Goal: Check status: Check status

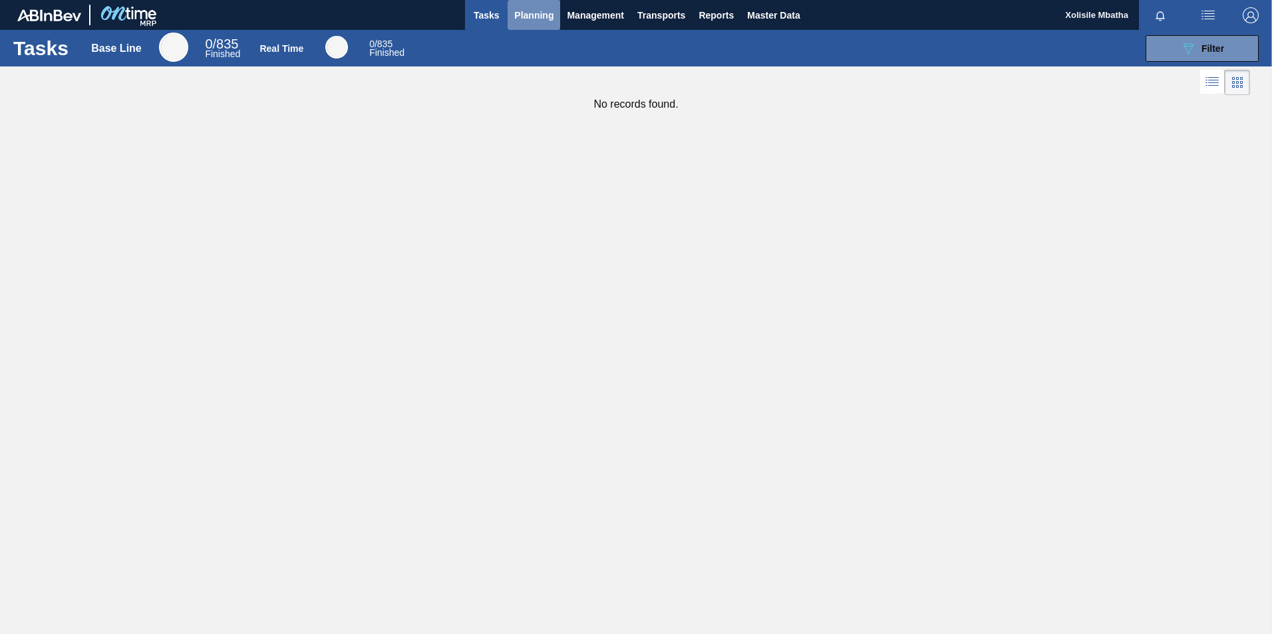
click at [535, 17] on span "Planning" at bounding box center [533, 15] width 39 height 16
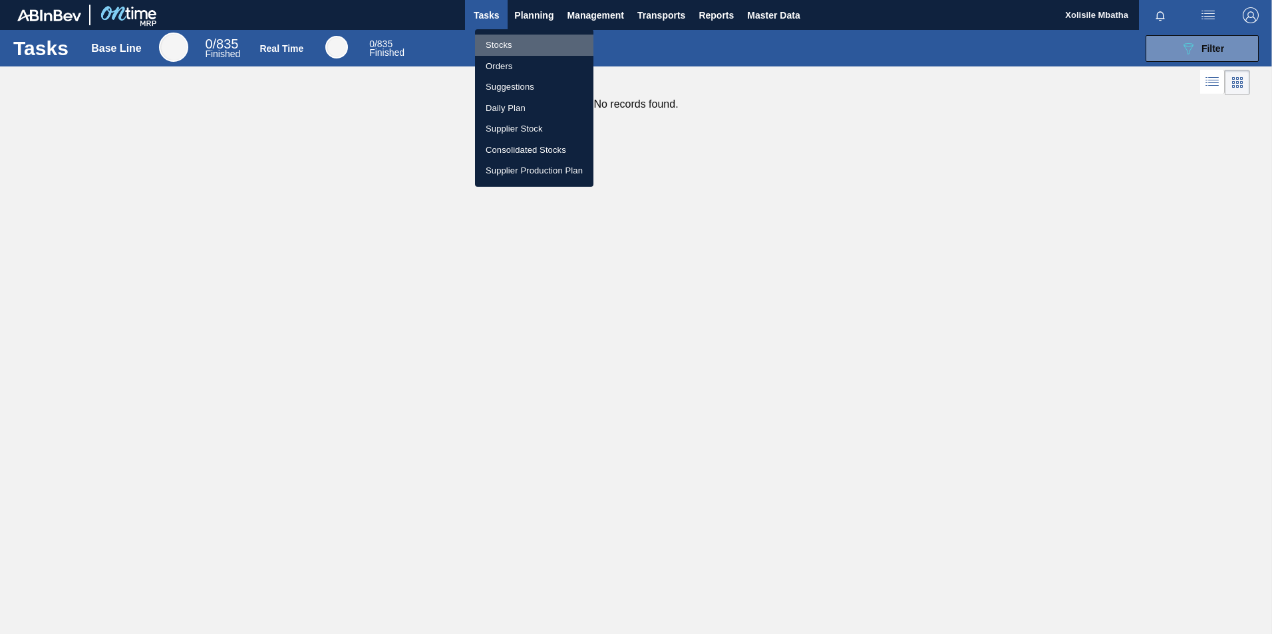
click at [495, 47] on li "Stocks" at bounding box center [534, 45] width 118 height 21
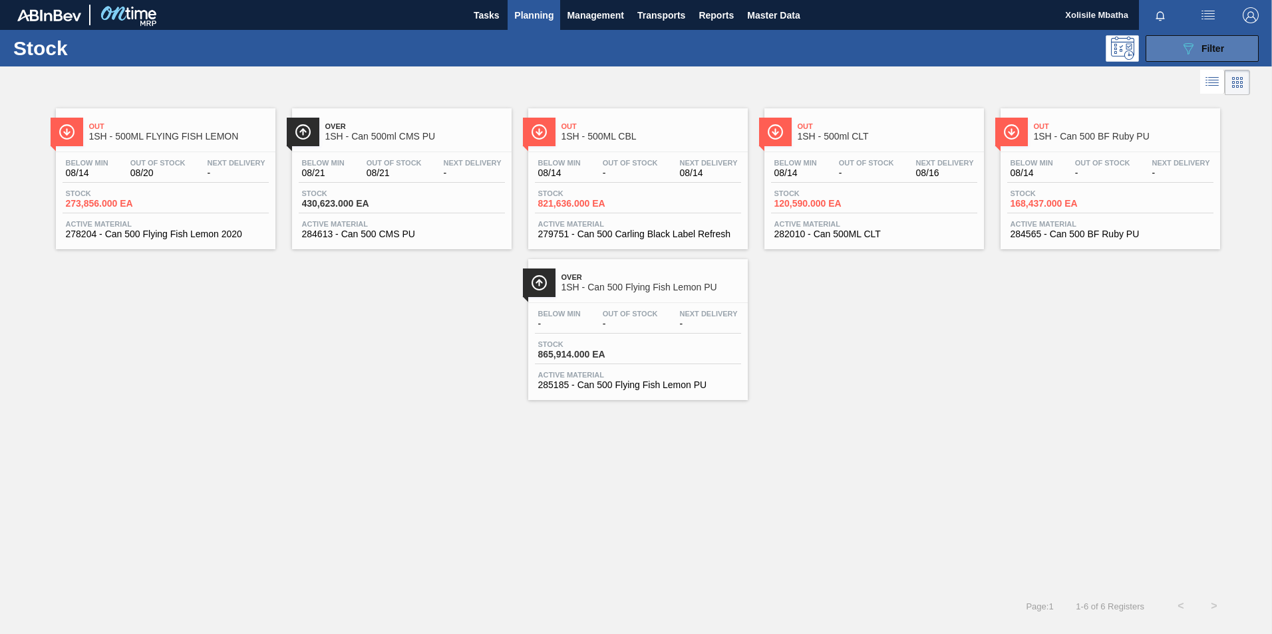
click at [1212, 47] on span "Filter" at bounding box center [1212, 48] width 23 height 11
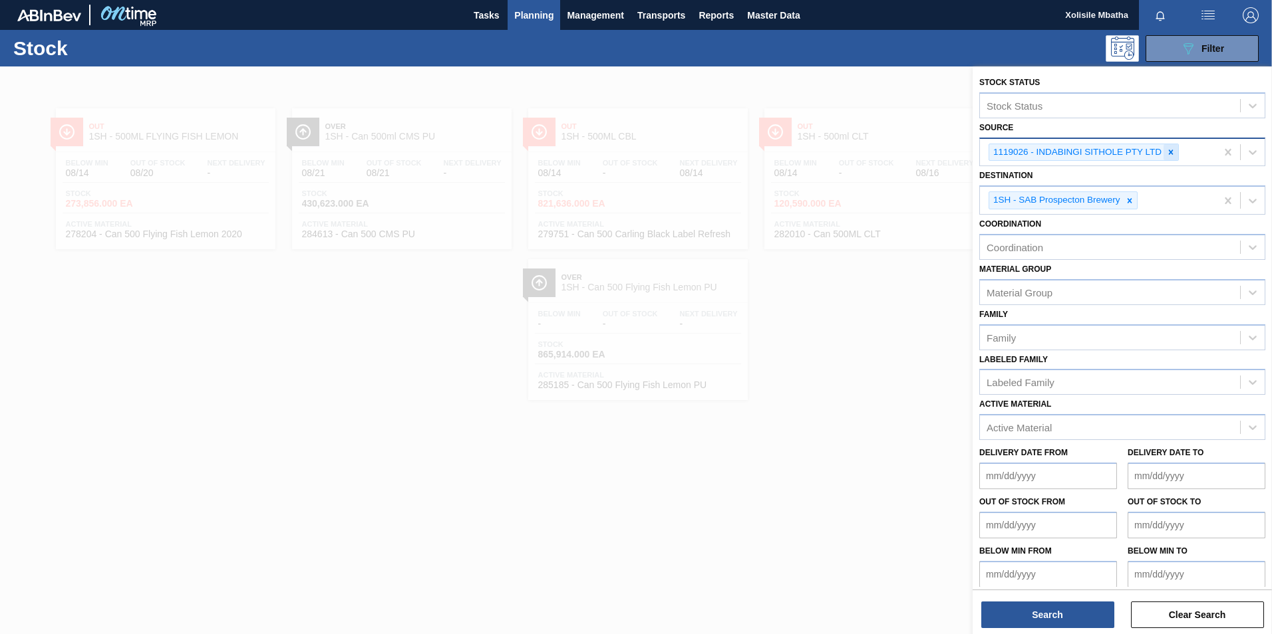
click at [1169, 151] on icon at bounding box center [1171, 152] width 5 height 5
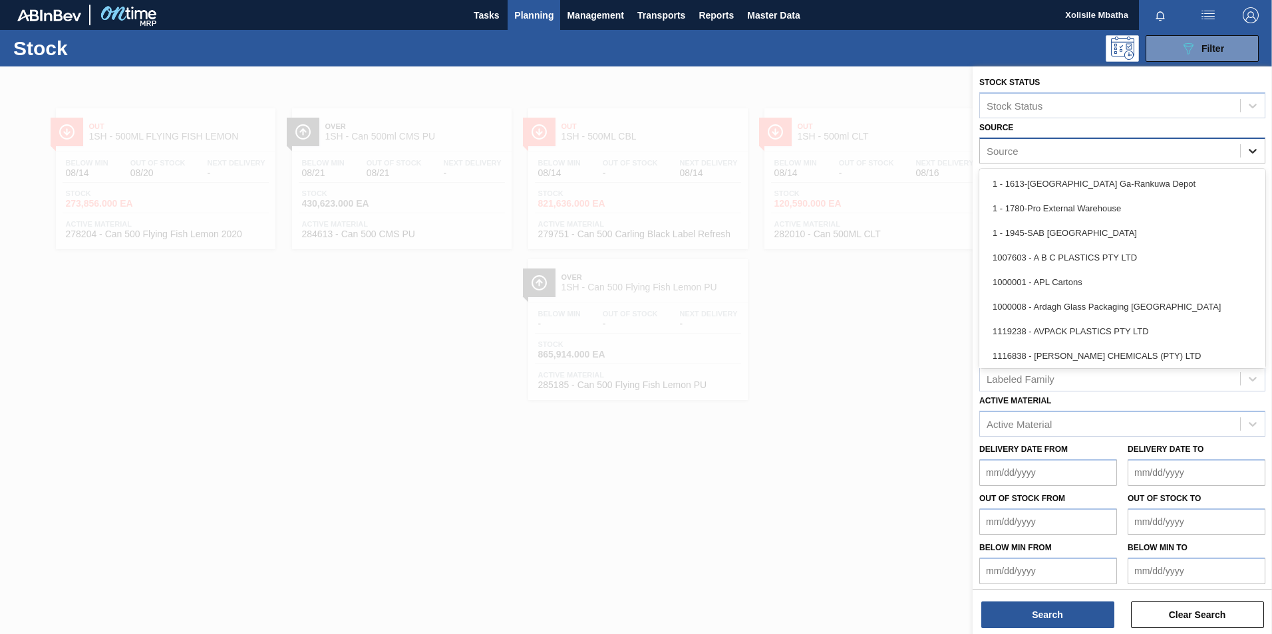
click at [1251, 149] on icon at bounding box center [1252, 150] width 13 height 13
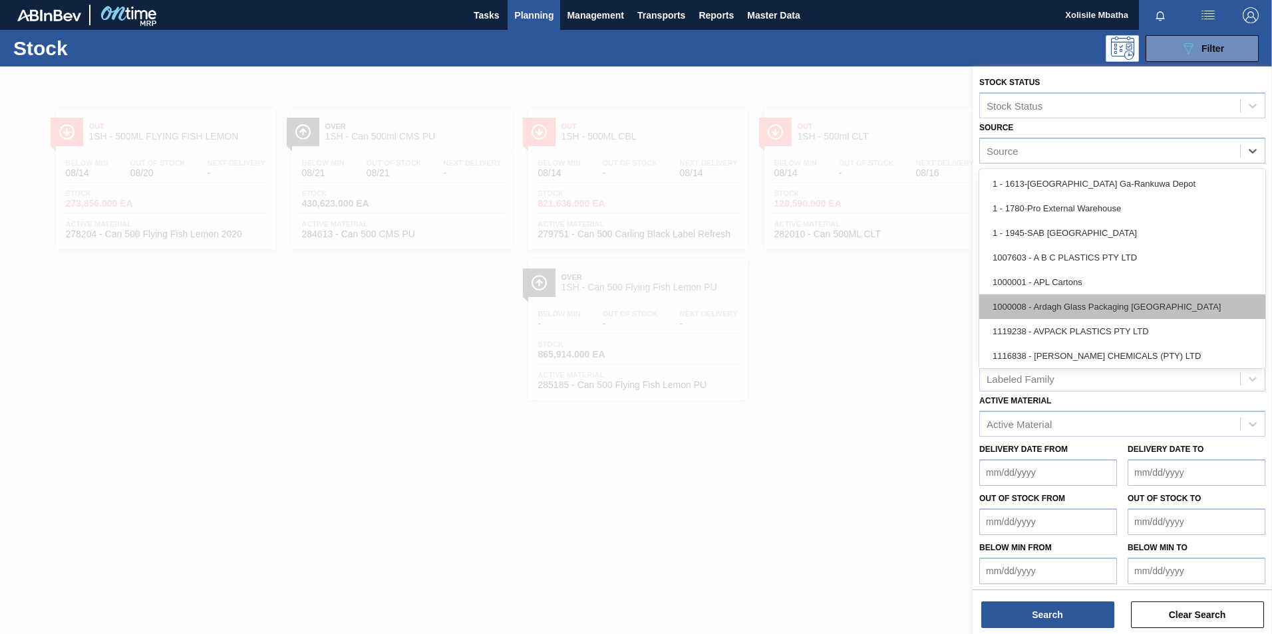
click at [1036, 309] on div "1000008 - Ardagh Glass Packaging South Africa" at bounding box center [1122, 307] width 286 height 25
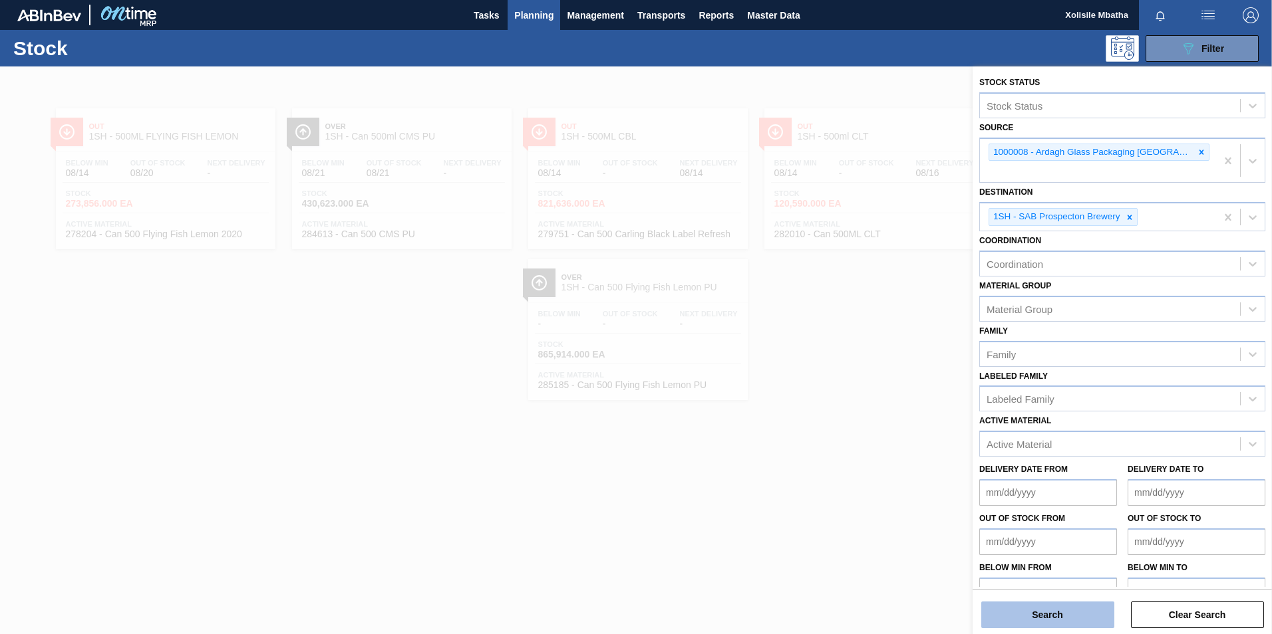
click at [1049, 617] on button "Search" at bounding box center [1047, 615] width 133 height 27
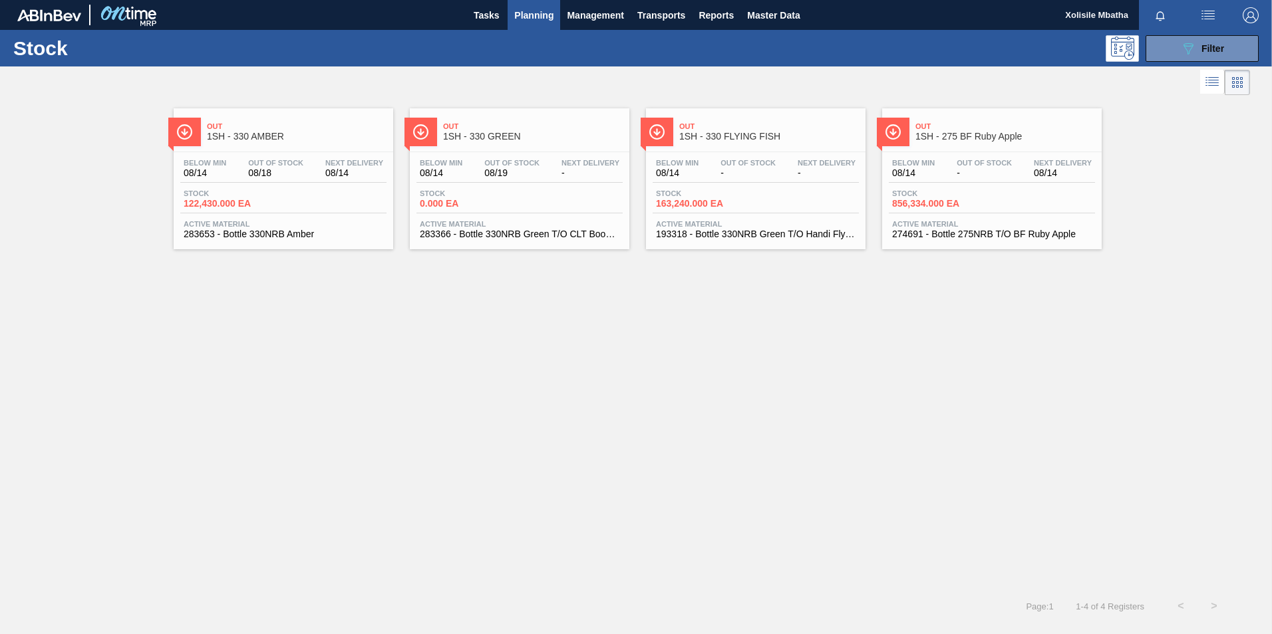
click at [504, 134] on span "1SH - 330 GREEN" at bounding box center [533, 137] width 180 height 10
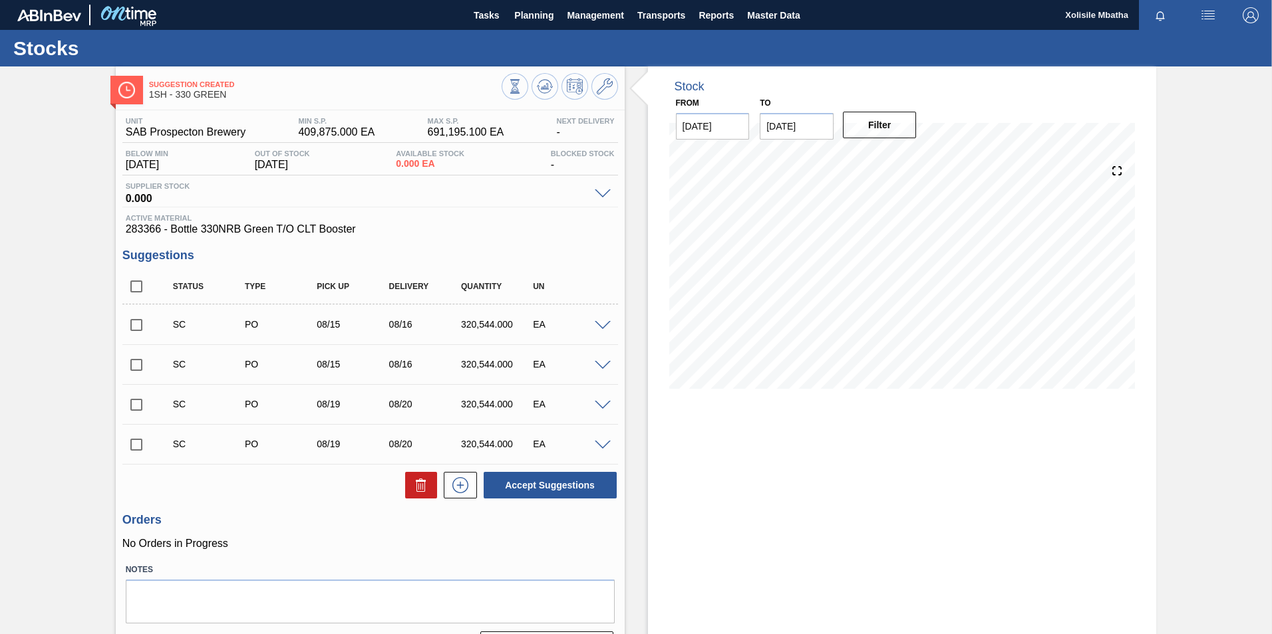
click at [131, 326] on input "checkbox" at bounding box center [136, 325] width 28 height 28
click at [552, 485] on button "Accept Suggestions" at bounding box center [549, 485] width 133 height 27
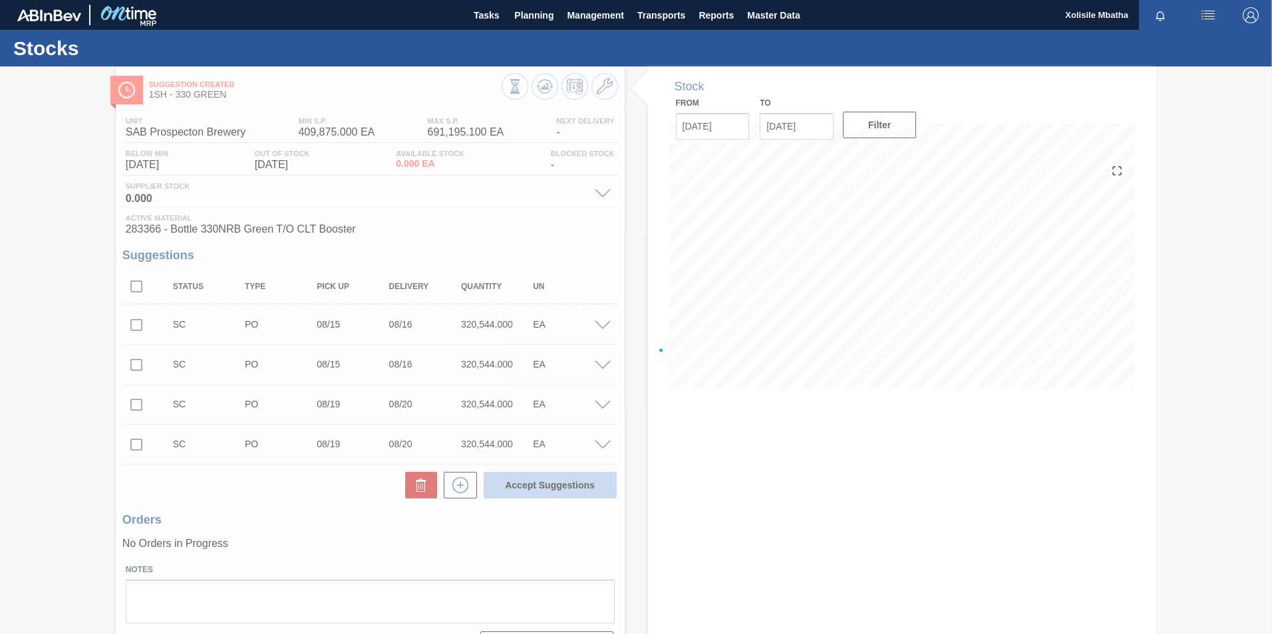
checkbox input "false"
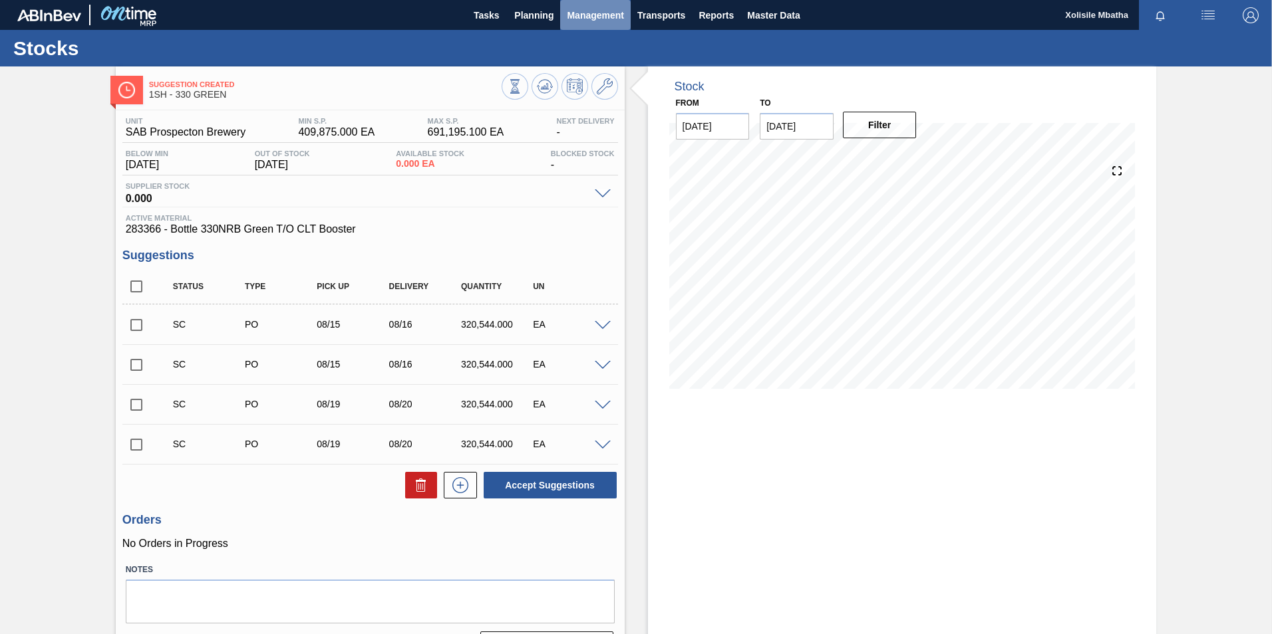
click at [588, 16] on span "Management" at bounding box center [595, 15] width 57 height 16
click at [527, 16] on div at bounding box center [636, 317] width 1272 height 634
click at [529, 9] on span "Planning" at bounding box center [533, 15] width 39 height 16
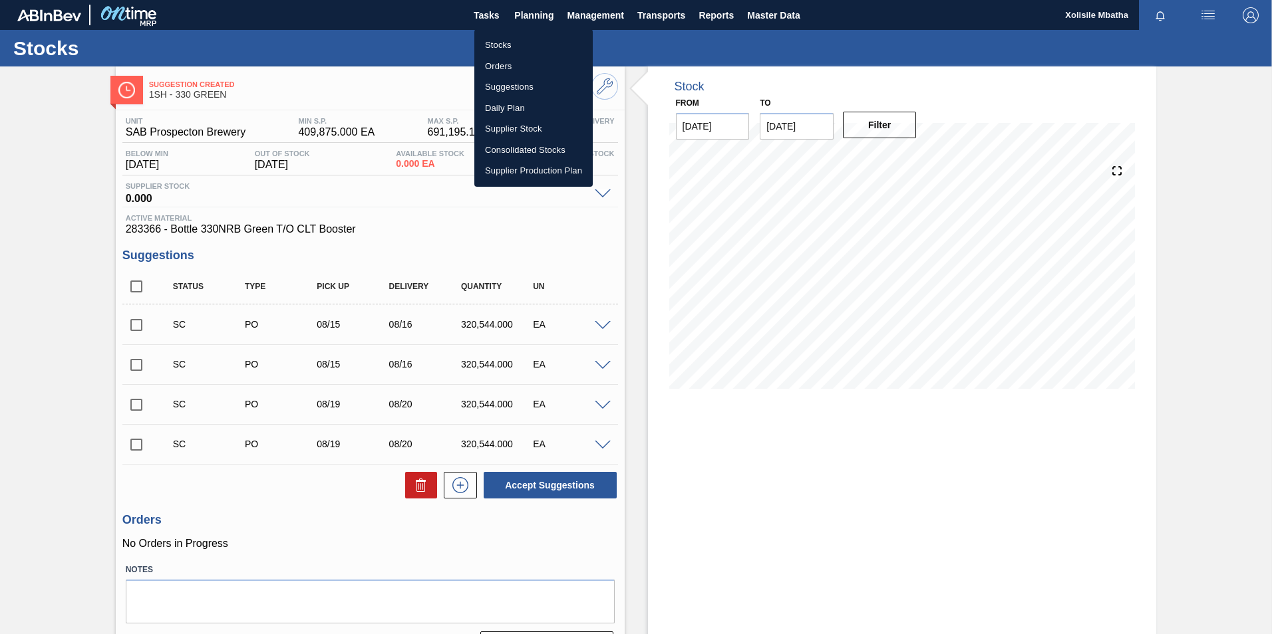
click at [517, 67] on li "Orders" at bounding box center [533, 66] width 118 height 21
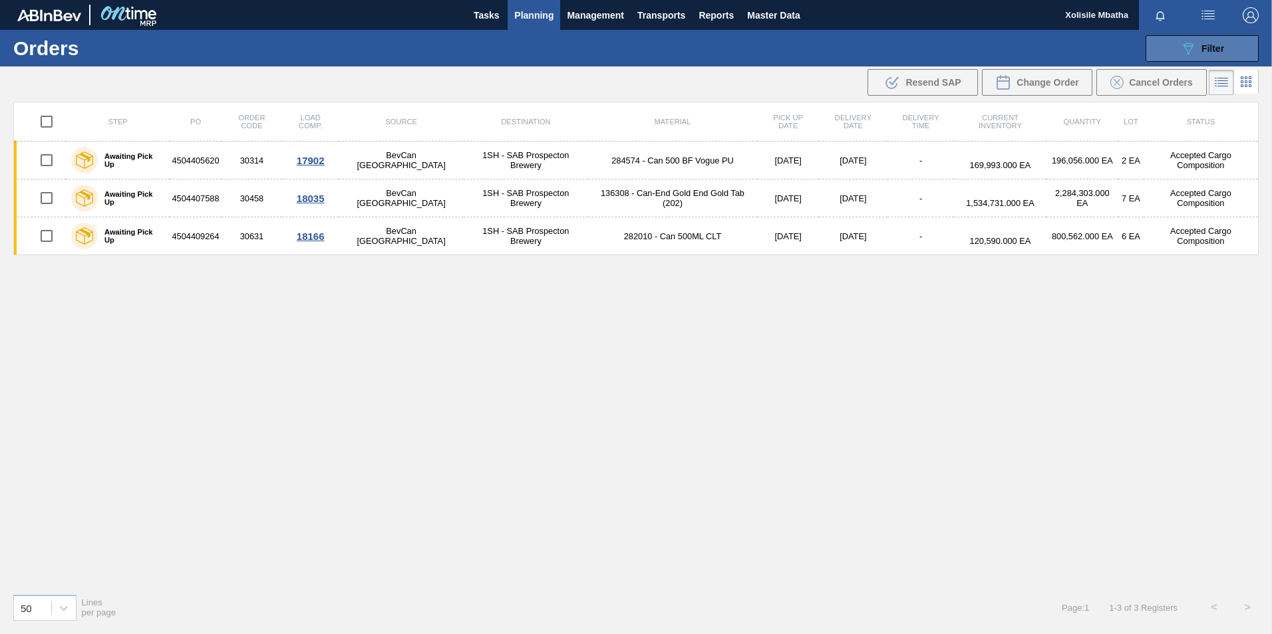
click at [1221, 45] on span "Filter" at bounding box center [1212, 48] width 23 height 11
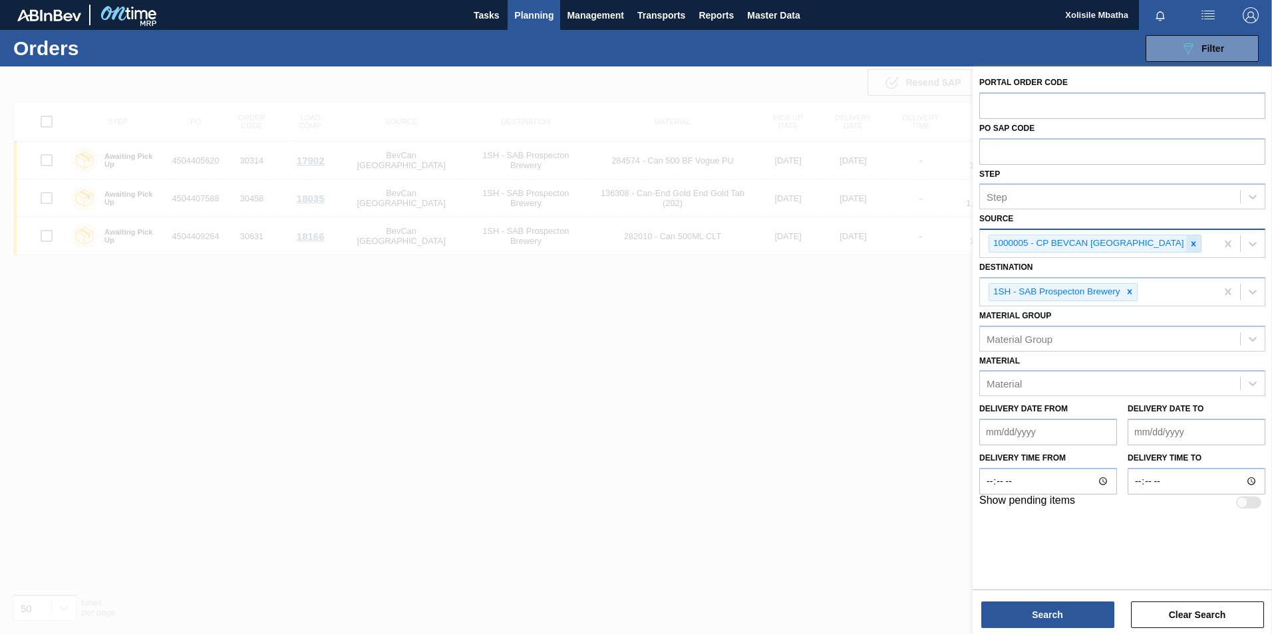
click at [1188, 243] on icon at bounding box center [1192, 243] width 9 height 9
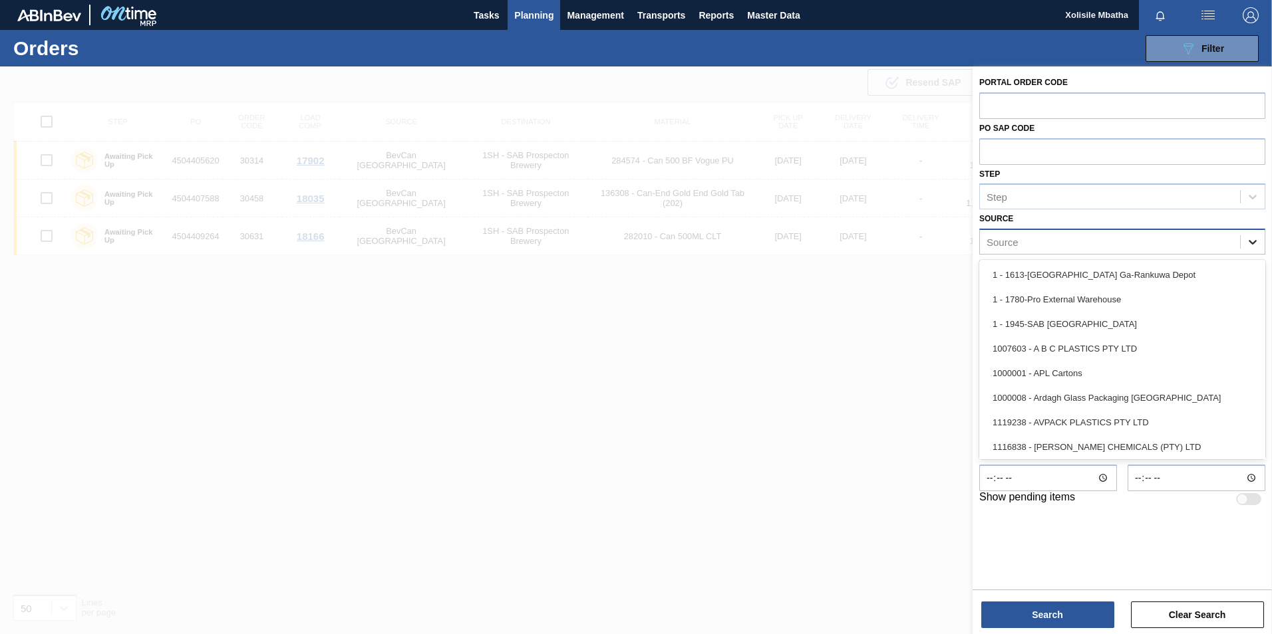
click at [1252, 238] on icon at bounding box center [1252, 241] width 13 height 13
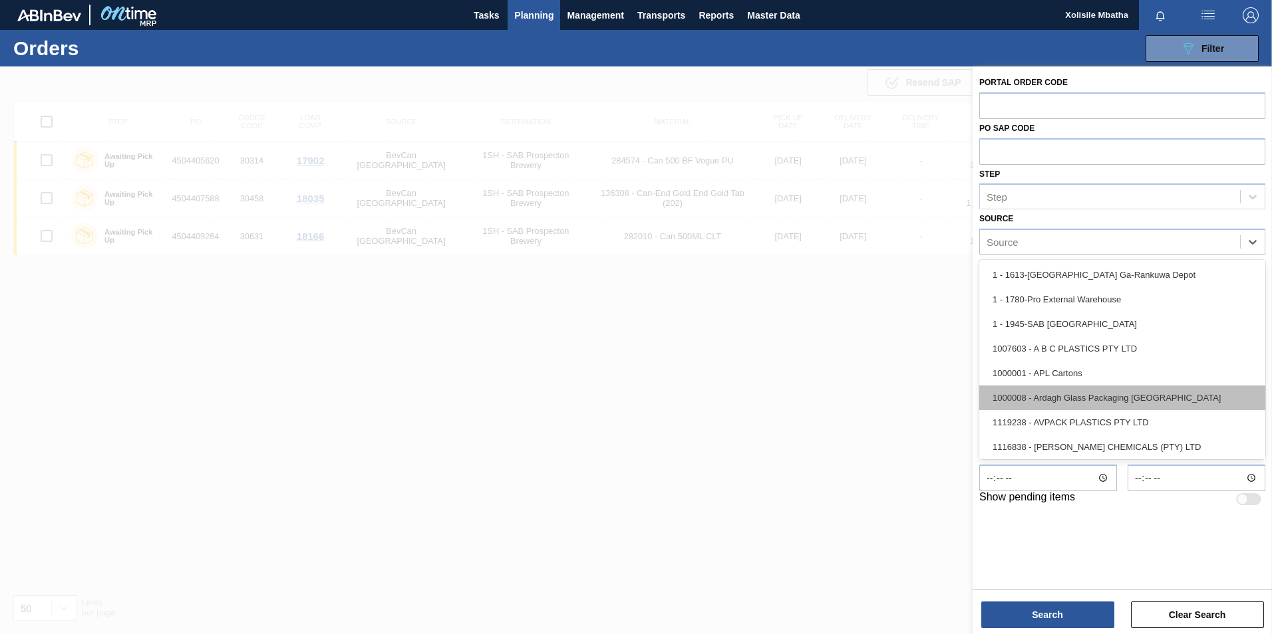
click at [1056, 400] on div "1000008 - Ardagh Glass Packaging South Africa" at bounding box center [1122, 398] width 286 height 25
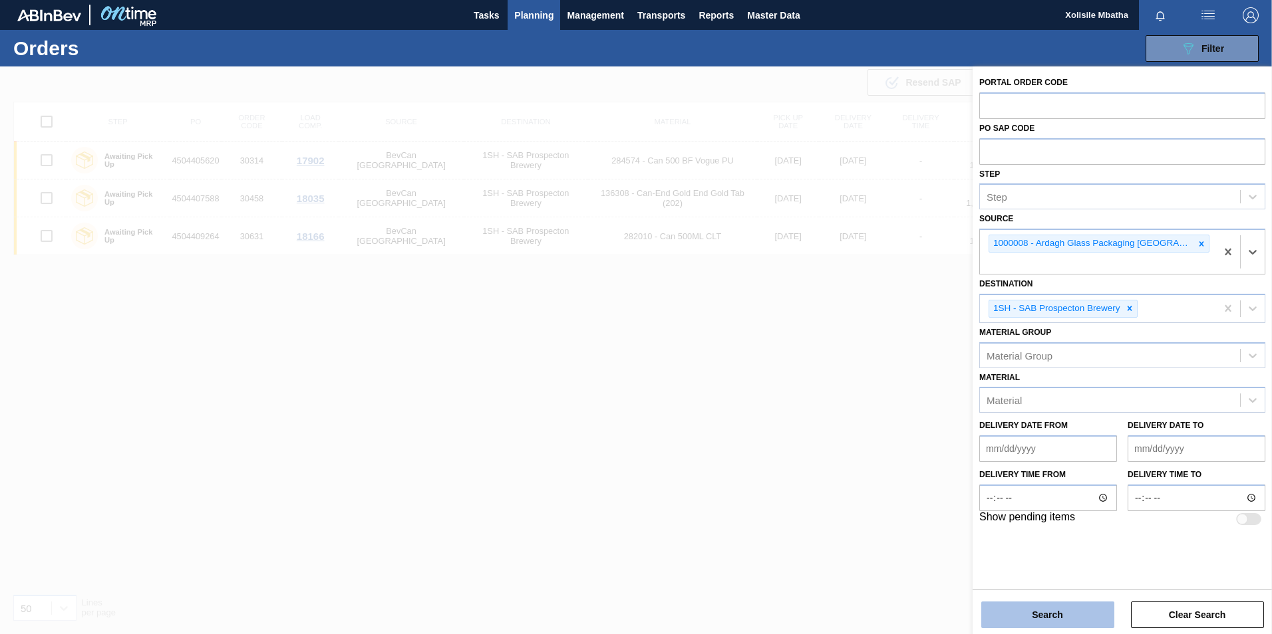
click at [1039, 612] on button "Search" at bounding box center [1047, 615] width 133 height 27
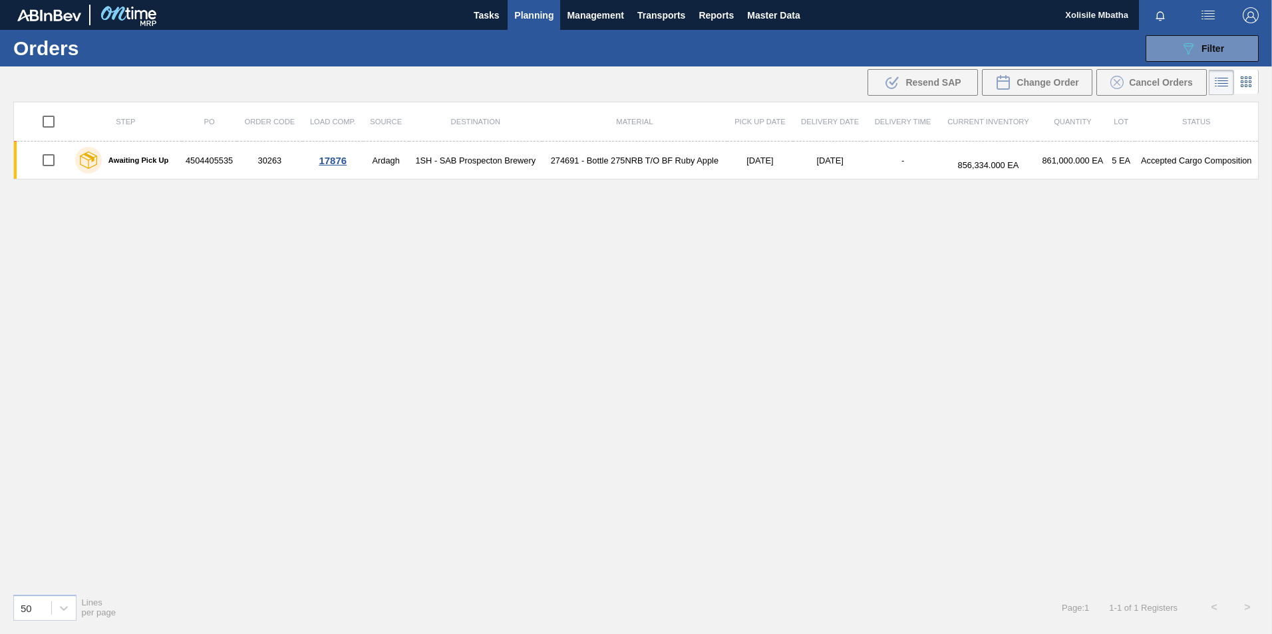
click at [533, 8] on span "Planning" at bounding box center [533, 15] width 39 height 16
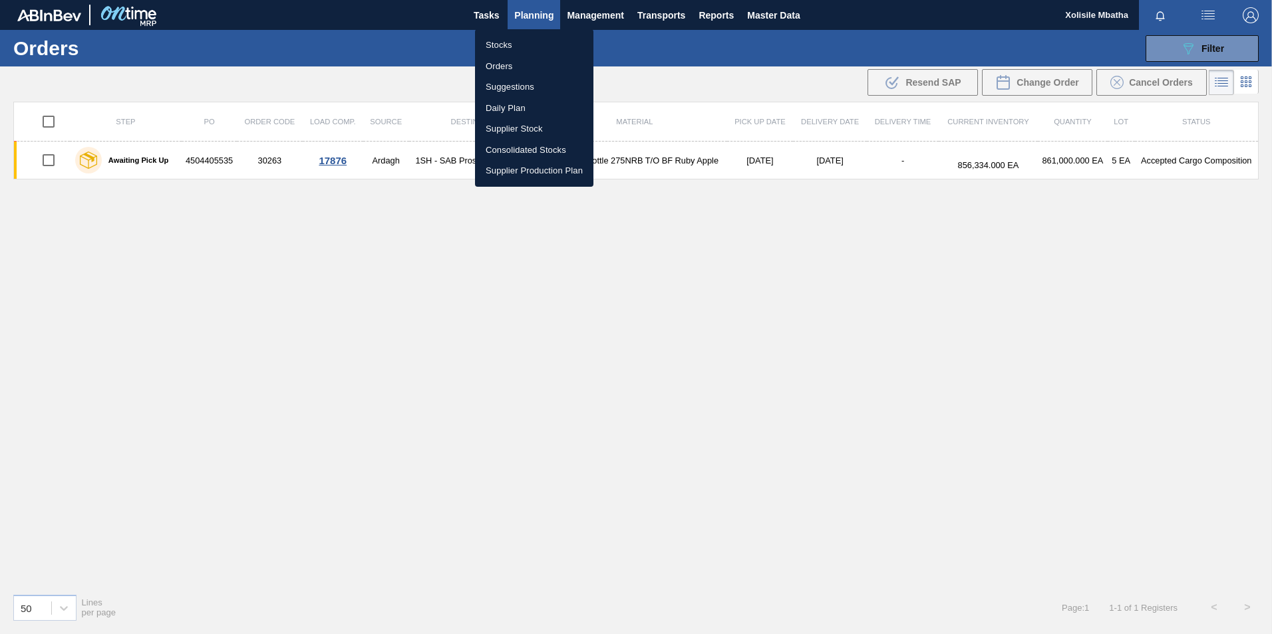
click at [501, 45] on li "Stocks" at bounding box center [534, 45] width 118 height 21
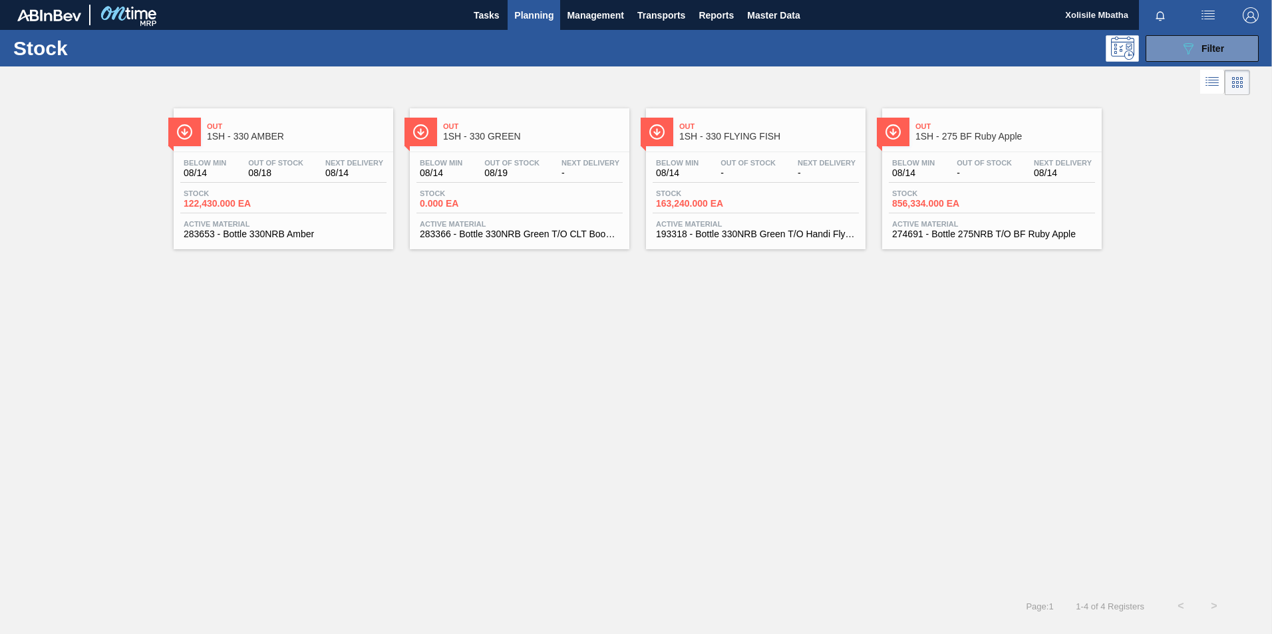
click at [484, 130] on span "Out" at bounding box center [533, 126] width 180 height 8
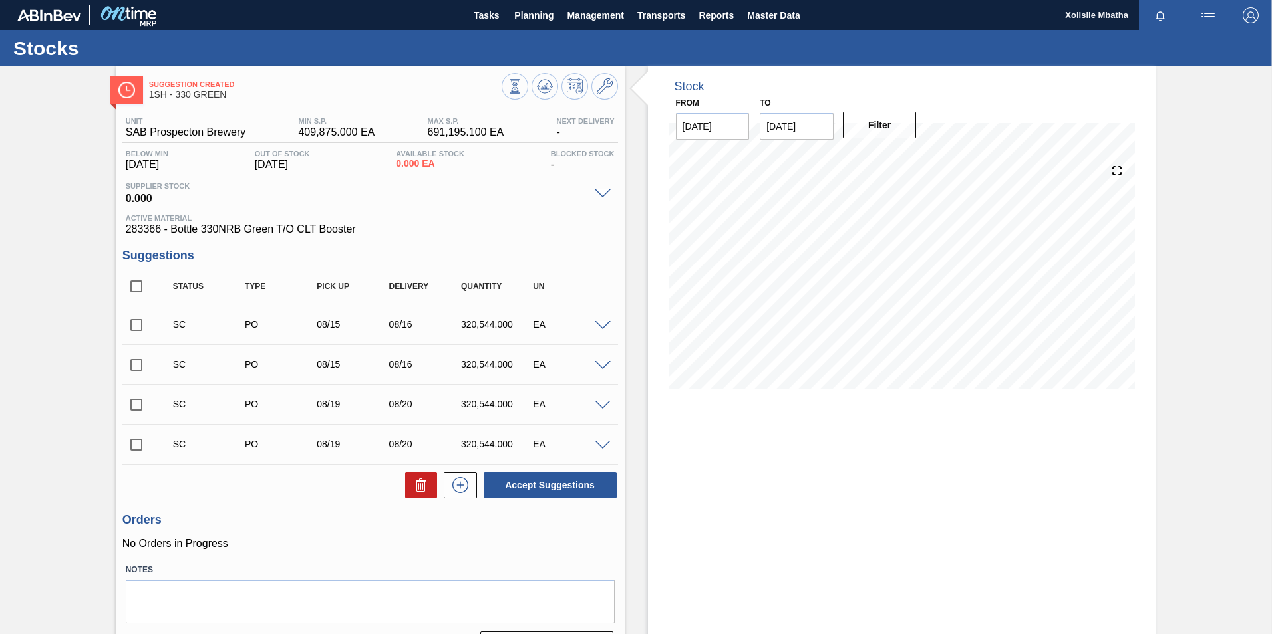
click at [137, 326] on input "checkbox" at bounding box center [136, 325] width 28 height 28
click at [556, 489] on button "Accept Suggestions" at bounding box center [549, 485] width 133 height 27
checkbox input "false"
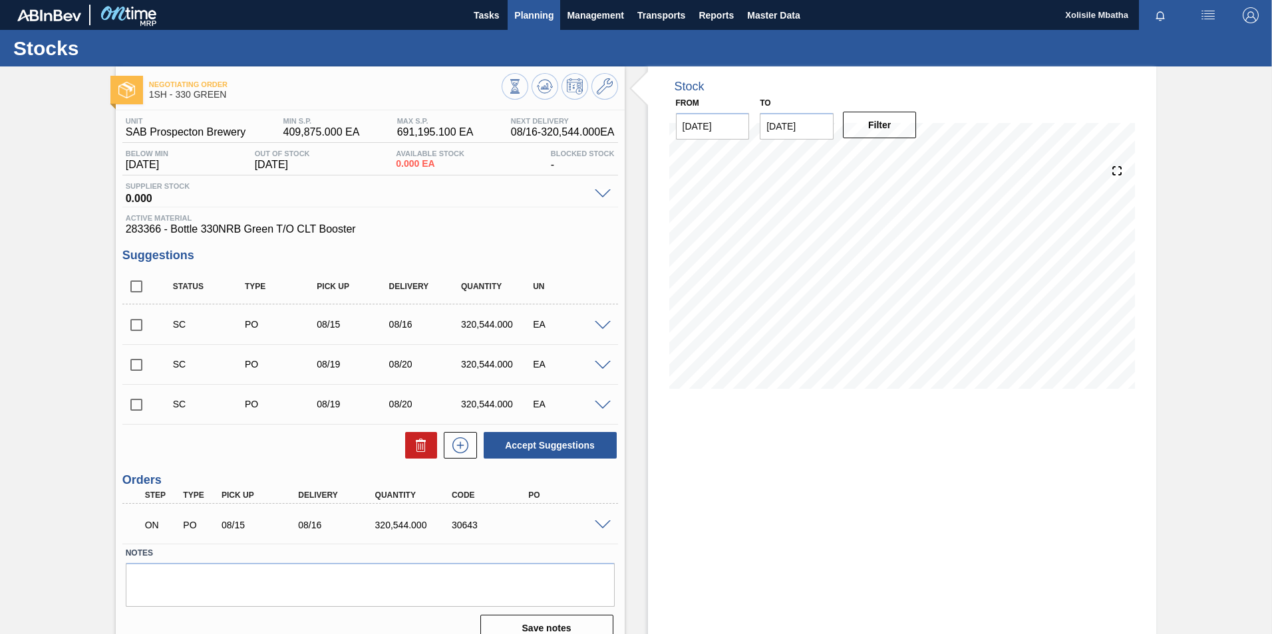
click at [530, 21] on span "Planning" at bounding box center [533, 15] width 39 height 16
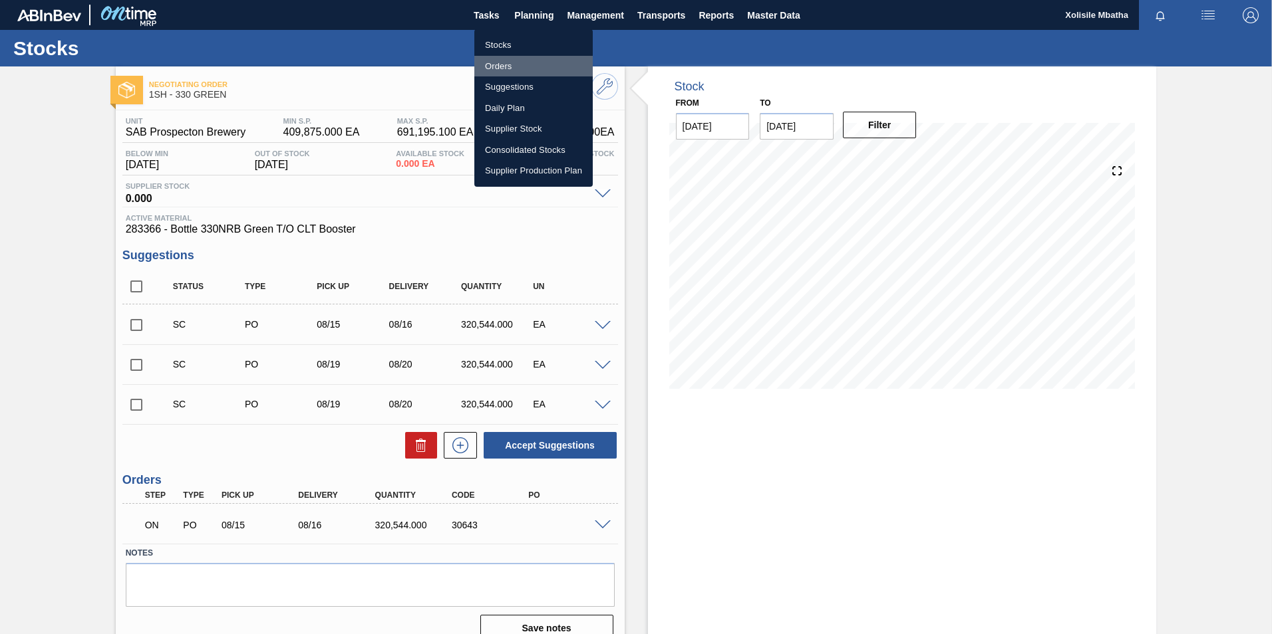
click at [491, 65] on li "Orders" at bounding box center [533, 66] width 118 height 21
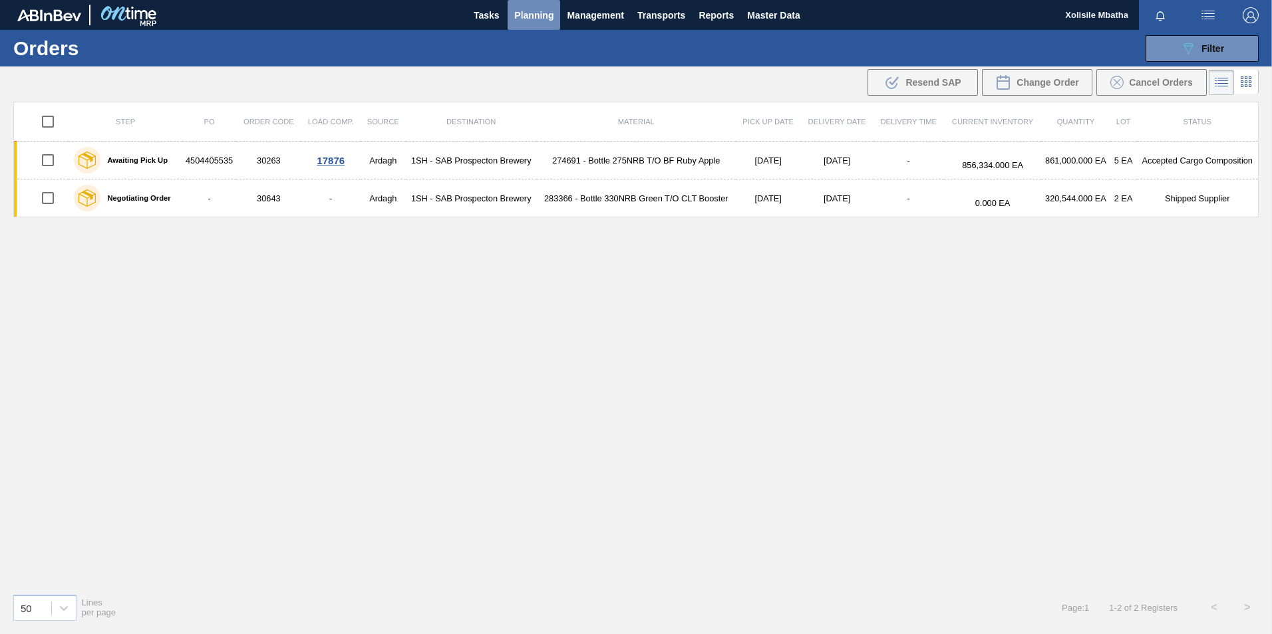
click at [523, 14] on span "Planning" at bounding box center [533, 15] width 39 height 16
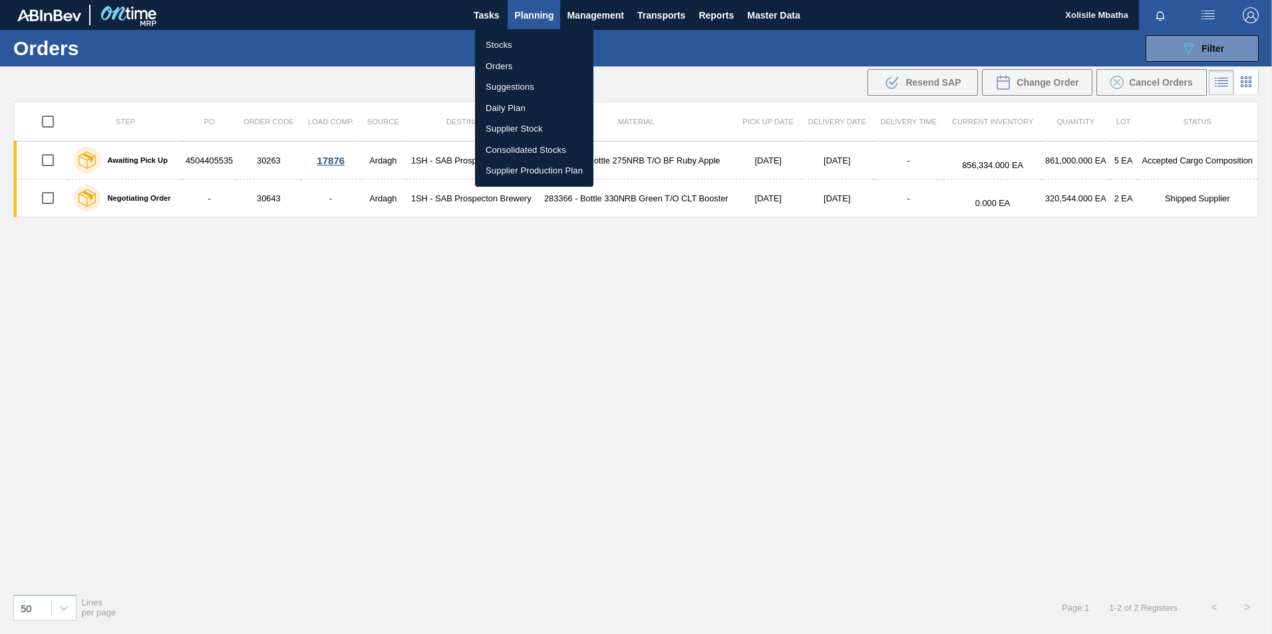
click at [715, 396] on div at bounding box center [636, 317] width 1272 height 634
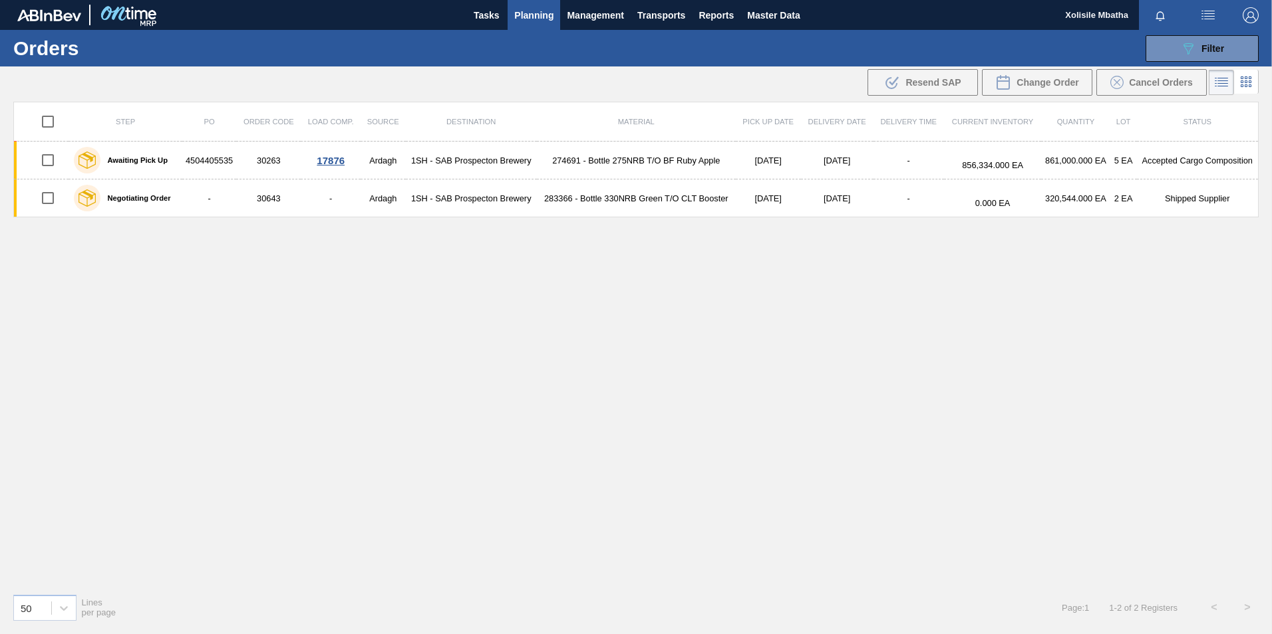
click at [536, 13] on span "Planning" at bounding box center [533, 15] width 39 height 16
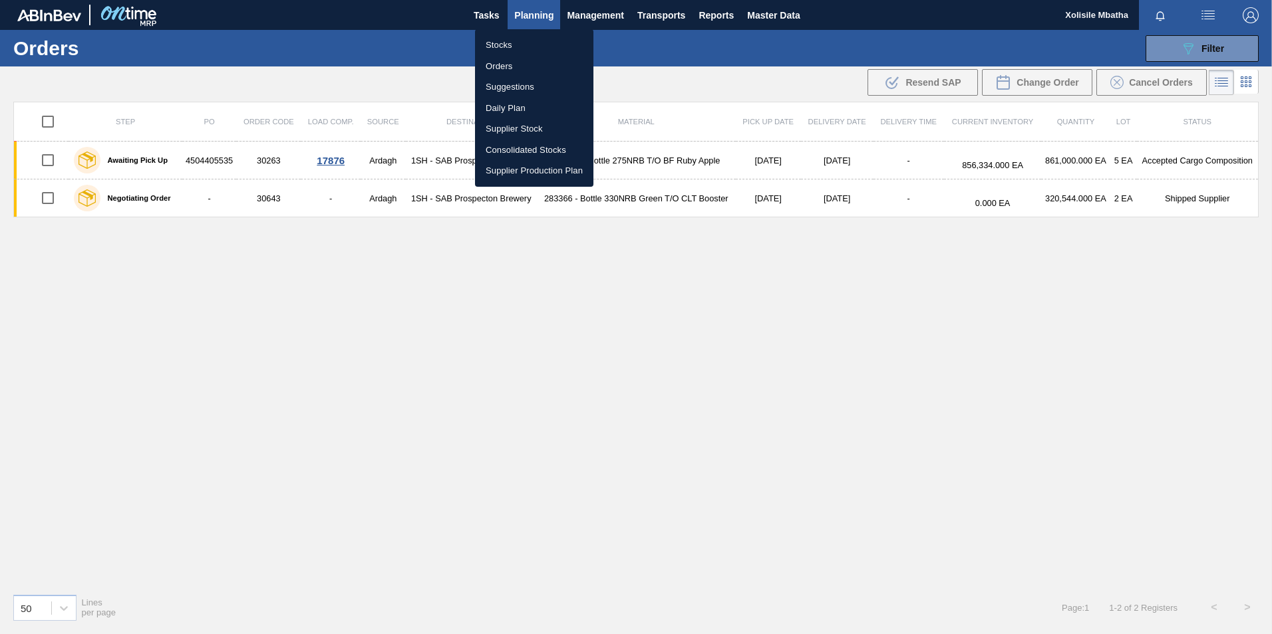
click at [503, 42] on li "Stocks" at bounding box center [534, 45] width 118 height 21
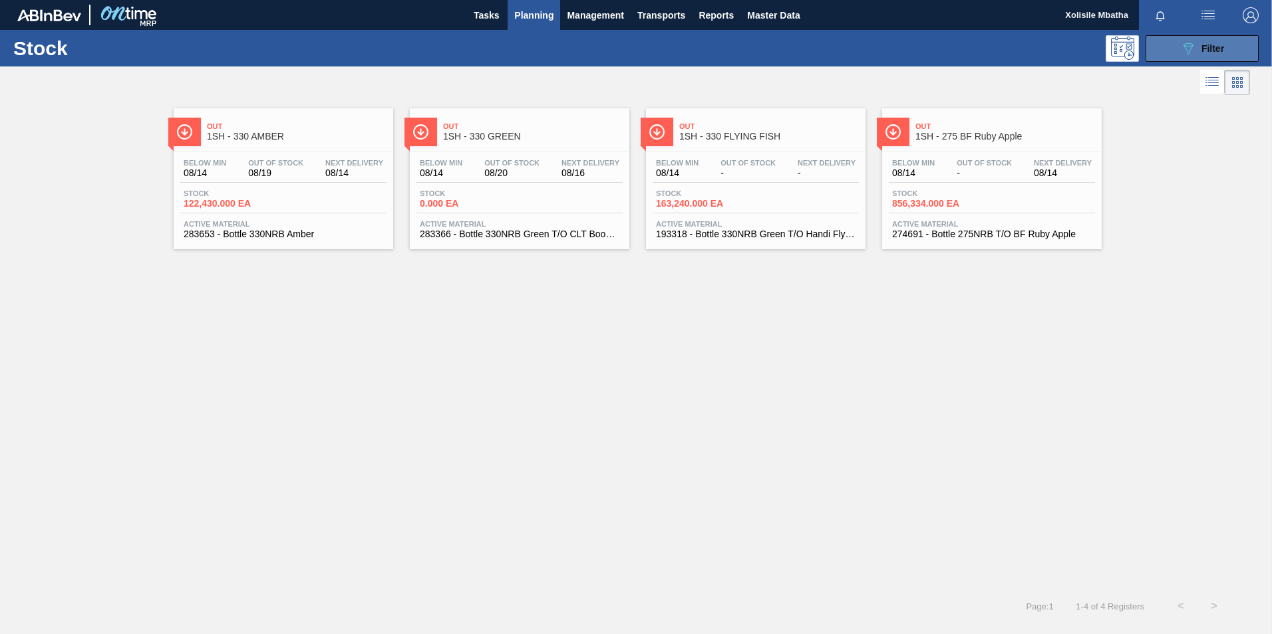
click at [1192, 47] on icon "089F7B8B-B2A5-4AFE-B5C0-19BA573D28AC" at bounding box center [1188, 49] width 16 height 16
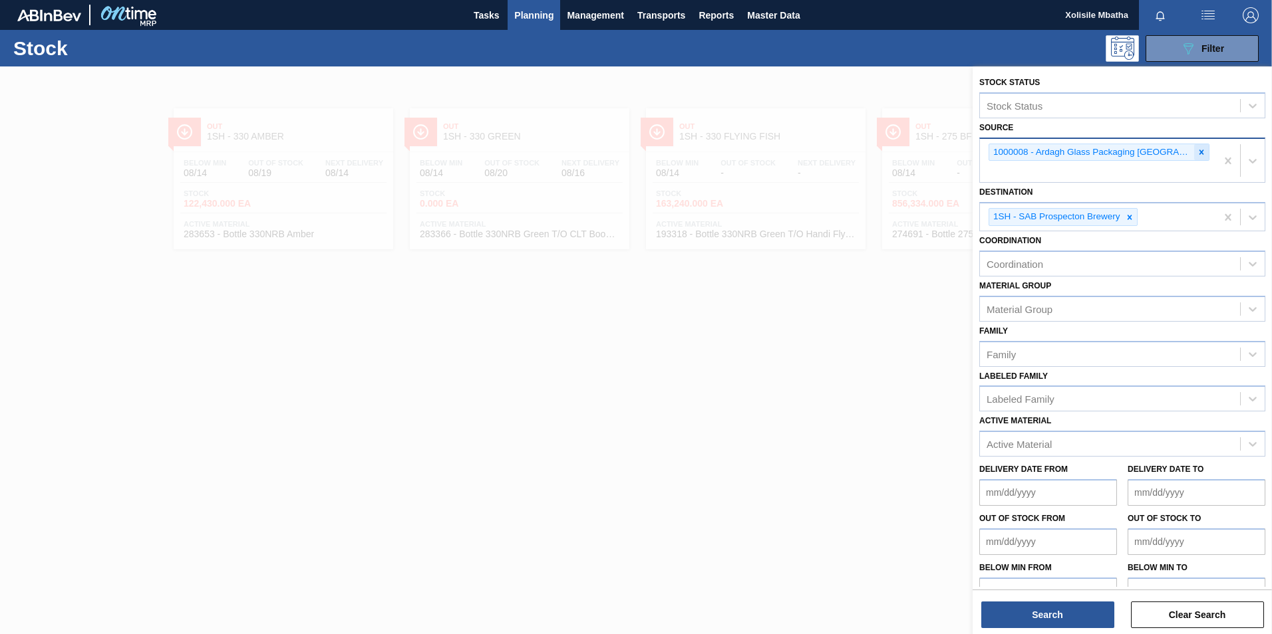
click at [1196, 150] on icon at bounding box center [1200, 152] width 9 height 9
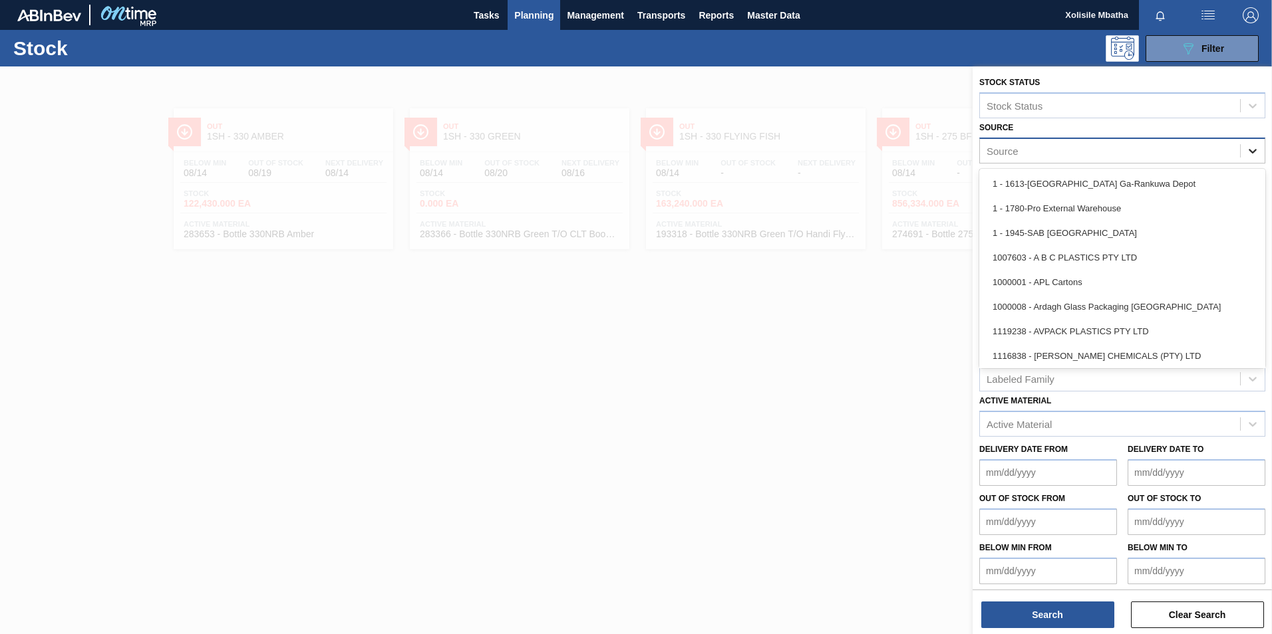
click at [1246, 152] on icon at bounding box center [1252, 150] width 13 height 13
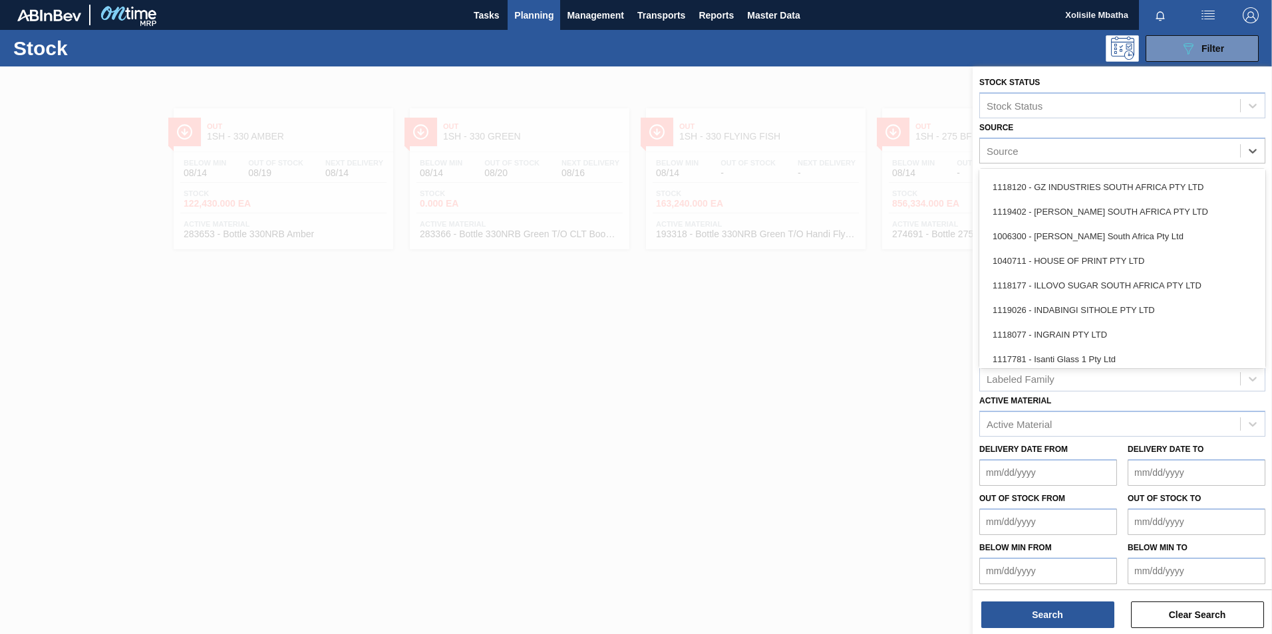
scroll to position [798, 0]
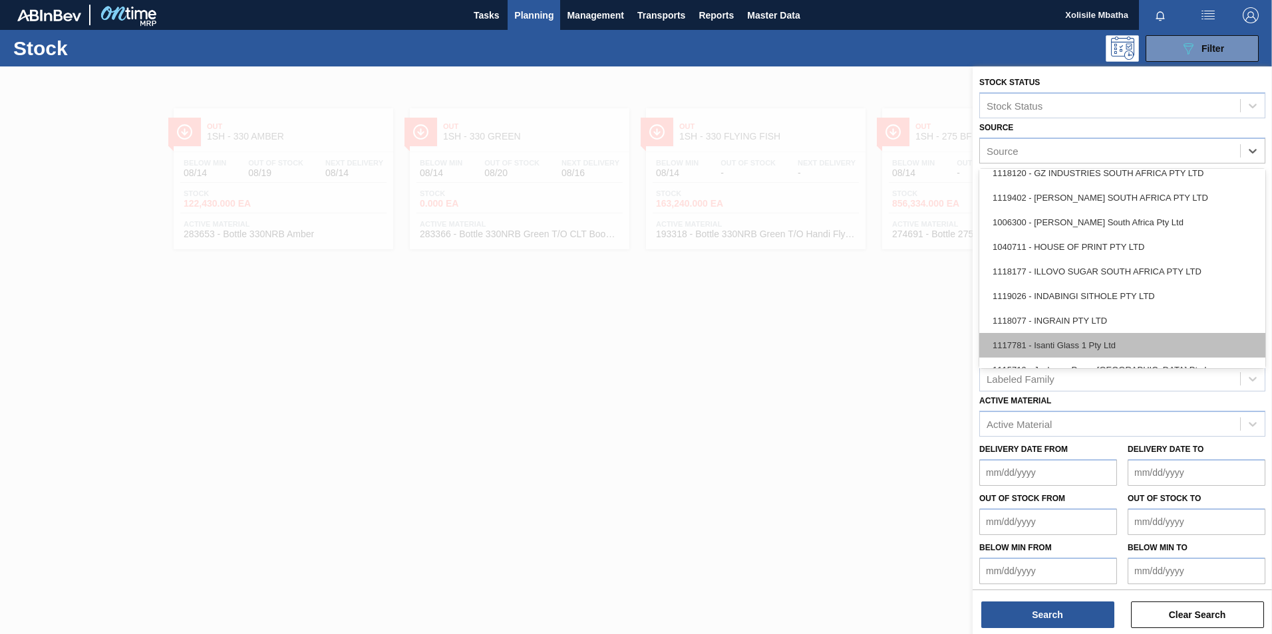
click at [1068, 339] on div "1117781 - Isanti Glass 1 Pty Ltd" at bounding box center [1122, 345] width 286 height 25
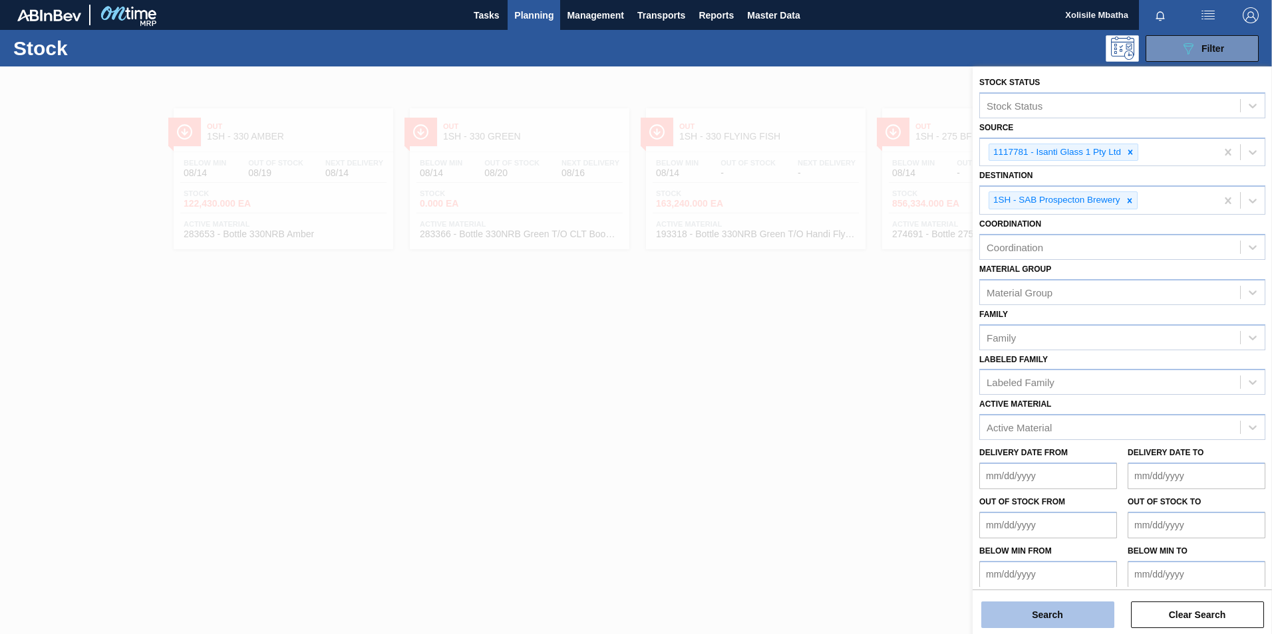
click at [1058, 616] on button "Search" at bounding box center [1047, 615] width 133 height 27
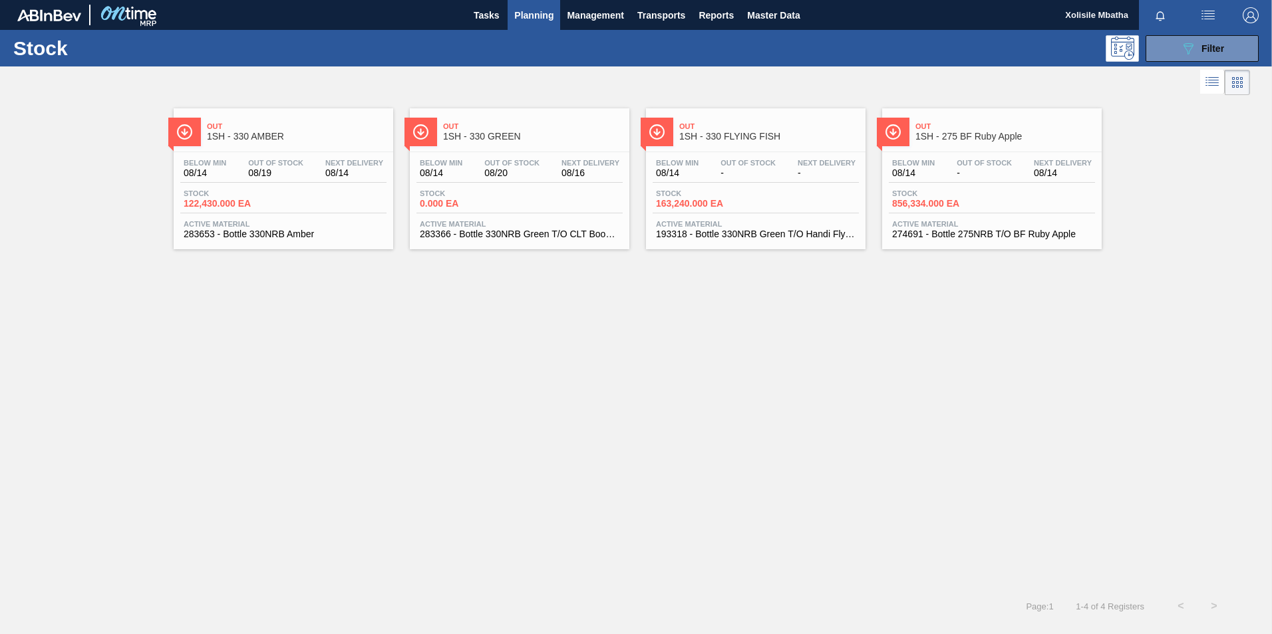
click at [990, 129] on span "Out" at bounding box center [1005, 126] width 180 height 8
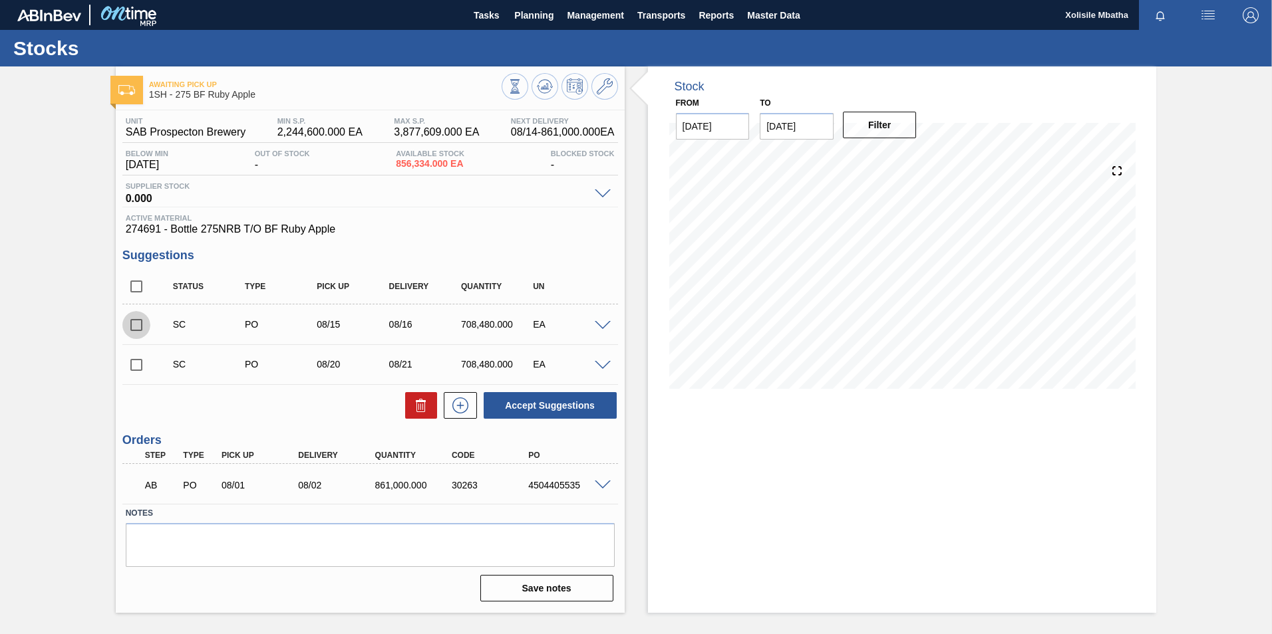
click at [135, 329] on input "checkbox" at bounding box center [136, 325] width 28 height 28
click at [544, 409] on button "Accept Suggestions" at bounding box center [549, 405] width 133 height 27
checkbox input "false"
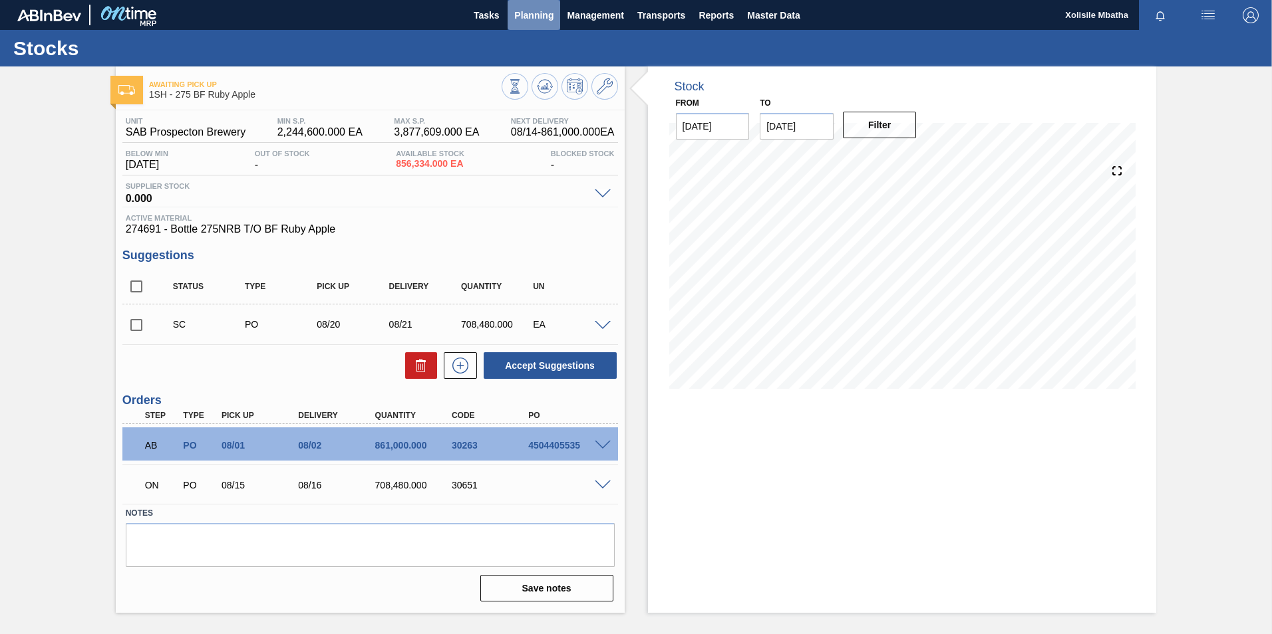
click at [539, 19] on span "Planning" at bounding box center [533, 15] width 39 height 16
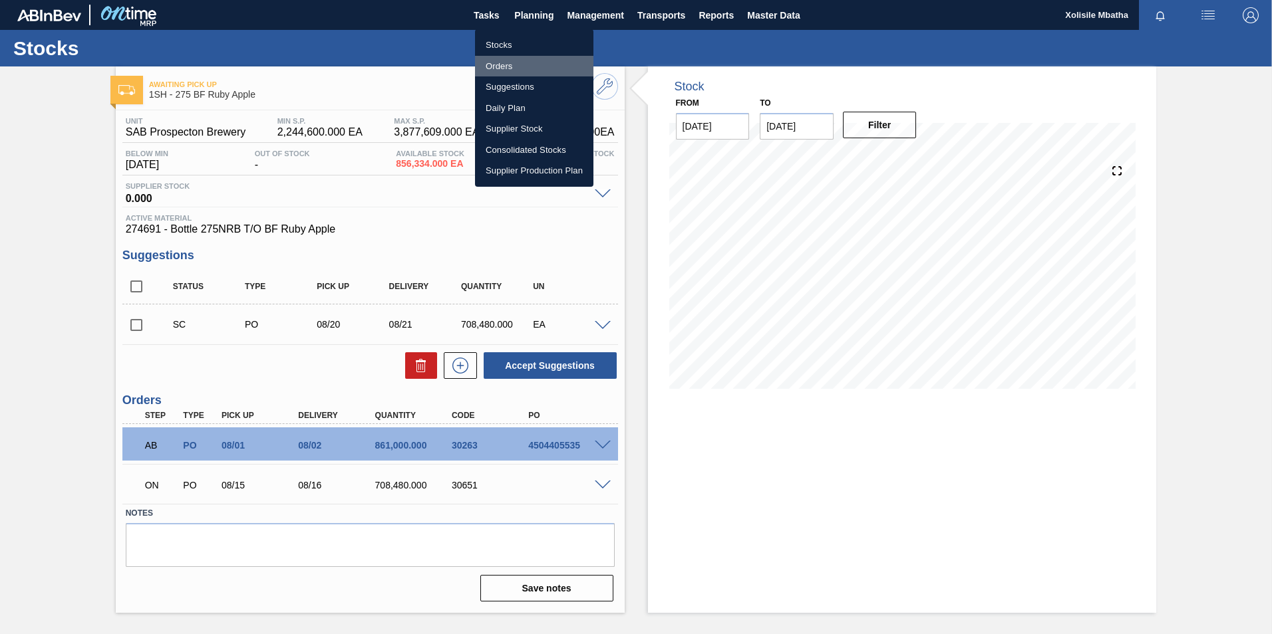
click at [499, 59] on li "Orders" at bounding box center [534, 66] width 118 height 21
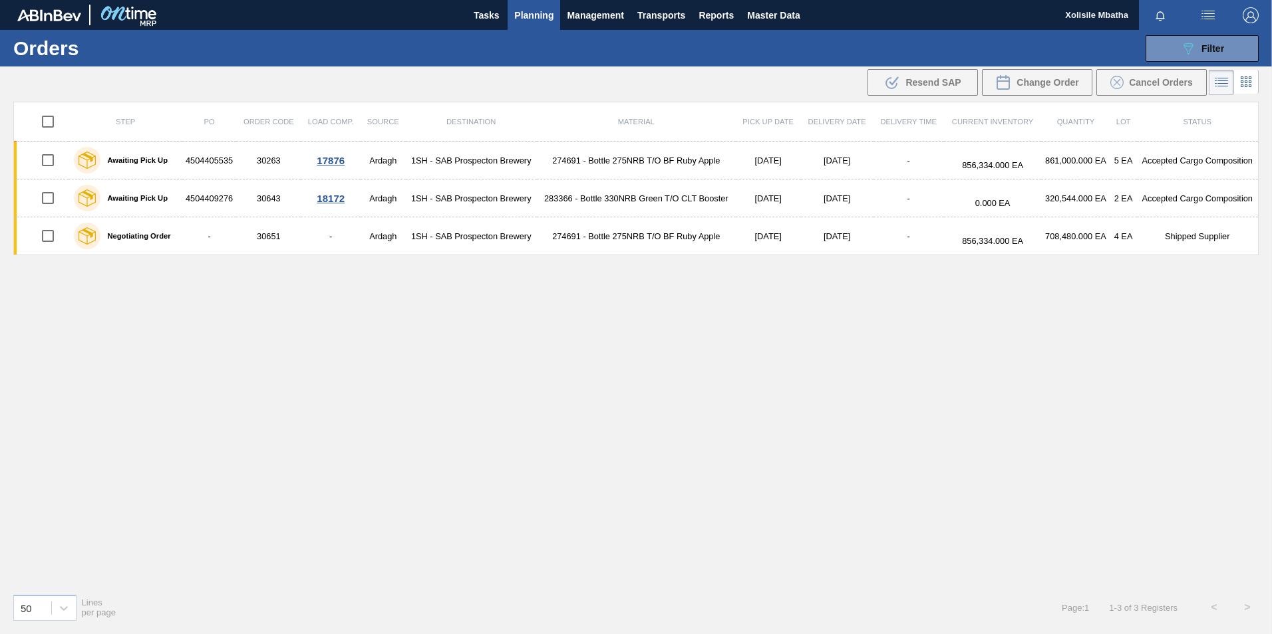
click at [541, 17] on span "Planning" at bounding box center [533, 15] width 39 height 16
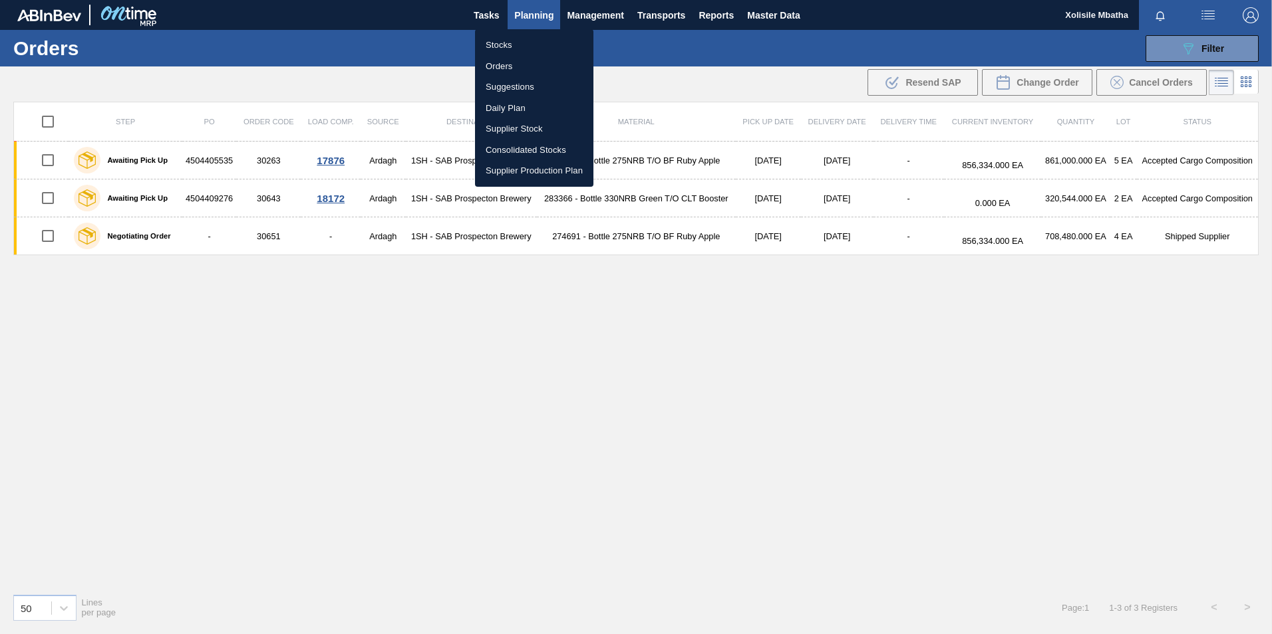
click at [505, 44] on li "Stocks" at bounding box center [534, 45] width 118 height 21
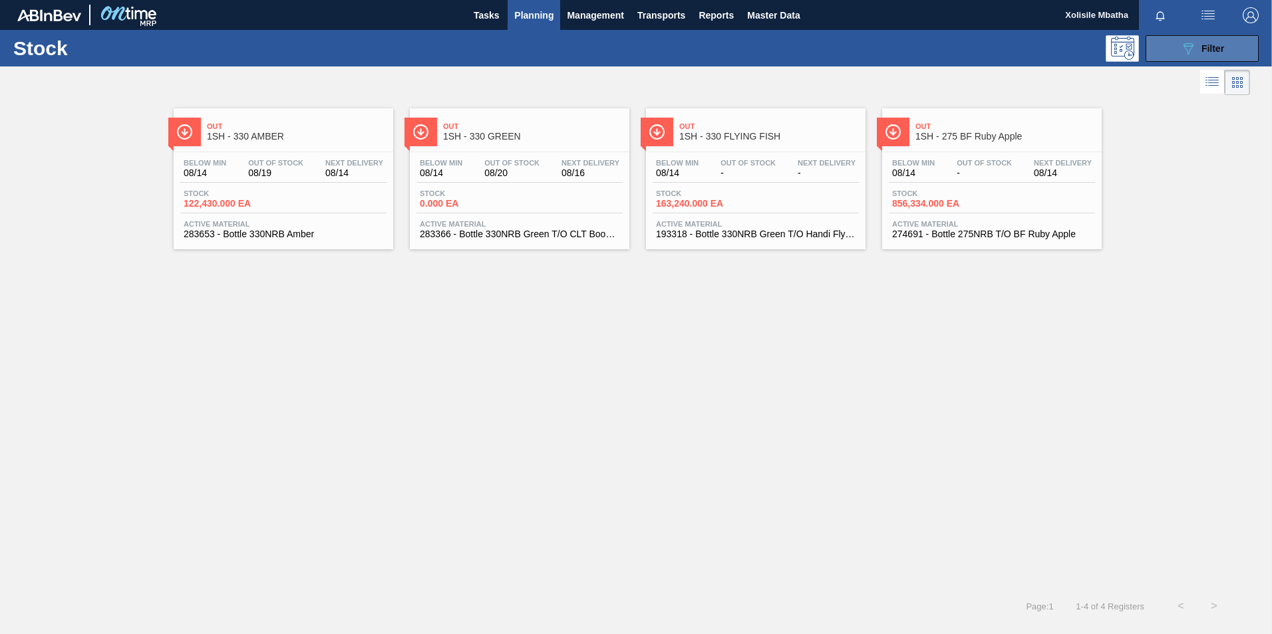
click at [1234, 48] on button "089F7B8B-B2A5-4AFE-B5C0-19BA573D28AC Filter" at bounding box center [1201, 48] width 113 height 27
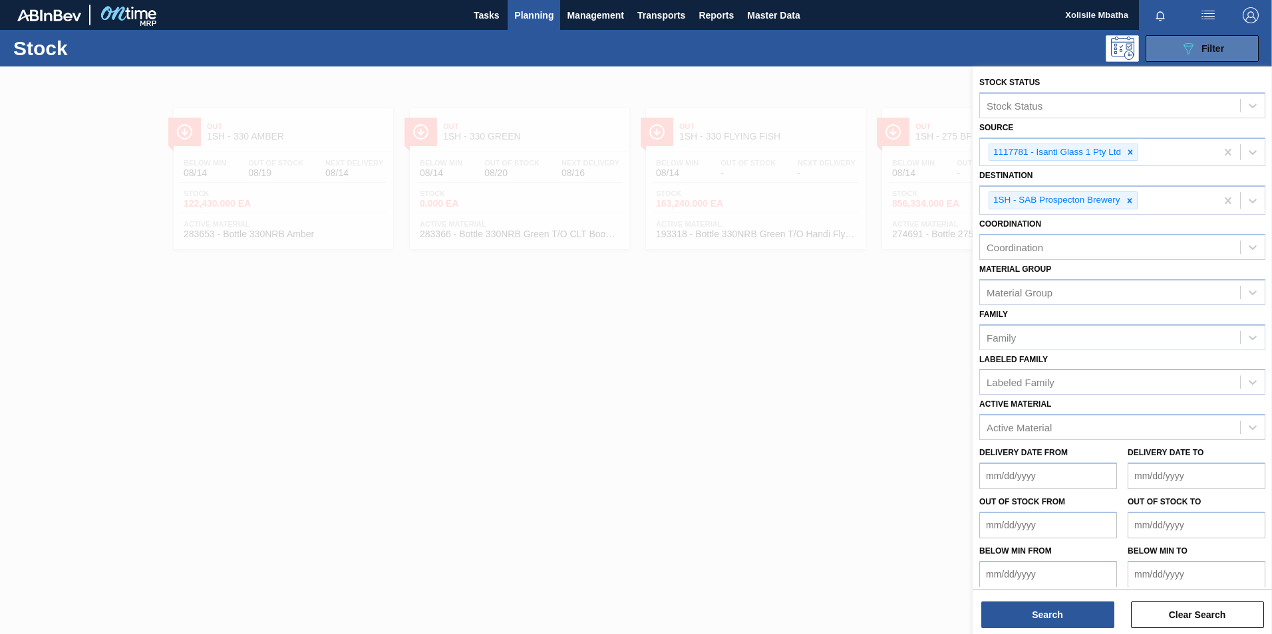
click at [1234, 48] on button "089F7B8B-B2A5-4AFE-B5C0-19BA573D28AC Filter" at bounding box center [1201, 48] width 113 height 27
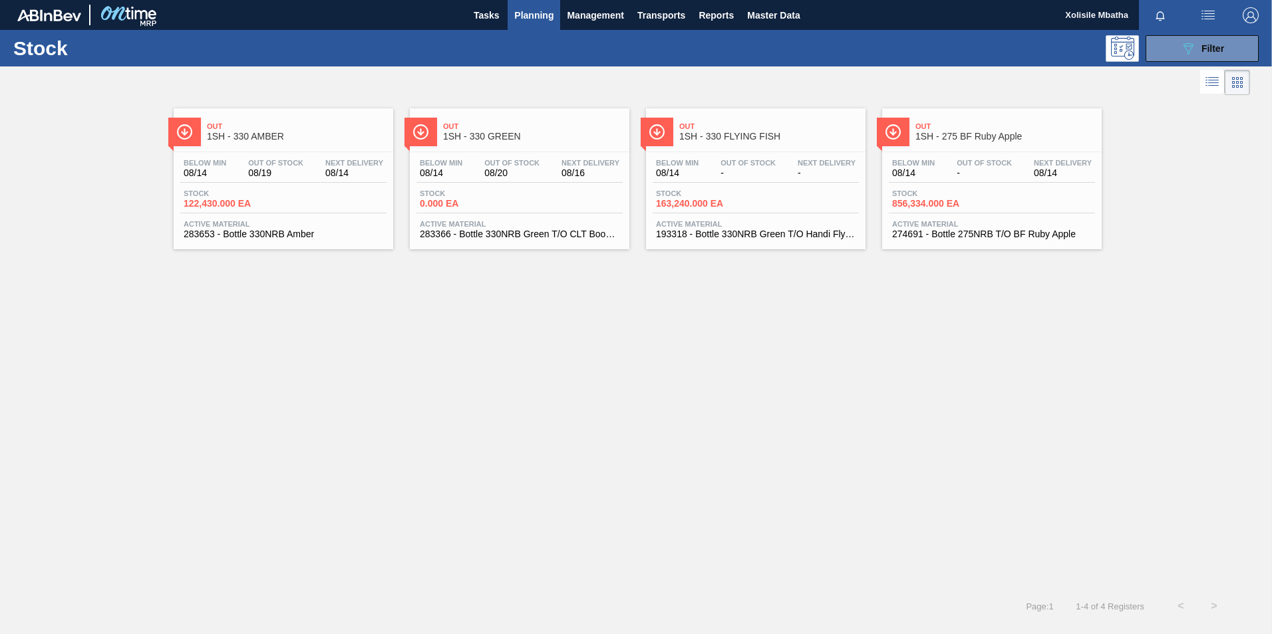
click at [521, 132] on span "1SH - 330 GREEN" at bounding box center [533, 137] width 180 height 10
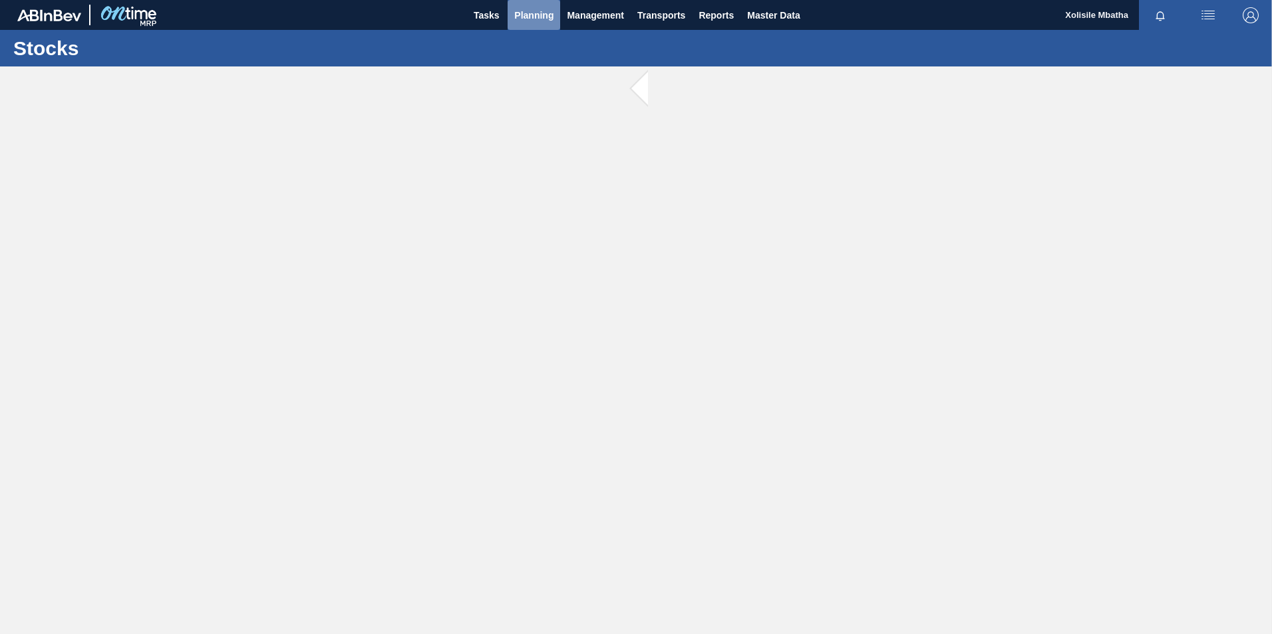
click at [537, 12] on span "Planning" at bounding box center [533, 15] width 39 height 16
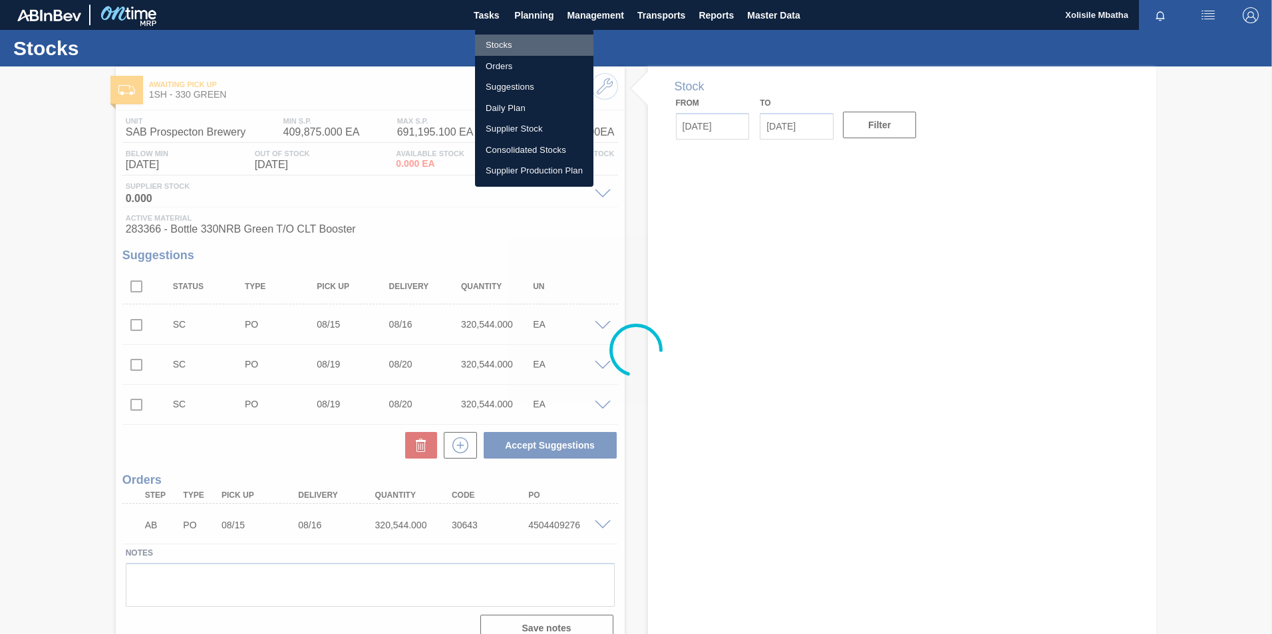
click at [503, 49] on li "Stocks" at bounding box center [534, 45] width 118 height 21
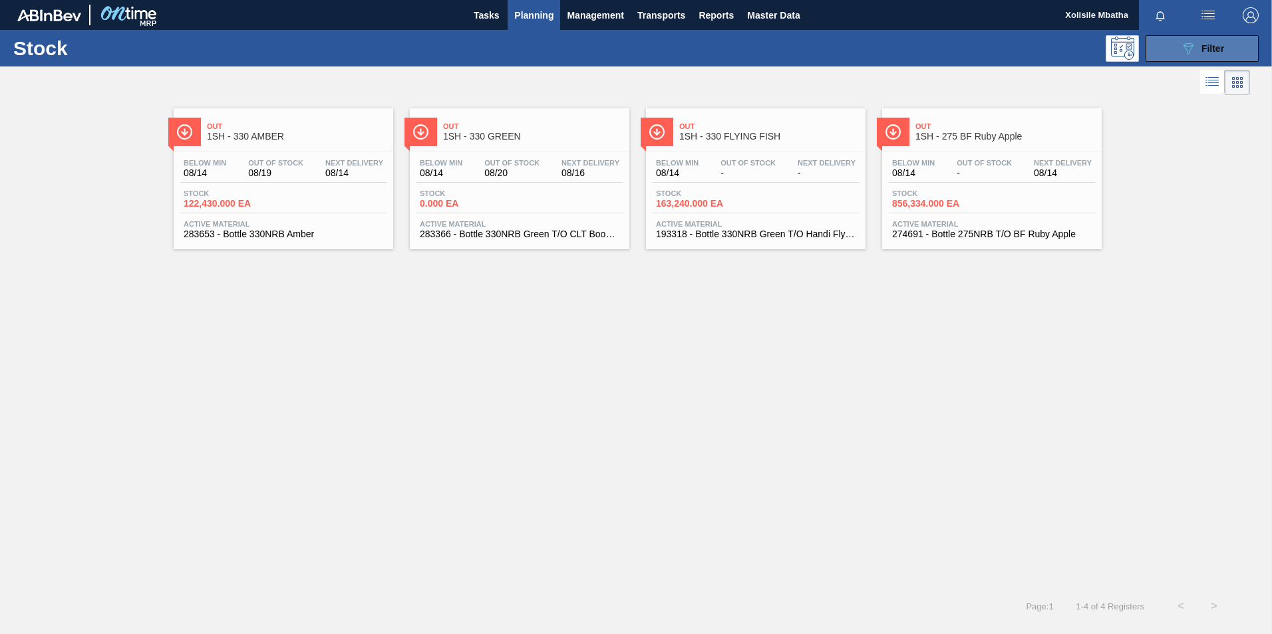
click at [1225, 45] on button "089F7B8B-B2A5-4AFE-B5C0-19BA573D28AC Filter" at bounding box center [1201, 48] width 113 height 27
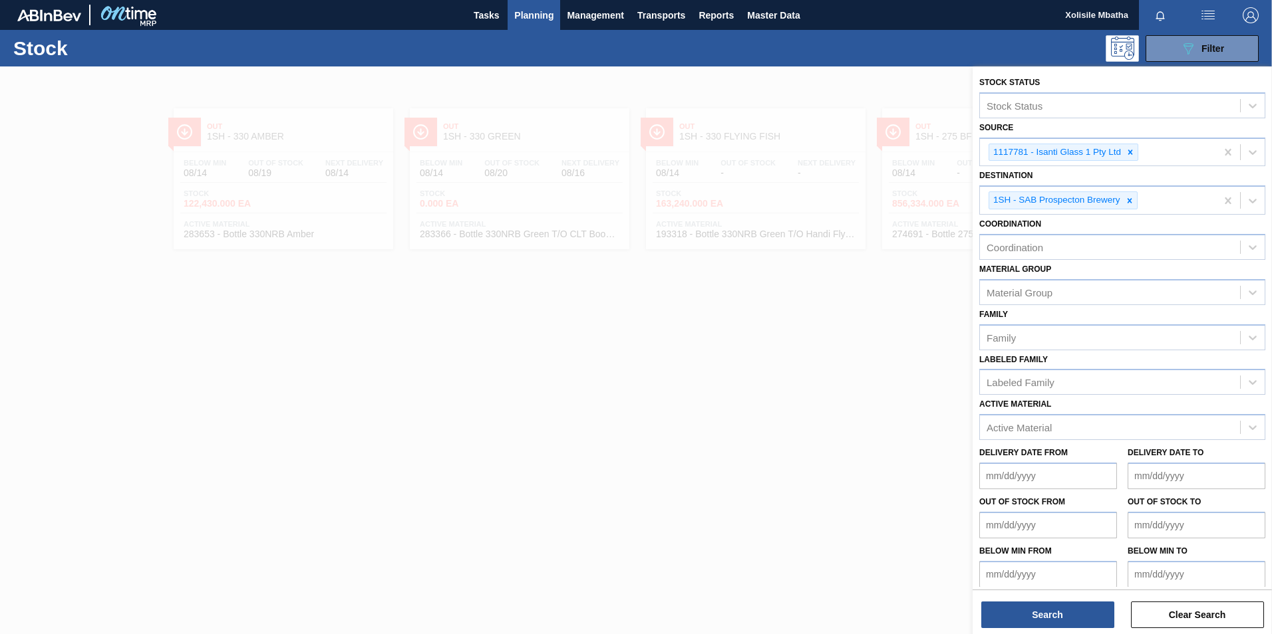
click at [569, 501] on div at bounding box center [636, 384] width 1272 height 634
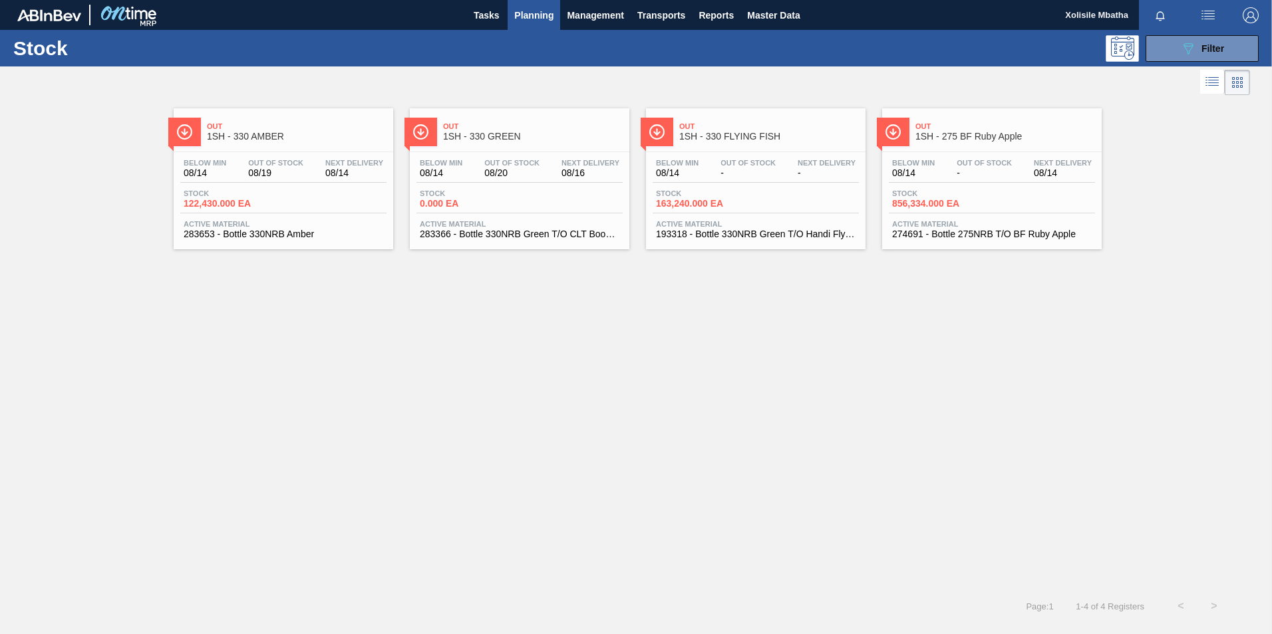
click at [952, 138] on span "1SH - 275 BF Ruby Apple" at bounding box center [1005, 137] width 180 height 10
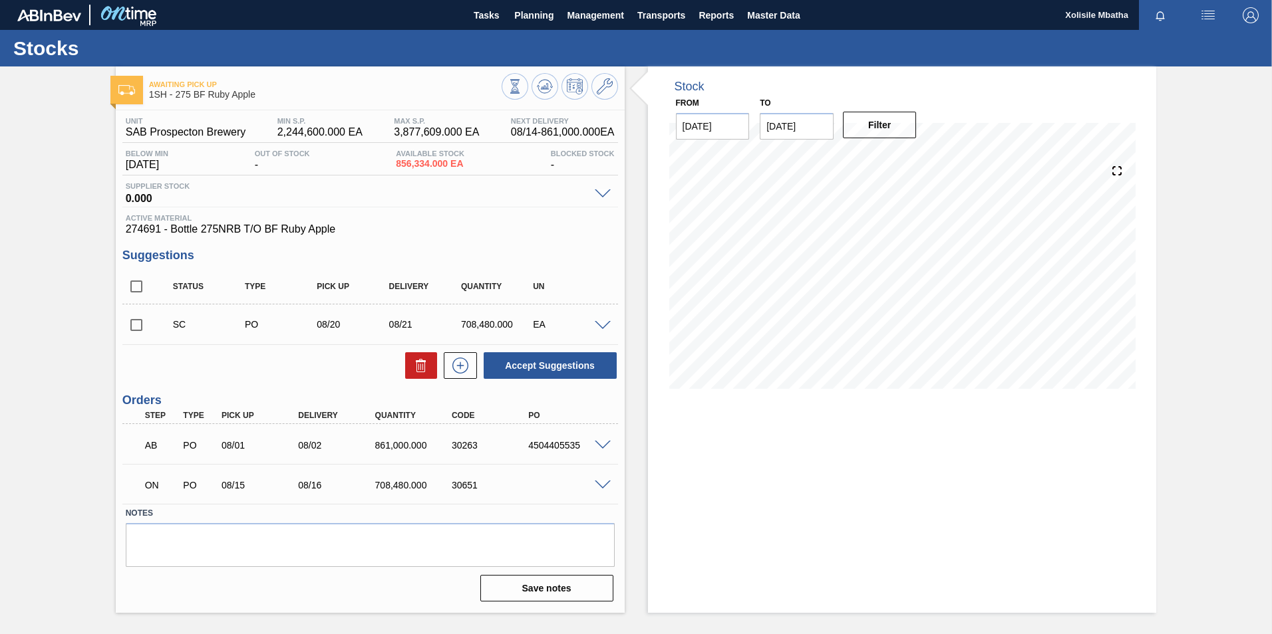
click at [600, 485] on span at bounding box center [603, 486] width 16 height 10
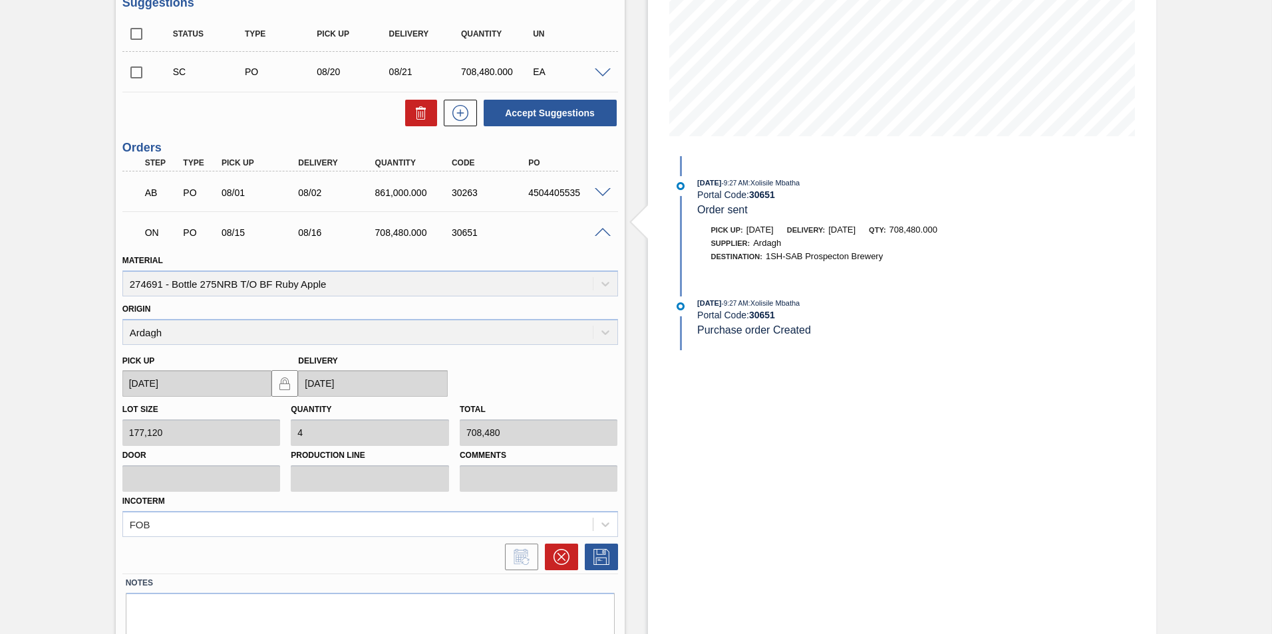
scroll to position [266, 0]
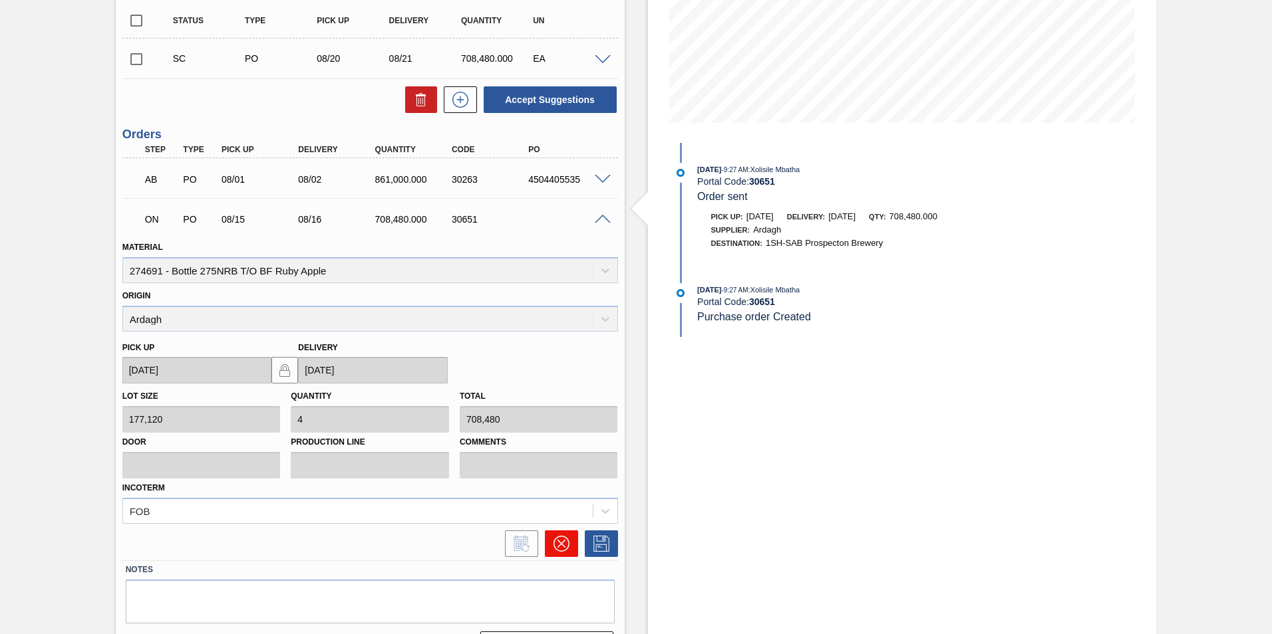
click at [556, 542] on icon at bounding box center [561, 544] width 16 height 16
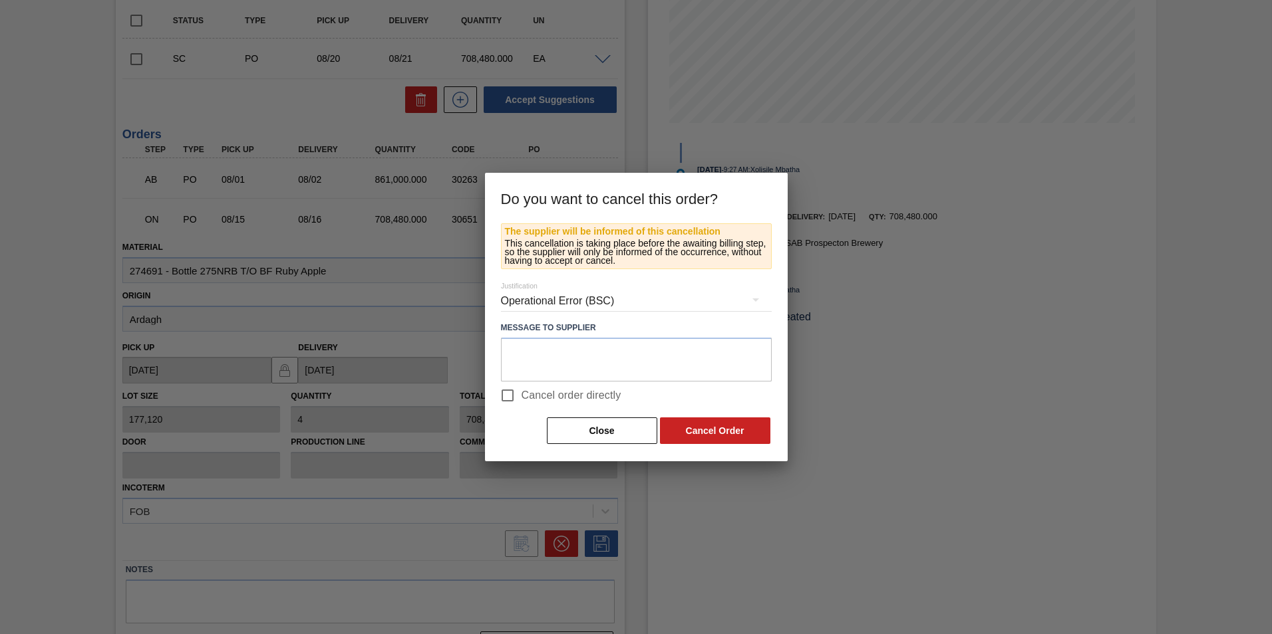
click at [509, 396] on input "Cancel order directly" at bounding box center [507, 396] width 28 height 28
checkbox input "true"
click at [693, 433] on button "Cancel Order" at bounding box center [715, 431] width 110 height 27
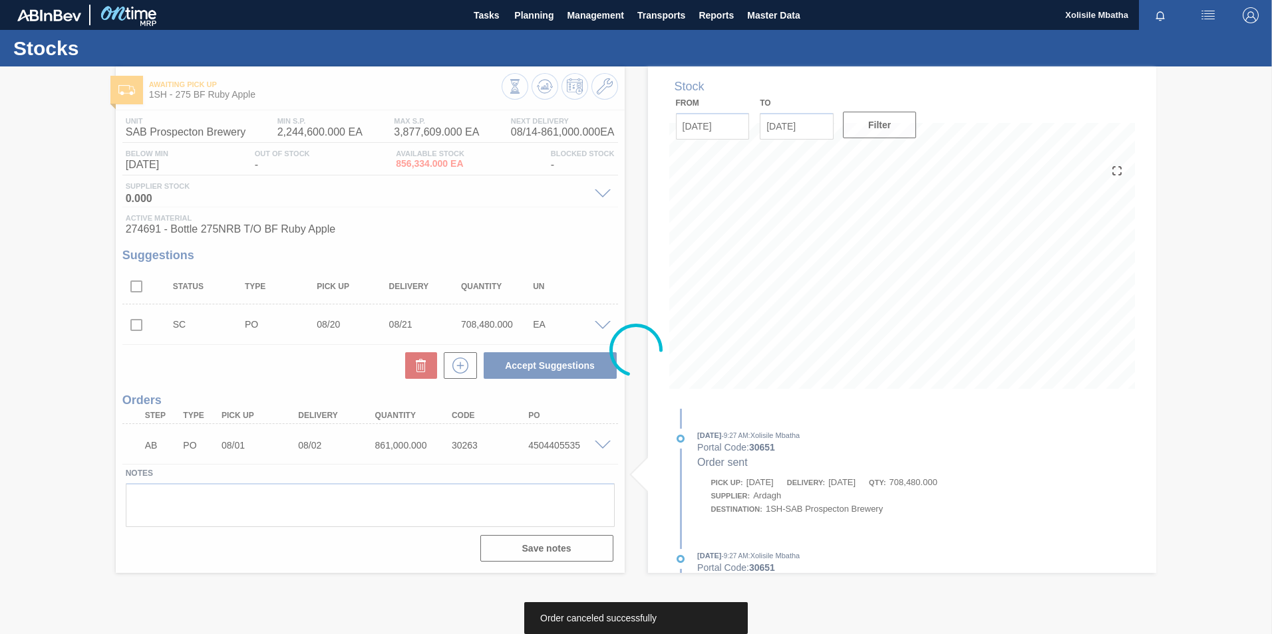
scroll to position [0, 0]
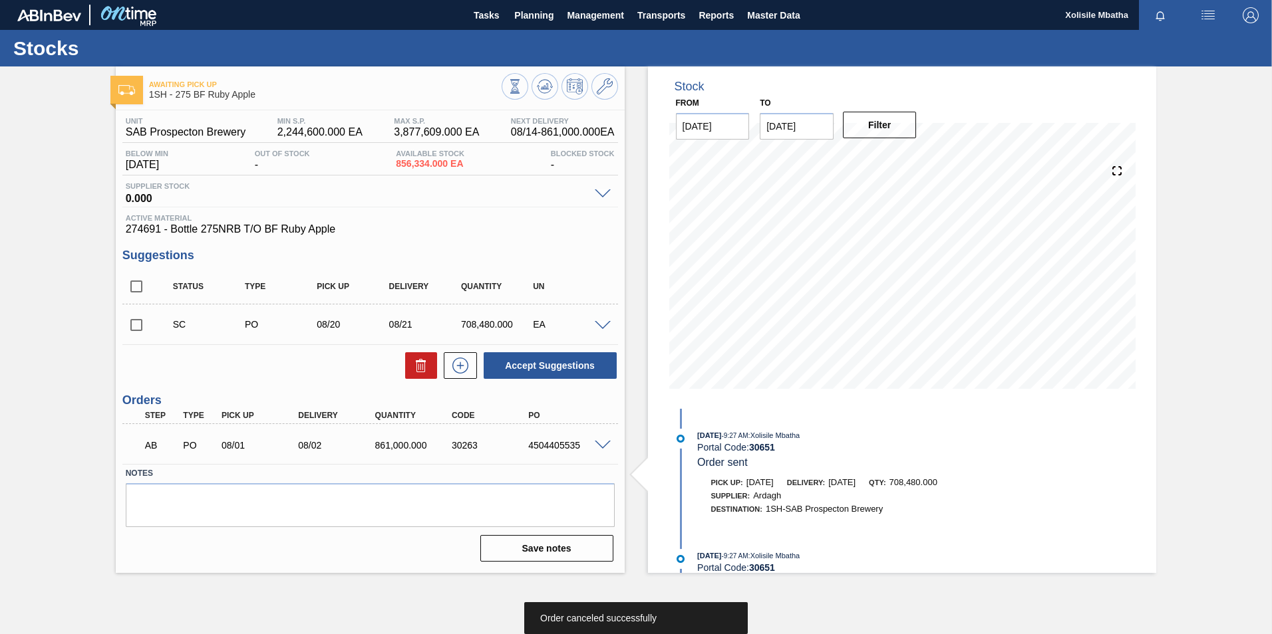
click at [605, 324] on span at bounding box center [603, 326] width 16 height 10
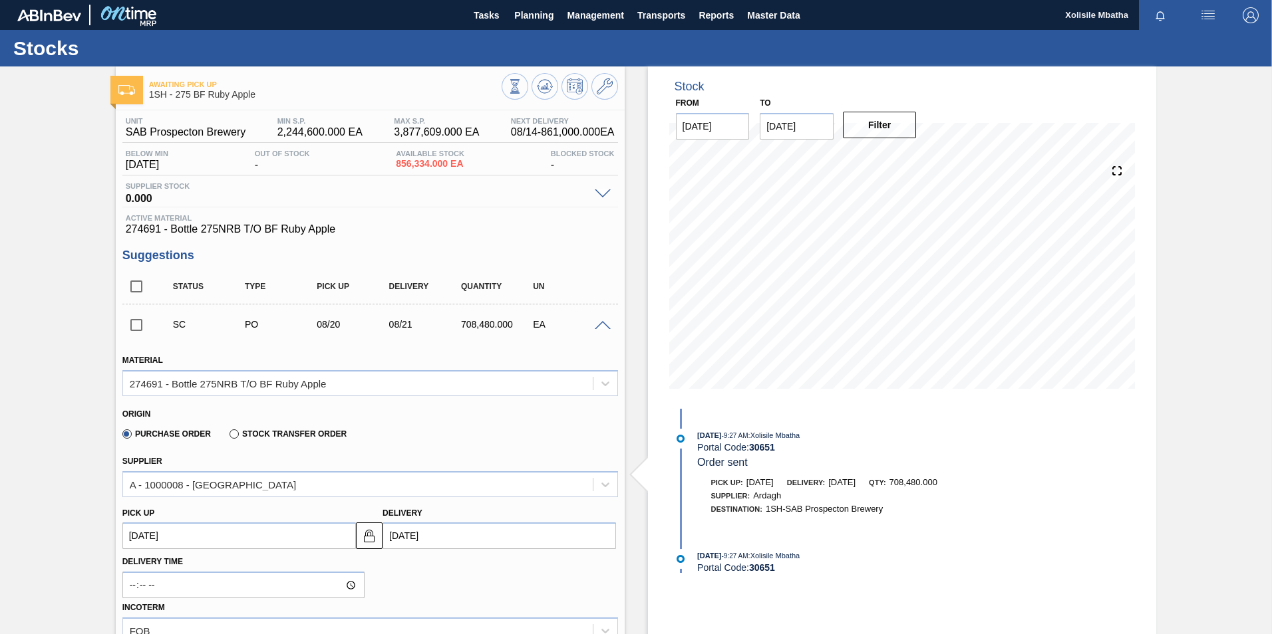
click at [605, 324] on span at bounding box center [603, 326] width 16 height 10
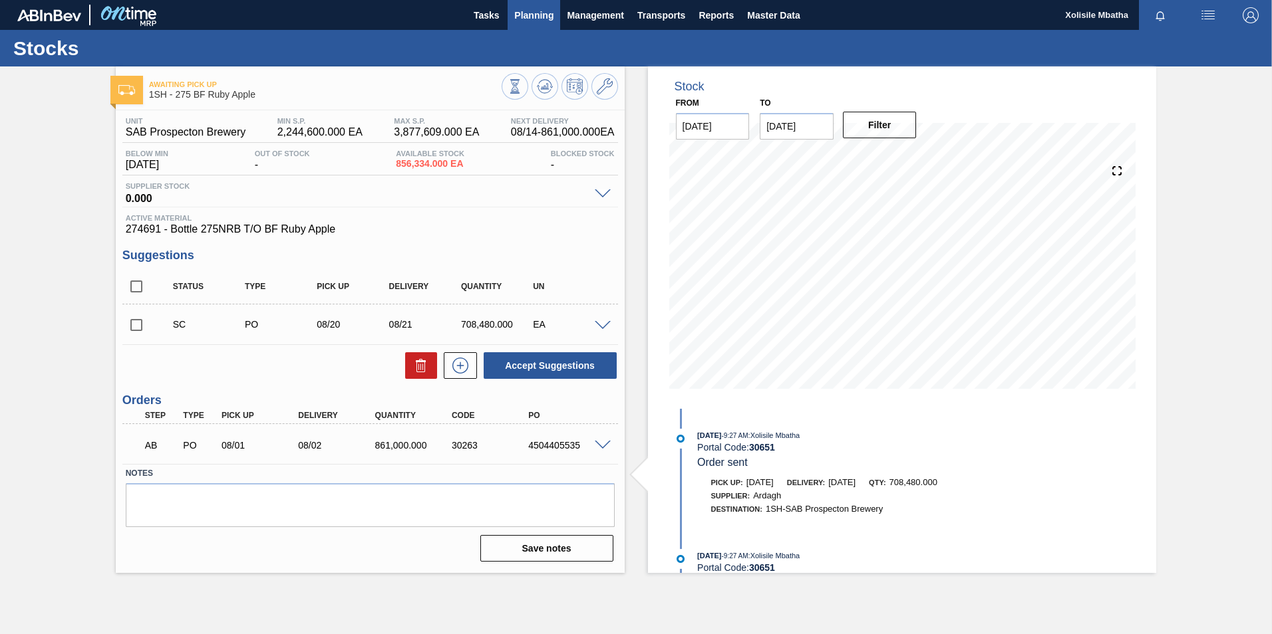
click at [537, 19] on span "Planning" at bounding box center [533, 15] width 39 height 16
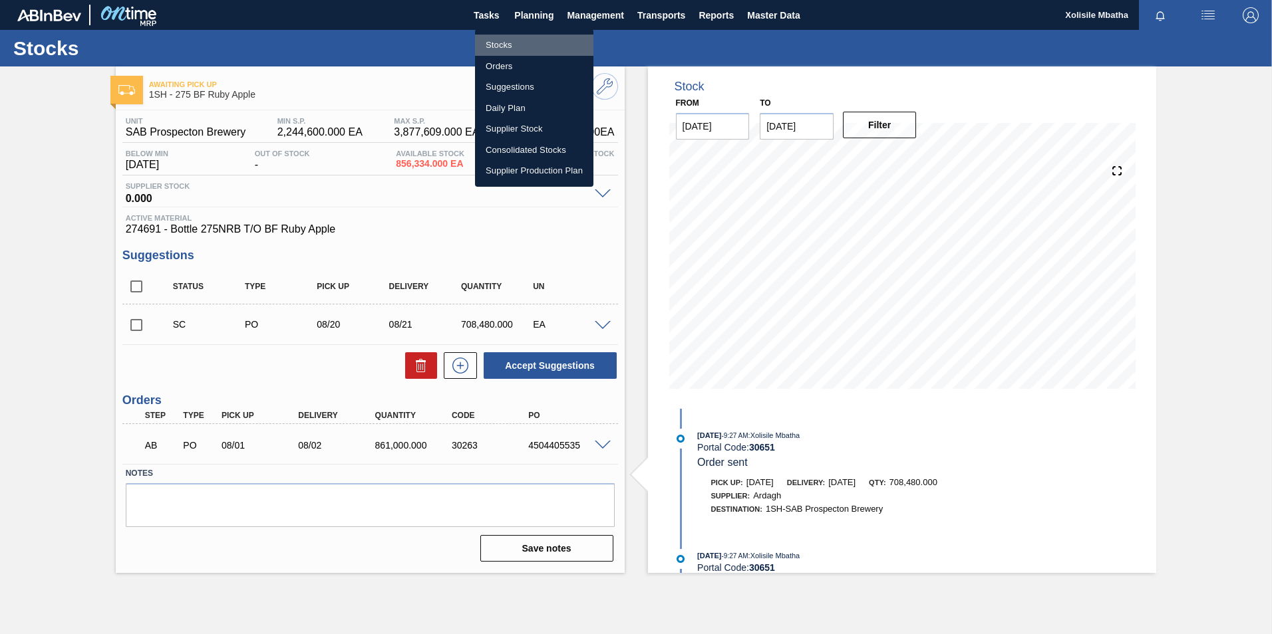
click at [499, 41] on li "Stocks" at bounding box center [534, 45] width 118 height 21
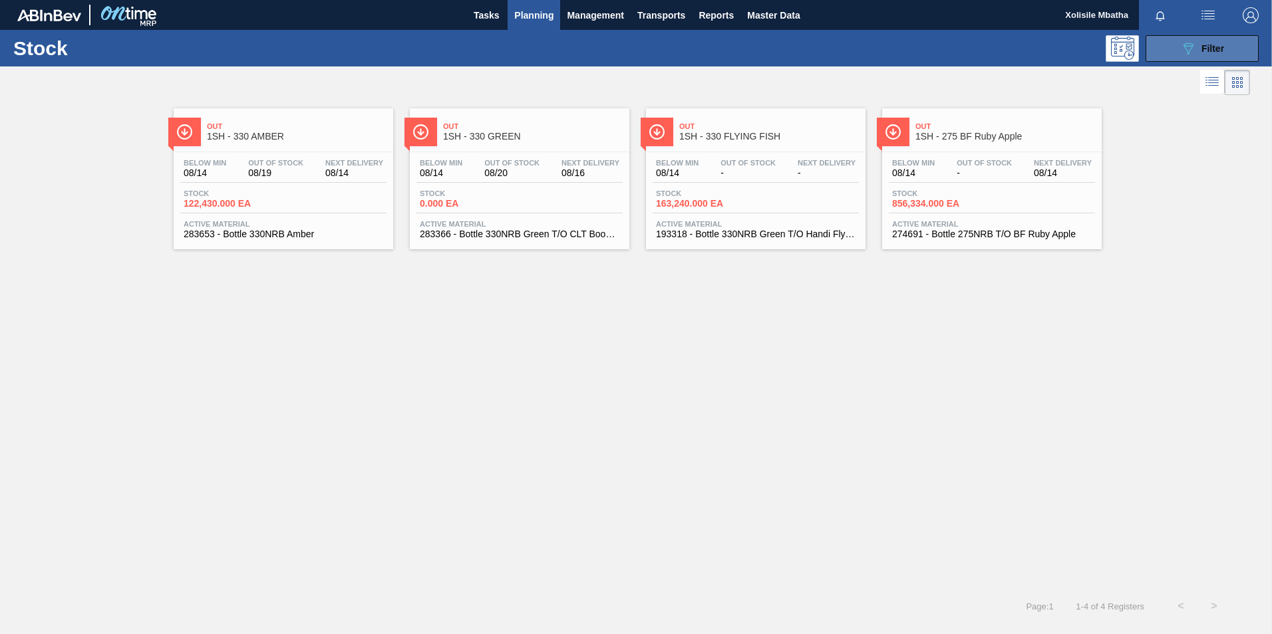
click at [1182, 53] on icon "089F7B8B-B2A5-4AFE-B5C0-19BA573D28AC" at bounding box center [1188, 49] width 16 height 16
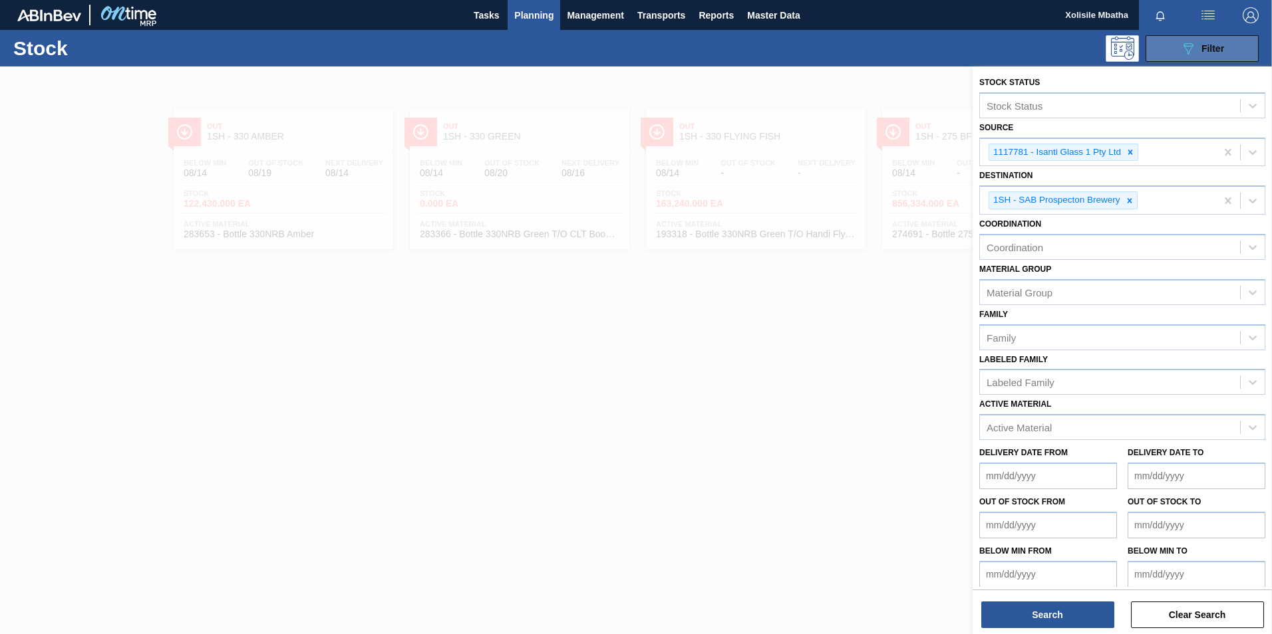
click at [1182, 53] on icon "089F7B8B-B2A5-4AFE-B5C0-19BA573D28AC" at bounding box center [1188, 49] width 16 height 16
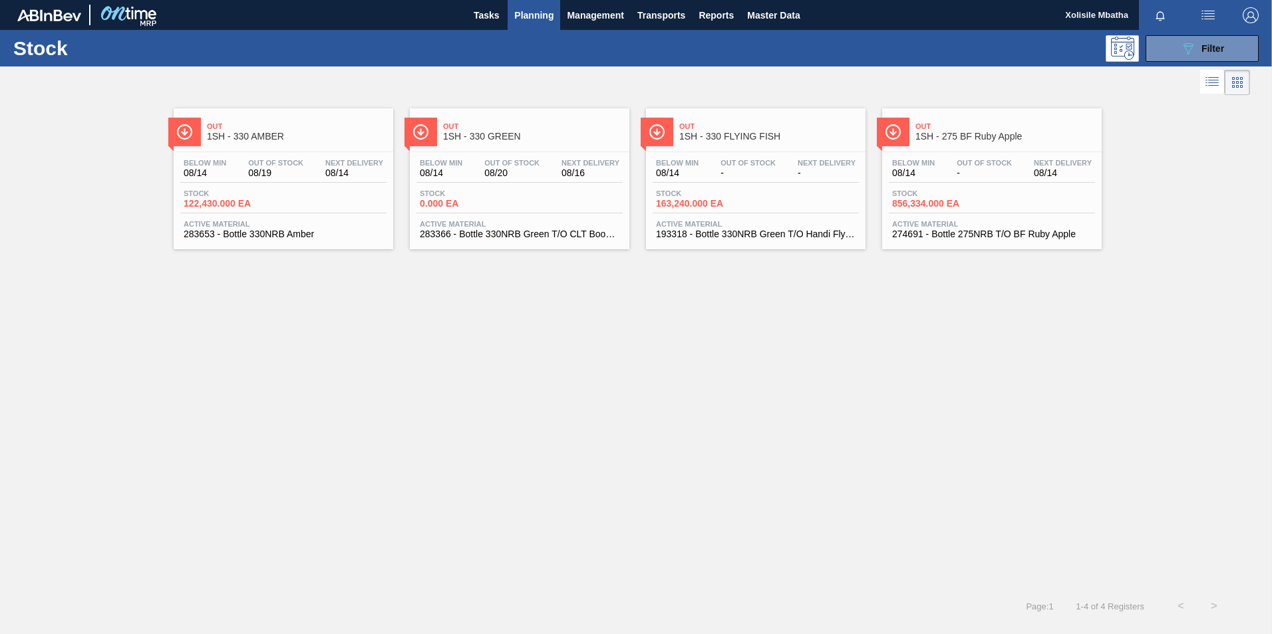
click at [293, 129] on span "Out" at bounding box center [297, 126] width 180 height 8
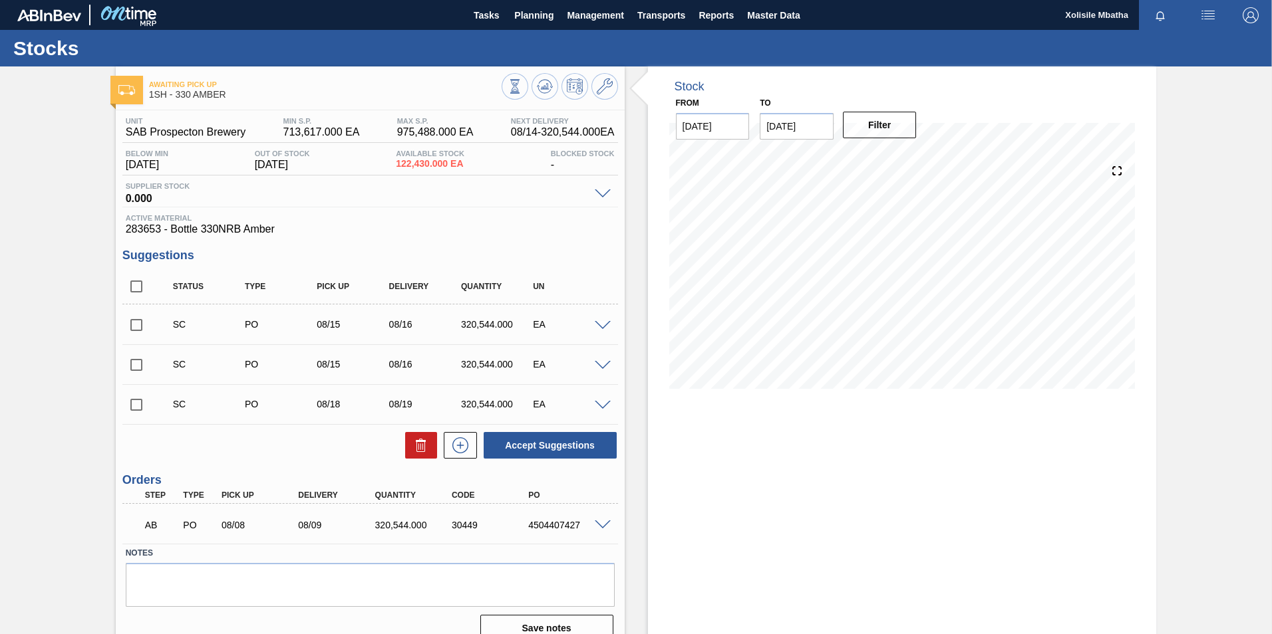
click at [600, 323] on span at bounding box center [603, 326] width 16 height 10
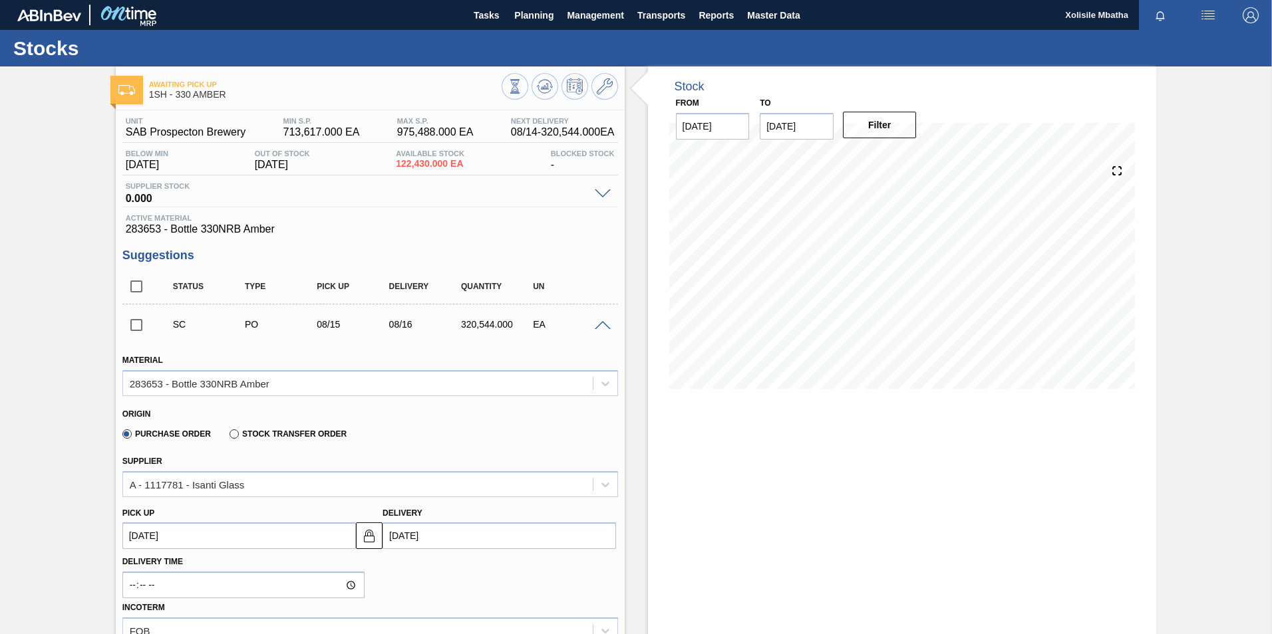
click at [600, 323] on span at bounding box center [603, 326] width 16 height 10
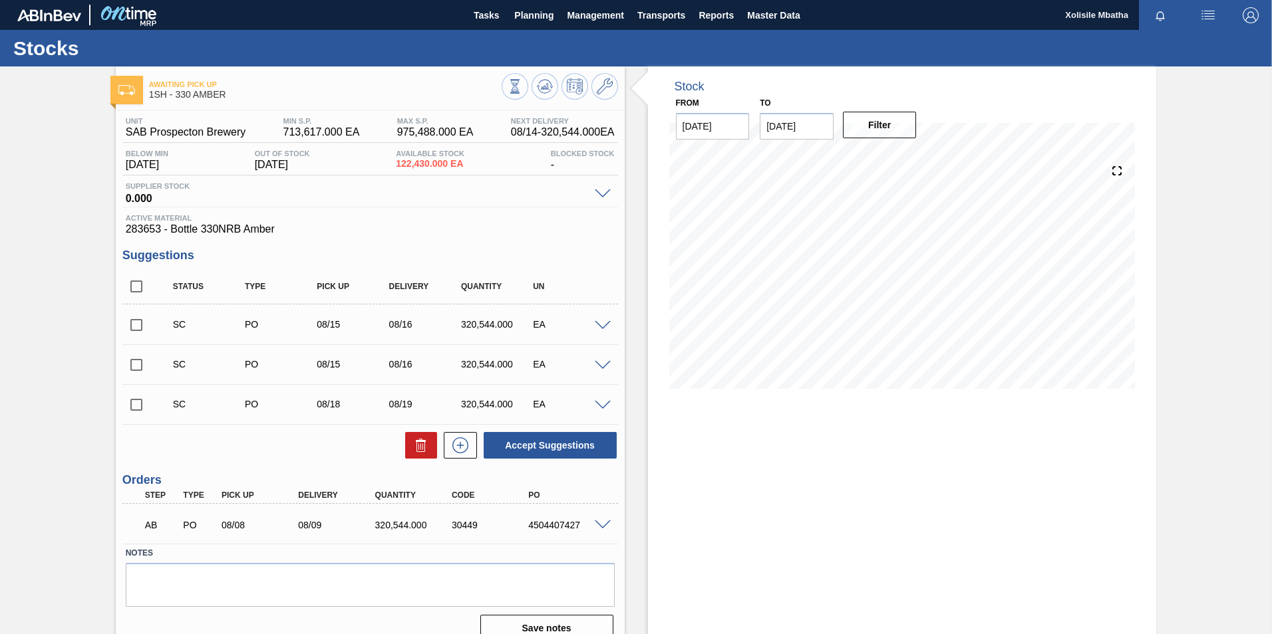
click at [605, 329] on span at bounding box center [603, 326] width 16 height 10
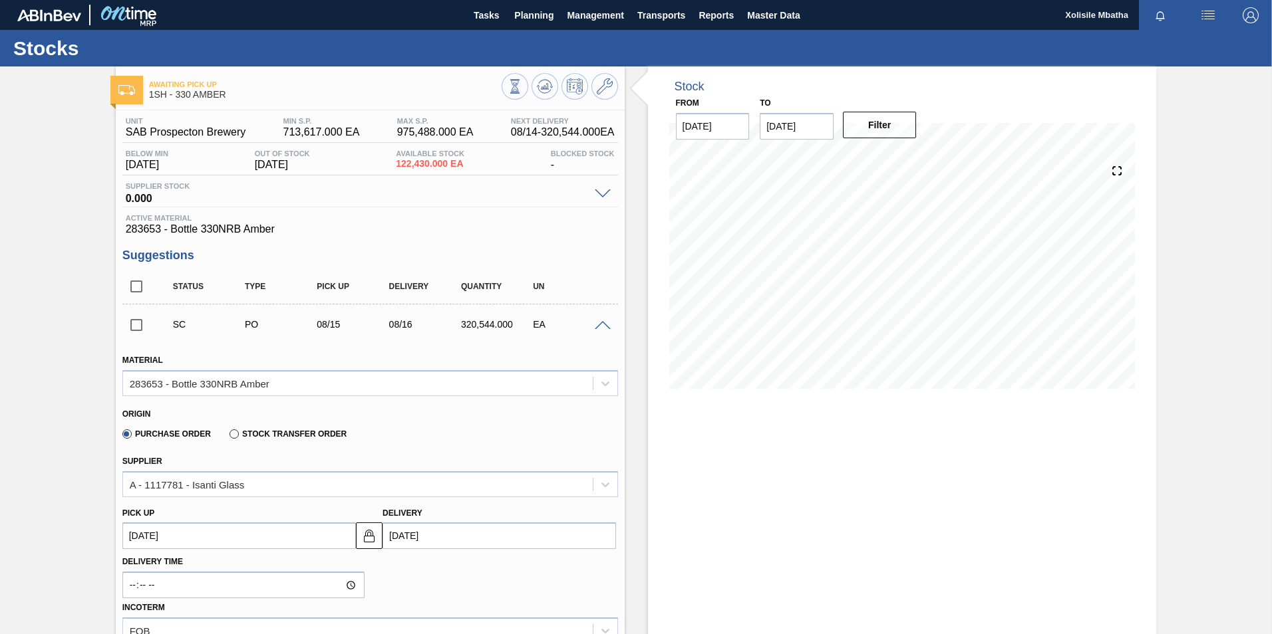
click at [605, 329] on span at bounding box center [603, 326] width 16 height 10
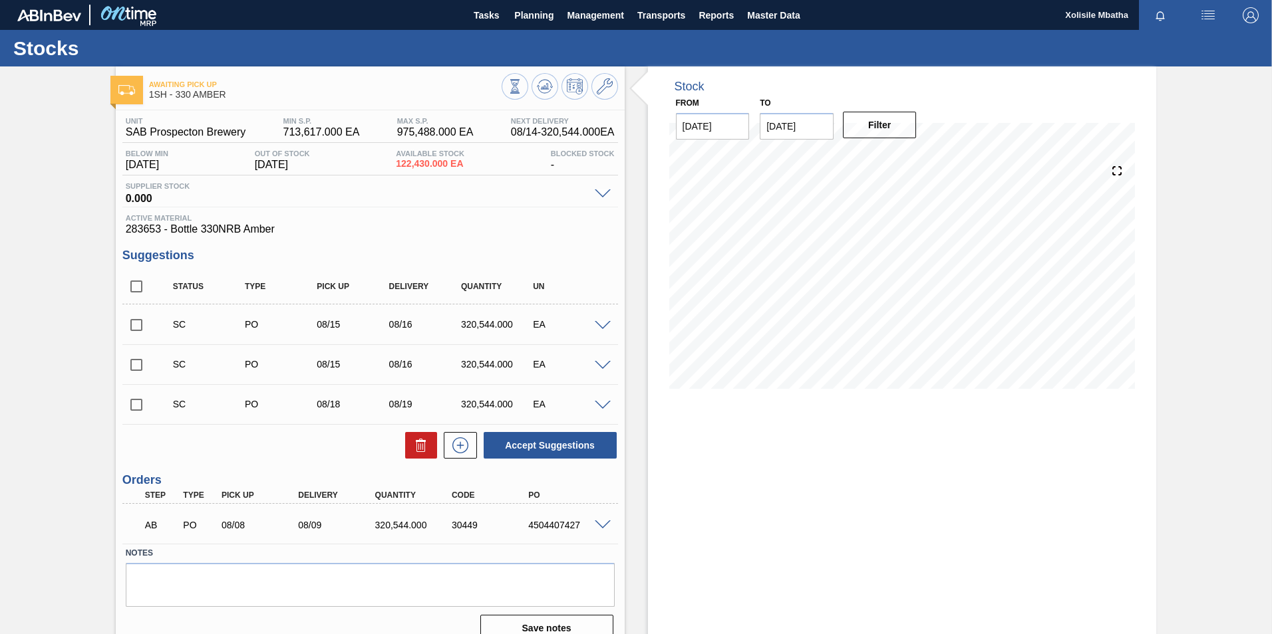
click at [130, 323] on input "checkbox" at bounding box center [136, 325] width 28 height 28
click at [551, 447] on button "Accept Suggestions" at bounding box center [549, 445] width 133 height 27
checkbox input "false"
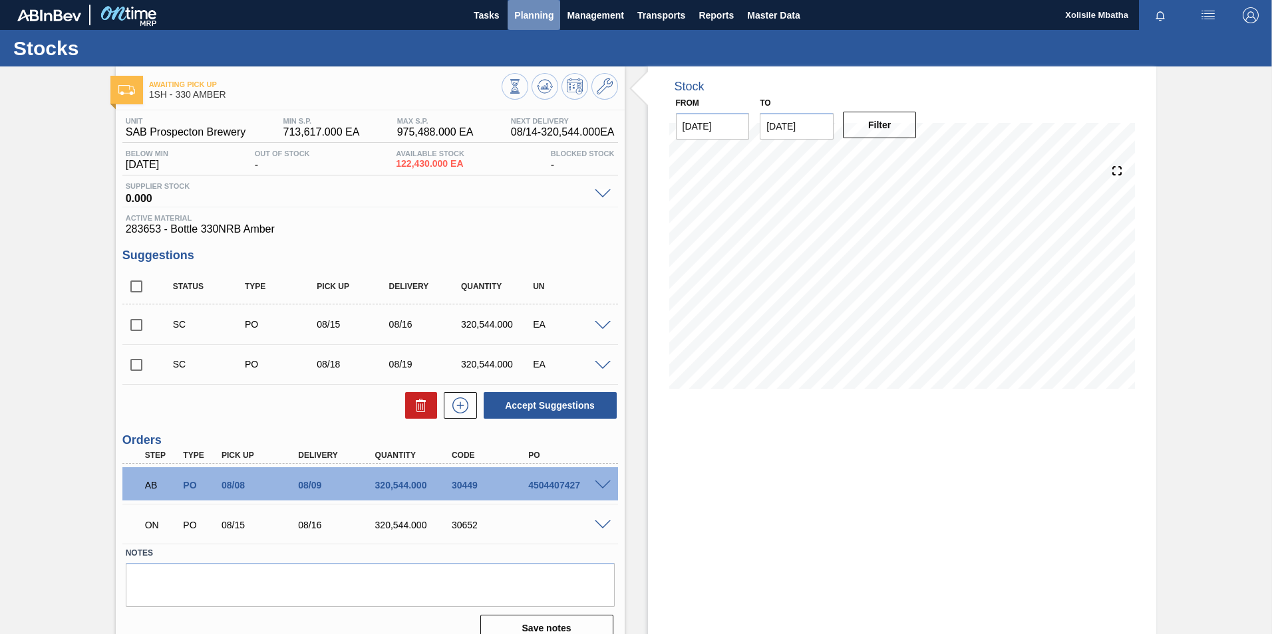
click at [544, 15] on span "Planning" at bounding box center [533, 15] width 39 height 16
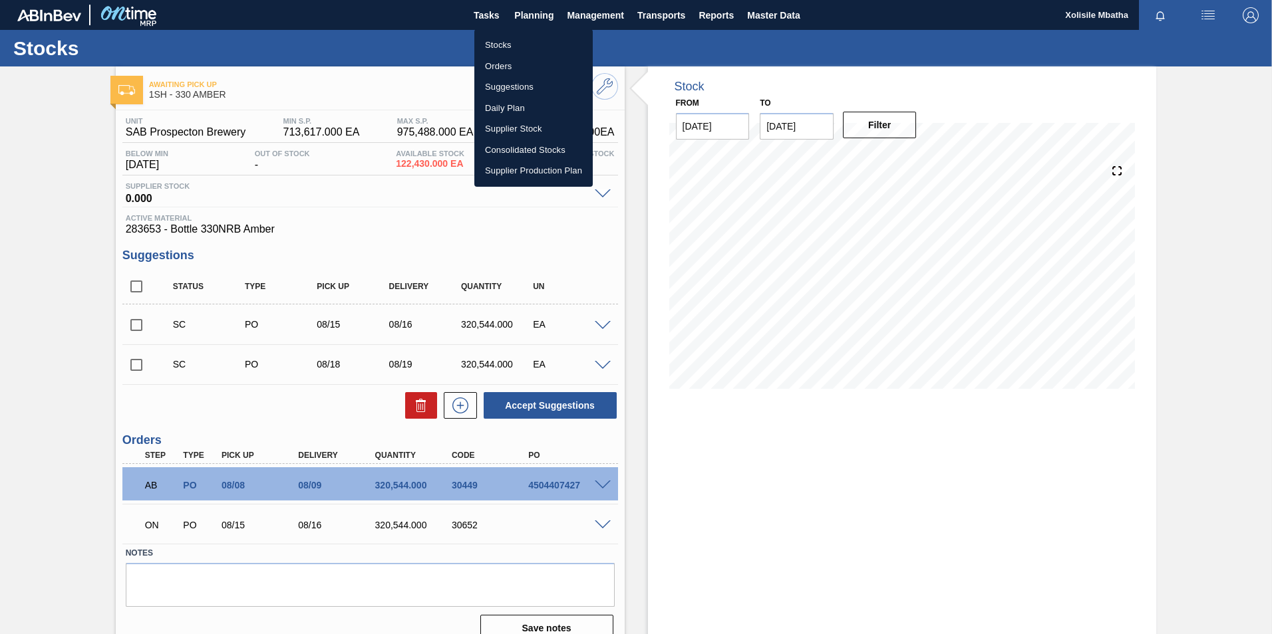
click at [488, 67] on li "Orders" at bounding box center [533, 66] width 118 height 21
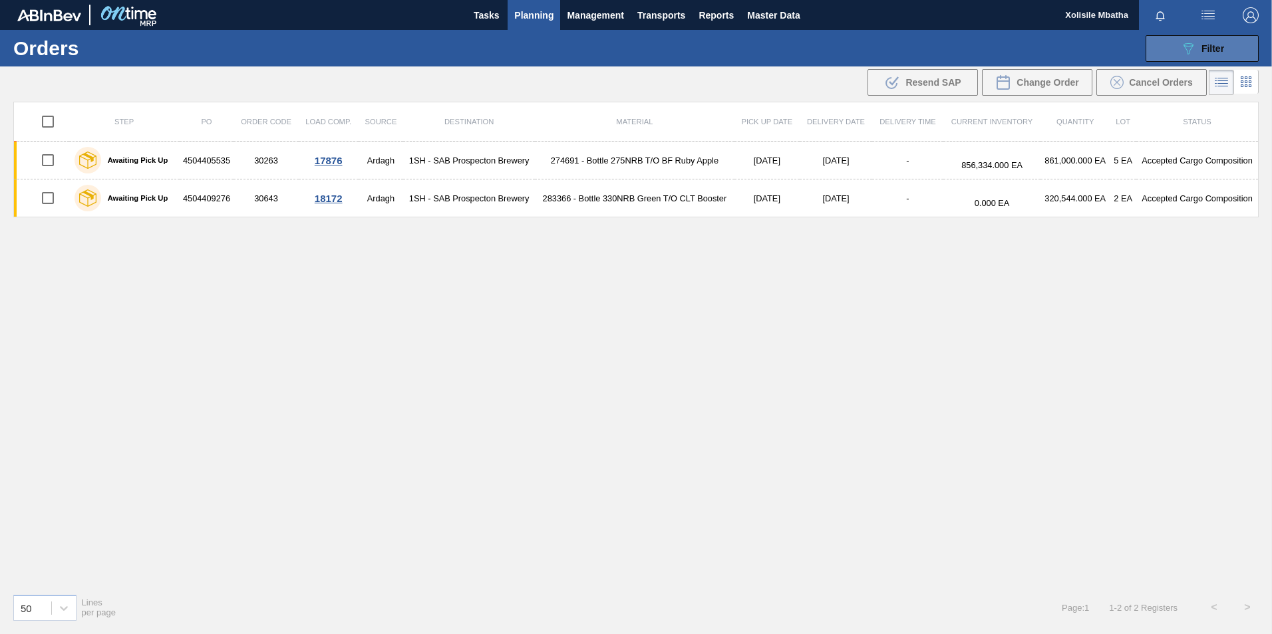
click at [1208, 47] on span "Filter" at bounding box center [1212, 48] width 23 height 11
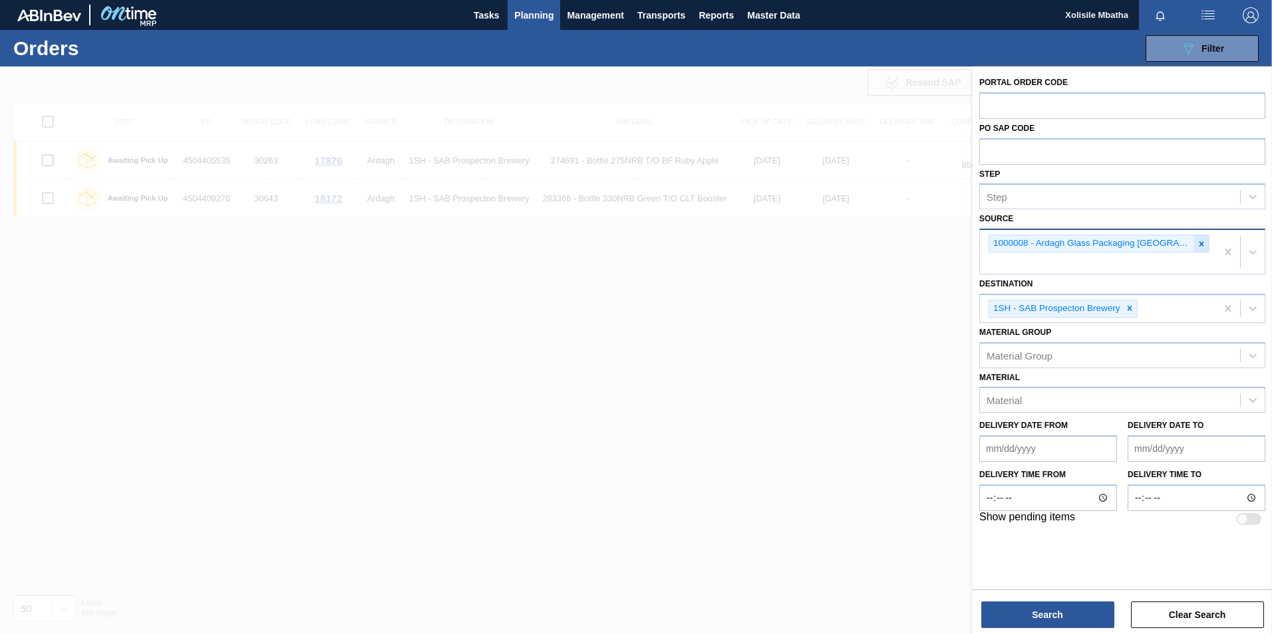
click at [1199, 244] on icon at bounding box center [1201, 243] width 5 height 5
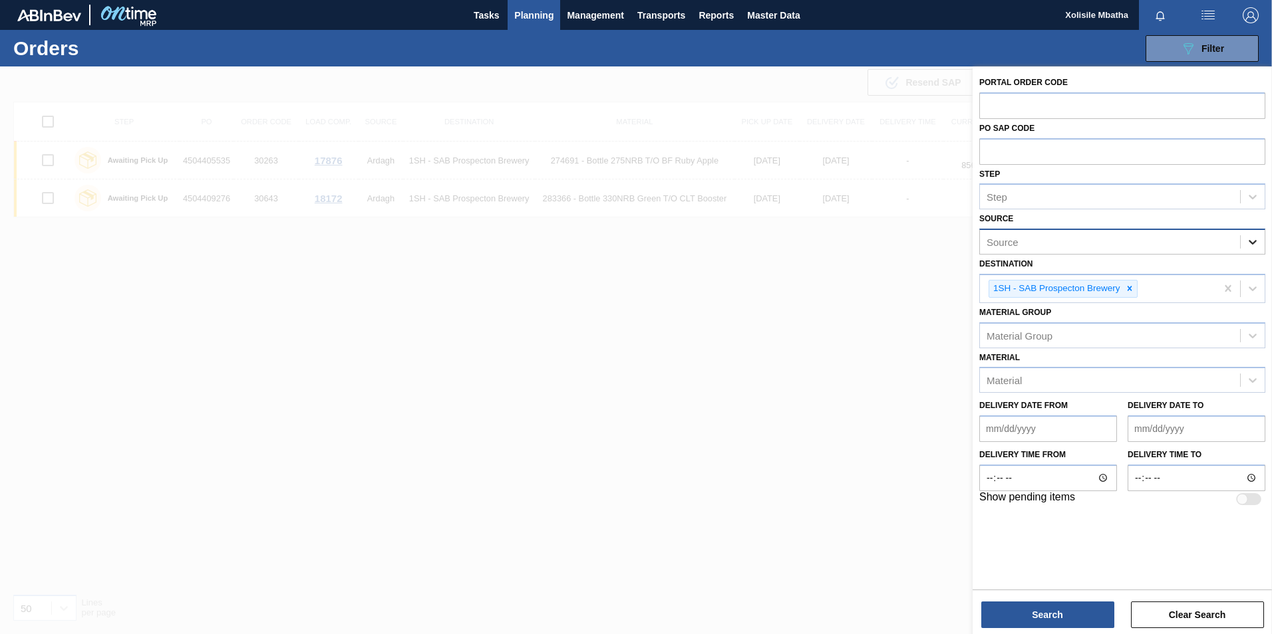
click at [1249, 240] on icon at bounding box center [1252, 241] width 13 height 13
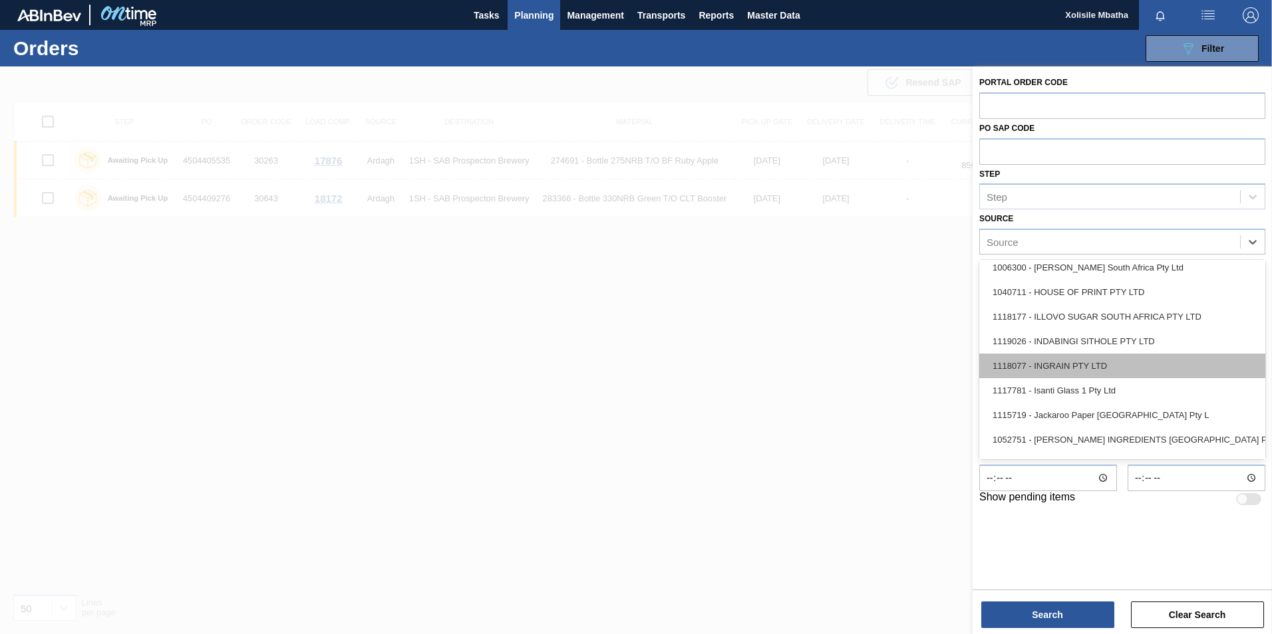
scroll to position [865, 0]
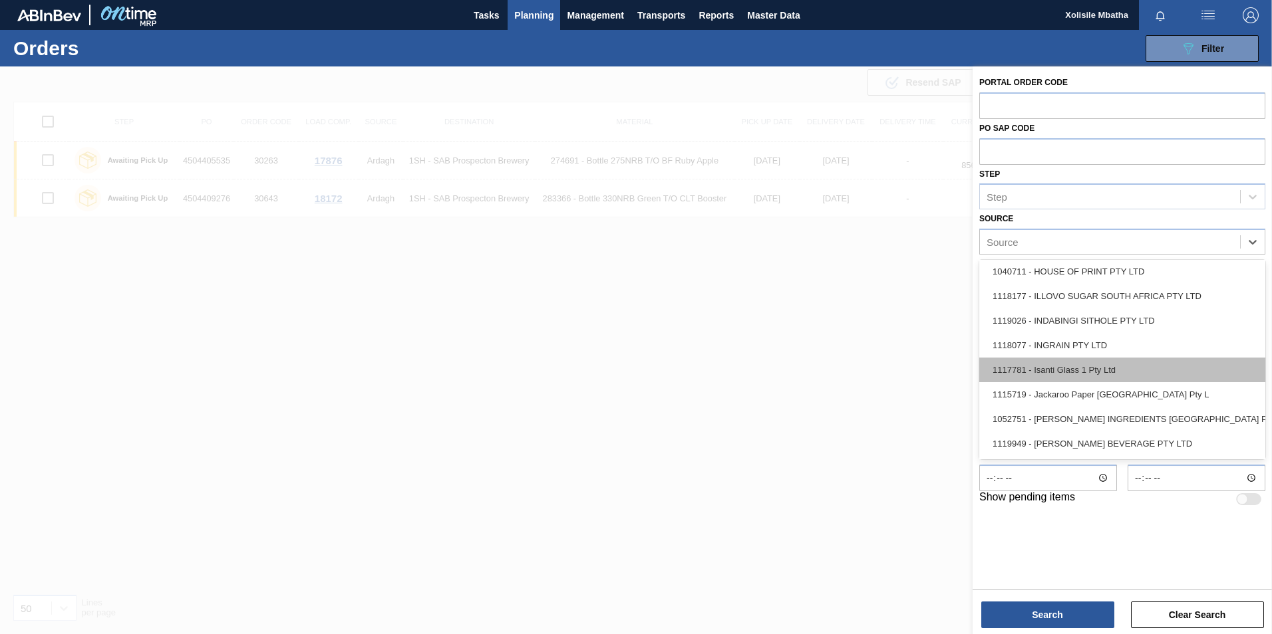
click at [1047, 373] on div "1117781 - Isanti Glass 1 Pty Ltd" at bounding box center [1122, 370] width 286 height 25
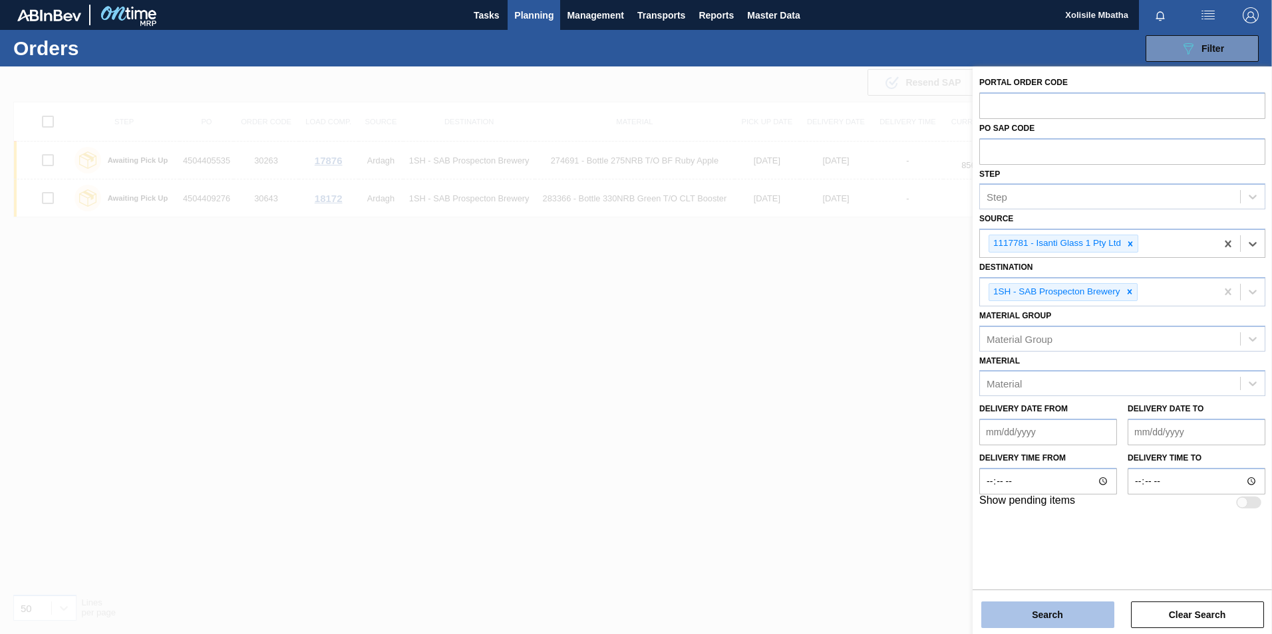
click at [1030, 614] on button "Search" at bounding box center [1047, 615] width 133 height 27
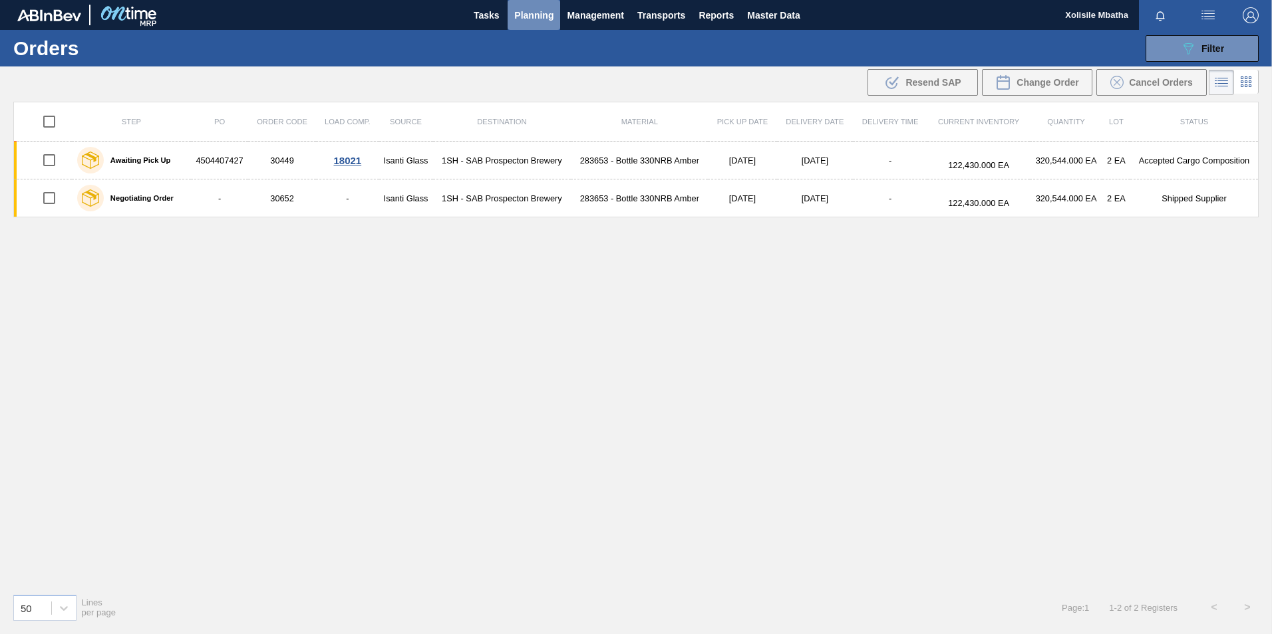
click at [545, 15] on span "Planning" at bounding box center [533, 15] width 39 height 16
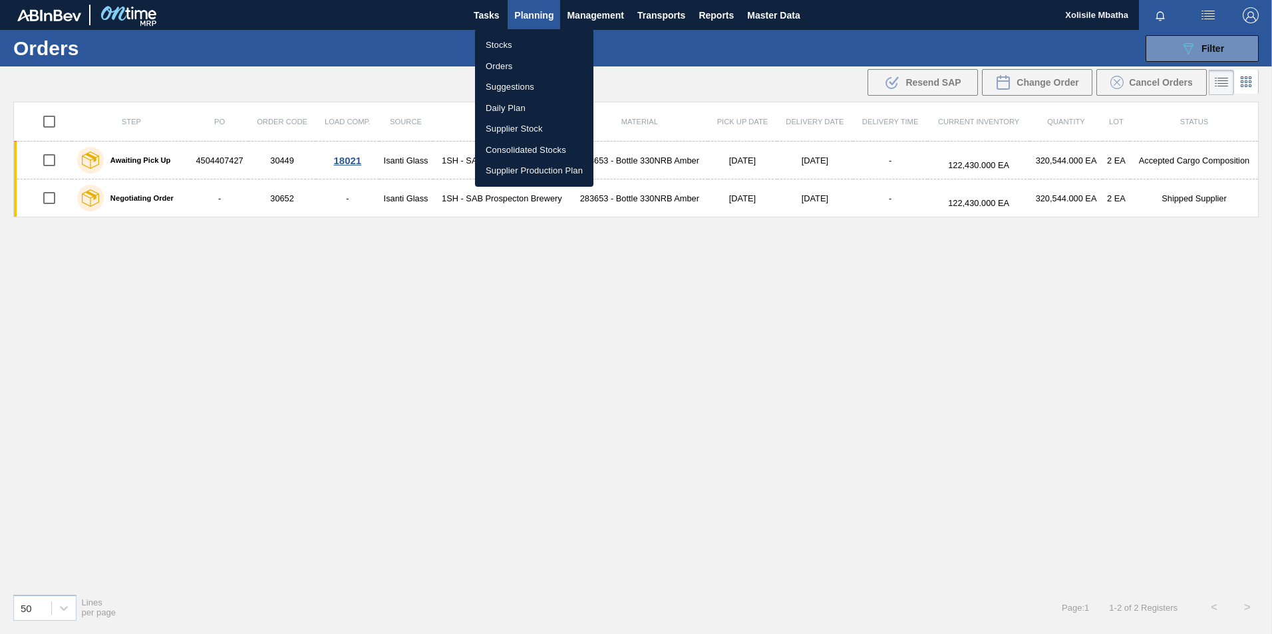
drag, startPoint x: 728, startPoint y: 348, endPoint x: 871, endPoint y: 221, distance: 191.3
click at [728, 343] on div at bounding box center [636, 317] width 1272 height 634
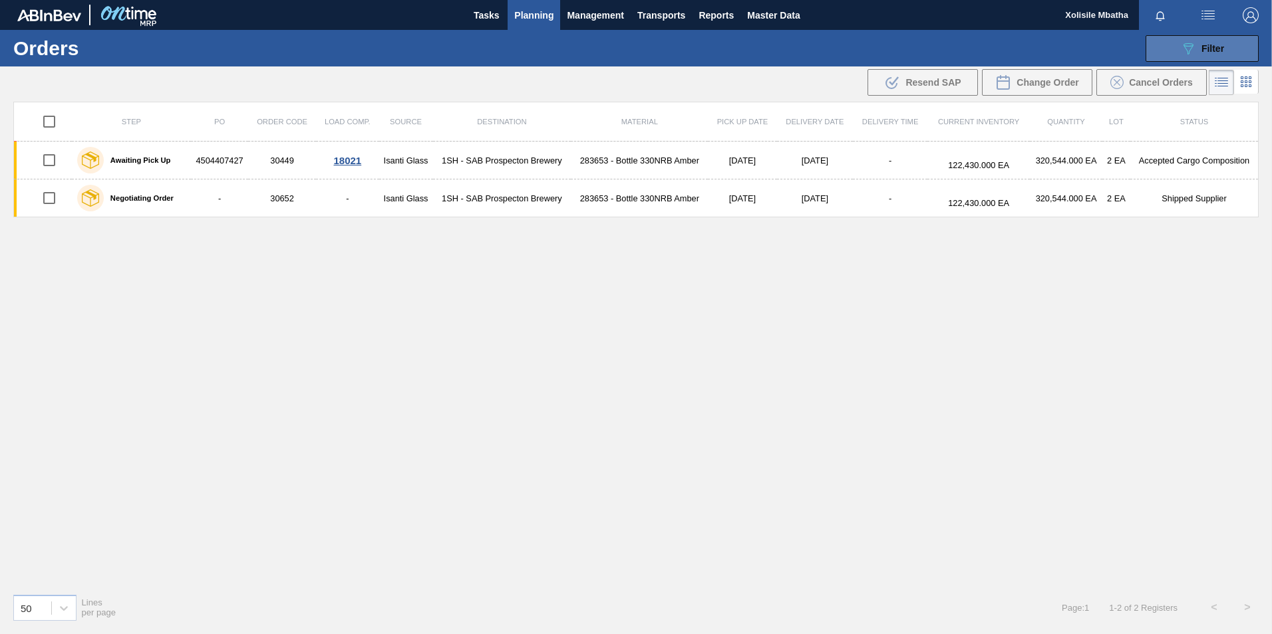
click at [1187, 53] on icon at bounding box center [1188, 48] width 10 height 11
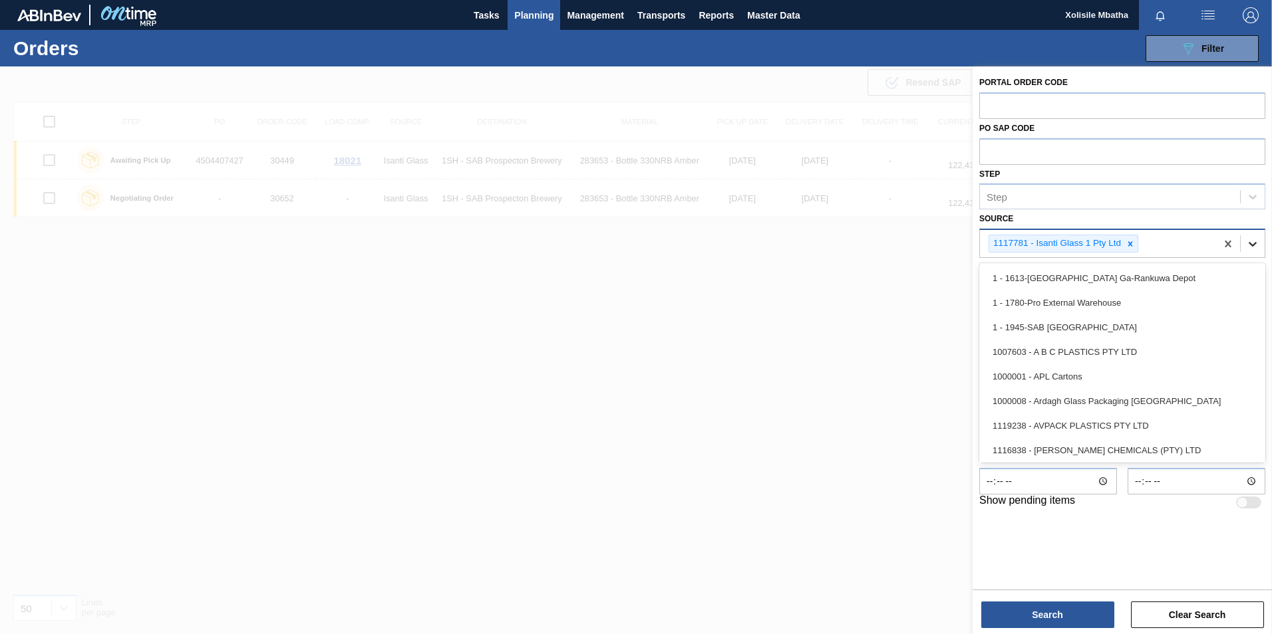
click at [1249, 245] on icon at bounding box center [1252, 243] width 13 height 13
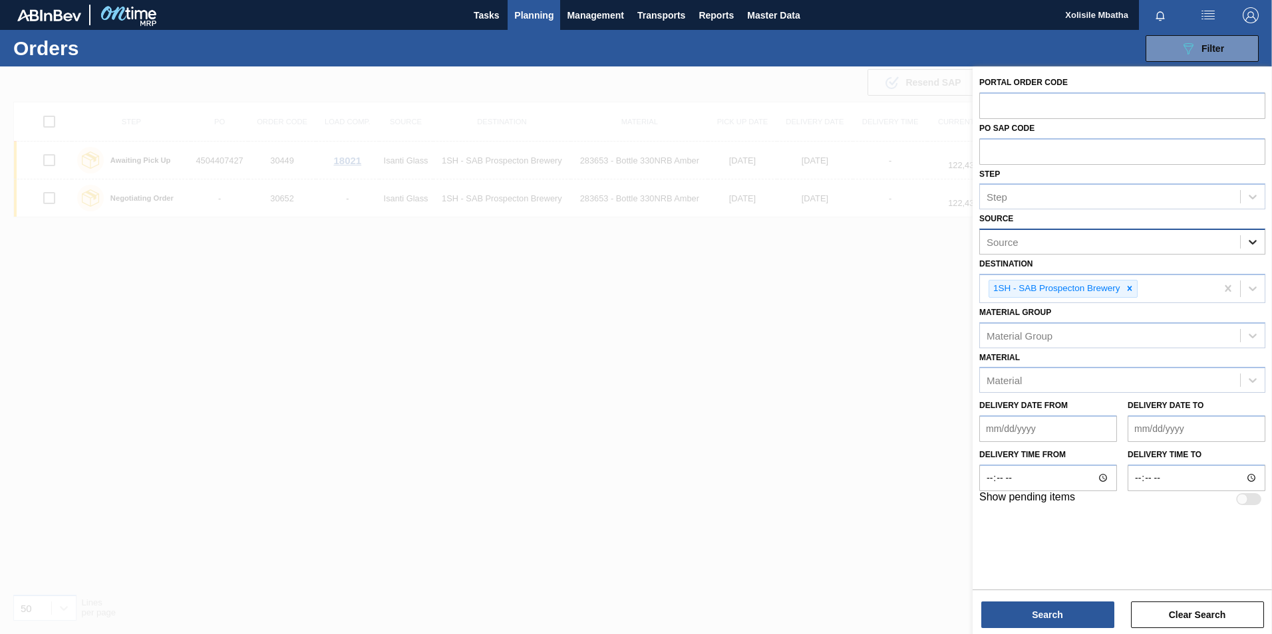
click at [1247, 242] on icon at bounding box center [1252, 241] width 13 height 13
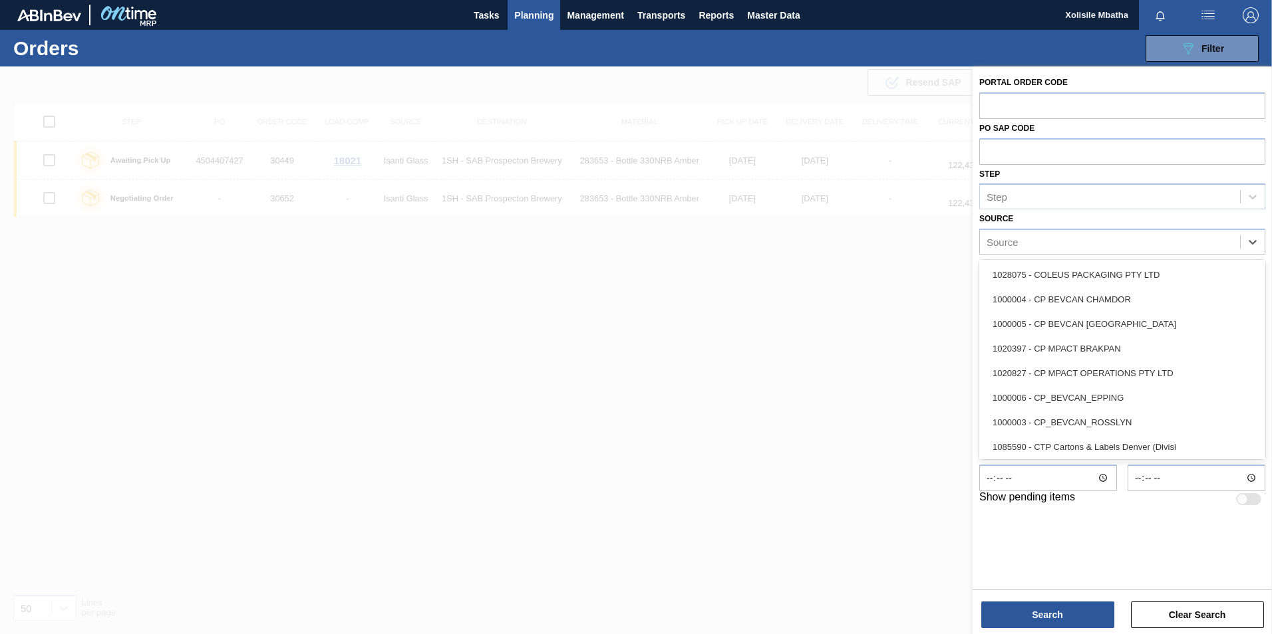
scroll to position [333, 0]
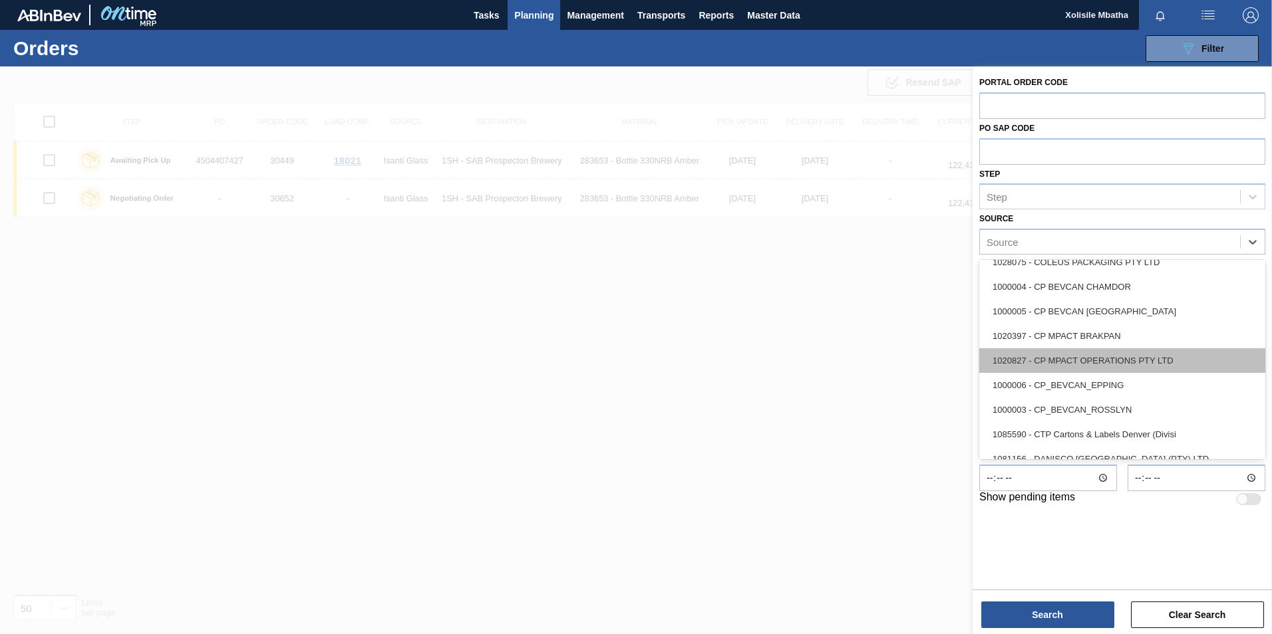
click at [1091, 359] on div "1020827 - CP MPACT OPERATIONS PTY LTD" at bounding box center [1122, 360] width 286 height 25
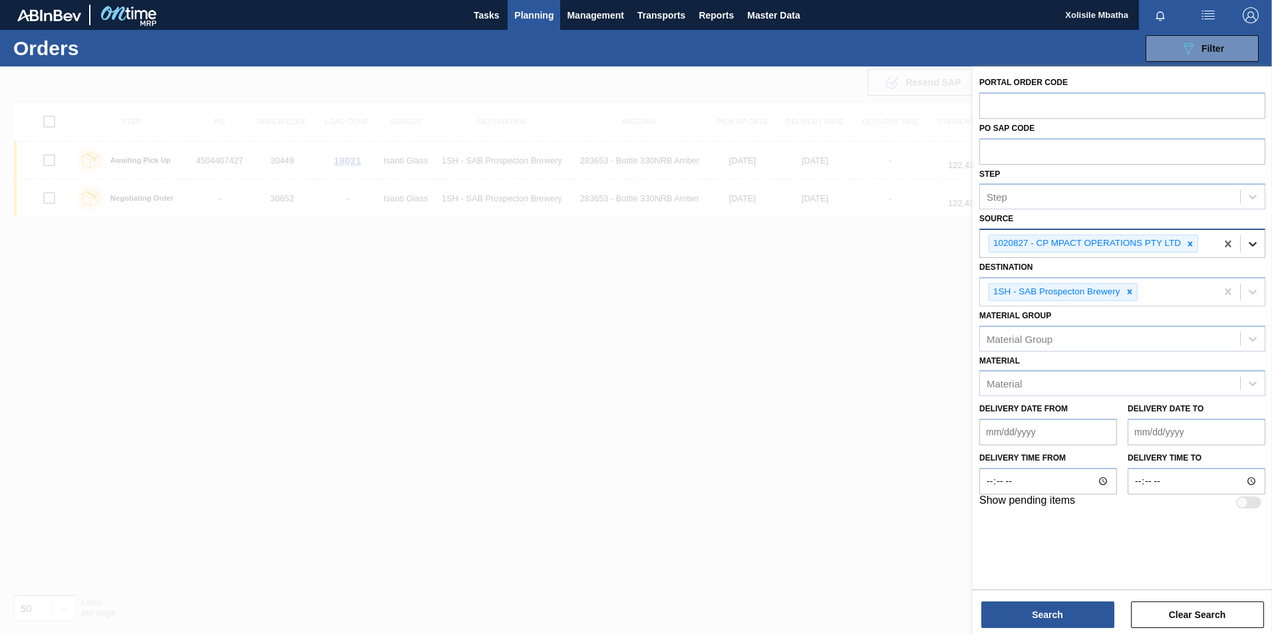
click at [1255, 245] on icon at bounding box center [1252, 243] width 13 height 13
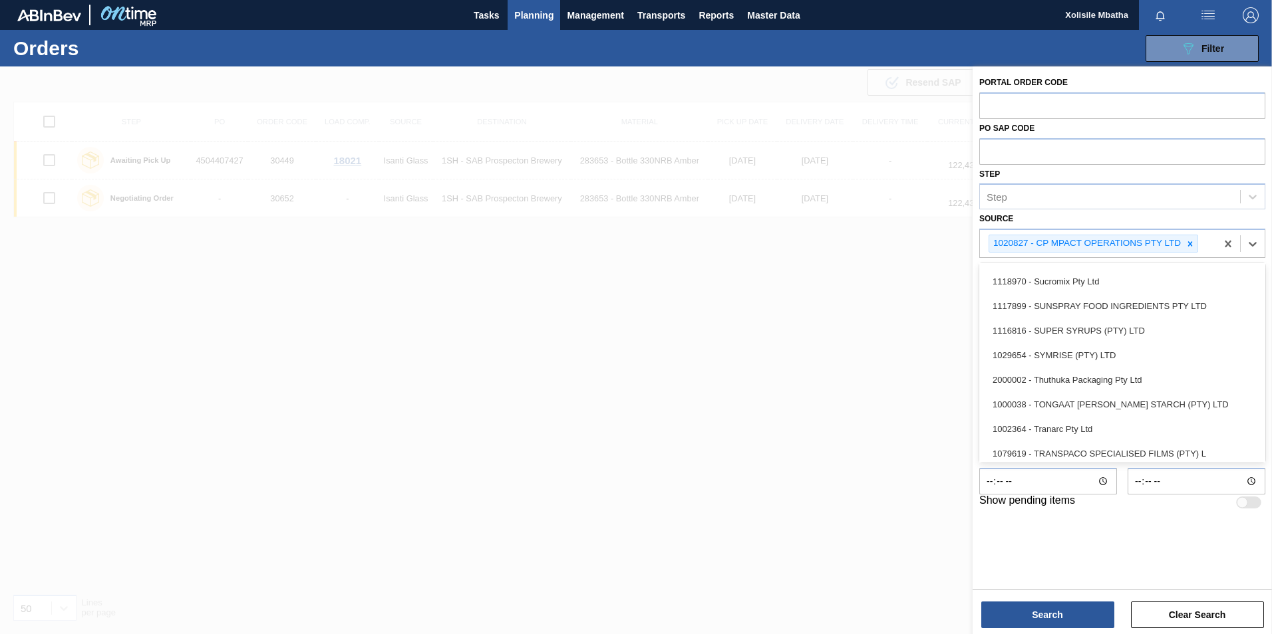
scroll to position [1663, 0]
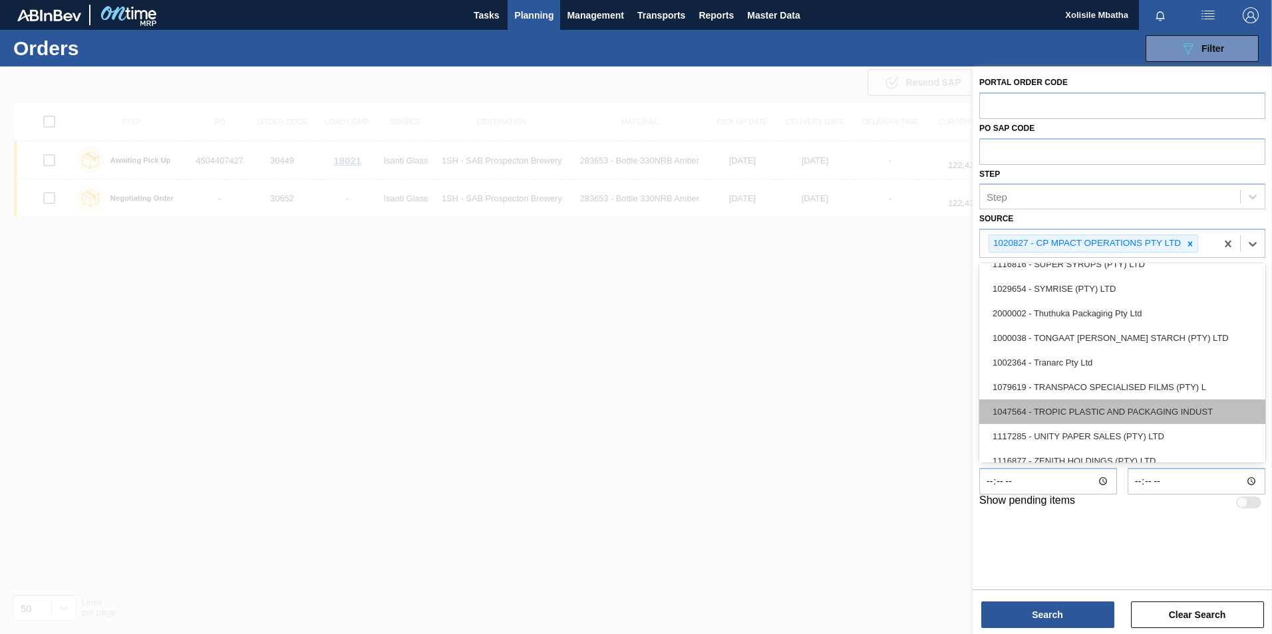
click at [1085, 412] on div "1047564 - TROPIC PLASTIC AND PACKAGING INDUST" at bounding box center [1122, 412] width 286 height 25
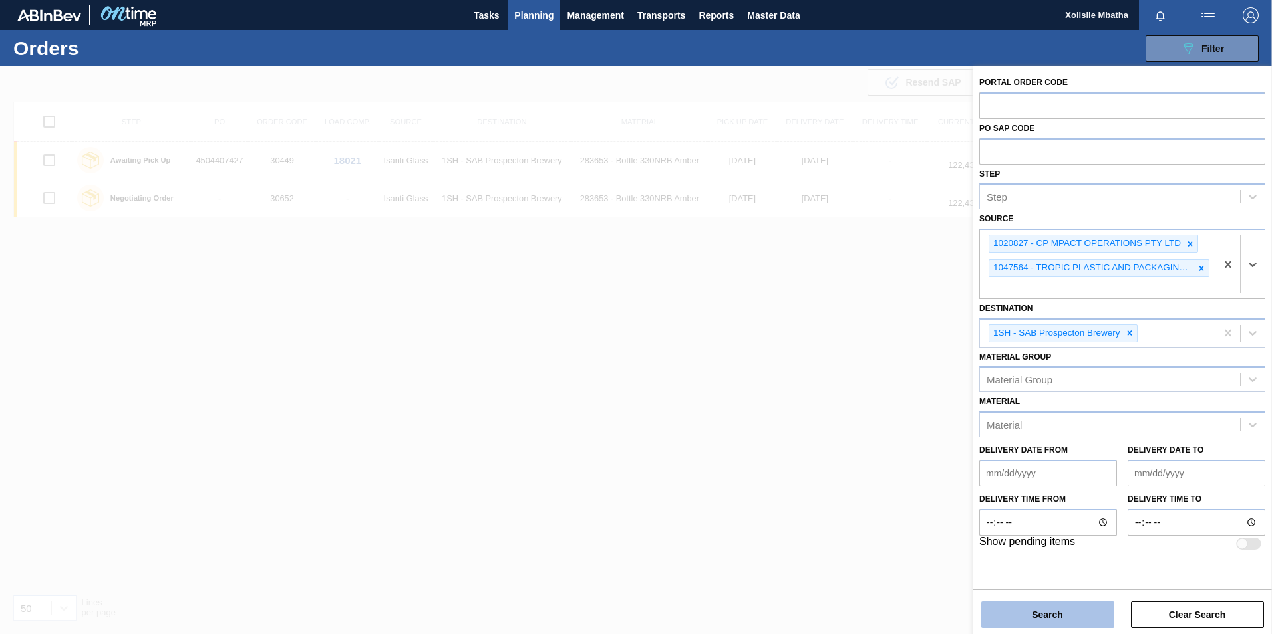
click at [1071, 617] on button "Search" at bounding box center [1047, 615] width 133 height 27
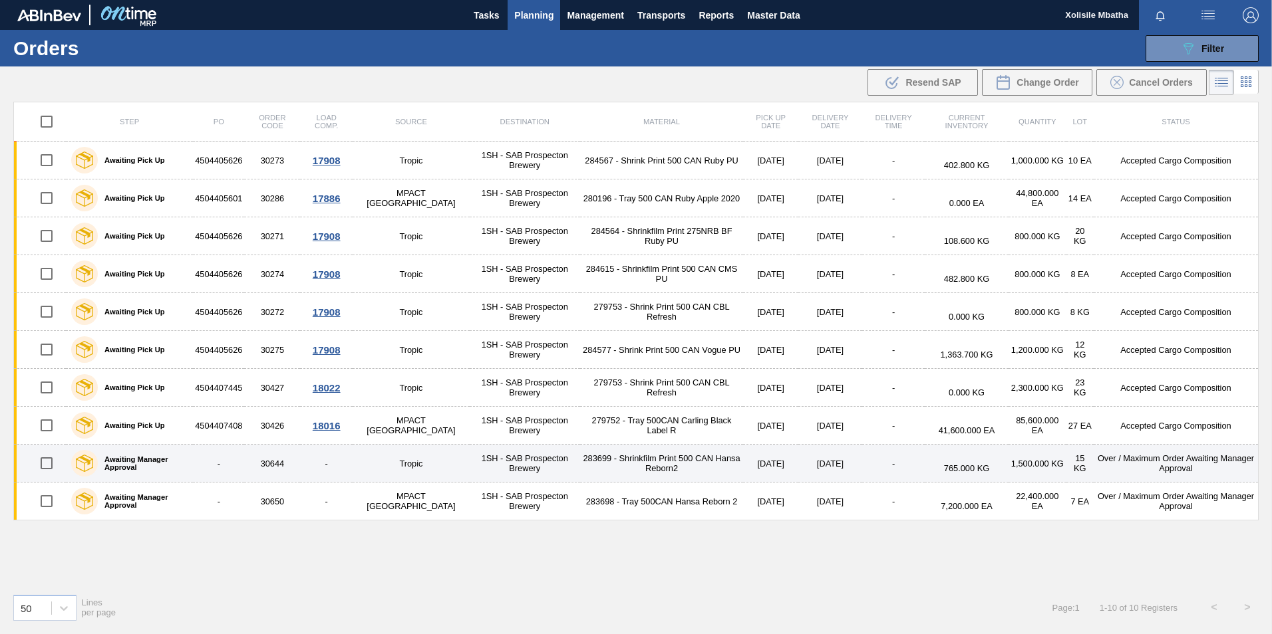
click at [470, 467] on td "1SH - SAB Prospecton Brewery" at bounding box center [525, 464] width 110 height 38
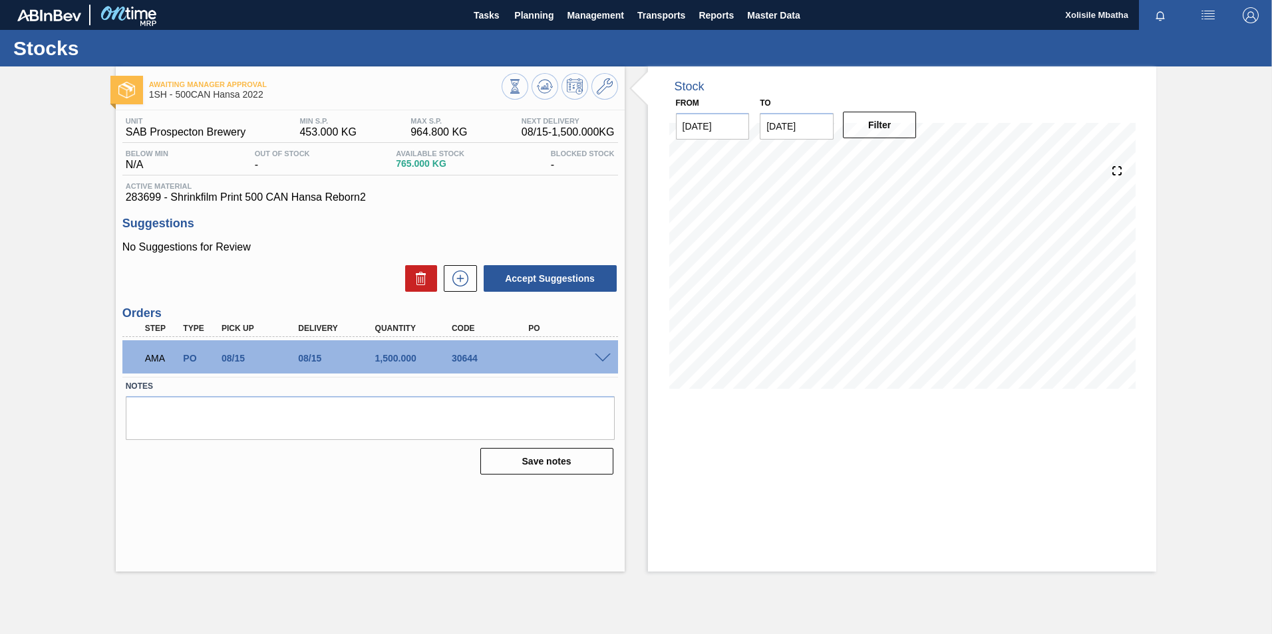
click at [599, 354] on span at bounding box center [603, 359] width 16 height 10
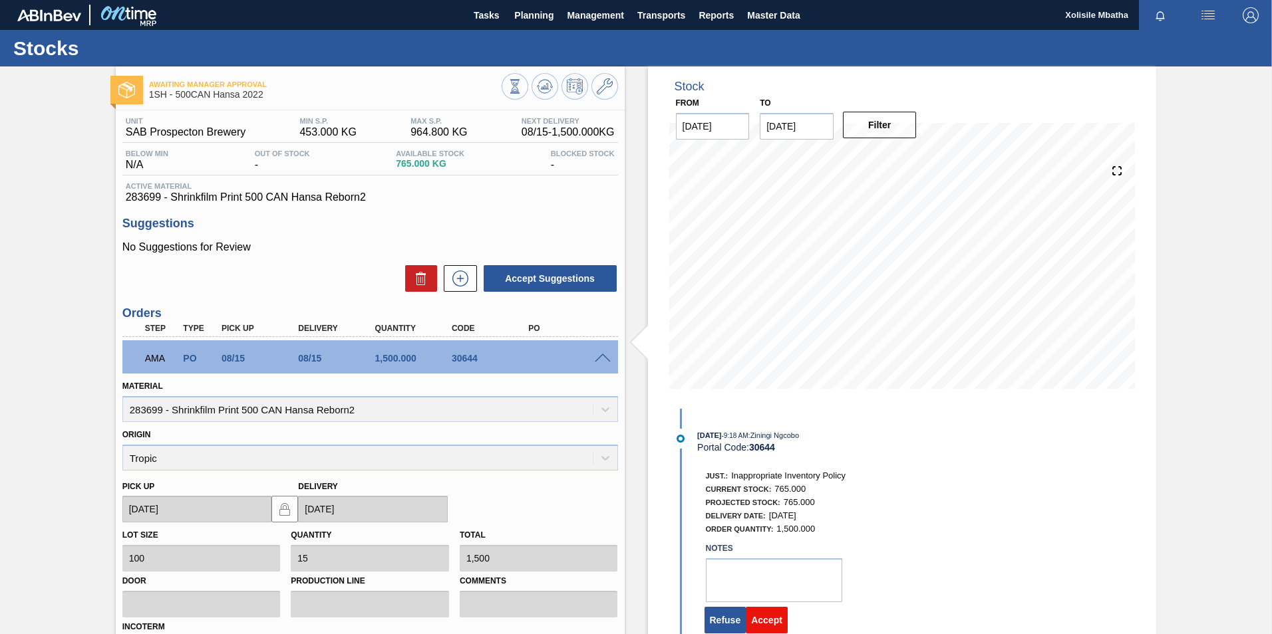
click at [760, 621] on button "Accept" at bounding box center [767, 620] width 42 height 27
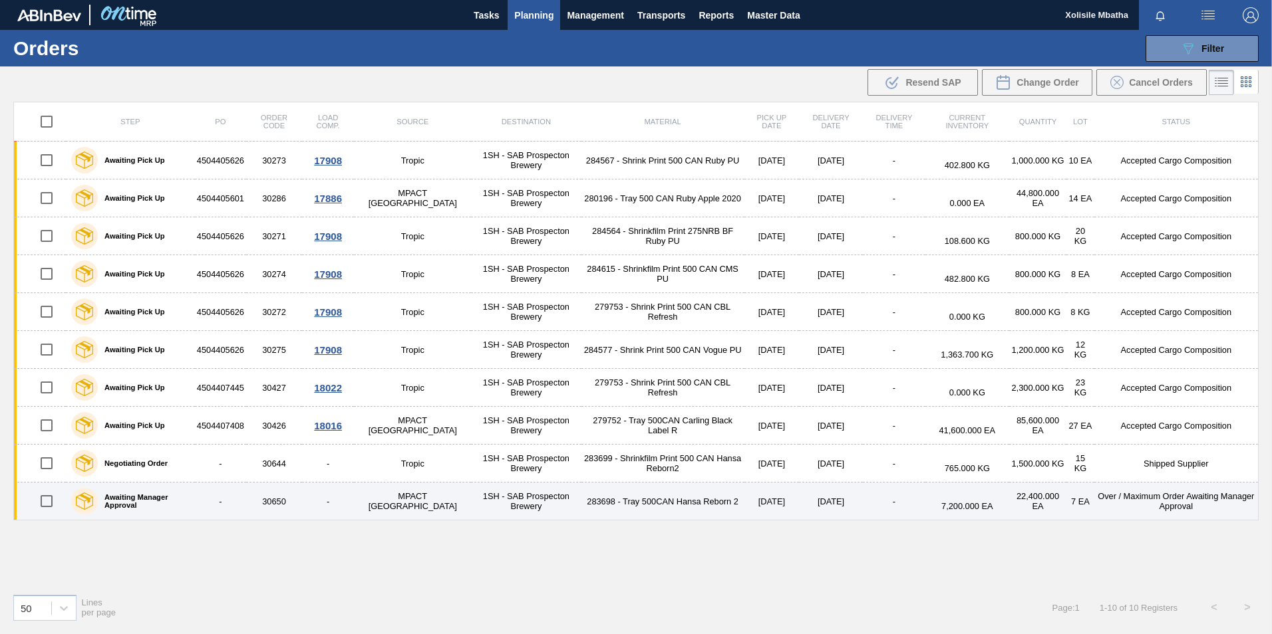
click at [277, 502] on td "30650" at bounding box center [274, 502] width 56 height 38
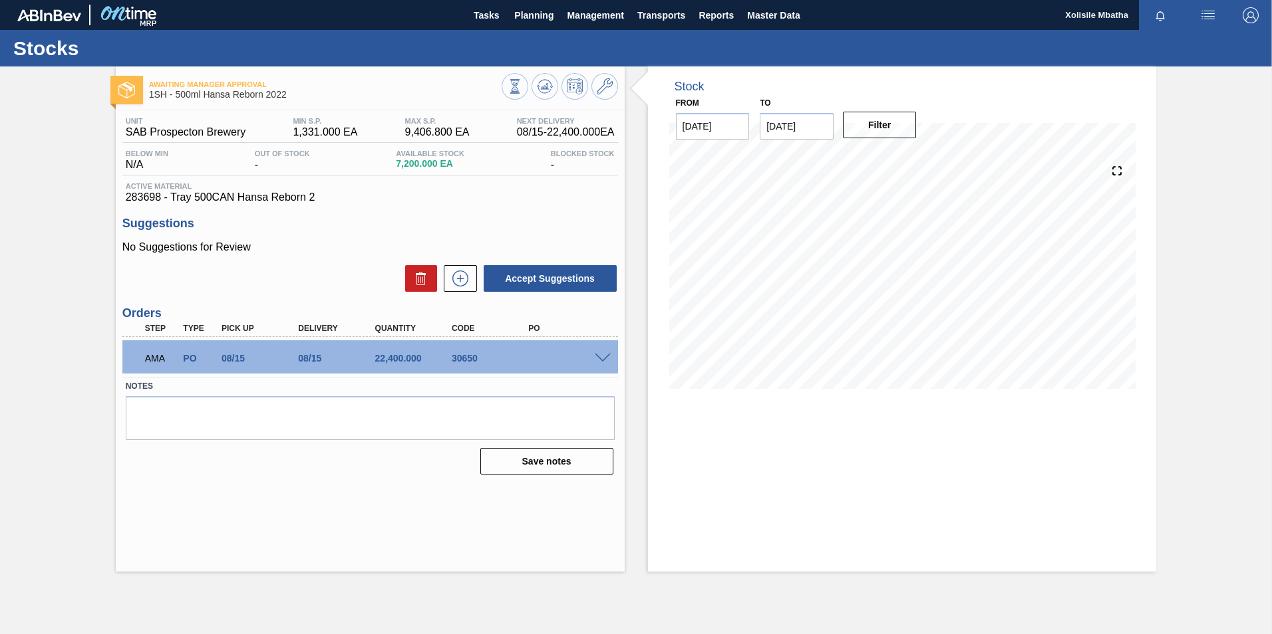
click at [593, 356] on div at bounding box center [604, 357] width 27 height 10
click at [605, 364] on div "AMA PO 08/15 08/15 22,400.000 30650" at bounding box center [369, 357] width 495 height 33
click at [600, 356] on span at bounding box center [603, 359] width 16 height 10
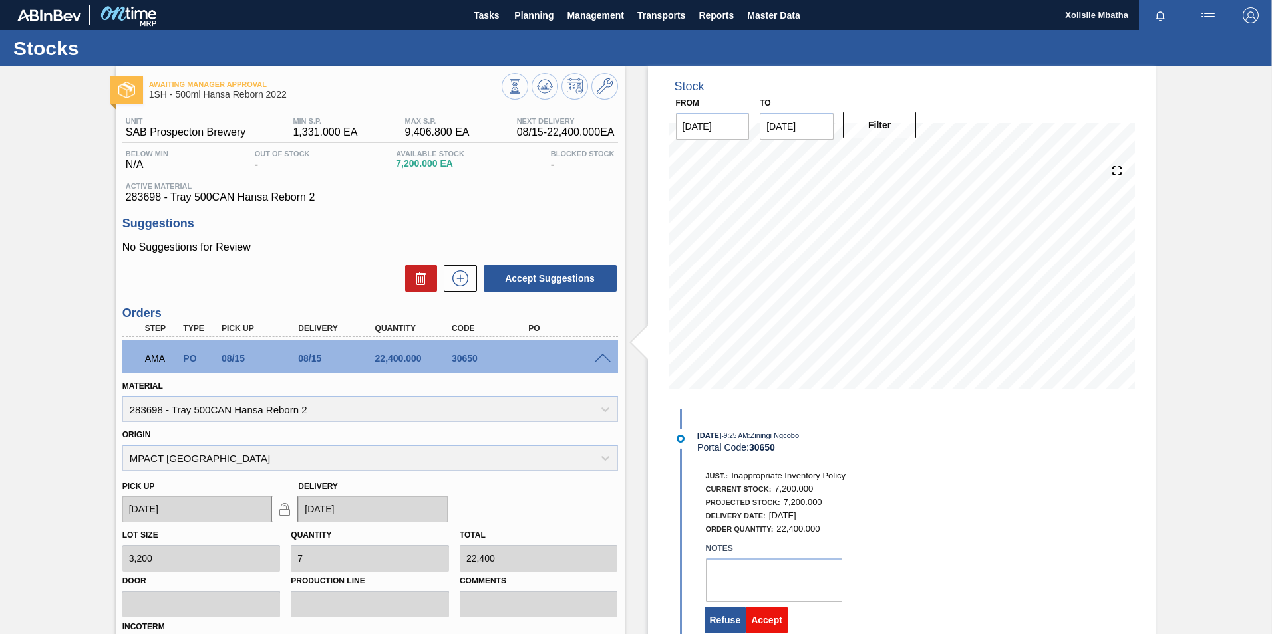
click at [769, 624] on button "Accept" at bounding box center [767, 620] width 42 height 27
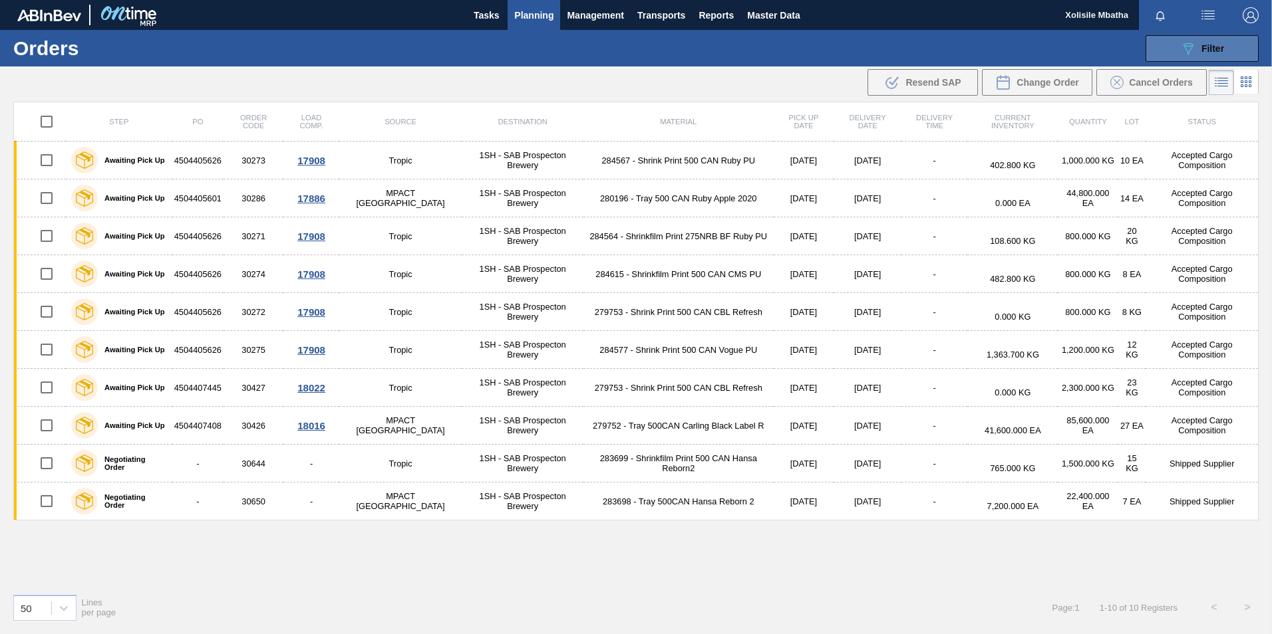
click at [1222, 53] on span "Filter" at bounding box center [1212, 48] width 23 height 11
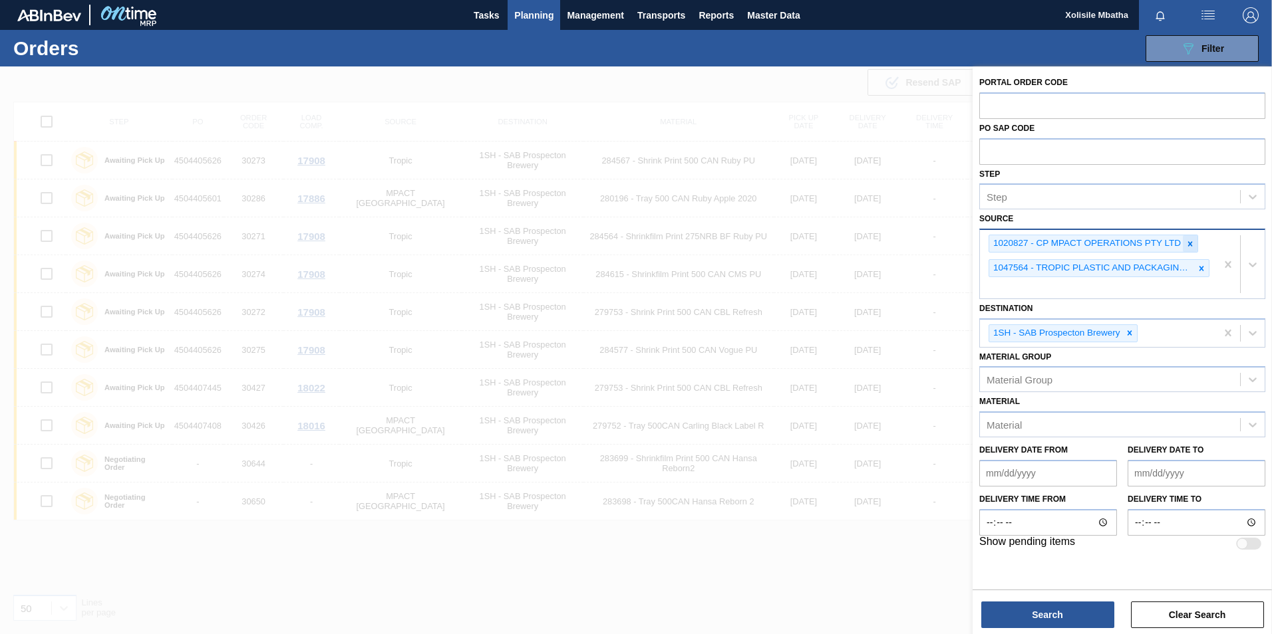
click at [1187, 243] on icon at bounding box center [1189, 243] width 9 height 9
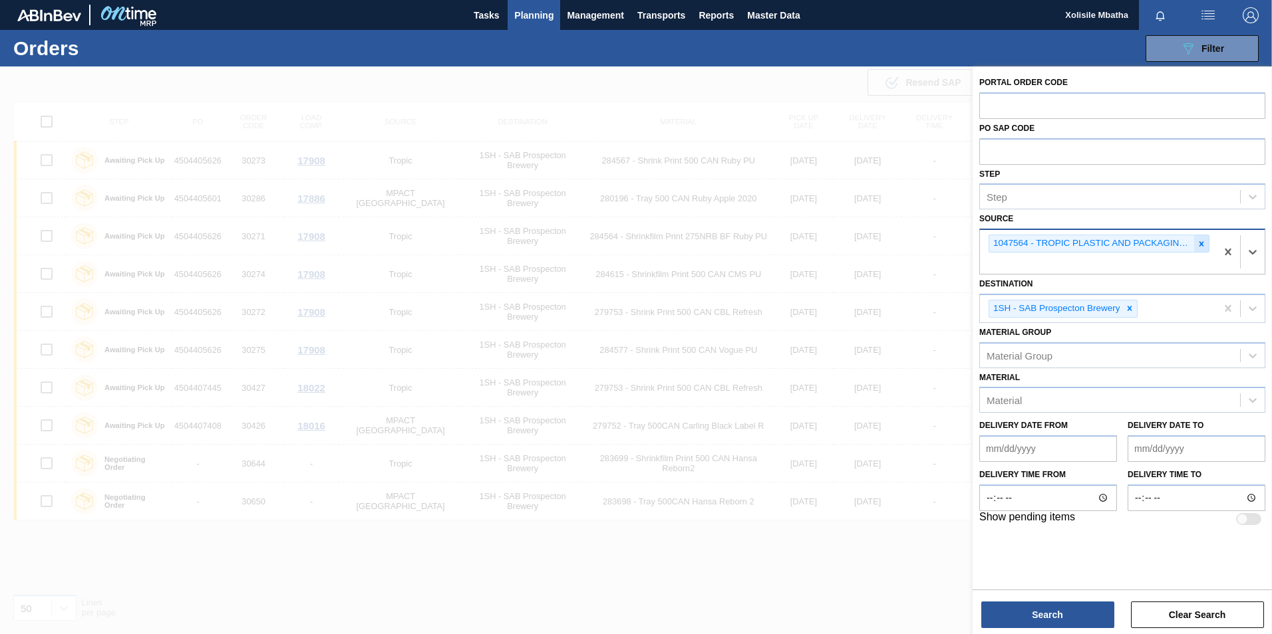
click at [1203, 247] on icon at bounding box center [1200, 243] width 9 height 9
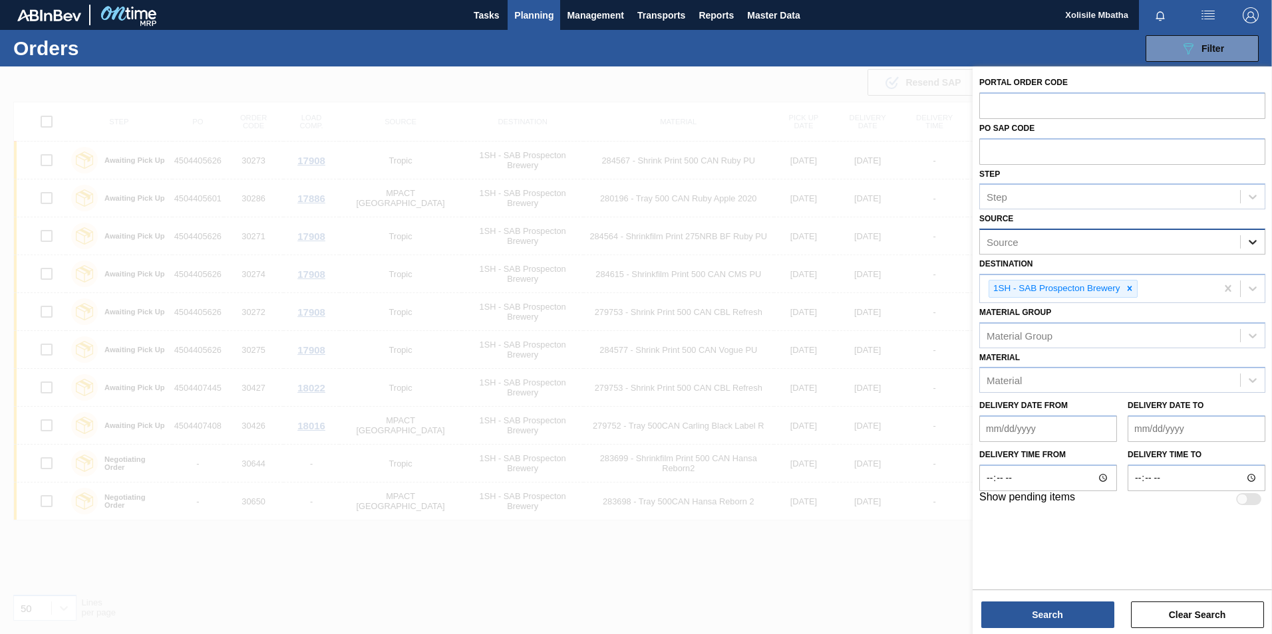
click at [1256, 241] on icon at bounding box center [1252, 241] width 13 height 13
click at [1248, 240] on icon at bounding box center [1252, 241] width 13 height 13
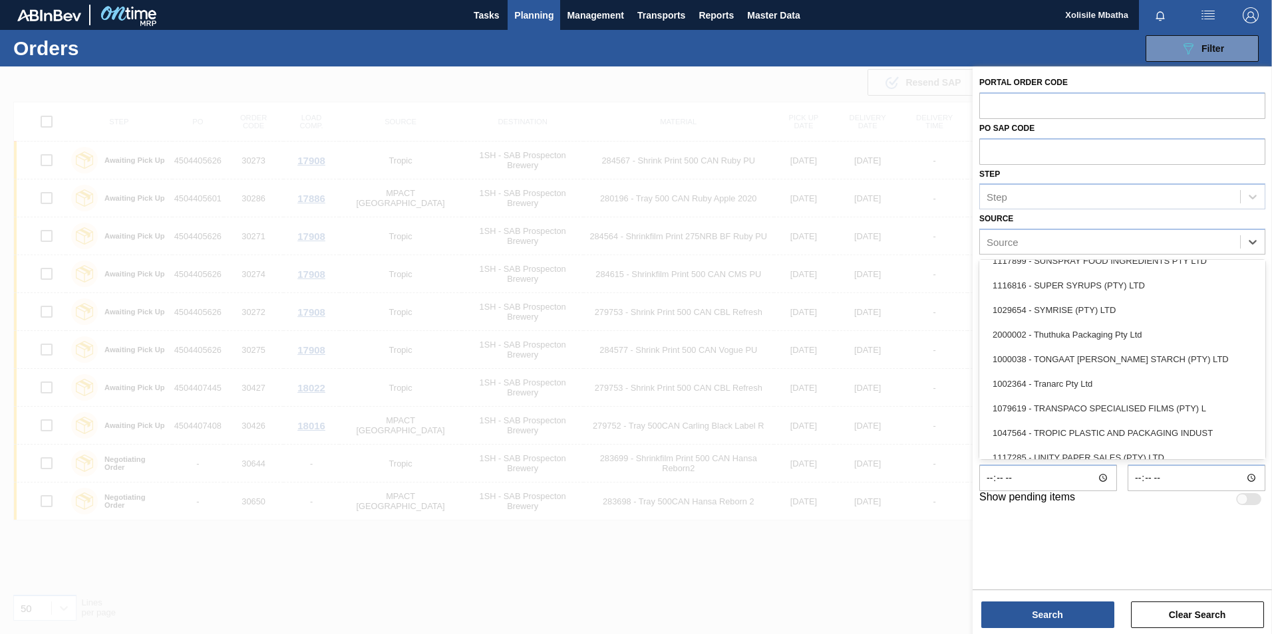
scroll to position [1701, 0]
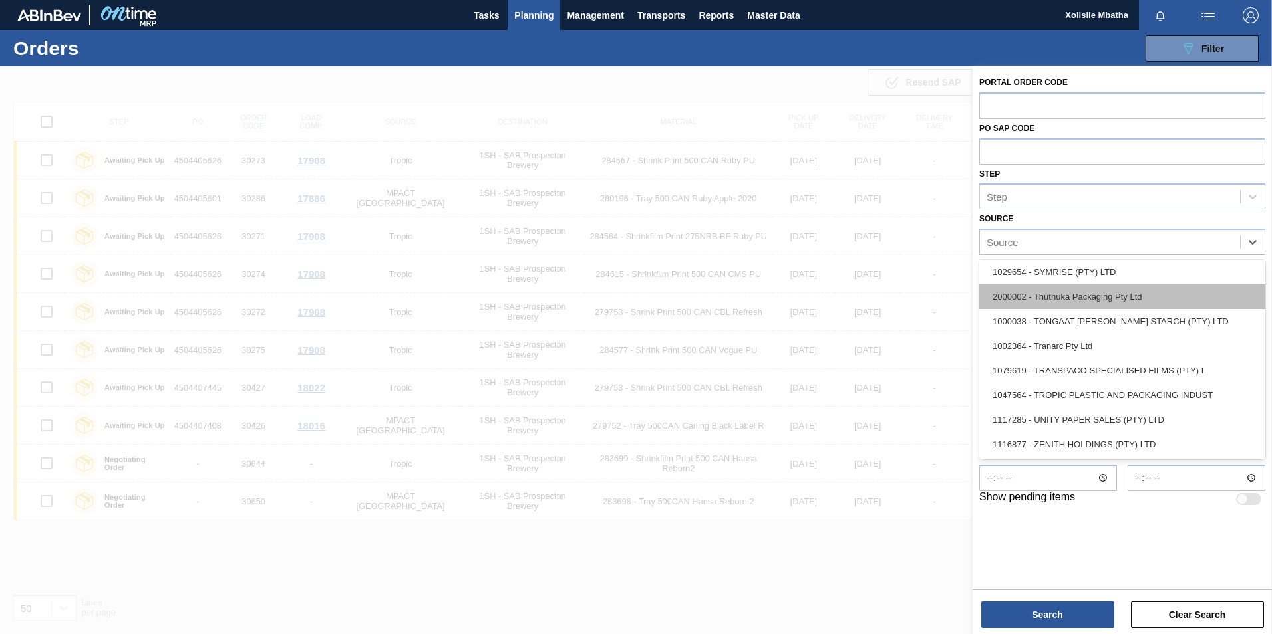
click at [1059, 295] on div "2000002 - Thuthuka Packaging Pty Ltd" at bounding box center [1122, 297] width 286 height 25
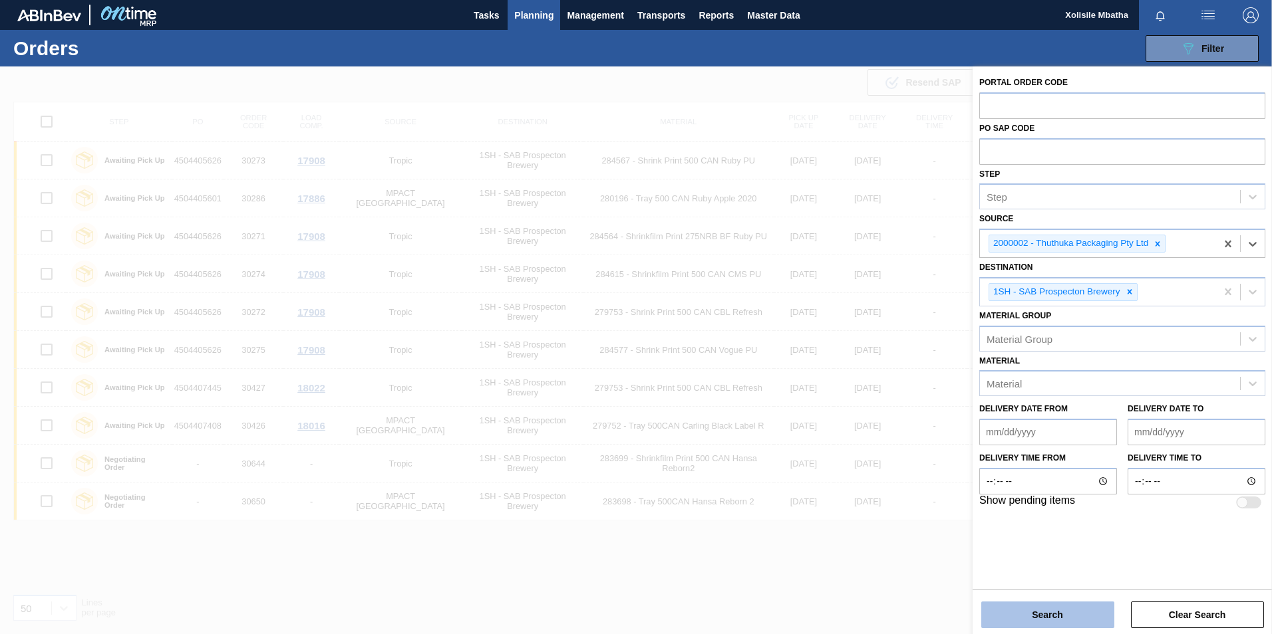
click at [1081, 619] on button "Search" at bounding box center [1047, 615] width 133 height 27
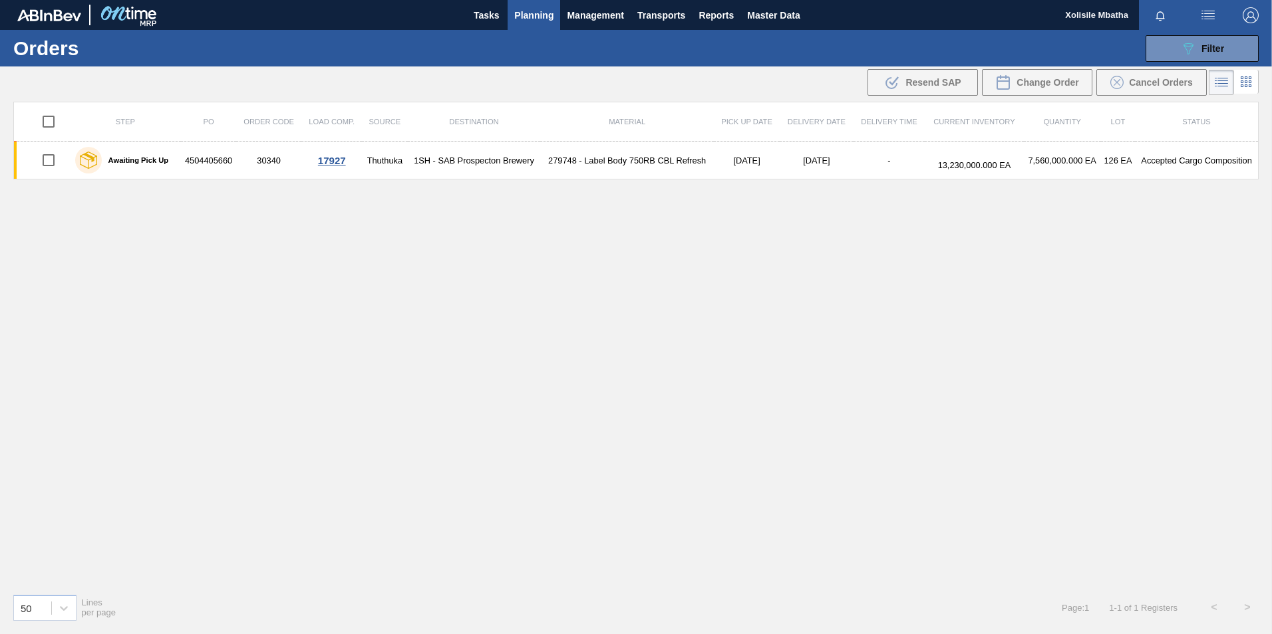
click at [540, 20] on span "Planning" at bounding box center [533, 15] width 39 height 16
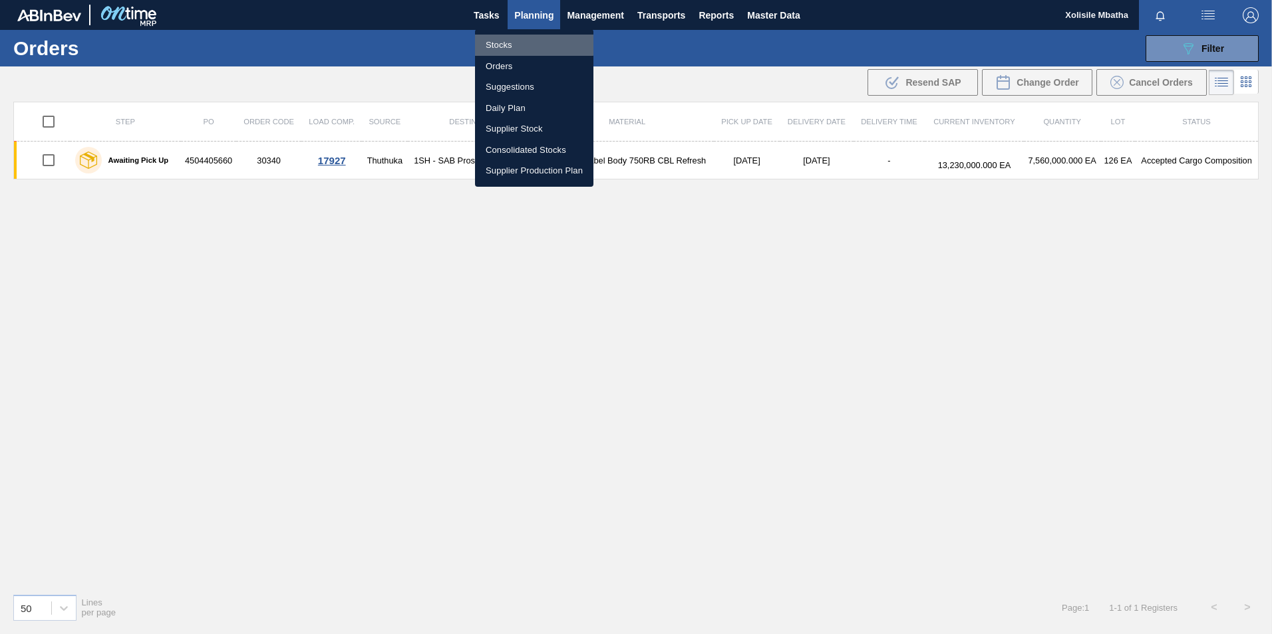
click at [506, 44] on li "Stocks" at bounding box center [534, 45] width 118 height 21
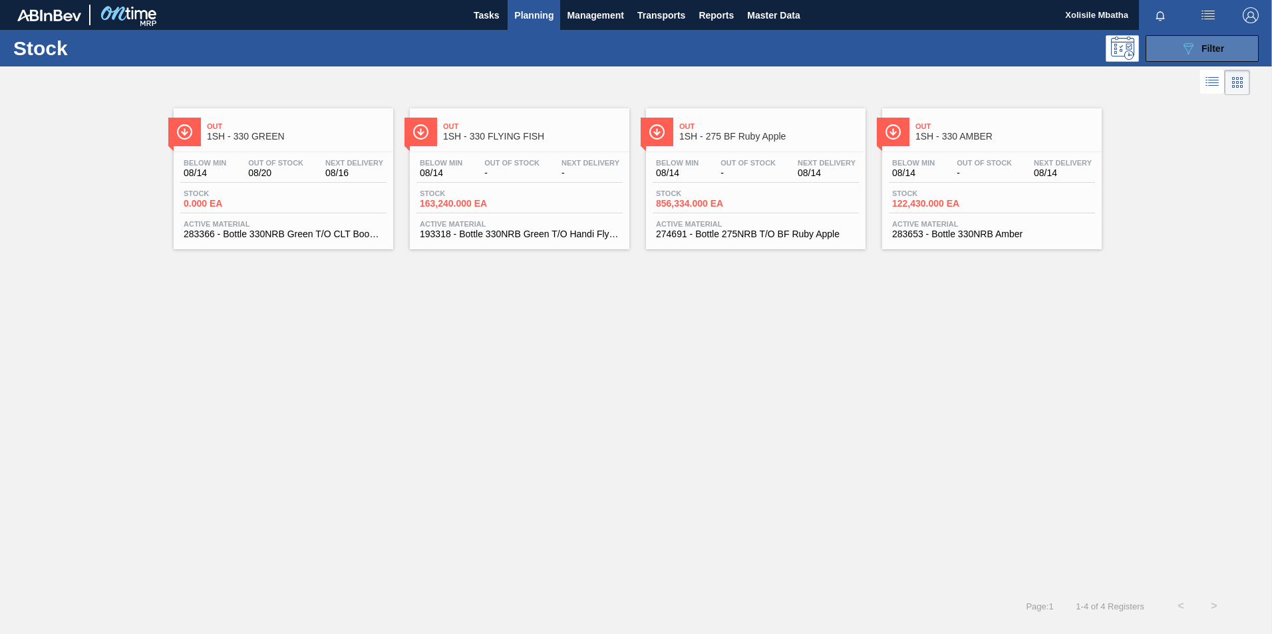
click at [1200, 54] on div "089F7B8B-B2A5-4AFE-B5C0-19BA573D28AC Filter" at bounding box center [1202, 49] width 44 height 16
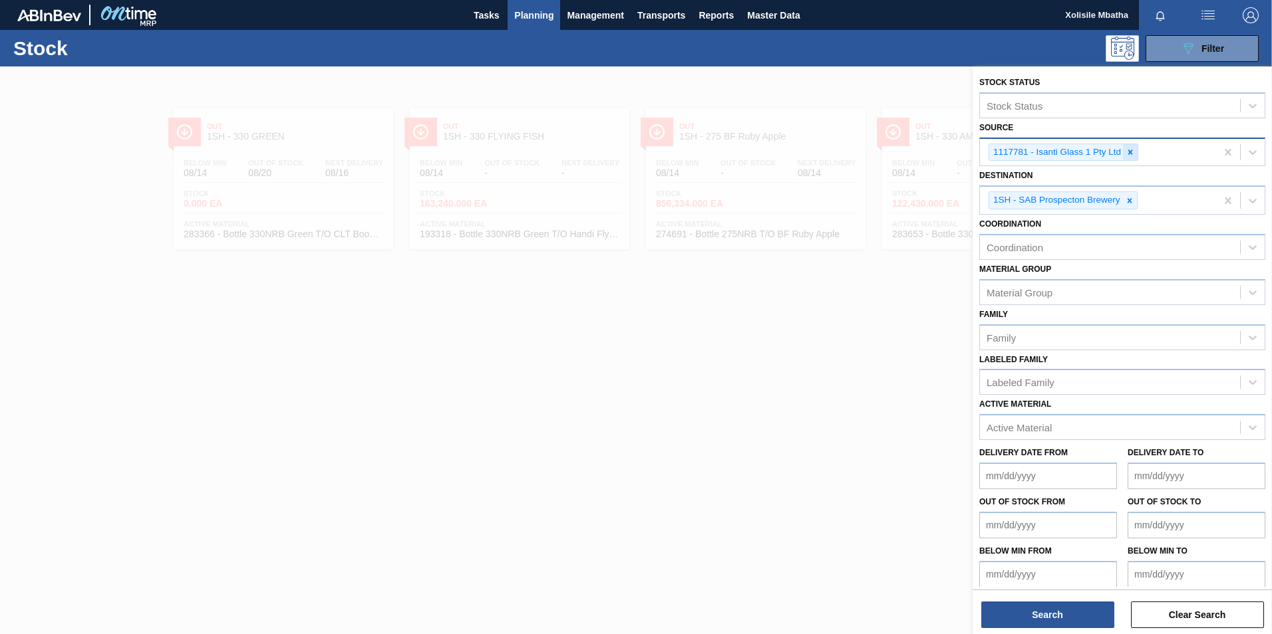
click at [1125, 154] on icon at bounding box center [1129, 152] width 9 height 9
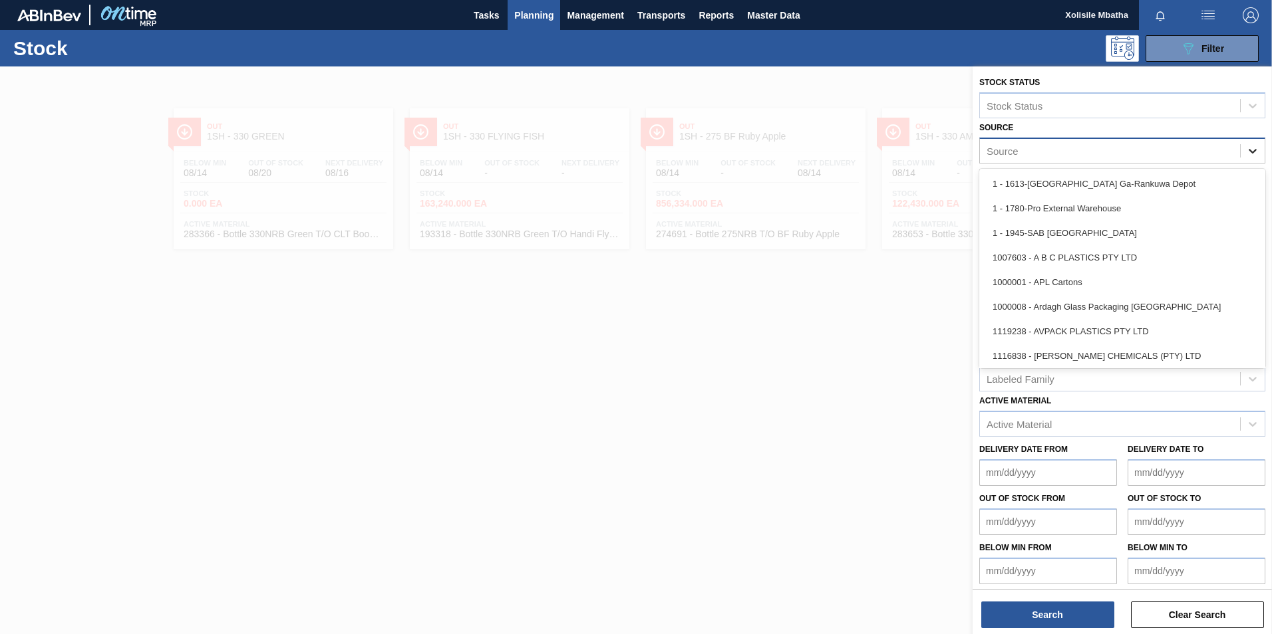
click at [1250, 150] on icon at bounding box center [1252, 150] width 13 height 13
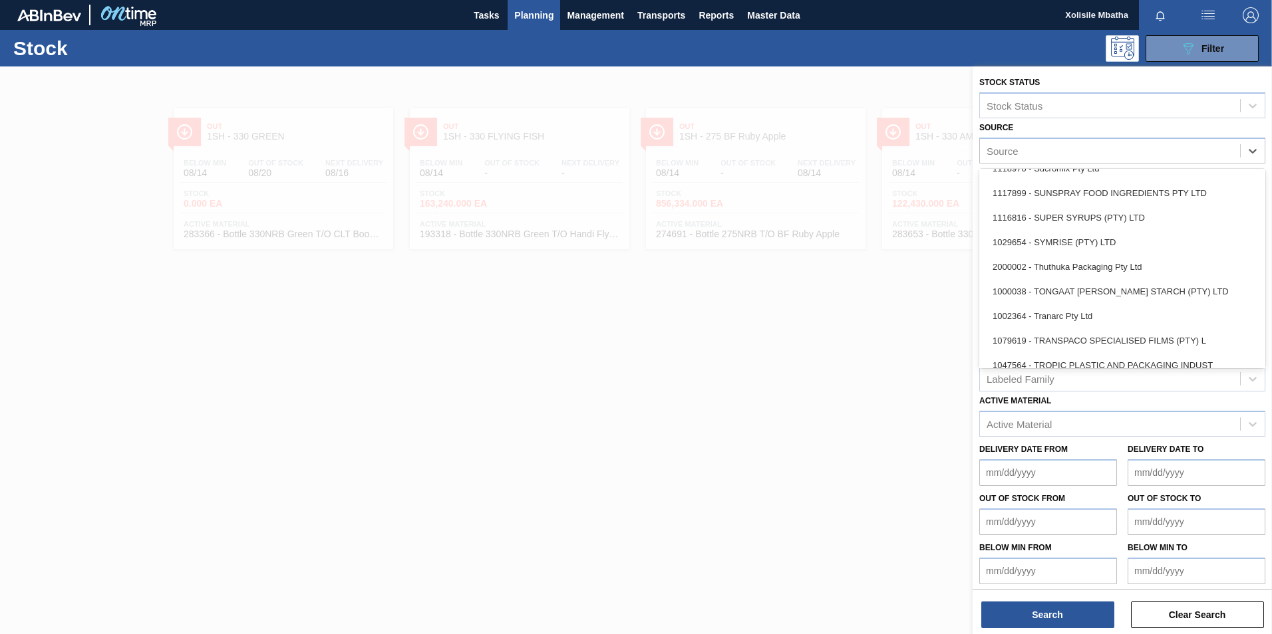
scroll to position [1663, 0]
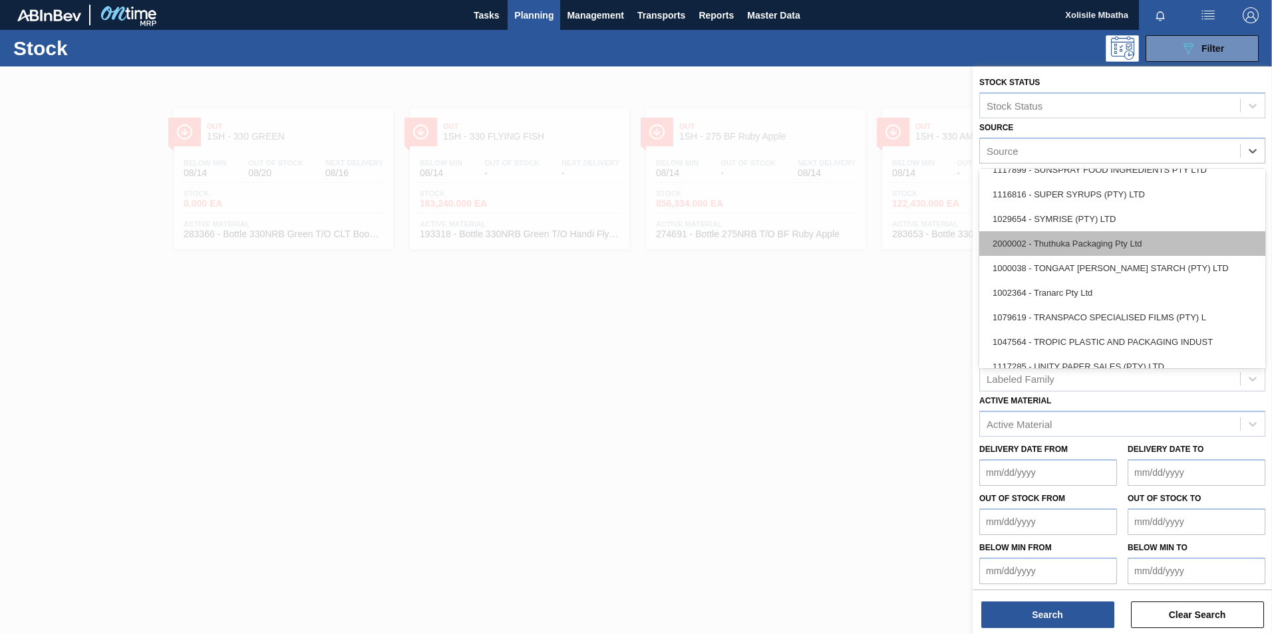
click at [1073, 247] on div "2000002 - Thuthuka Packaging Pty Ltd" at bounding box center [1122, 243] width 286 height 25
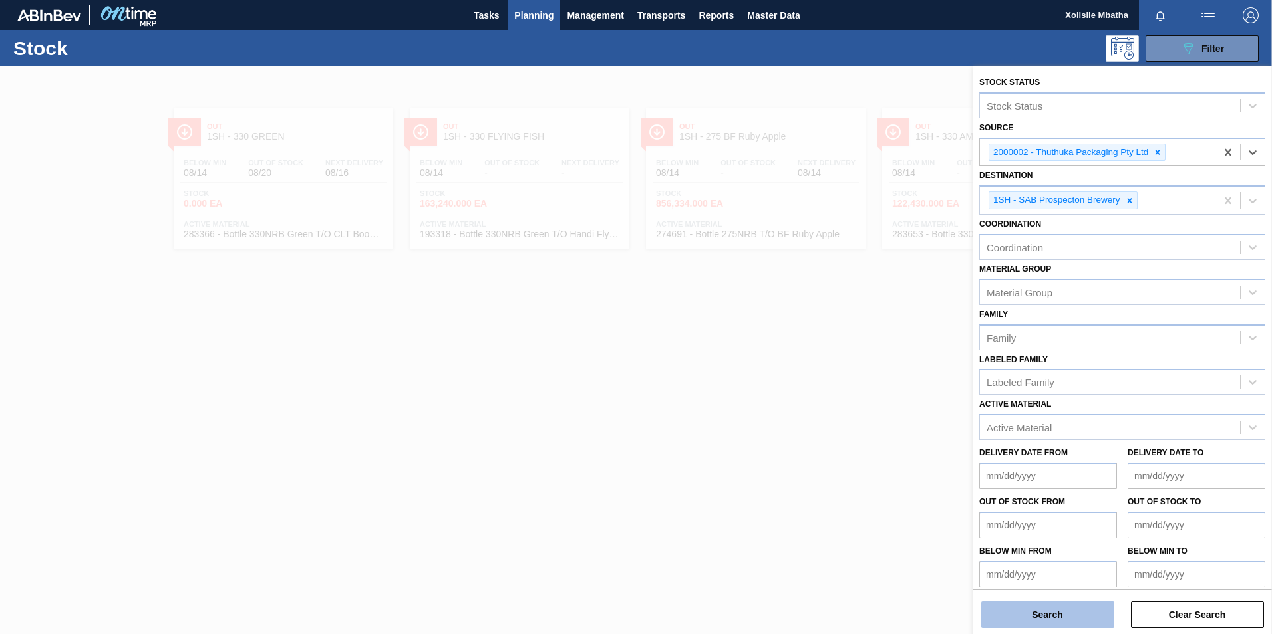
click at [1055, 616] on button "Search" at bounding box center [1047, 615] width 133 height 27
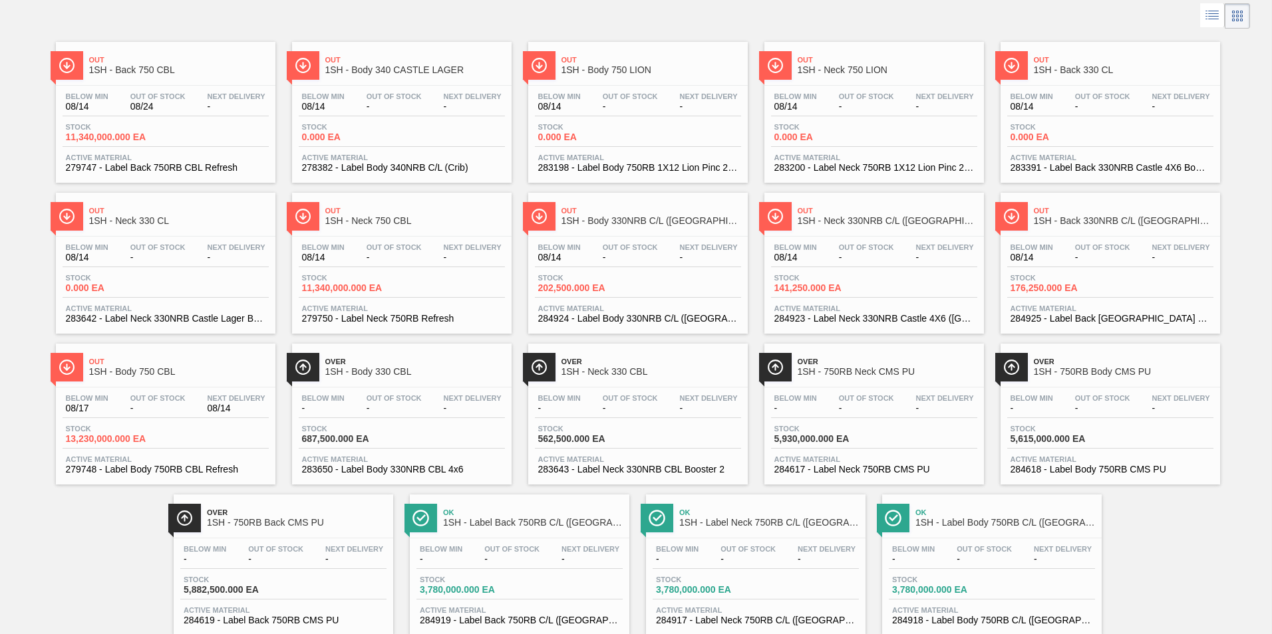
scroll to position [101, 0]
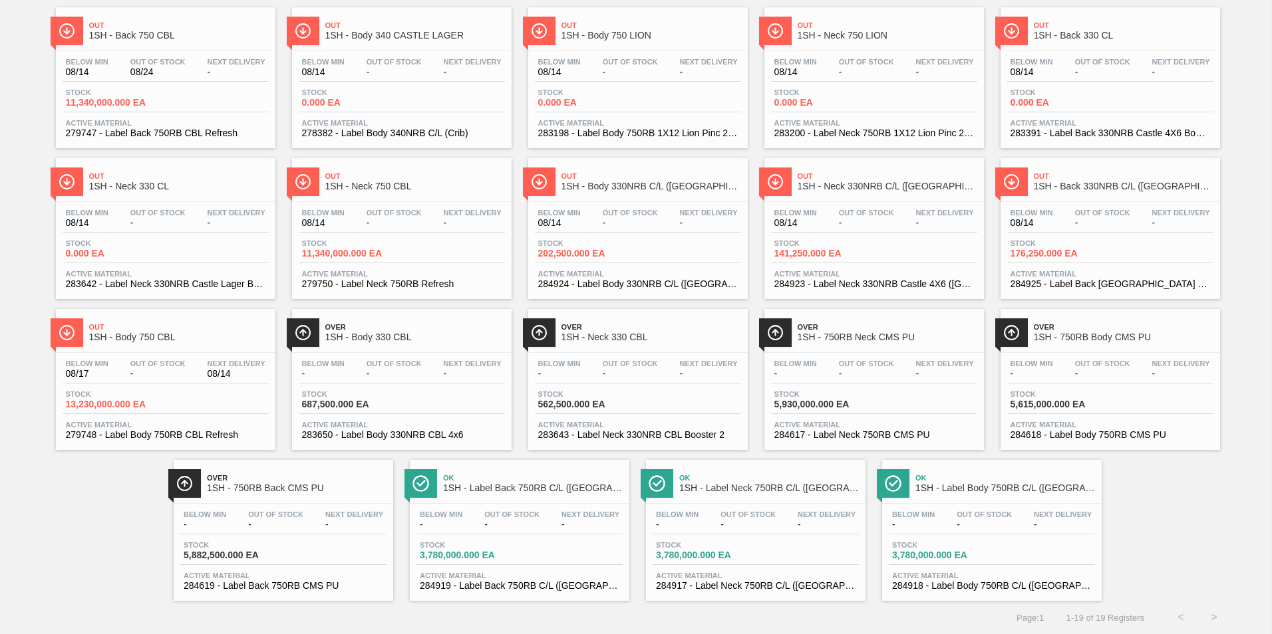
click at [988, 482] on div "Ok 1SH - Label Body 750RB C/L (Hogwarts)" at bounding box center [1005, 484] width 180 height 30
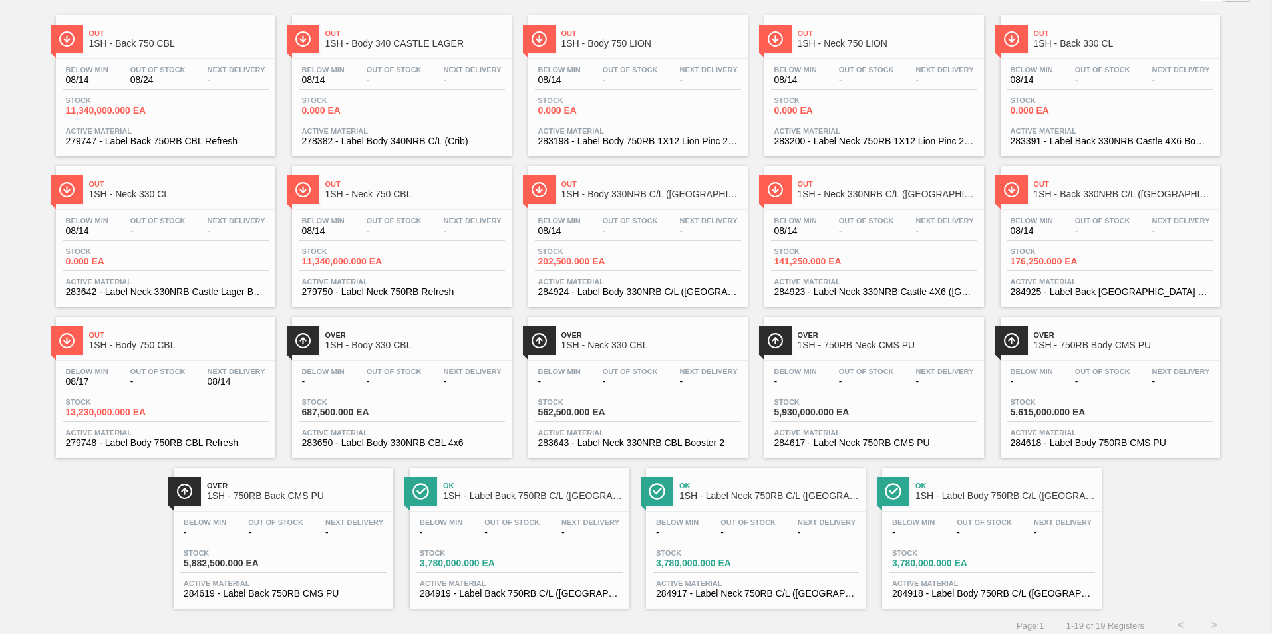
scroll to position [101, 0]
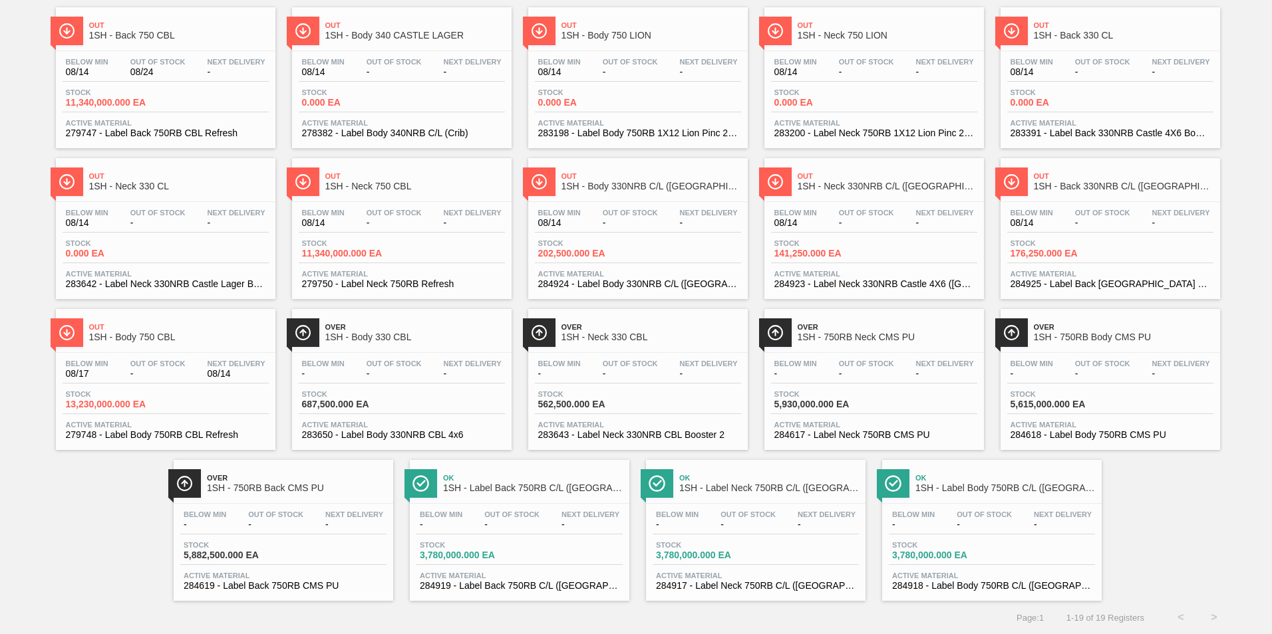
click at [737, 483] on span "1SH - Label Neck 750RB C/L (Hogwarts)" at bounding box center [769, 488] width 180 height 10
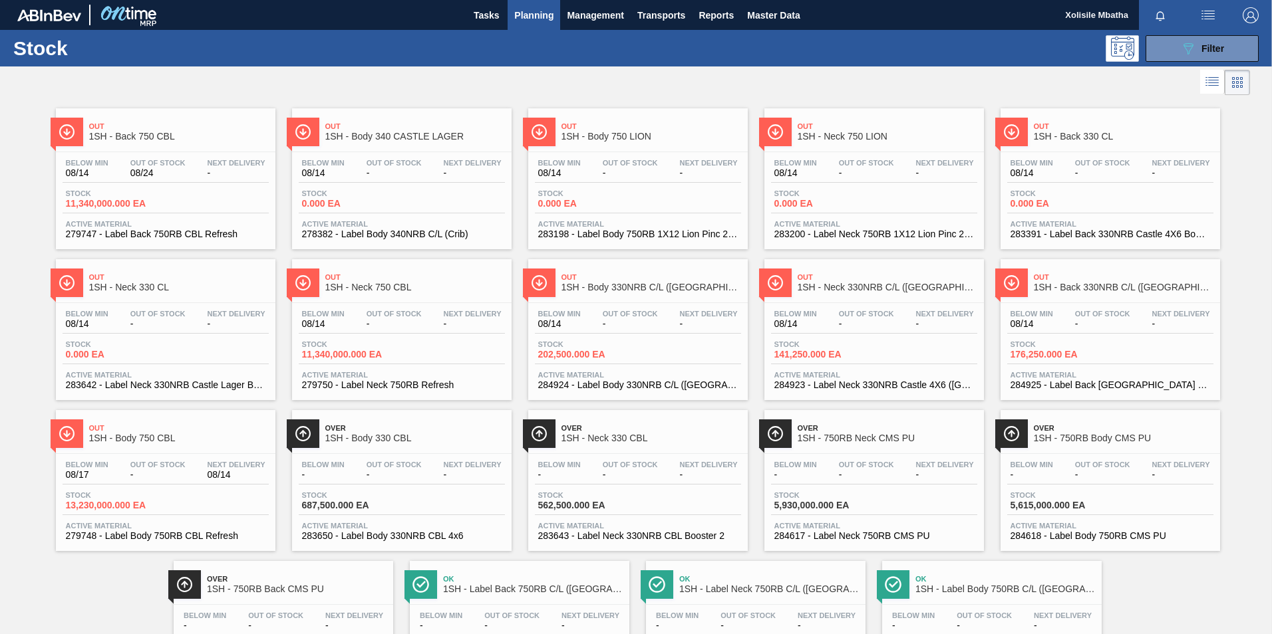
click at [146, 438] on span "1SH - Body 750 CBL" at bounding box center [179, 439] width 180 height 10
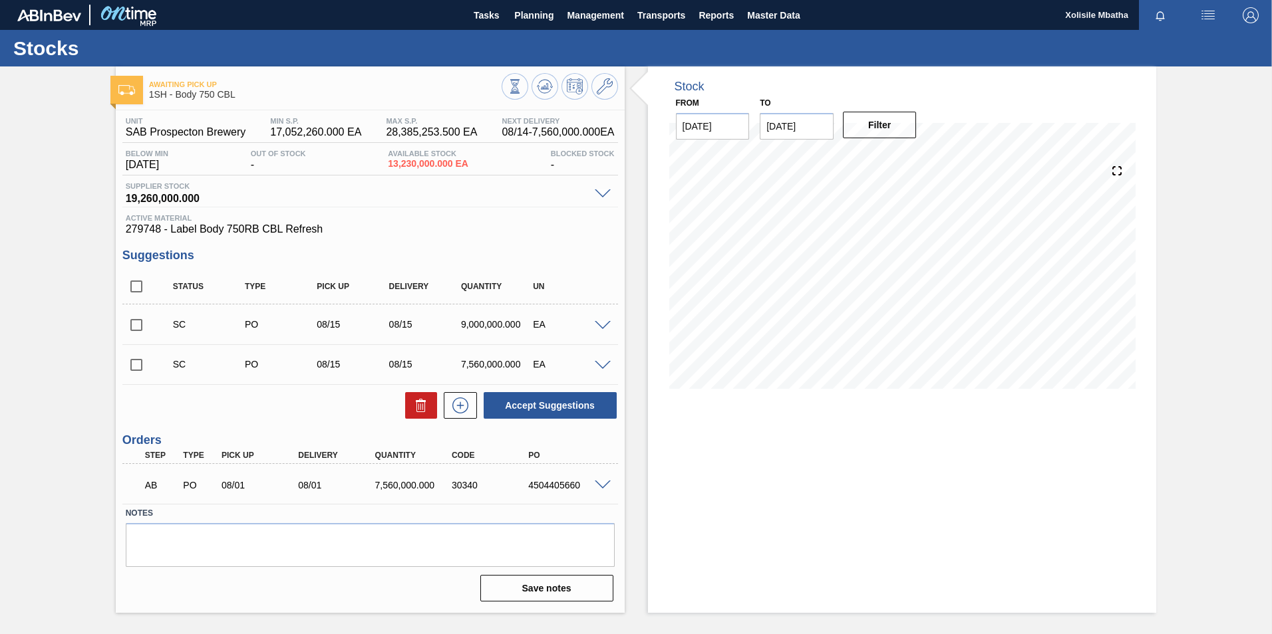
click at [136, 325] on input "checkbox" at bounding box center [136, 325] width 28 height 28
click at [602, 325] on span at bounding box center [603, 326] width 16 height 10
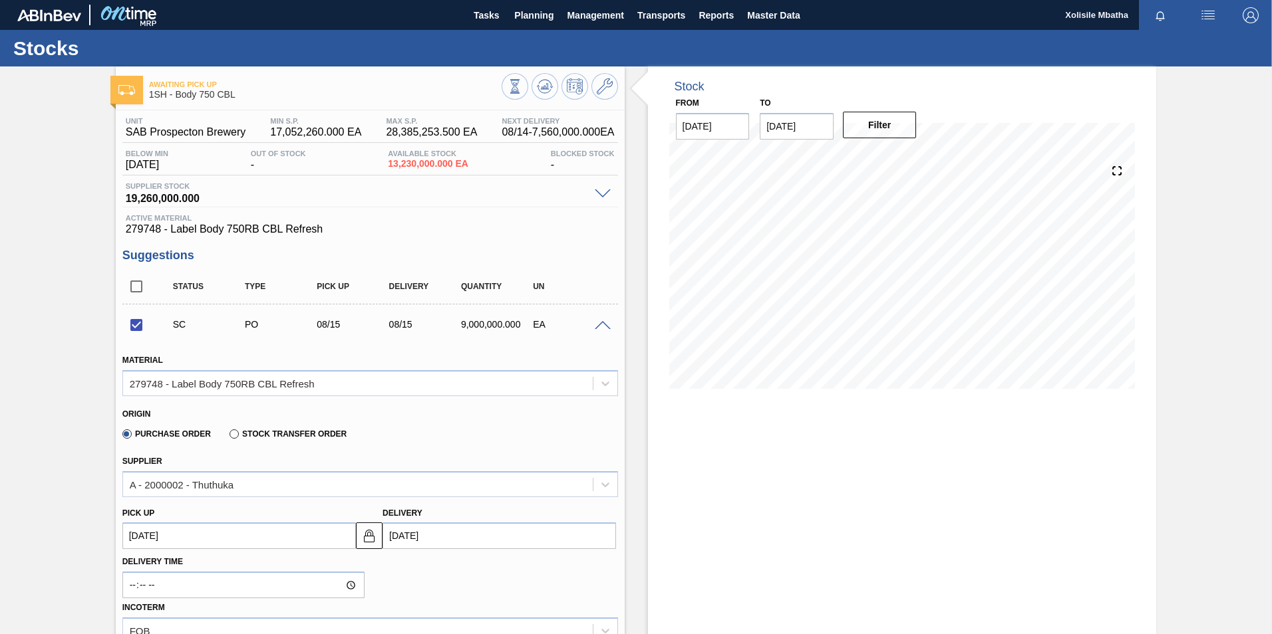
click at [602, 325] on span at bounding box center [603, 326] width 16 height 10
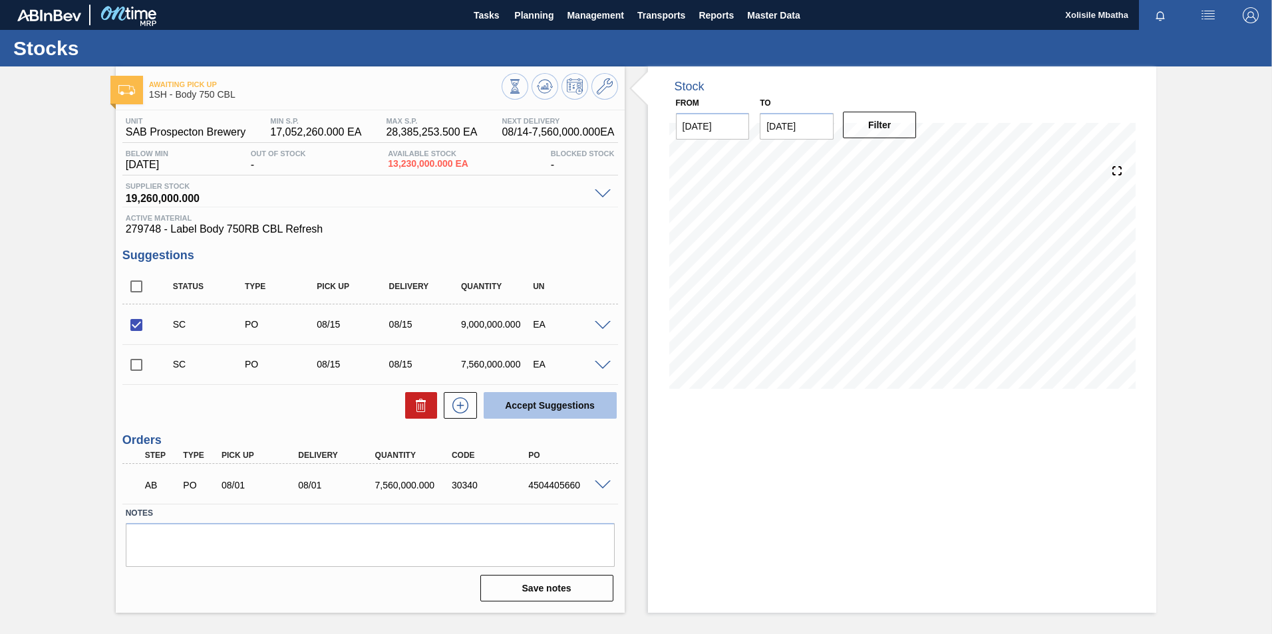
click at [562, 401] on button "Accept Suggestions" at bounding box center [549, 405] width 133 height 27
checkbox input "false"
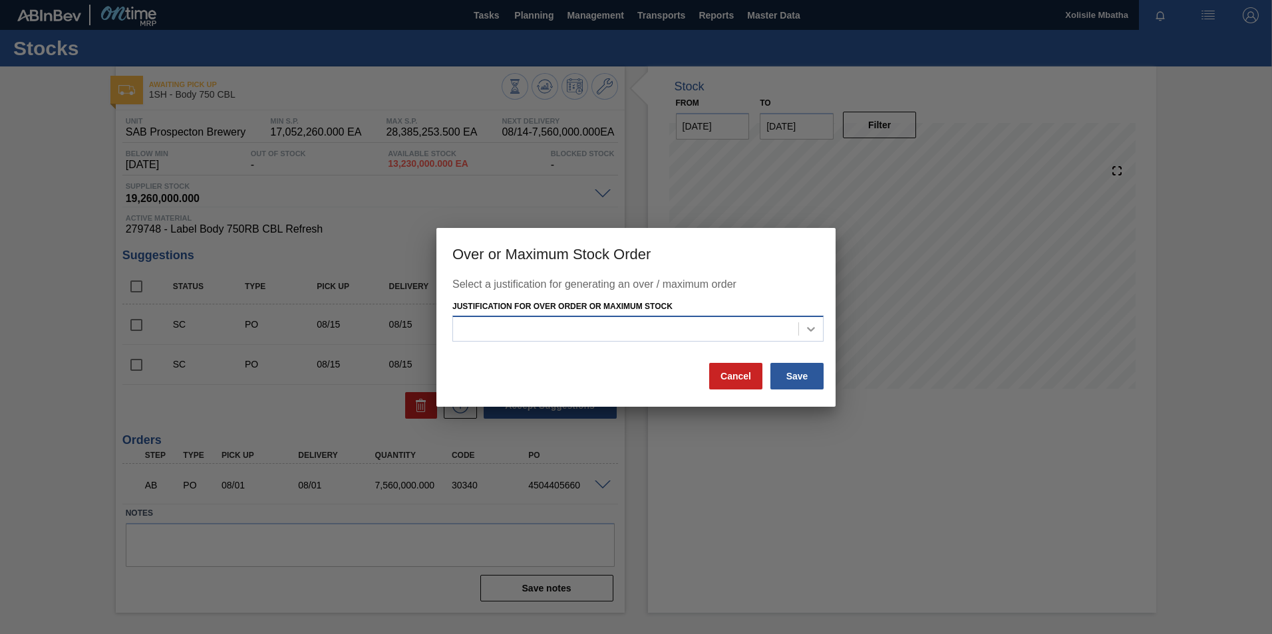
click at [805, 335] on icon at bounding box center [810, 329] width 13 height 13
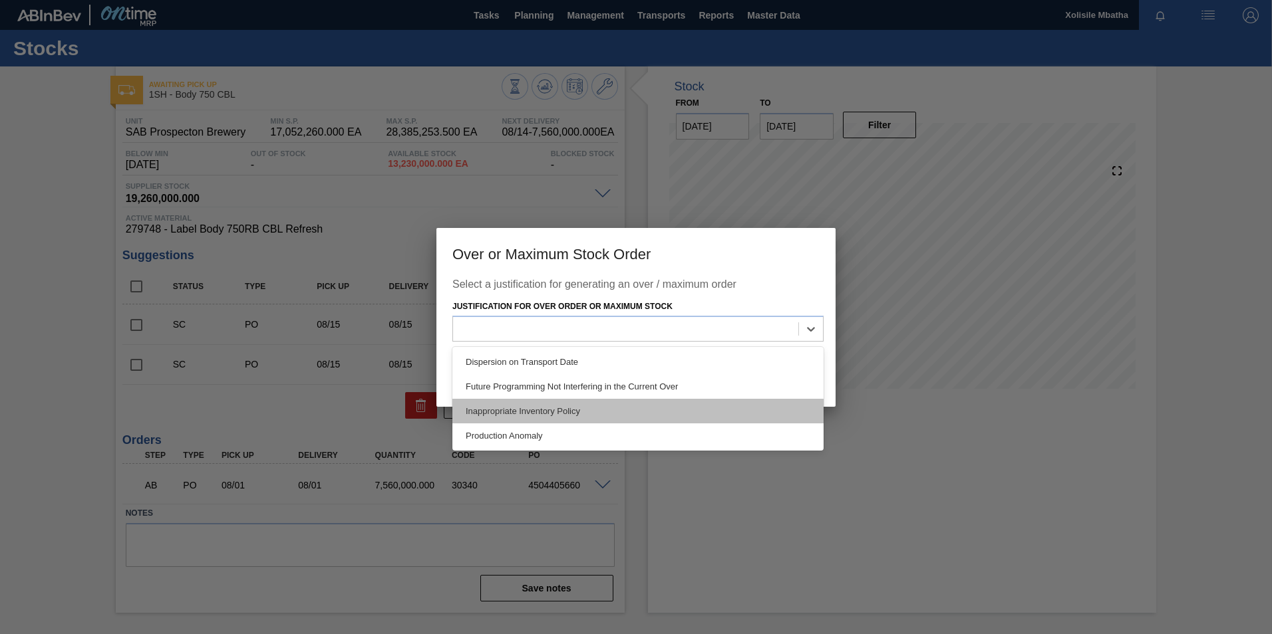
click at [499, 417] on div "Inappropriate Inventory Policy" at bounding box center [637, 411] width 371 height 25
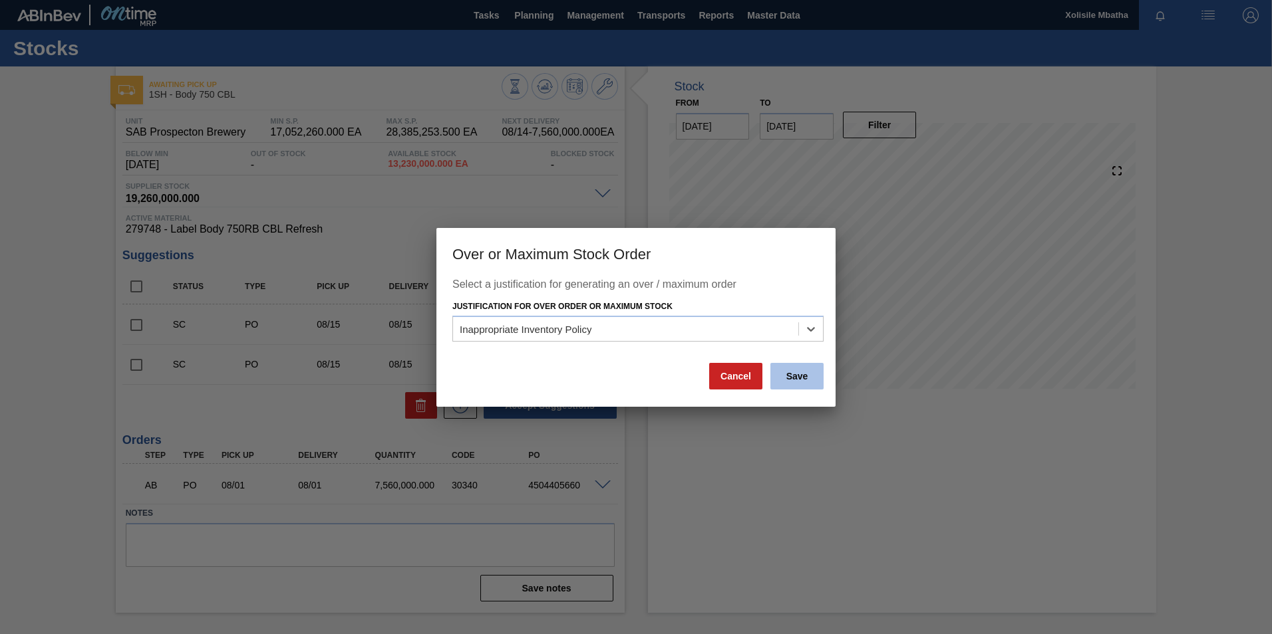
click at [789, 376] on button "Save" at bounding box center [796, 376] width 53 height 27
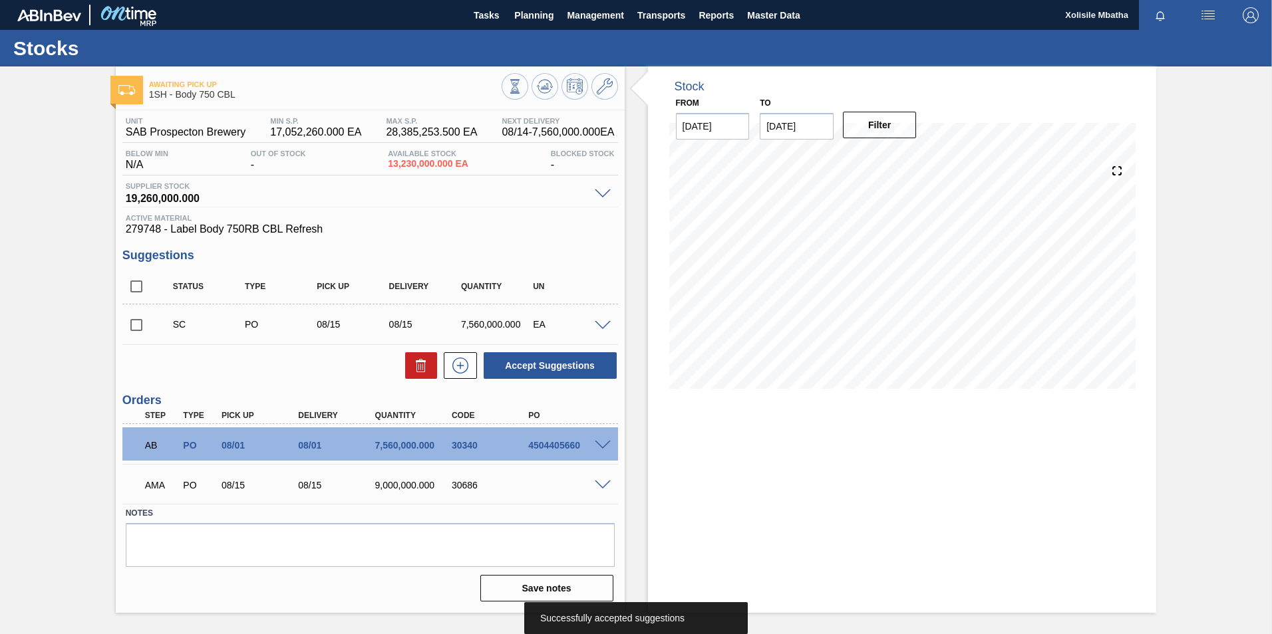
click at [603, 484] on span at bounding box center [603, 486] width 16 height 10
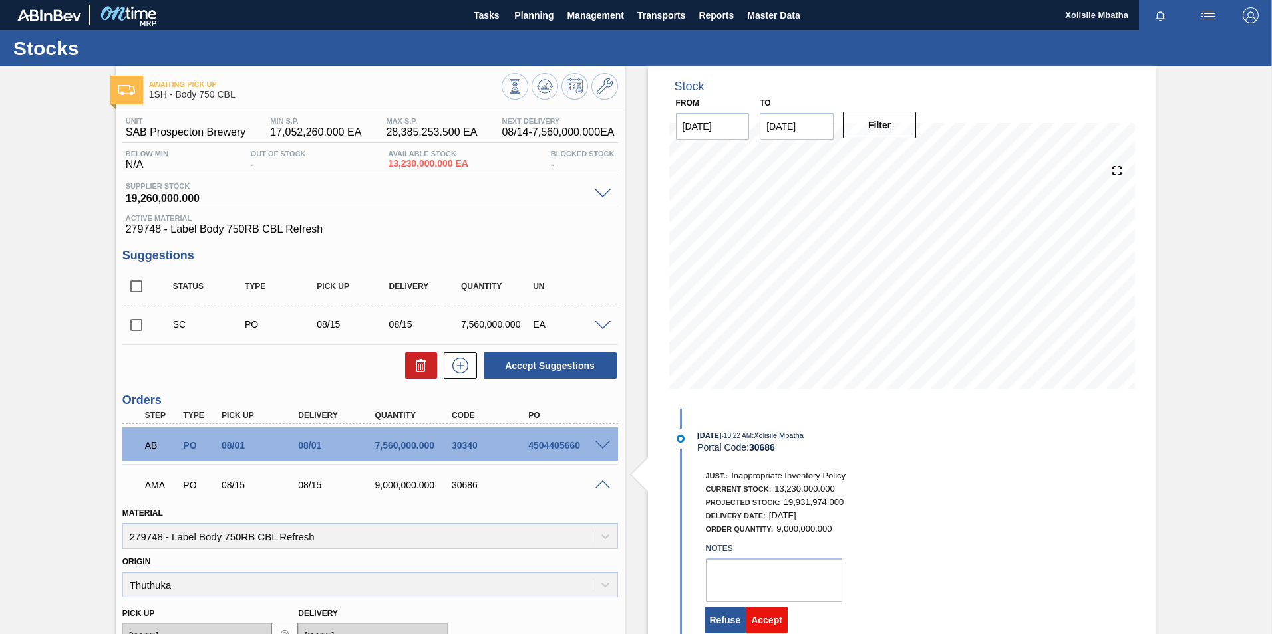
click at [770, 621] on button "Accept" at bounding box center [767, 620] width 42 height 27
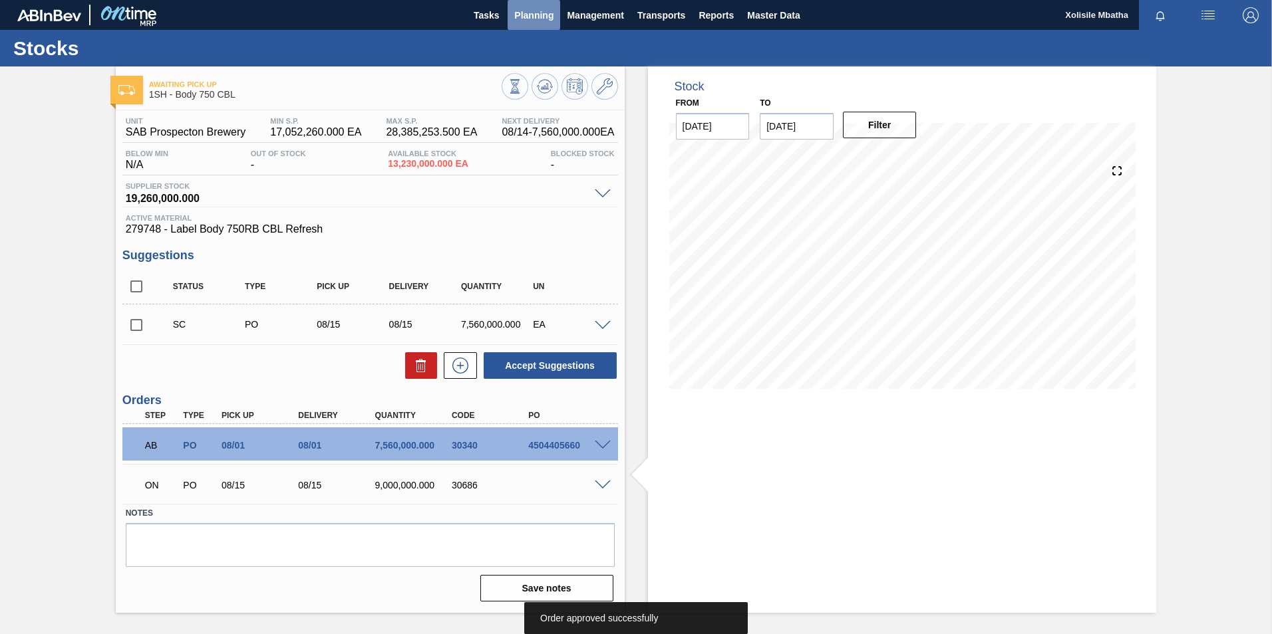
click at [525, 9] on span "Planning" at bounding box center [533, 15] width 39 height 16
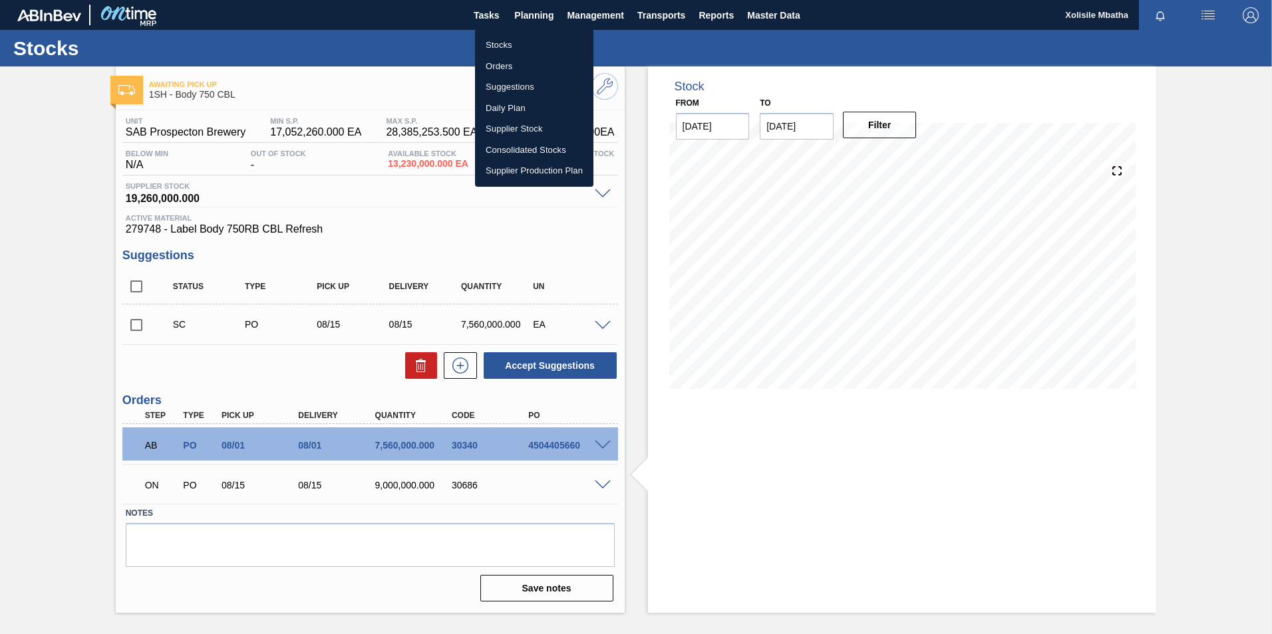
click at [508, 69] on li "Orders" at bounding box center [534, 66] width 118 height 21
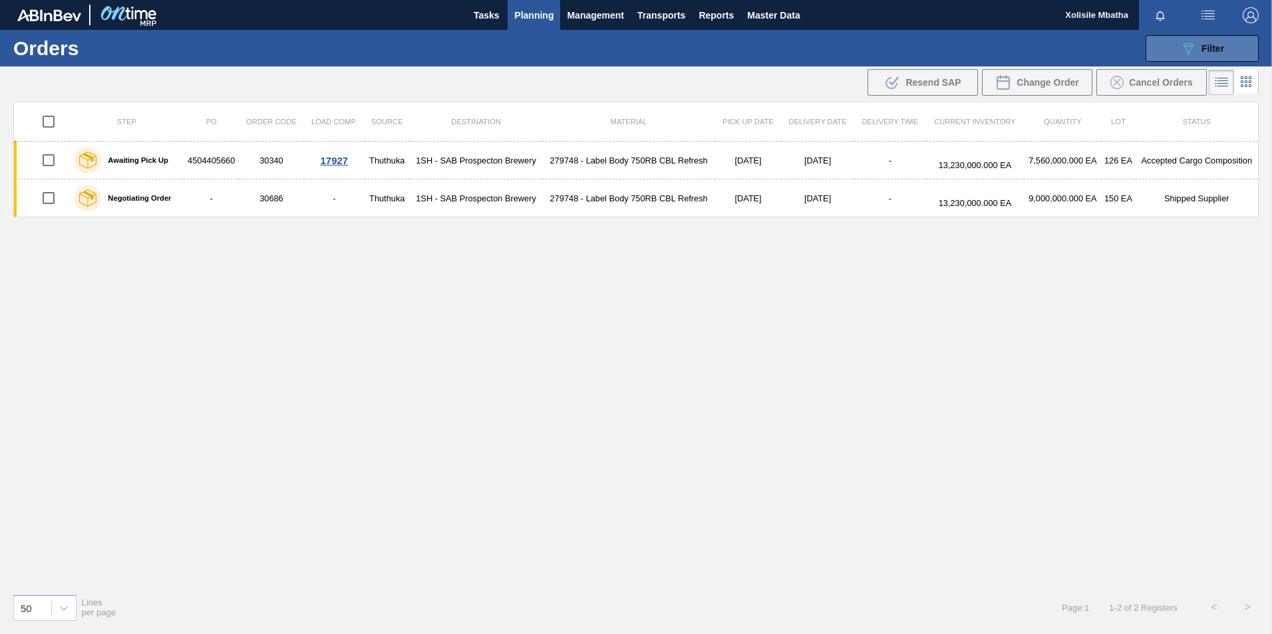
click at [1222, 59] on button "089F7B8B-B2A5-4AFE-B5C0-19BA573D28AC Filter" at bounding box center [1201, 48] width 113 height 27
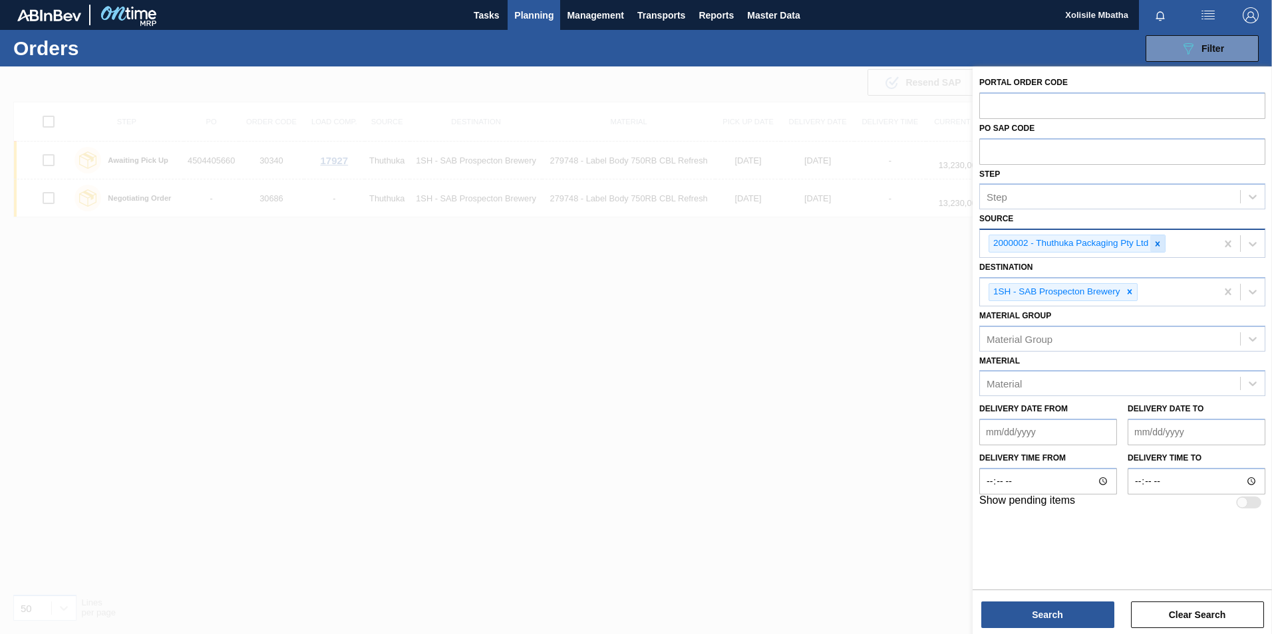
click at [1157, 244] on icon at bounding box center [1157, 243] width 5 height 5
click at [1253, 244] on icon at bounding box center [1252, 242] width 8 height 5
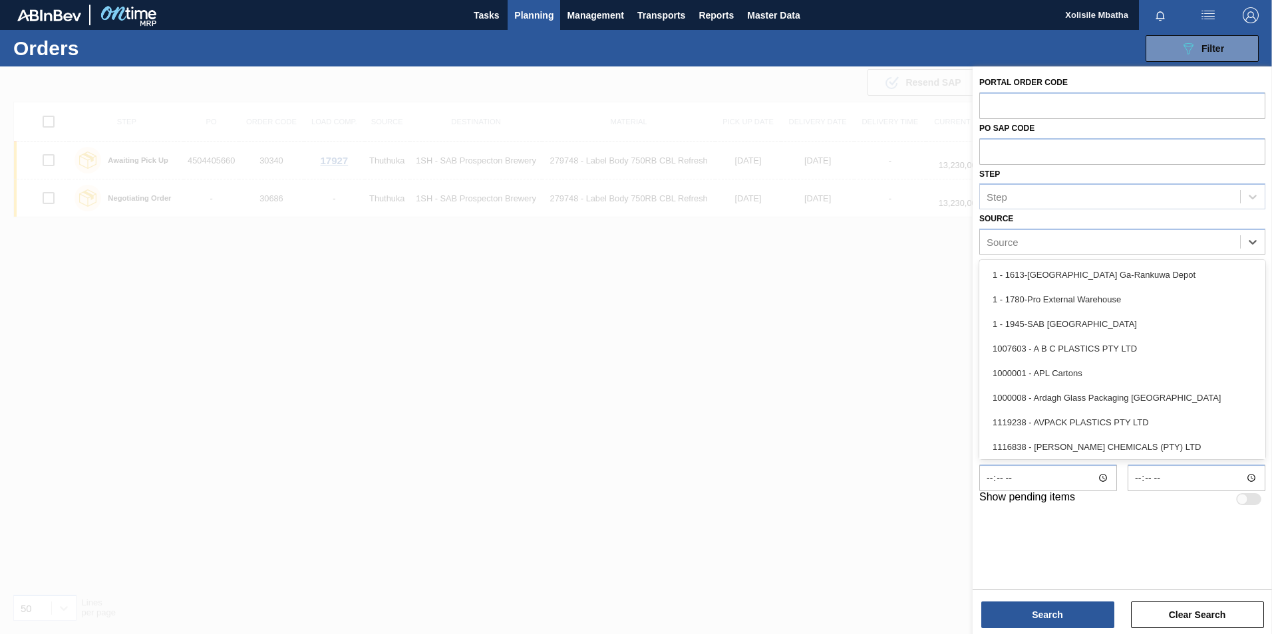
click at [730, 326] on div at bounding box center [636, 384] width 1272 height 634
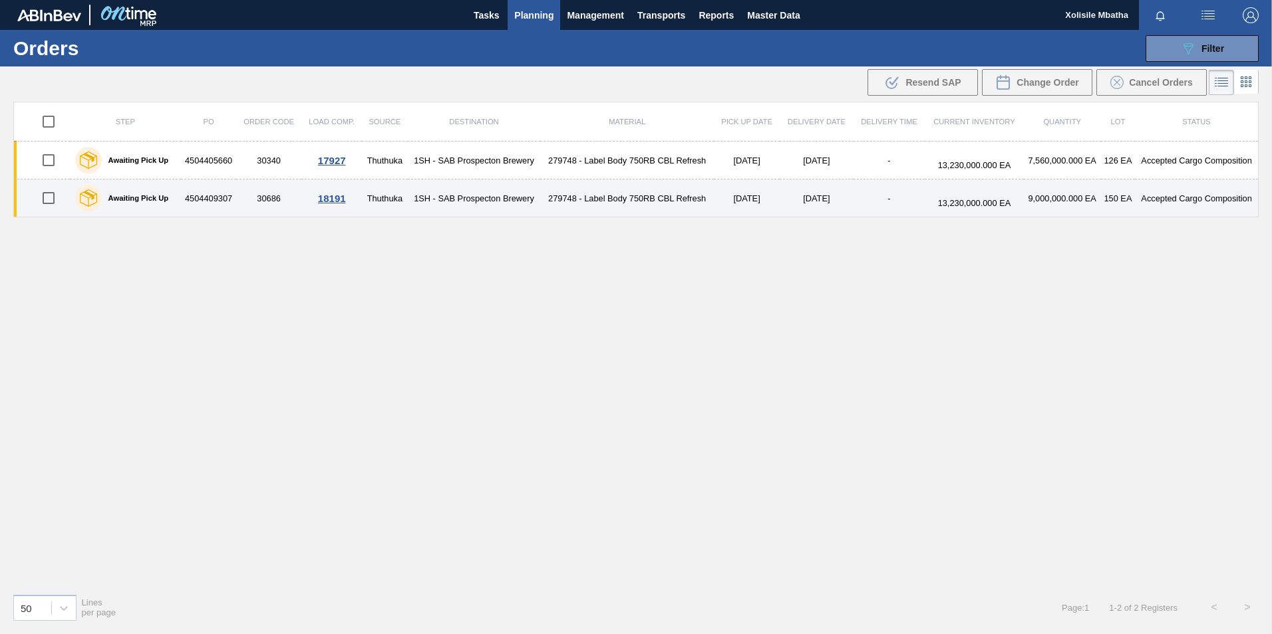
click at [331, 200] on div "18191" at bounding box center [331, 198] width 57 height 11
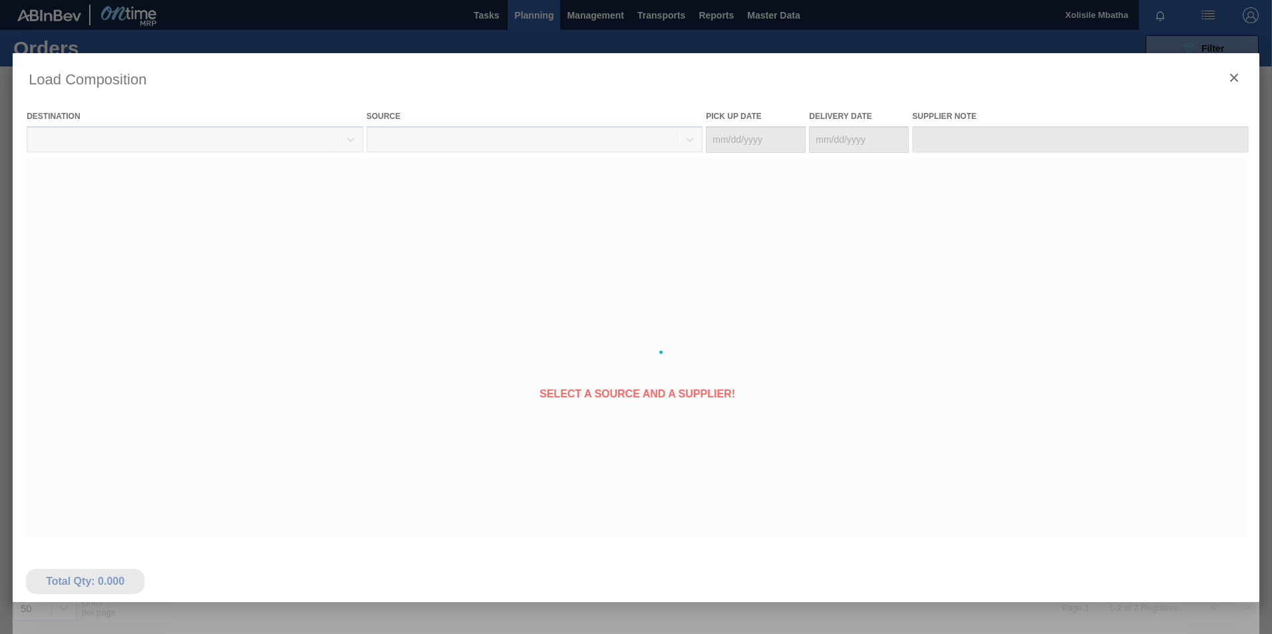
type Date "08/14/2025"
type Date "[DATE]"
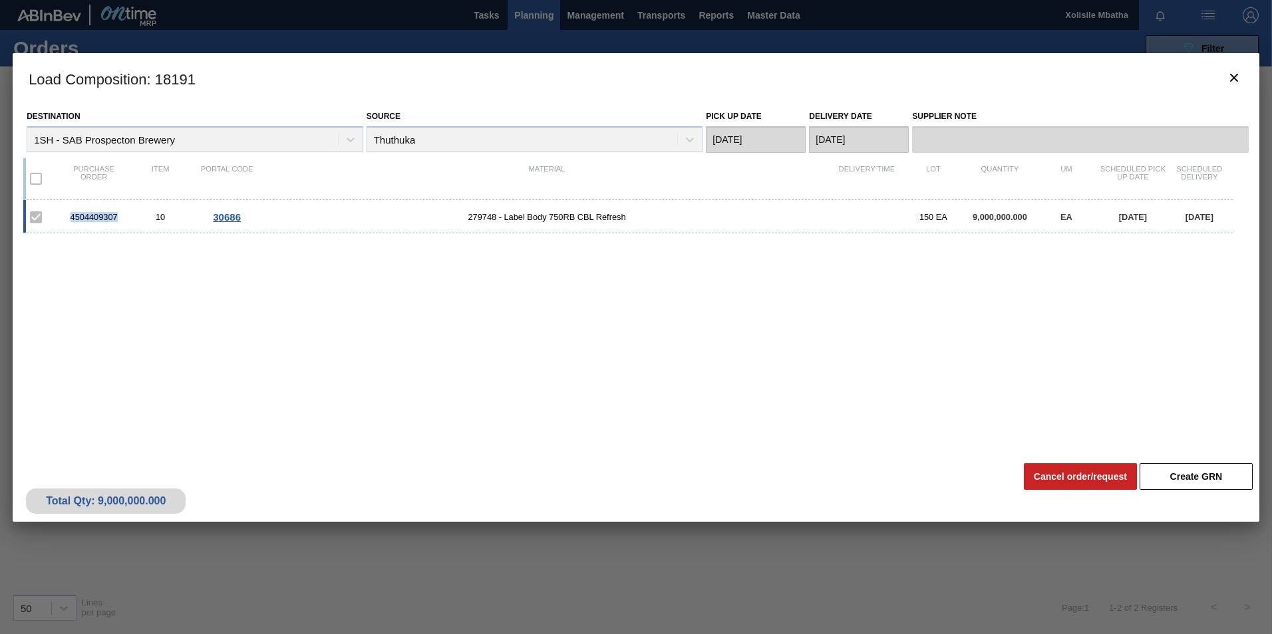
drag, startPoint x: 117, startPoint y: 217, endPoint x: 33, endPoint y: 217, distance: 83.8
click at [33, 217] on div "4504409307 10 30686 279748 - Label Body 750RB CBL Refresh 150 EA 9,000,000.000 …" at bounding box center [627, 216] width 1209 height 33
copy div "4504409307"
click at [1236, 84] on icon "botão de ícone" at bounding box center [1234, 78] width 16 height 16
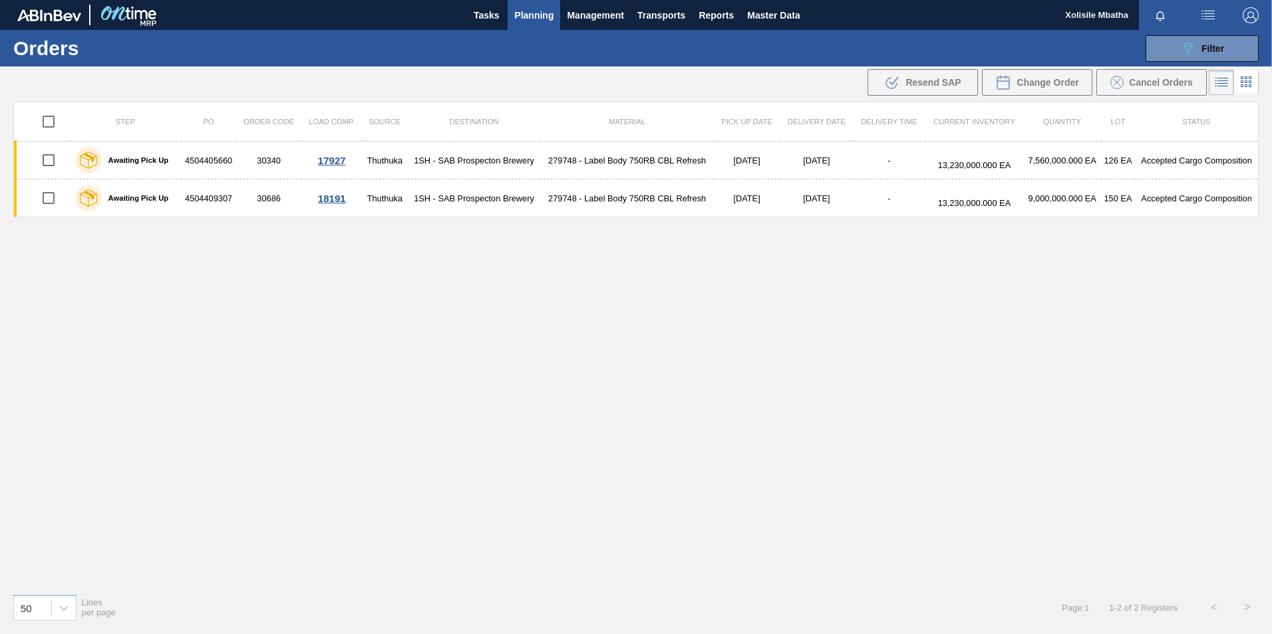
click at [526, 16] on span "Planning" at bounding box center [533, 15] width 39 height 16
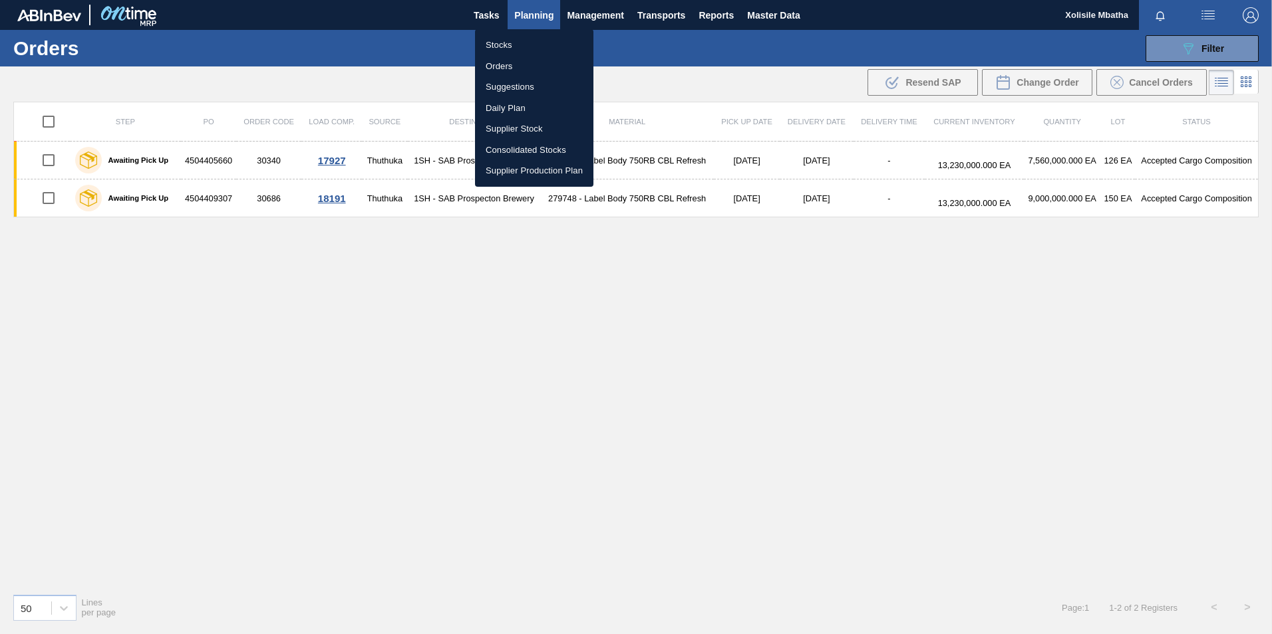
click at [493, 45] on li "Stocks" at bounding box center [534, 45] width 118 height 21
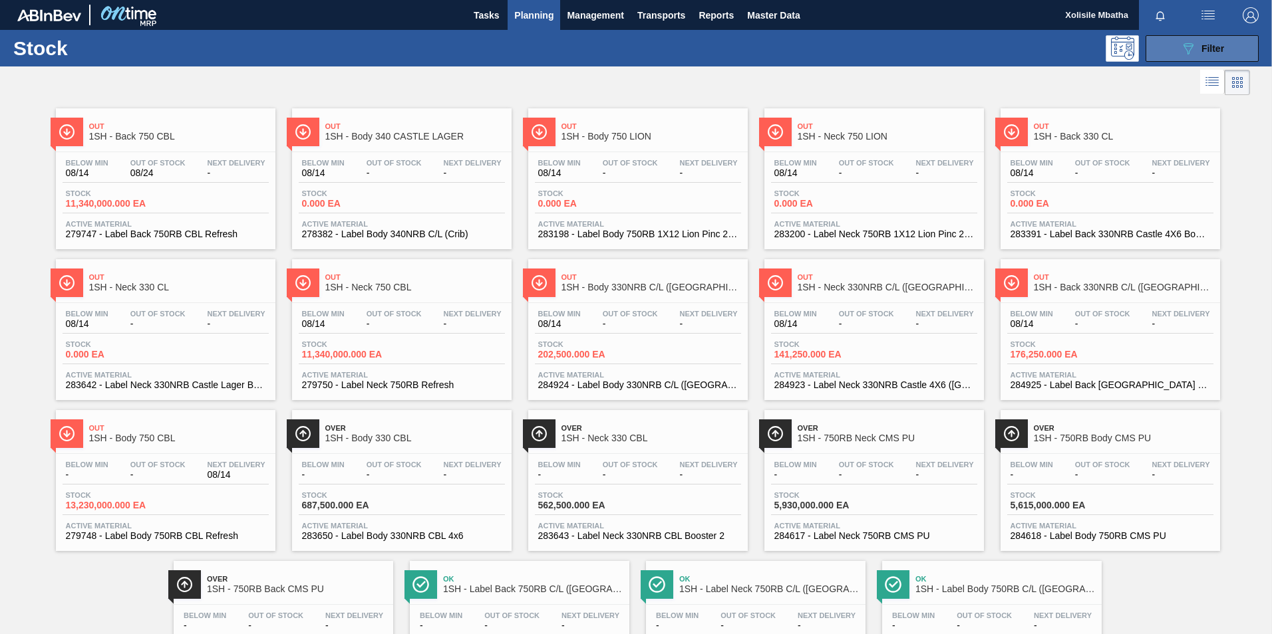
click at [1190, 47] on icon "089F7B8B-B2A5-4AFE-B5C0-19BA573D28AC" at bounding box center [1188, 49] width 16 height 16
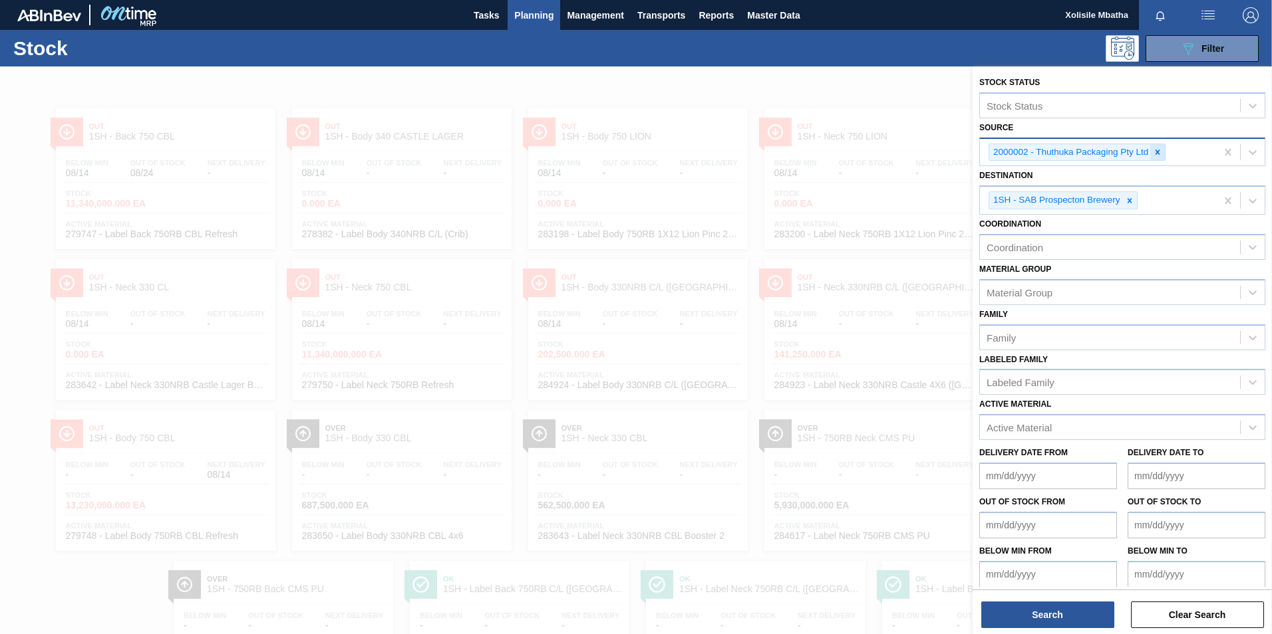
click at [1158, 152] on icon at bounding box center [1157, 152] width 5 height 5
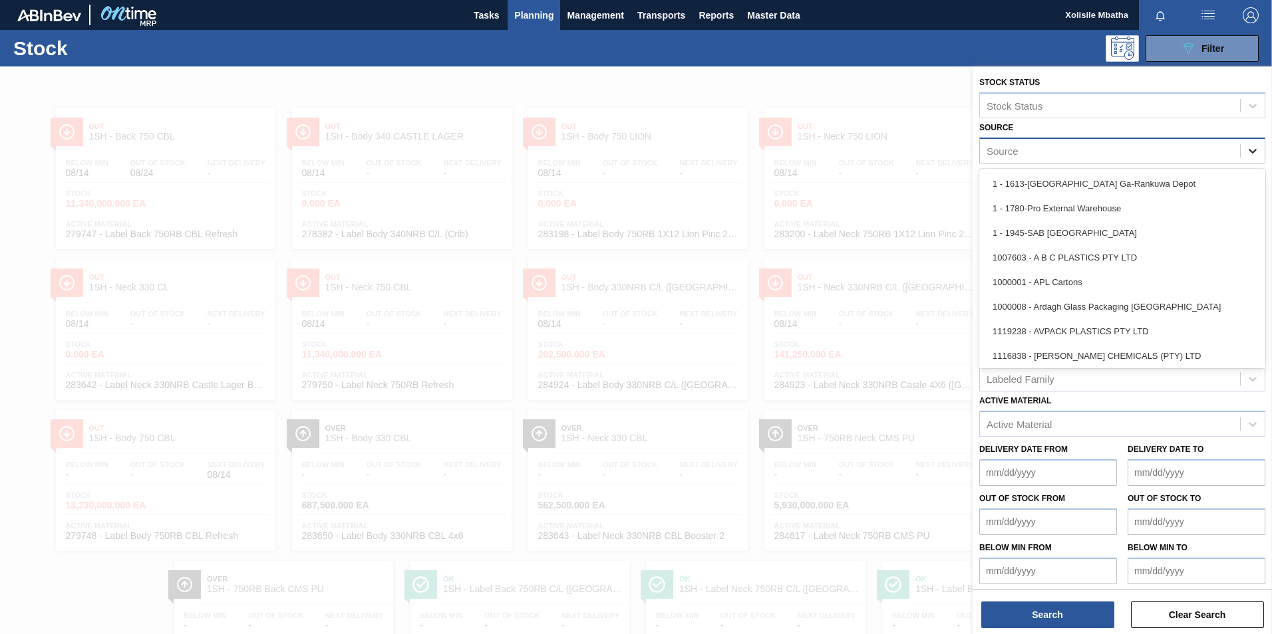
click at [1246, 148] on icon at bounding box center [1252, 150] width 13 height 13
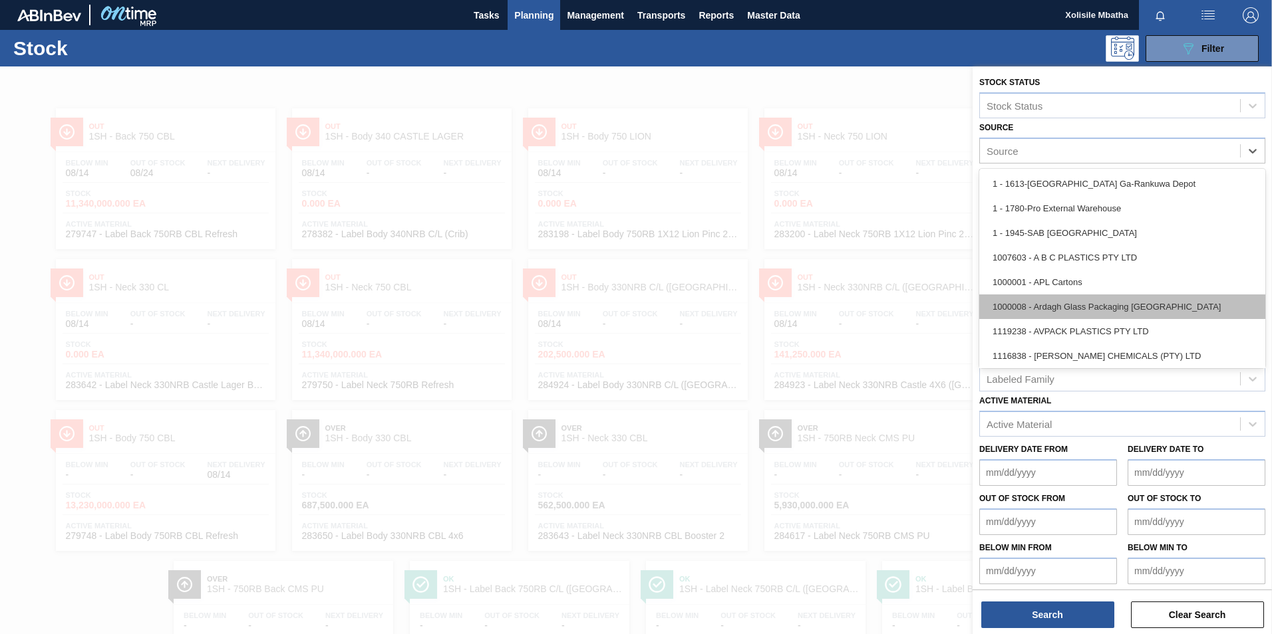
scroll to position [133, 0]
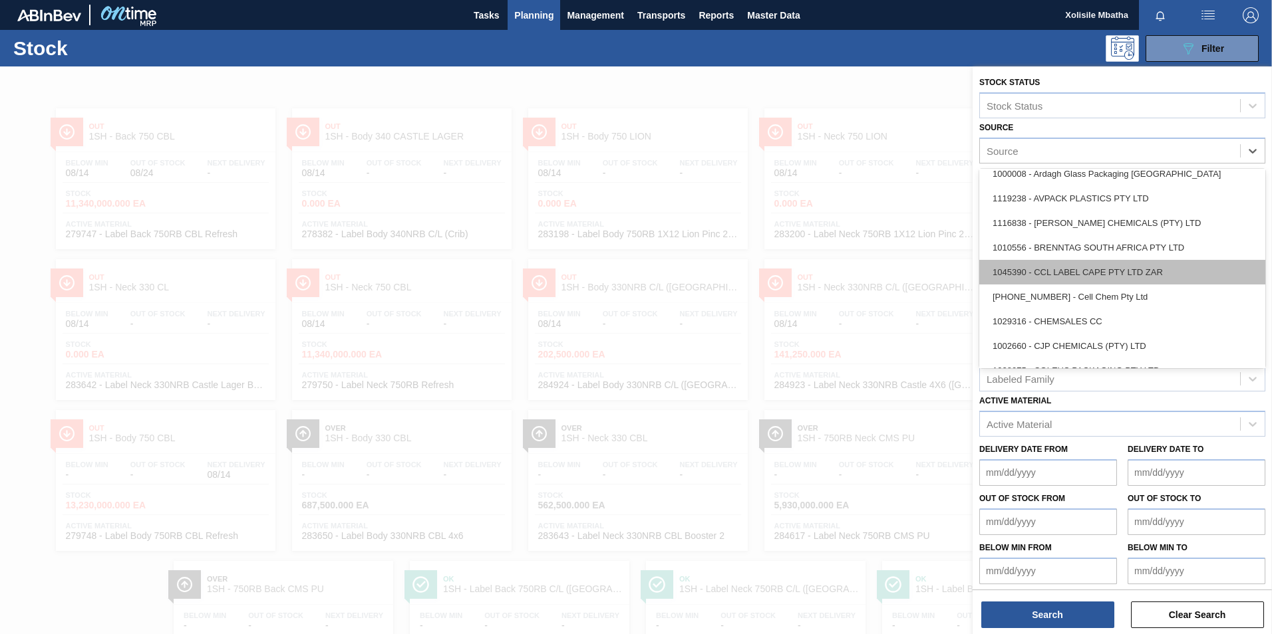
click at [1083, 265] on div "1045390 - CCL LABEL CAPE PTY LTD ZAR" at bounding box center [1122, 272] width 286 height 25
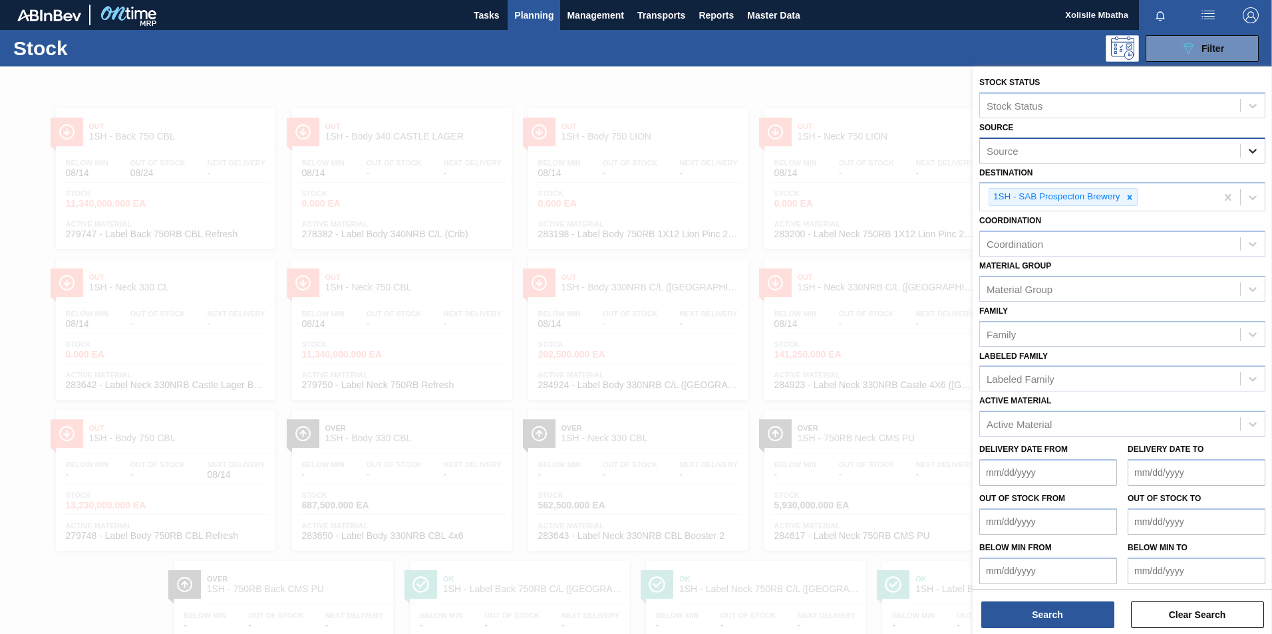
click at [1256, 149] on icon at bounding box center [1252, 150] width 13 height 13
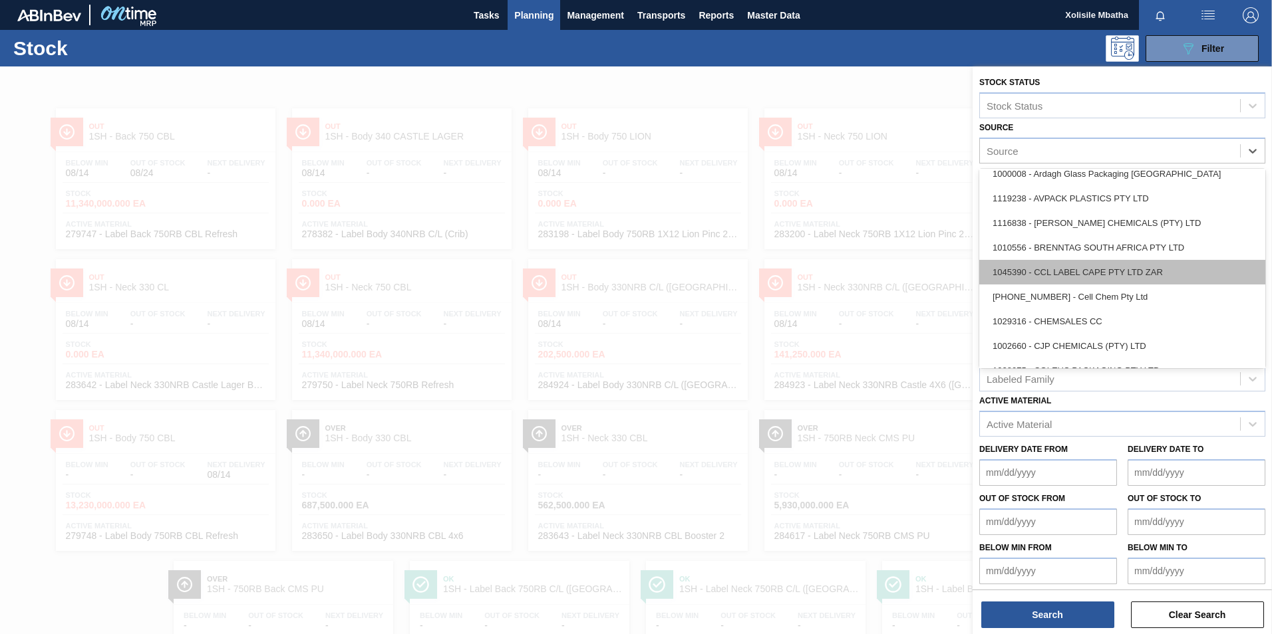
click at [1079, 277] on div "1045390 - CCL LABEL CAPE PTY LTD ZAR" at bounding box center [1122, 272] width 286 height 25
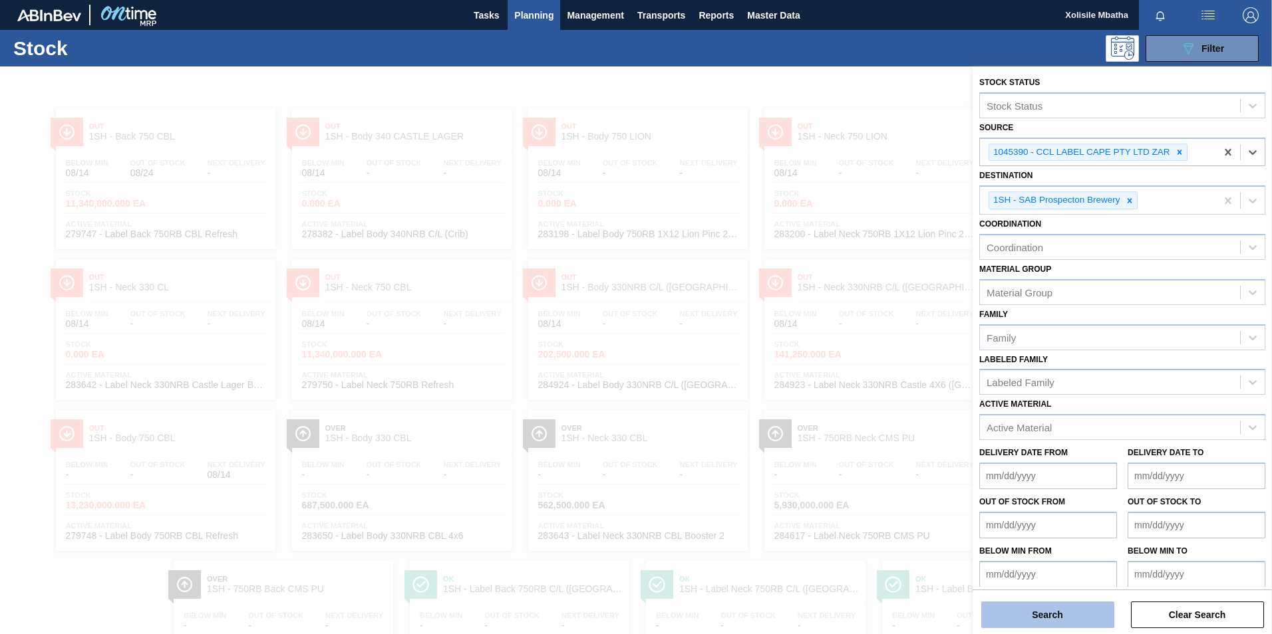
click at [1042, 613] on button "Search" at bounding box center [1047, 615] width 133 height 27
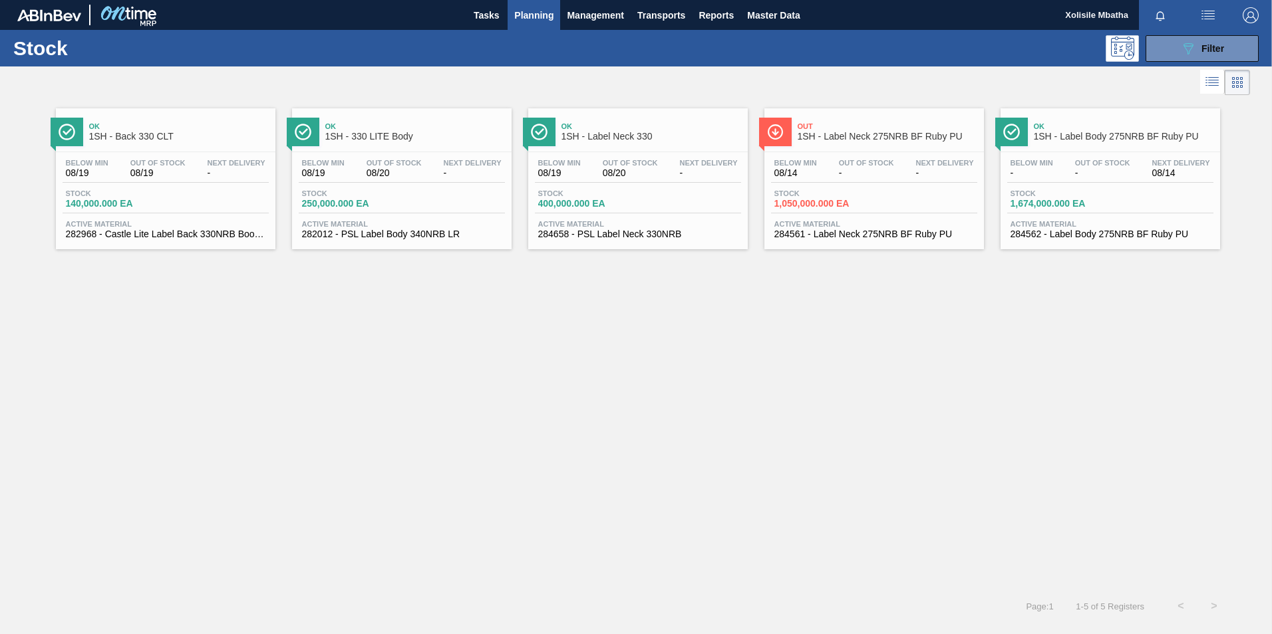
click at [197, 124] on span "Ok" at bounding box center [179, 126] width 180 height 8
click at [395, 143] on div "Ok 1SH - 330 LITE Body" at bounding box center [415, 132] width 180 height 30
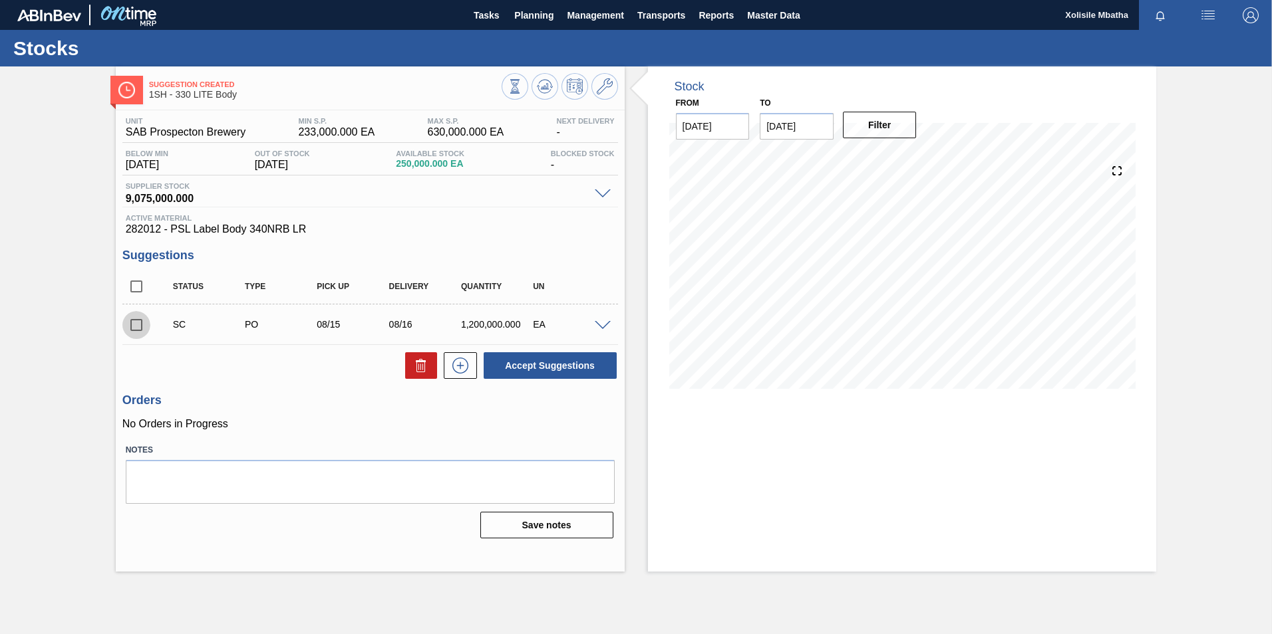
click at [136, 325] on input "checkbox" at bounding box center [136, 325] width 28 height 28
click at [541, 373] on button "Accept Suggestions" at bounding box center [549, 365] width 133 height 27
checkbox input "false"
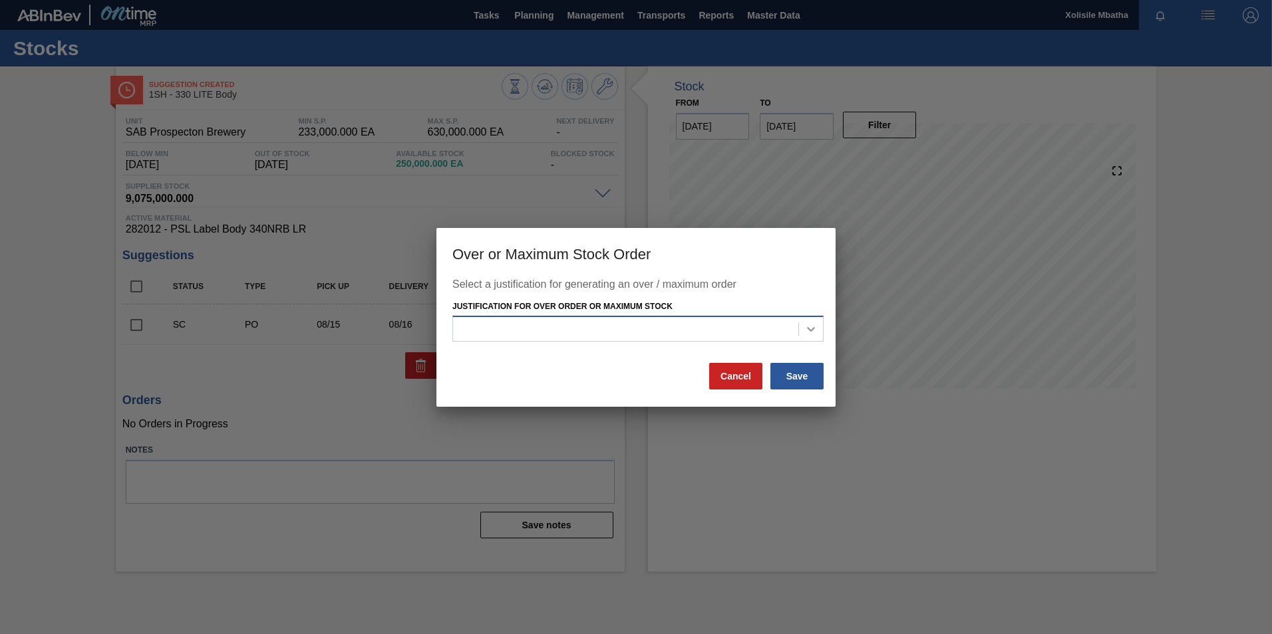
click at [811, 332] on icon at bounding box center [810, 329] width 13 height 13
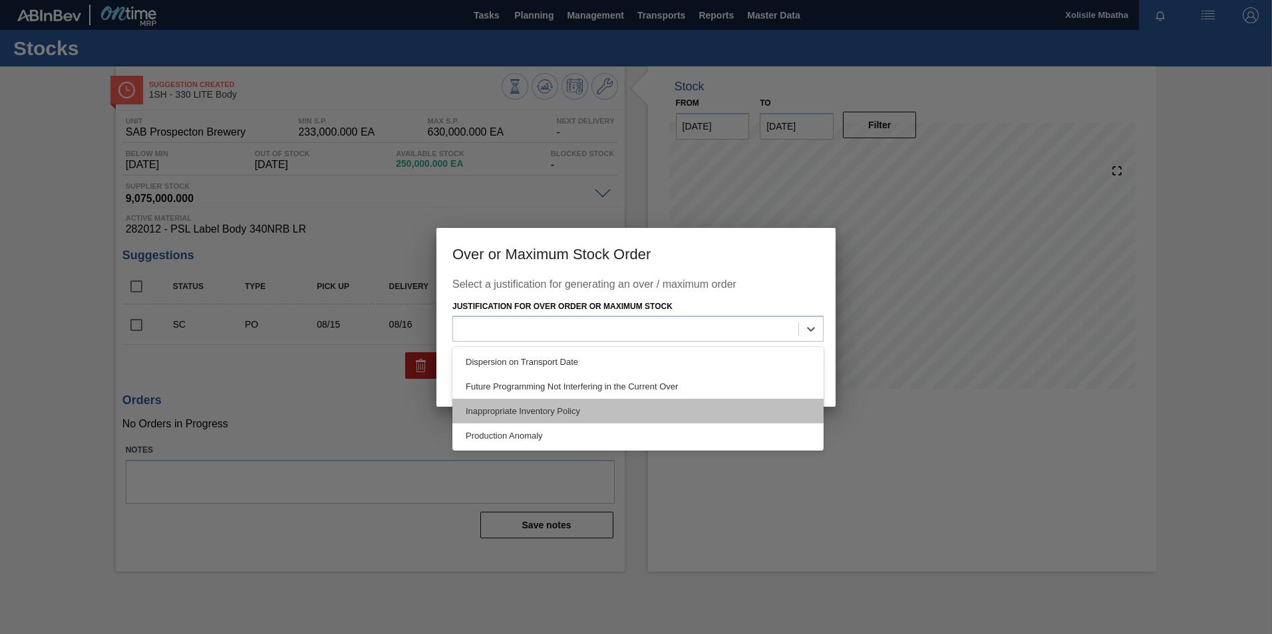
click at [531, 409] on div "Inappropriate Inventory Policy" at bounding box center [637, 411] width 371 height 25
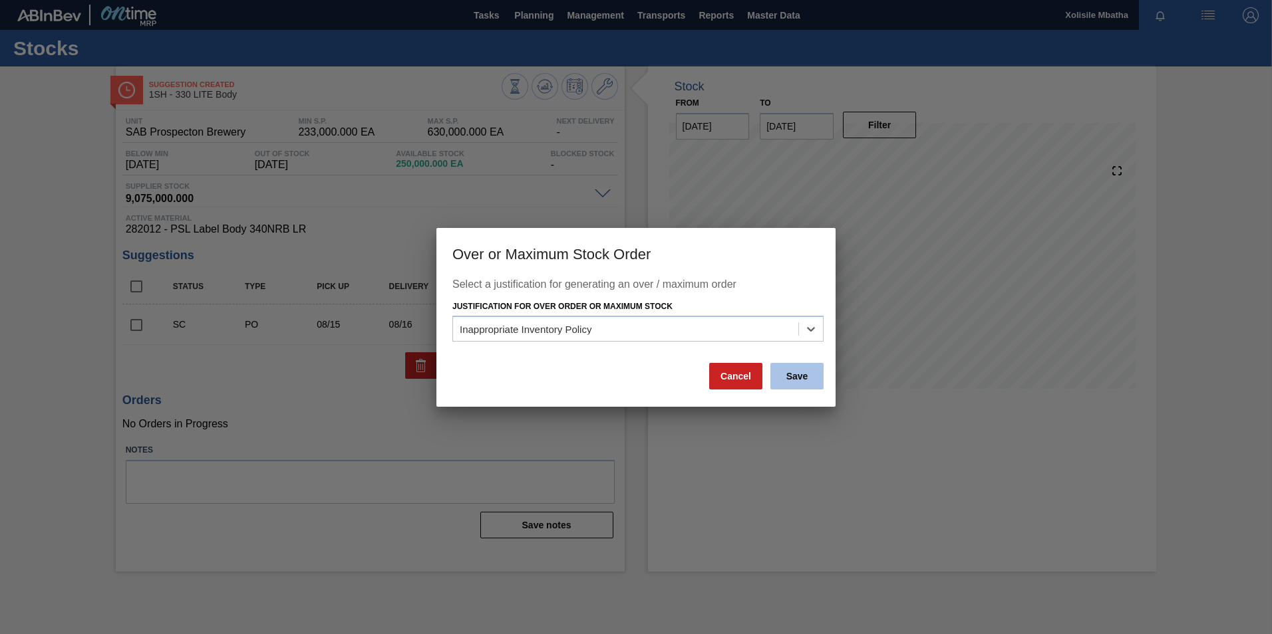
click at [789, 374] on button "Save" at bounding box center [796, 376] width 53 height 27
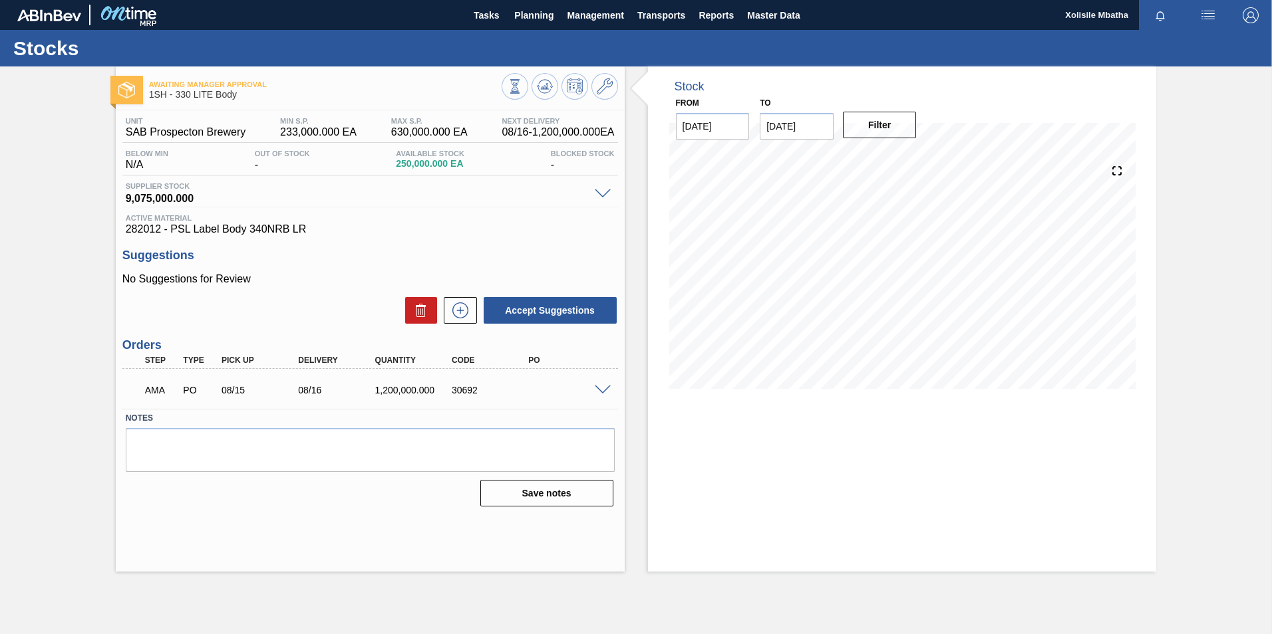
click at [605, 387] on span at bounding box center [603, 391] width 16 height 10
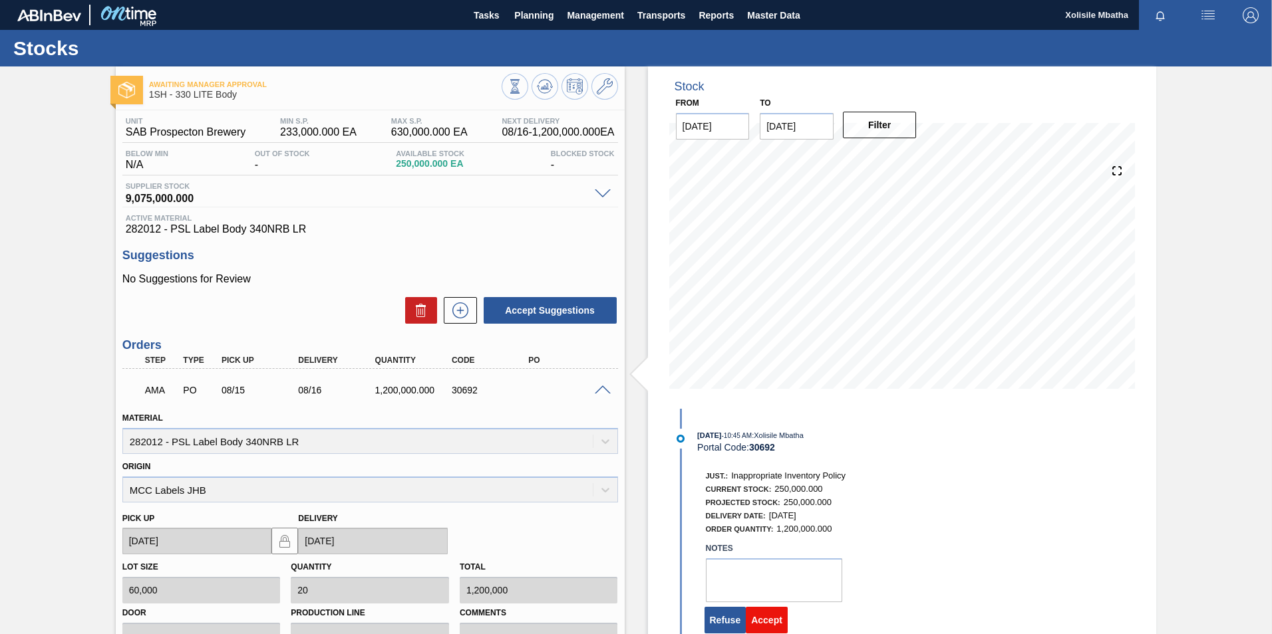
click at [758, 621] on button "Accept" at bounding box center [767, 620] width 42 height 27
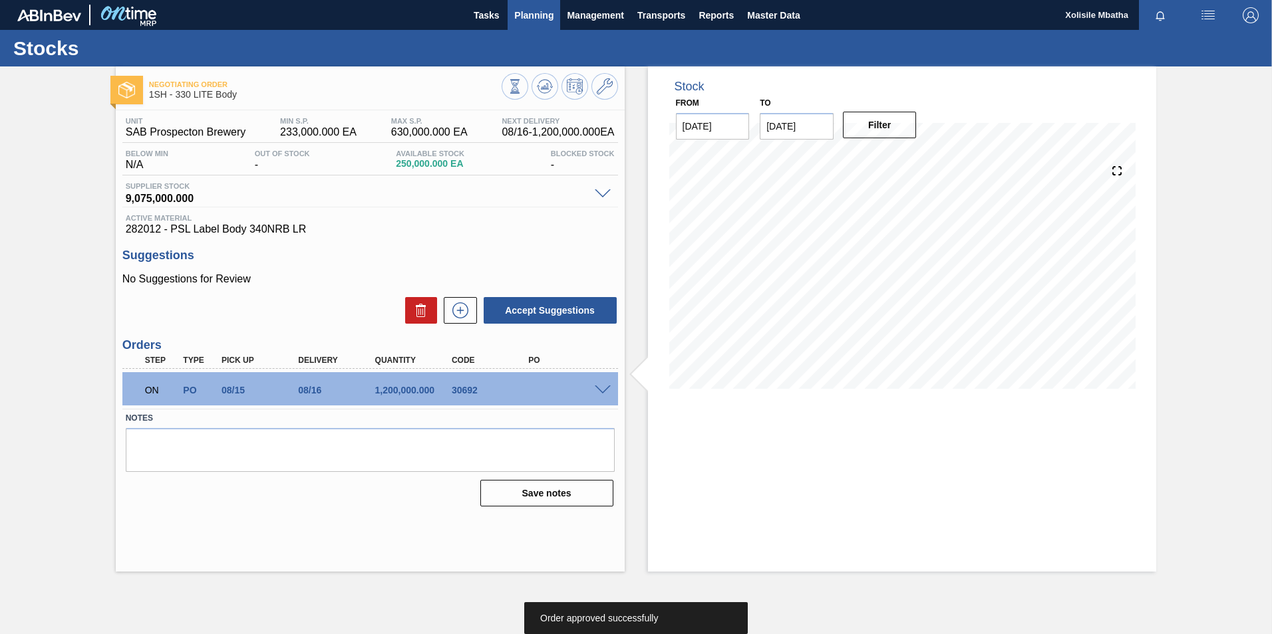
click at [542, 21] on span "Planning" at bounding box center [533, 15] width 39 height 16
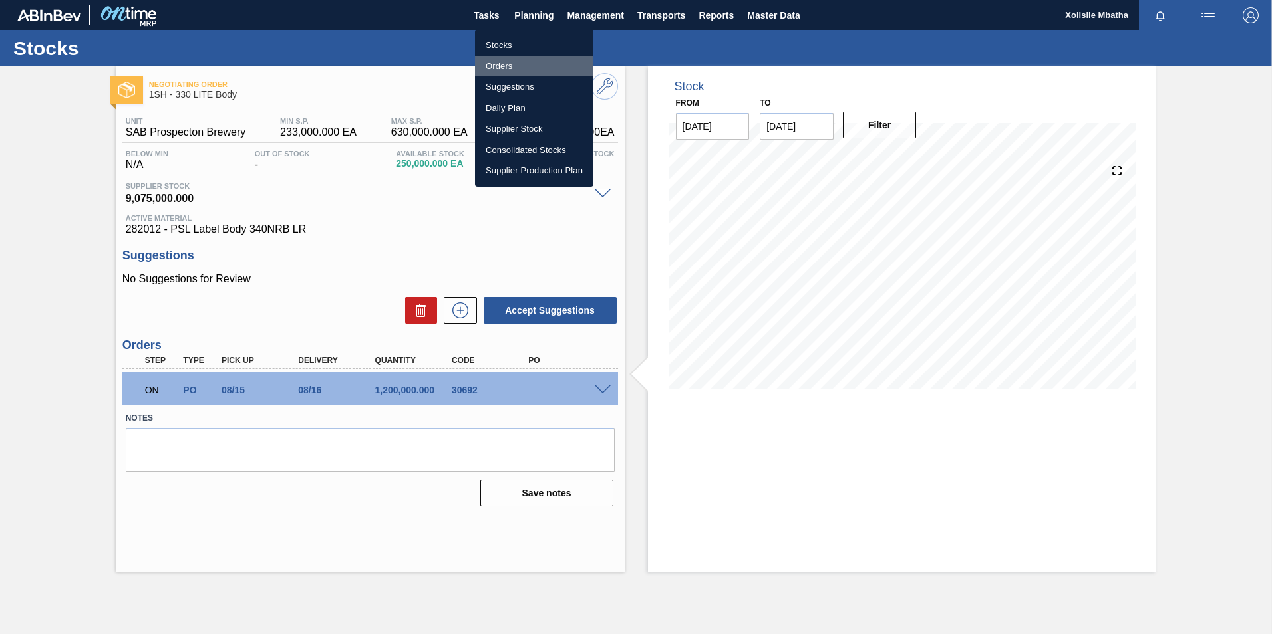
click at [505, 60] on li "Orders" at bounding box center [534, 66] width 118 height 21
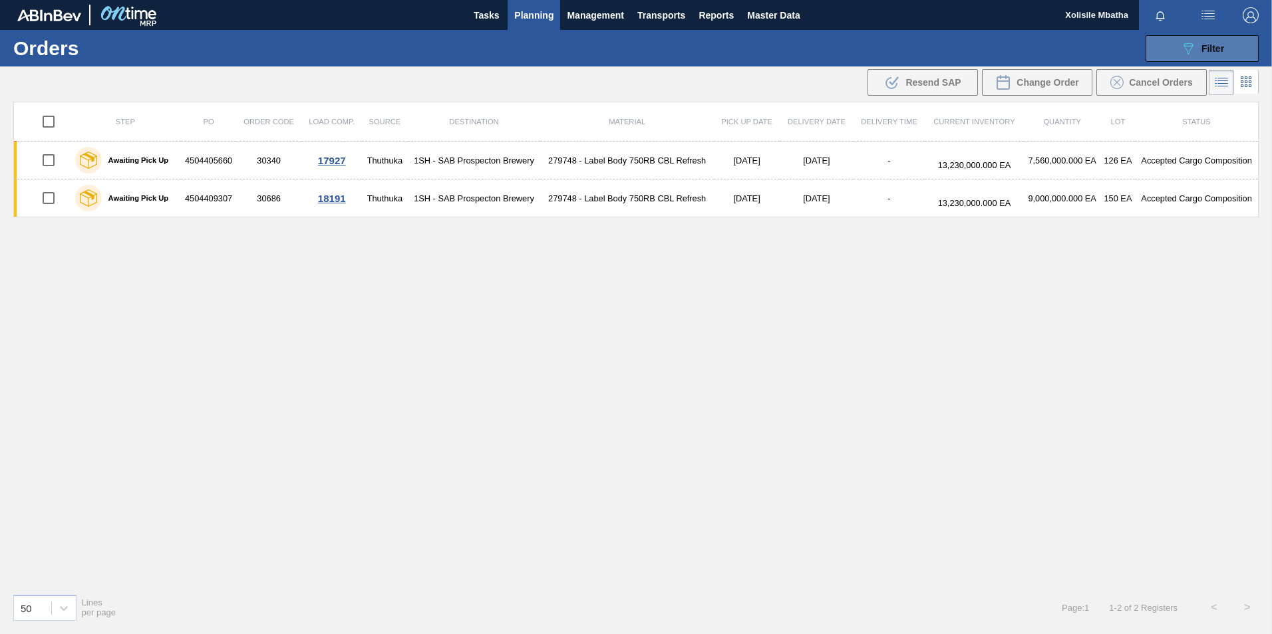
click at [1222, 51] on span "Filter" at bounding box center [1212, 48] width 23 height 11
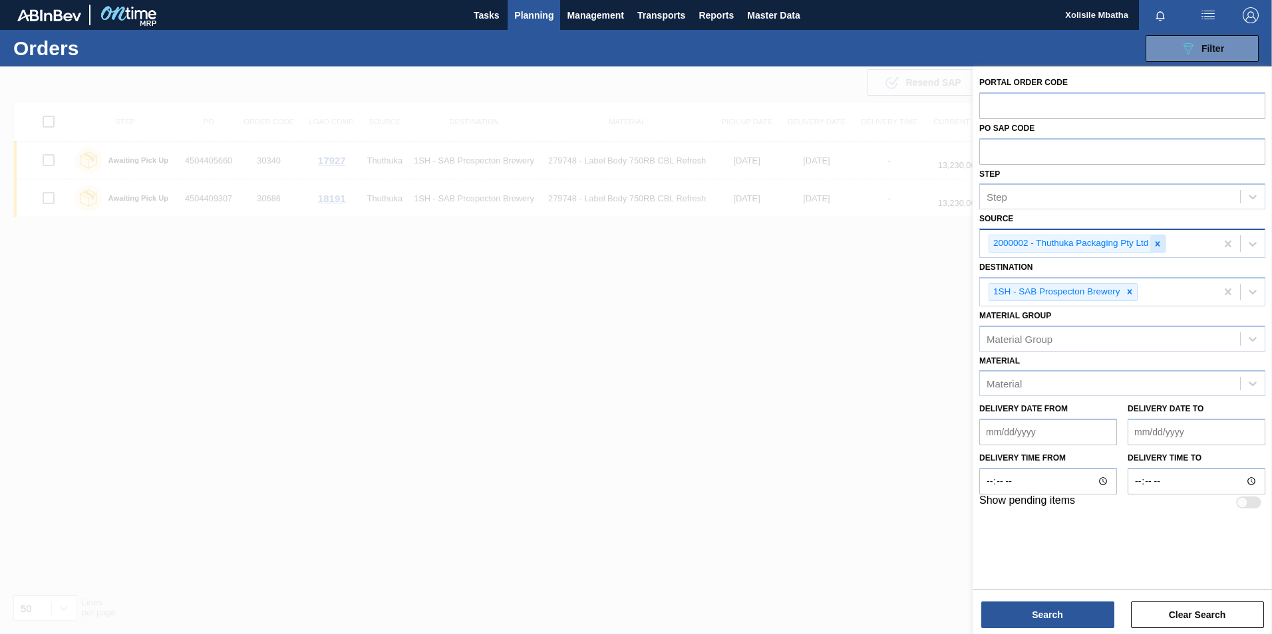
click at [1161, 246] on icon at bounding box center [1157, 243] width 9 height 9
click at [1254, 243] on icon at bounding box center [1252, 242] width 8 height 5
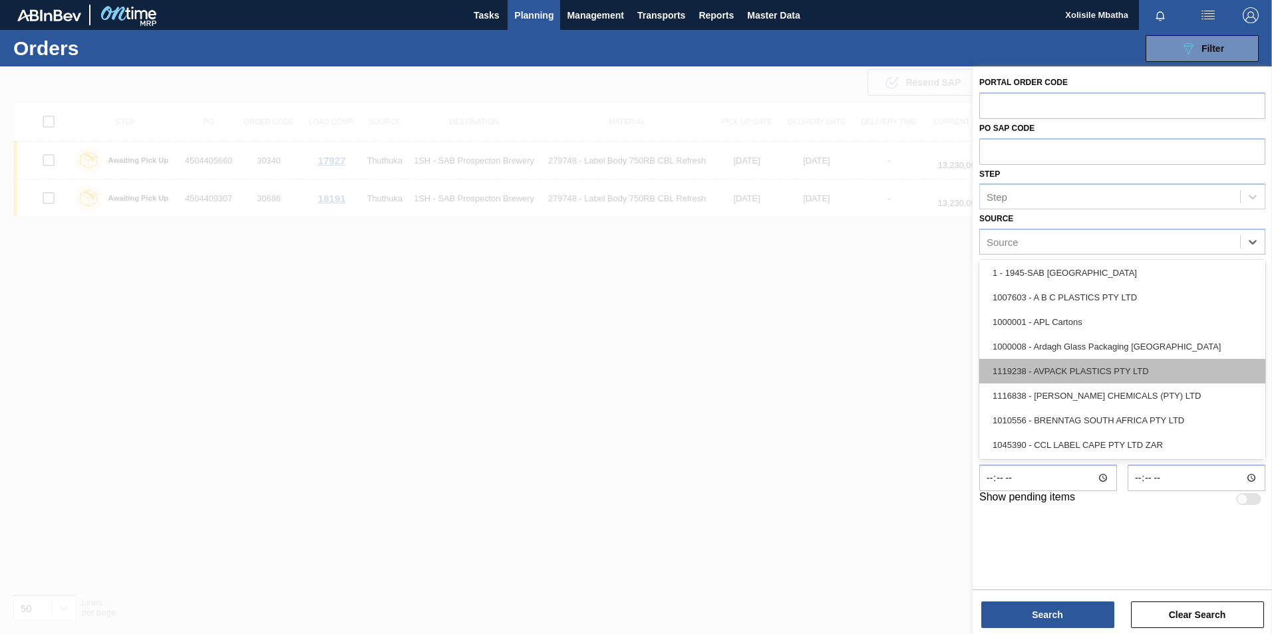
scroll to position [133, 0]
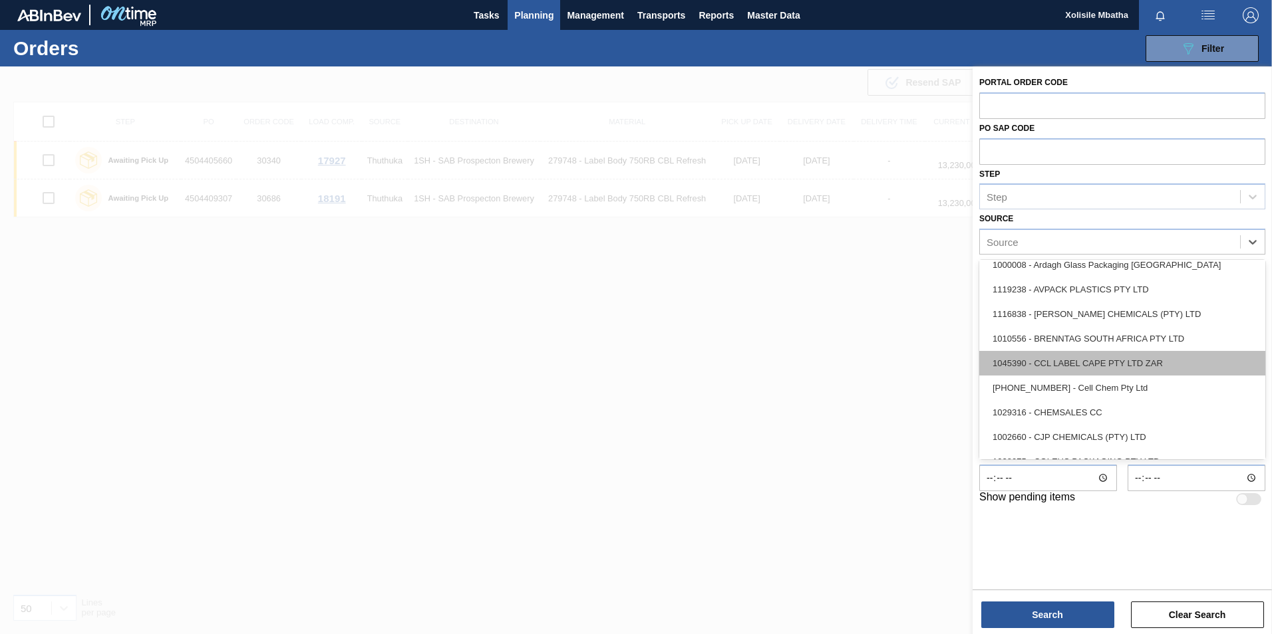
click at [1060, 366] on div "1045390 - CCL LABEL CAPE PTY LTD ZAR" at bounding box center [1122, 363] width 286 height 25
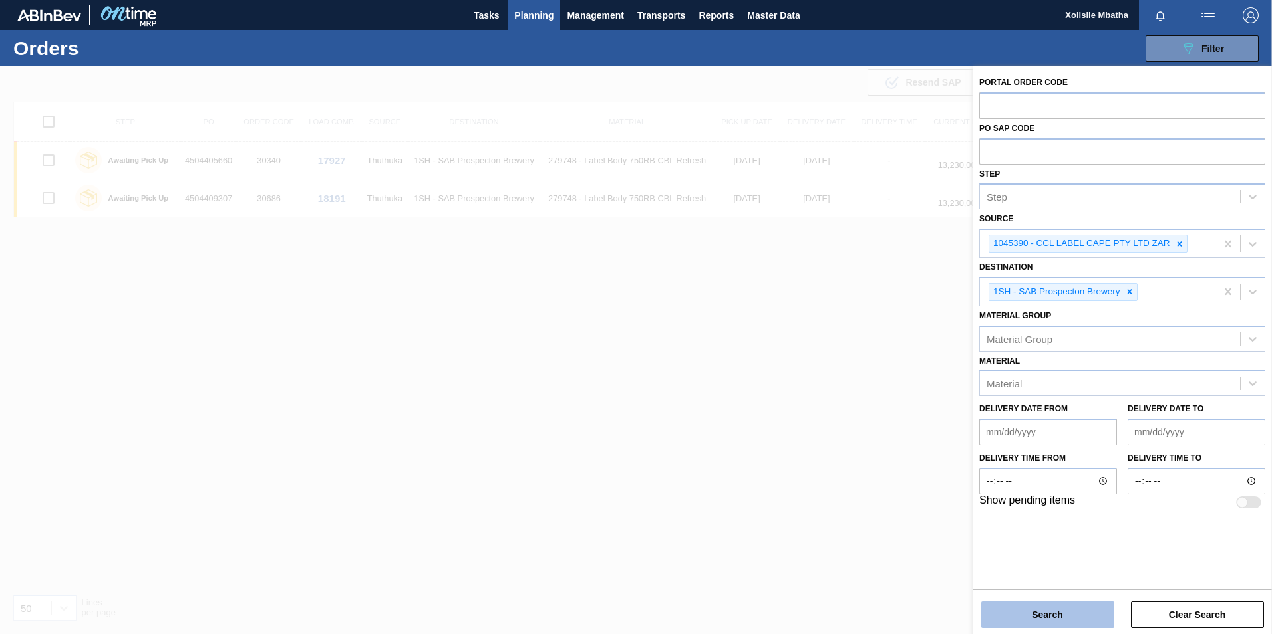
click at [1032, 616] on button "Search" at bounding box center [1047, 615] width 133 height 27
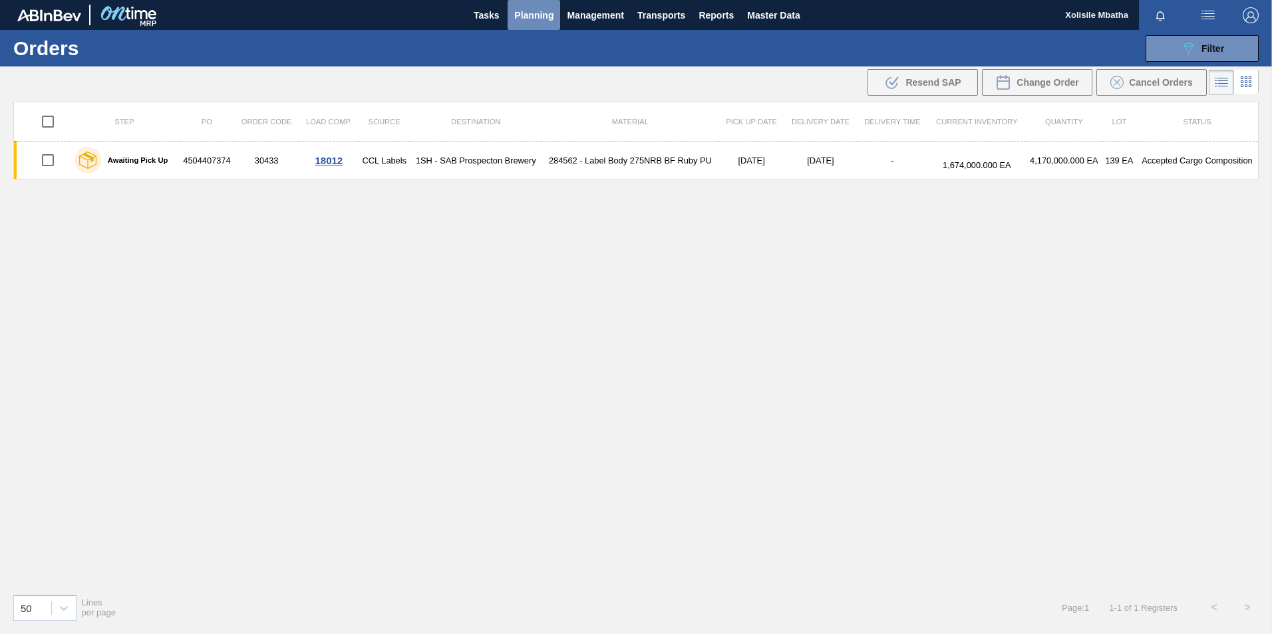
click at [533, 16] on span "Planning" at bounding box center [533, 15] width 39 height 16
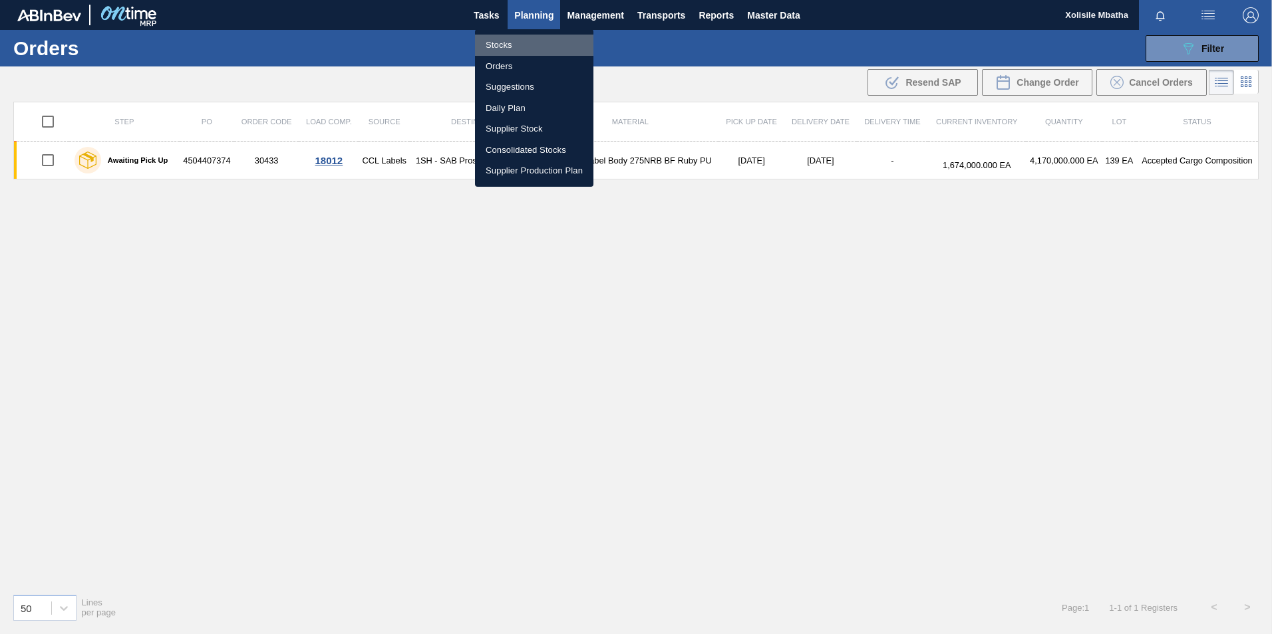
click at [495, 42] on li "Stocks" at bounding box center [534, 45] width 118 height 21
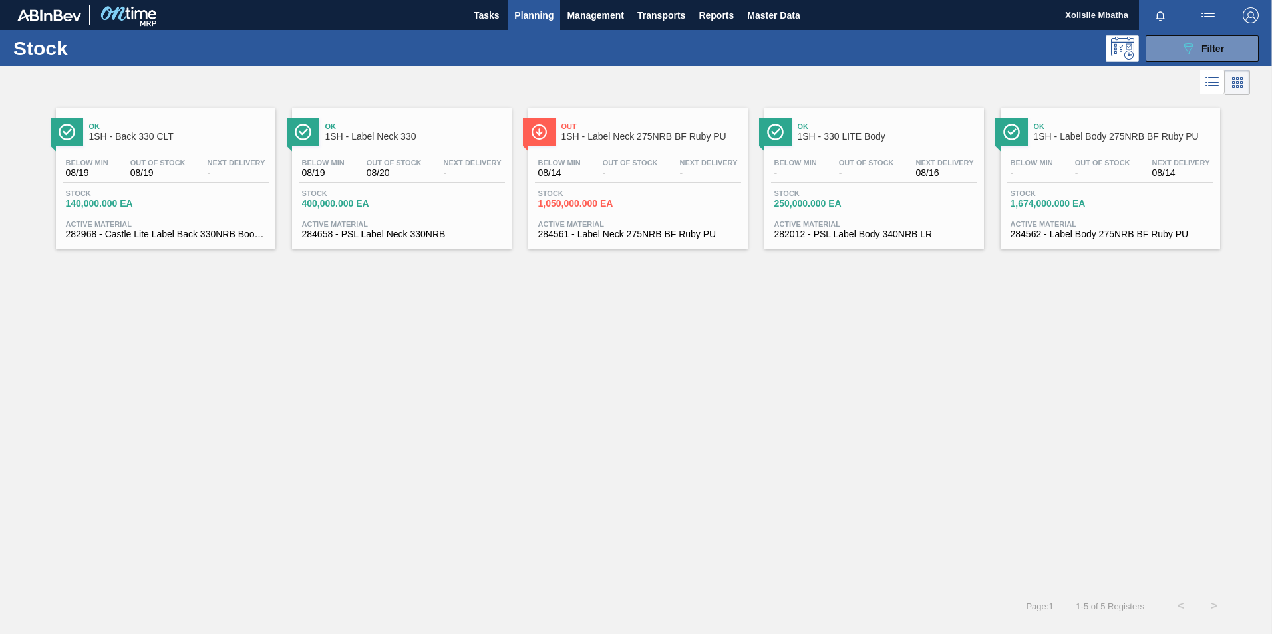
click at [858, 128] on span "Ok" at bounding box center [887, 126] width 180 height 8
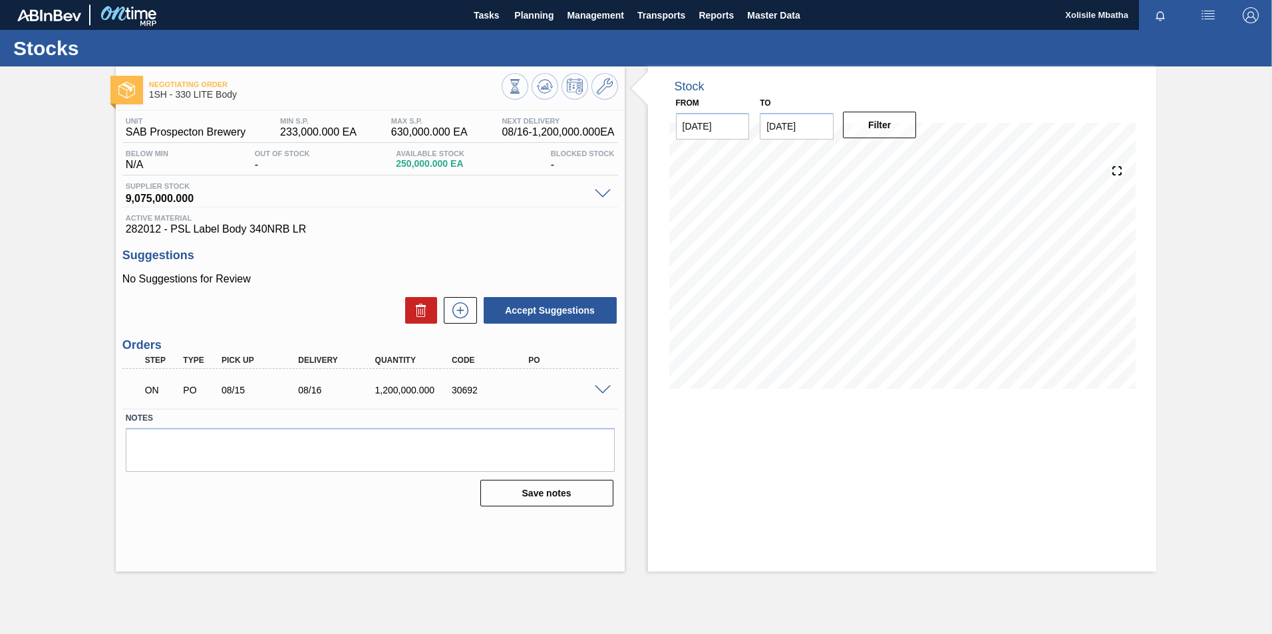
click at [603, 389] on span at bounding box center [603, 391] width 16 height 10
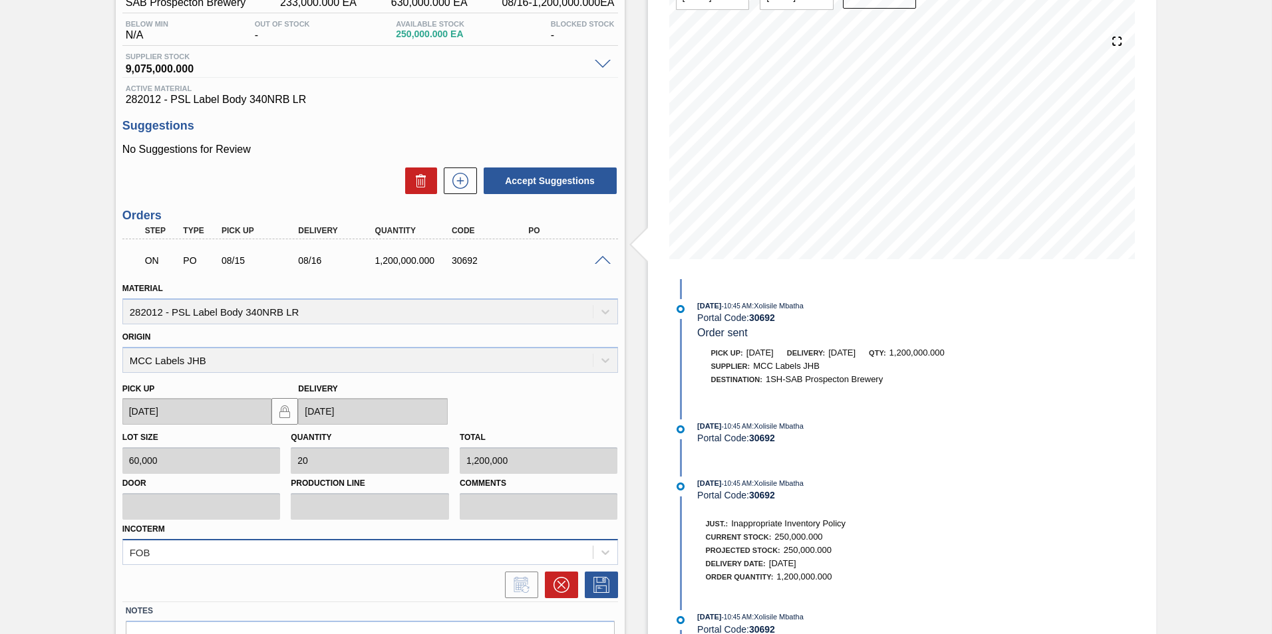
scroll to position [133, 0]
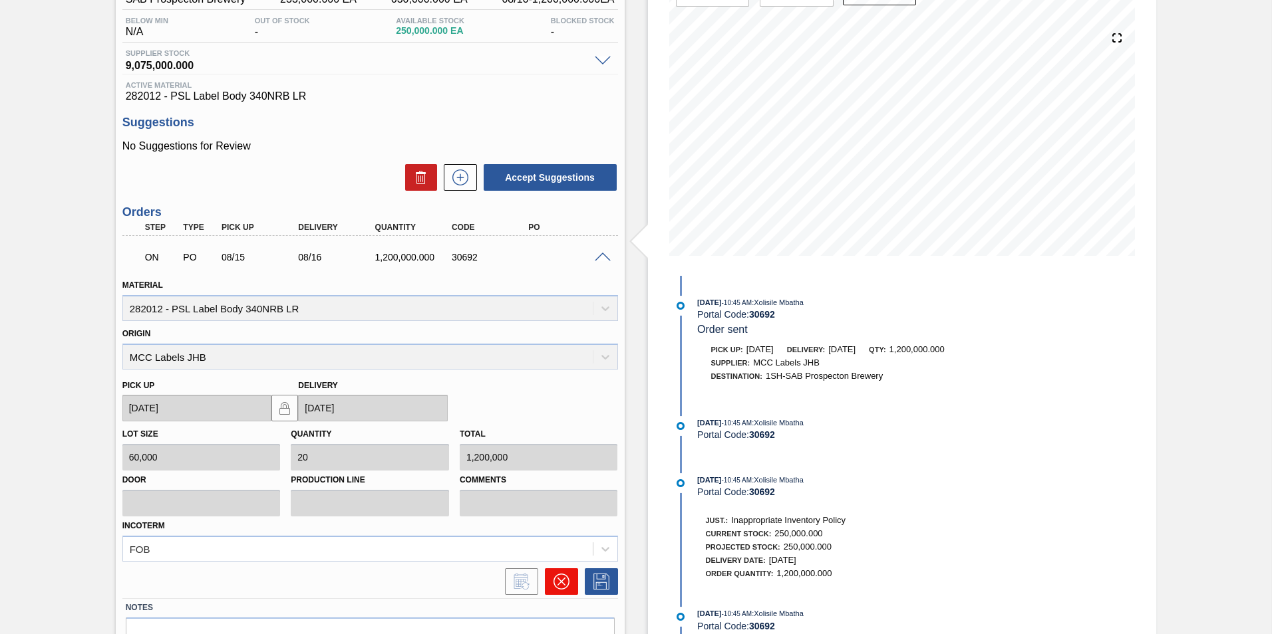
click at [560, 585] on icon at bounding box center [561, 582] width 16 height 16
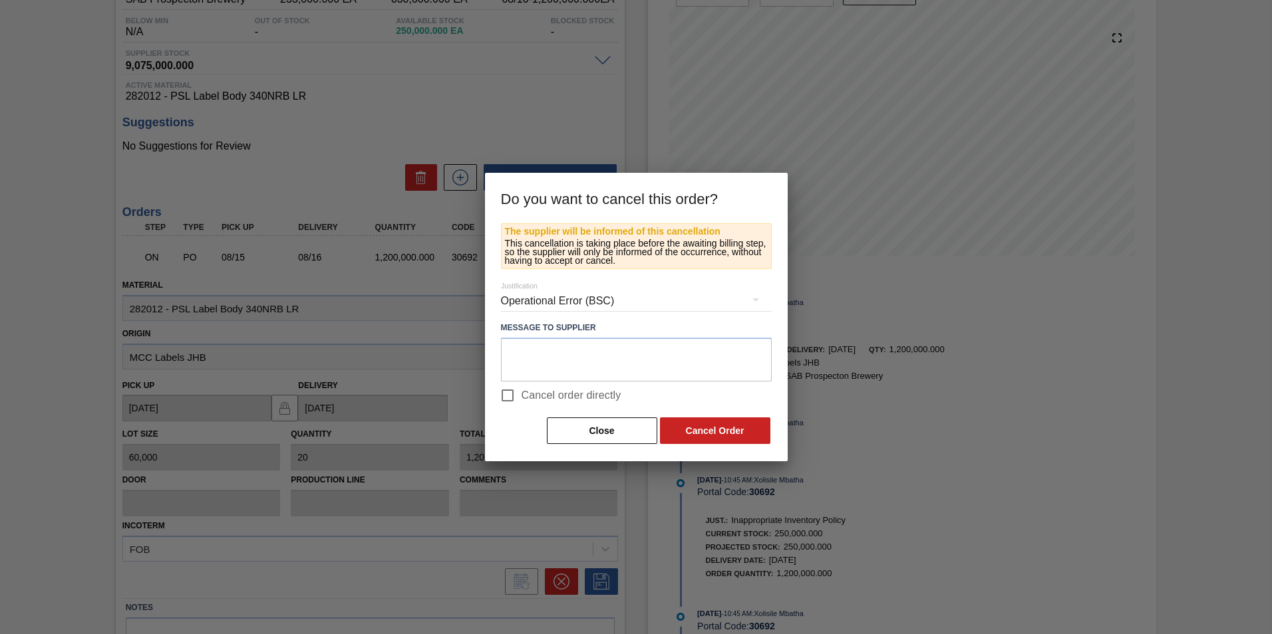
click at [507, 393] on input "Cancel order directly" at bounding box center [507, 396] width 28 height 28
checkbox input "true"
click at [743, 440] on button "Cancel Order" at bounding box center [715, 431] width 110 height 27
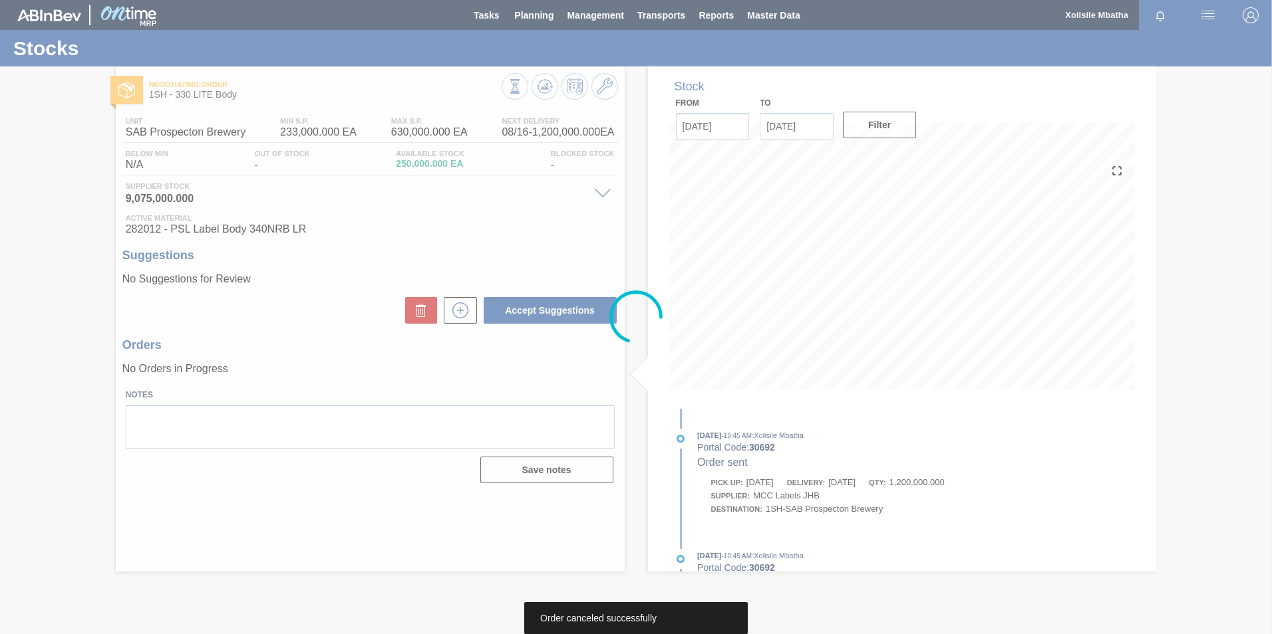
scroll to position [0, 0]
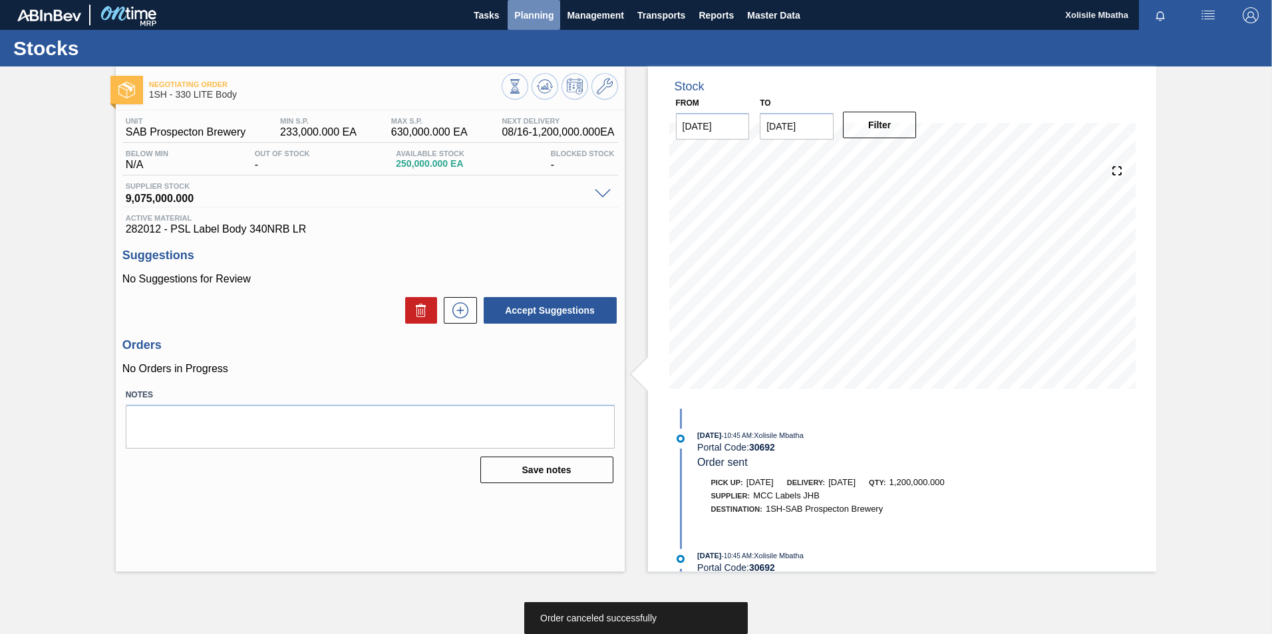
click at [518, 15] on span "Planning" at bounding box center [533, 15] width 39 height 16
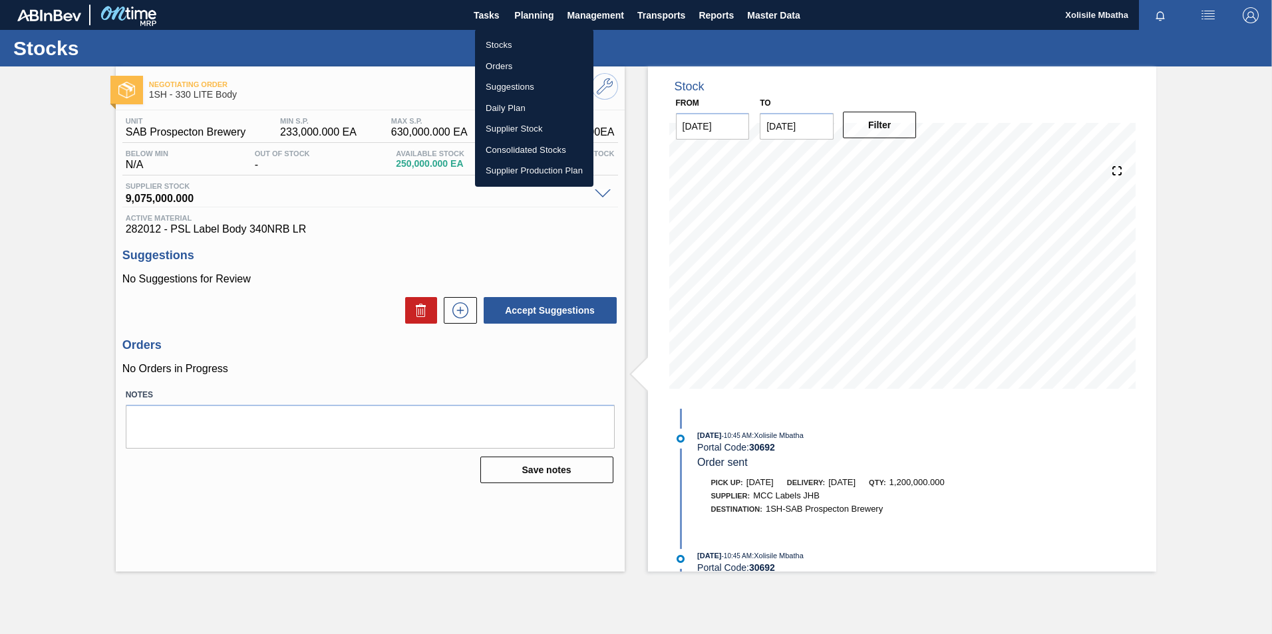
click at [500, 63] on li "Orders" at bounding box center [534, 66] width 118 height 21
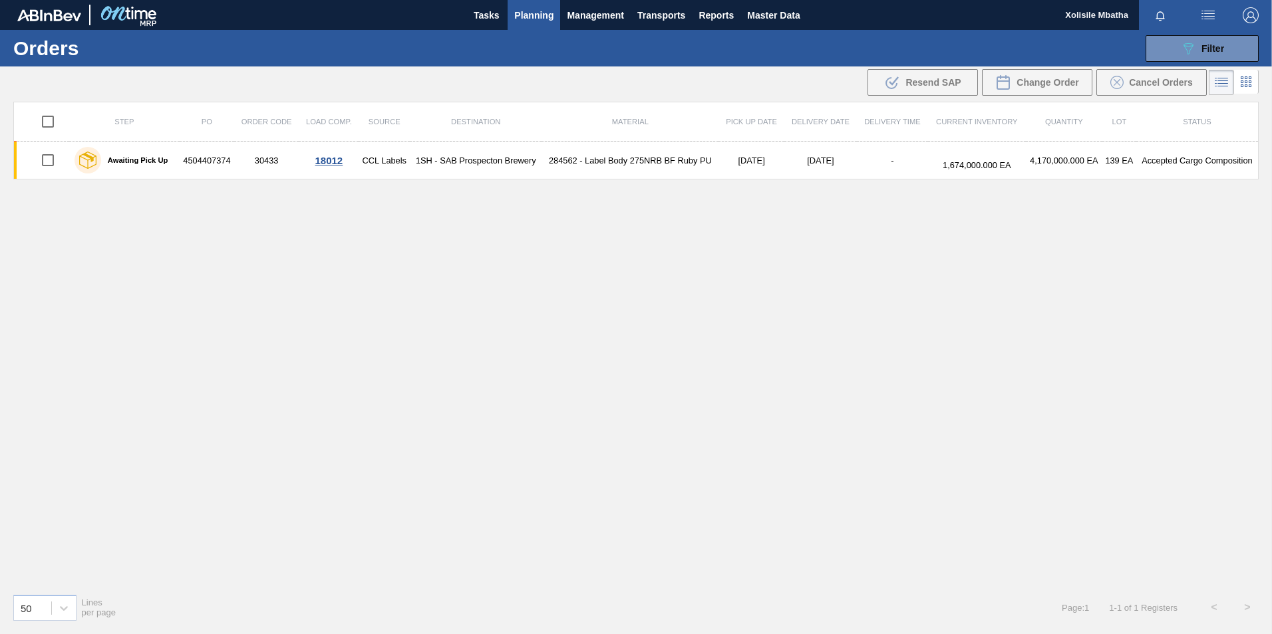
click at [543, 16] on span "Planning" at bounding box center [533, 15] width 39 height 16
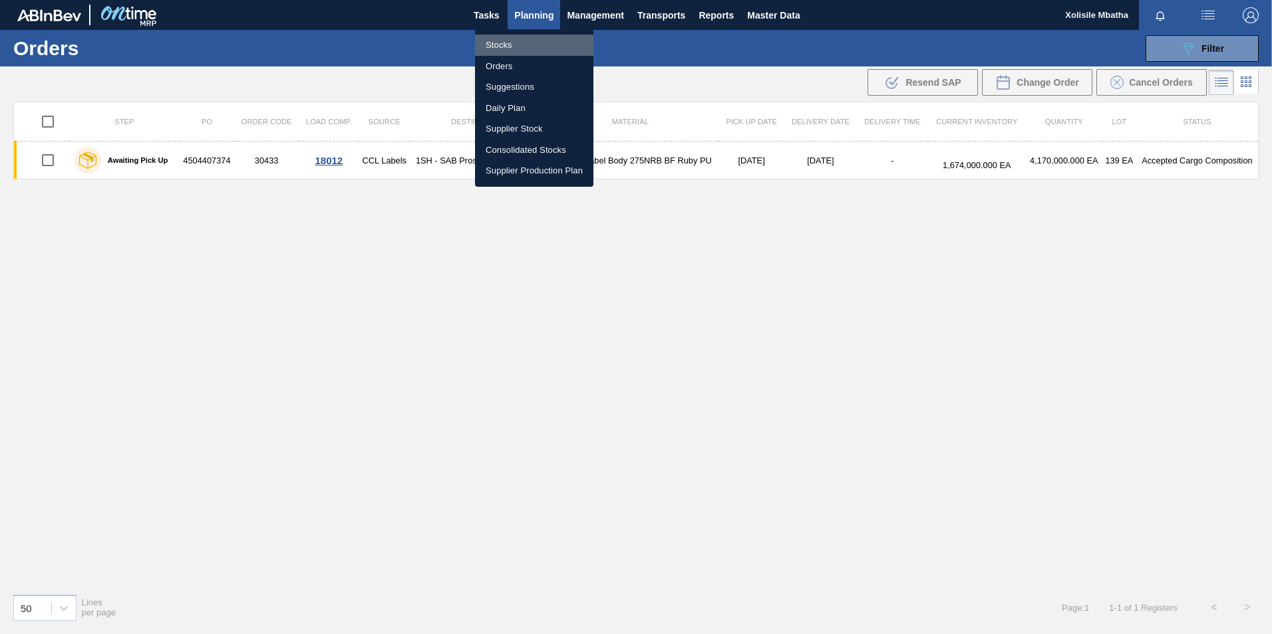
click at [498, 43] on li "Stocks" at bounding box center [534, 45] width 118 height 21
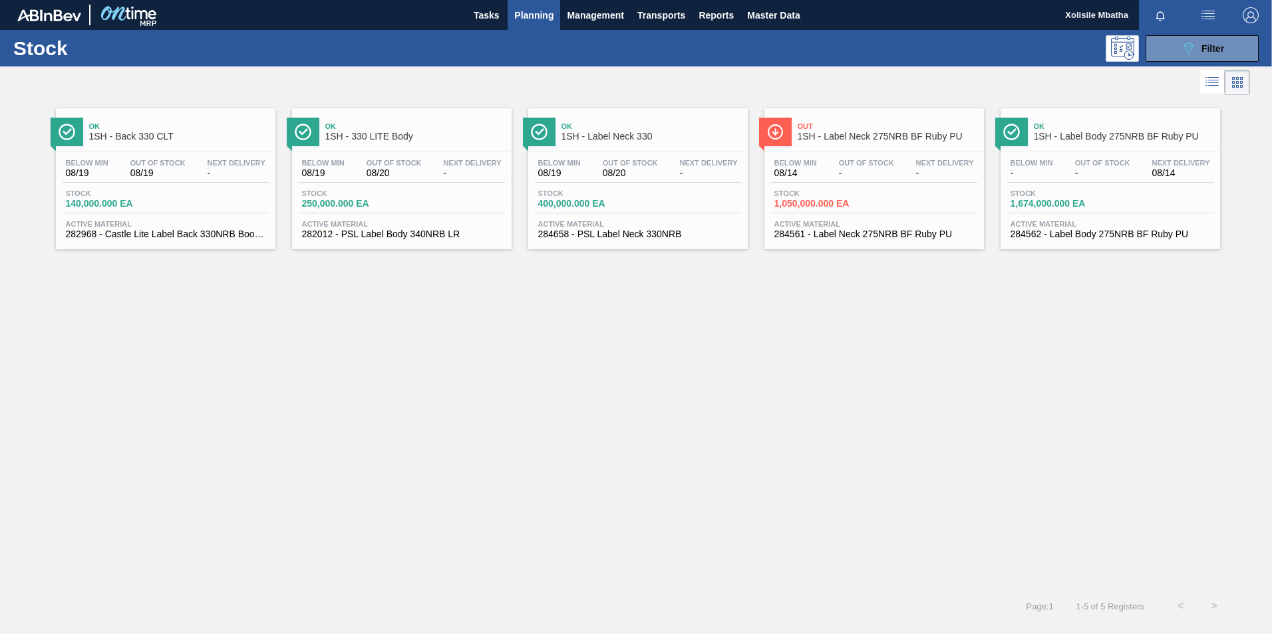
click at [184, 136] on span "1SH - Back 330 CLT" at bounding box center [179, 137] width 180 height 10
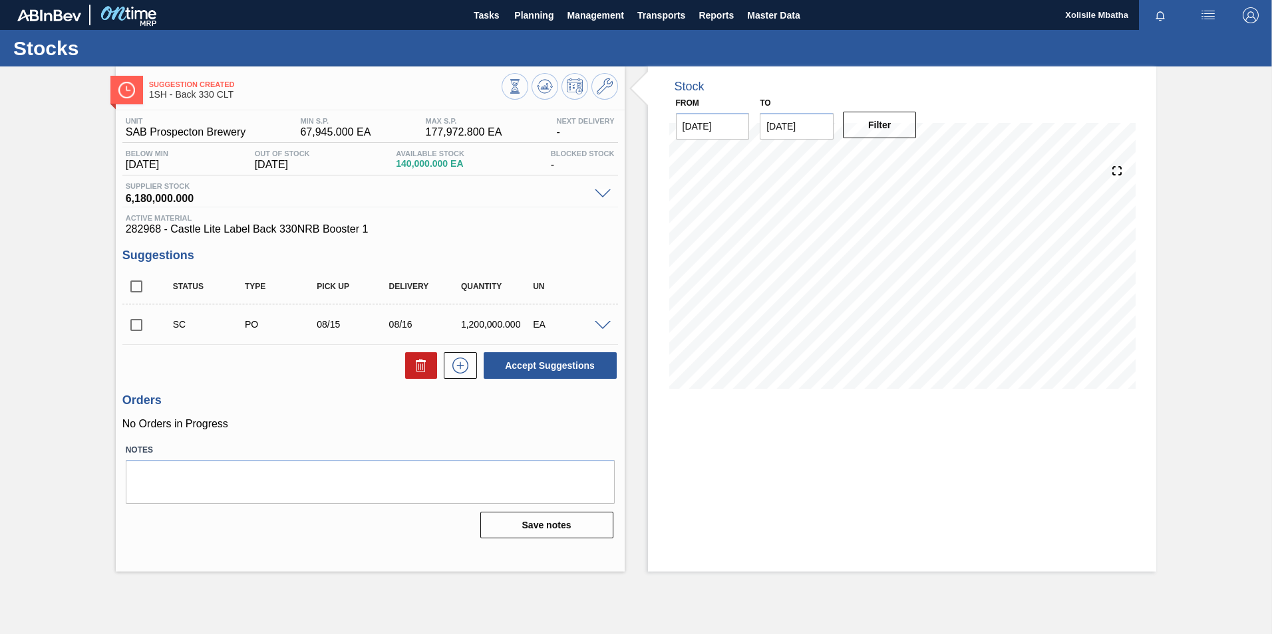
click at [603, 324] on span at bounding box center [603, 326] width 16 height 10
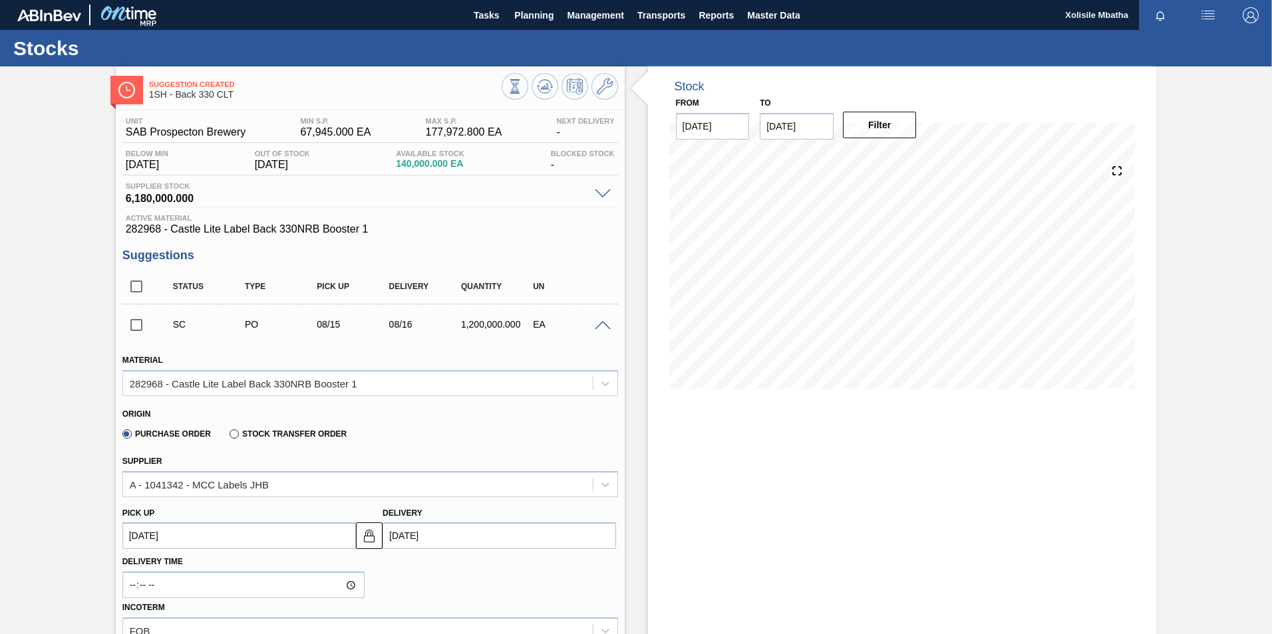
click at [603, 324] on span at bounding box center [603, 326] width 16 height 10
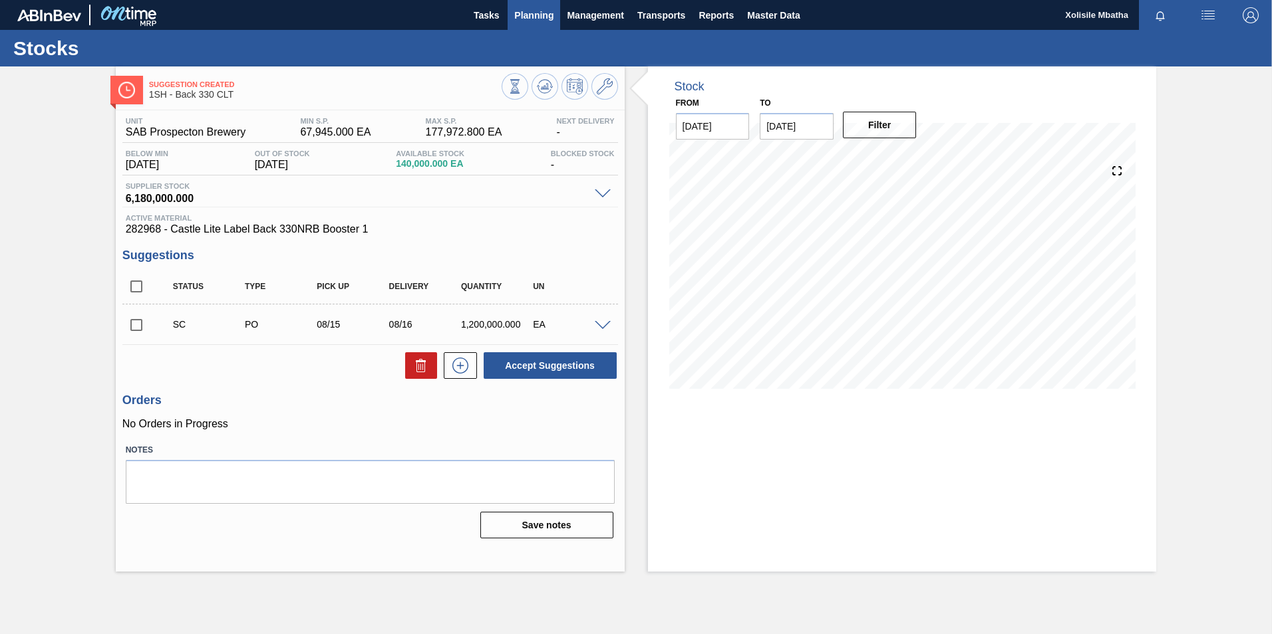
click at [537, 14] on span "Planning" at bounding box center [533, 15] width 39 height 16
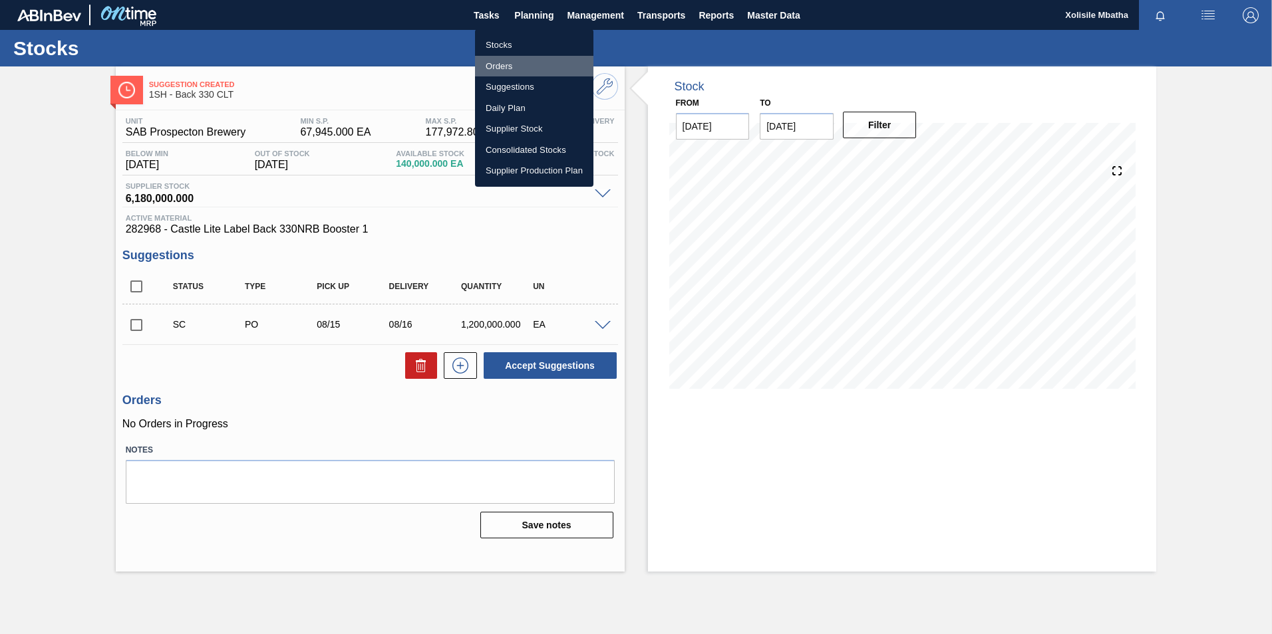
click at [501, 67] on li "Orders" at bounding box center [534, 66] width 118 height 21
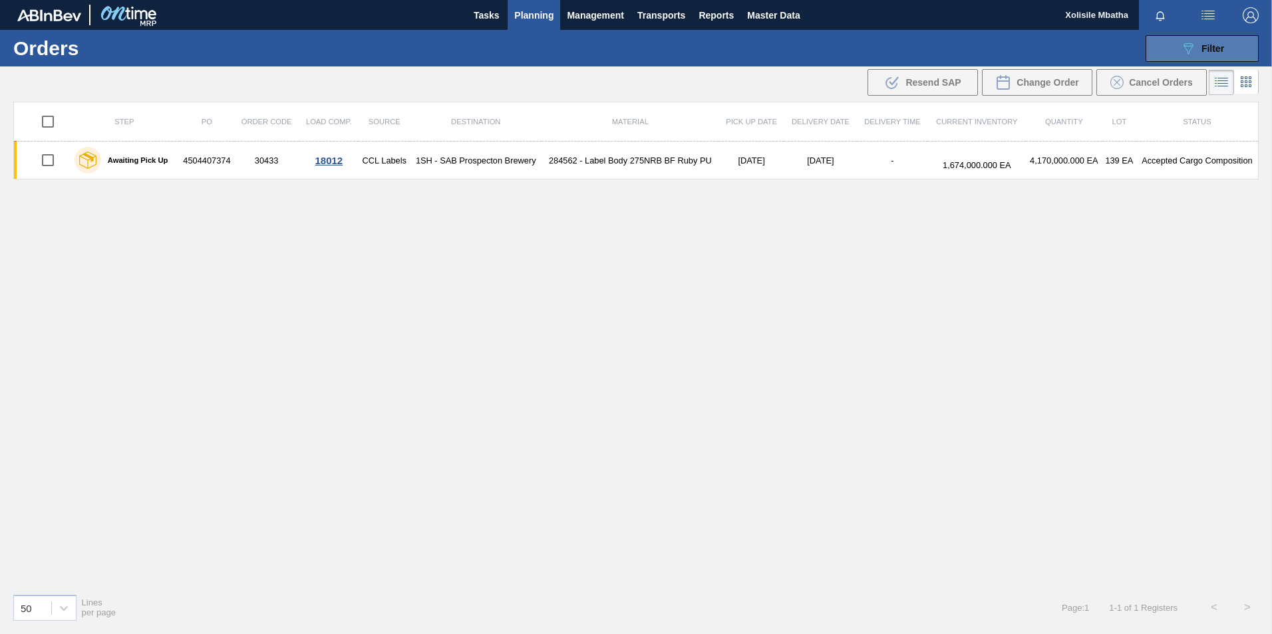
click at [1220, 49] on span "Filter" at bounding box center [1212, 48] width 23 height 11
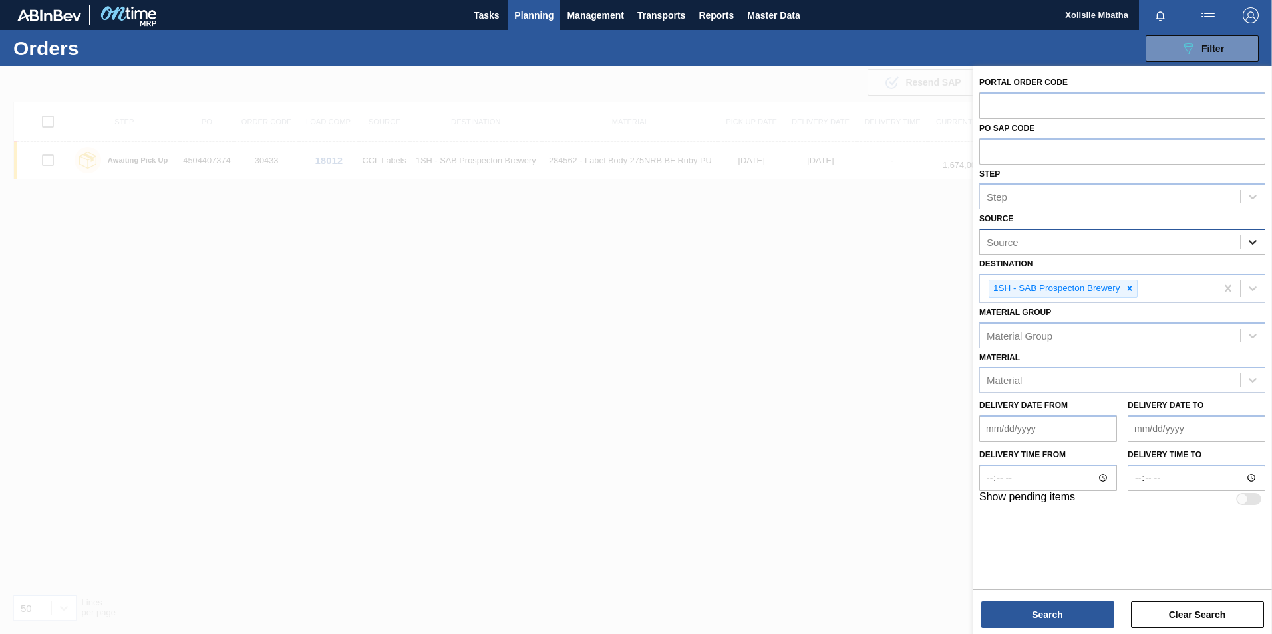
click at [1262, 237] on div at bounding box center [1252, 242] width 24 height 24
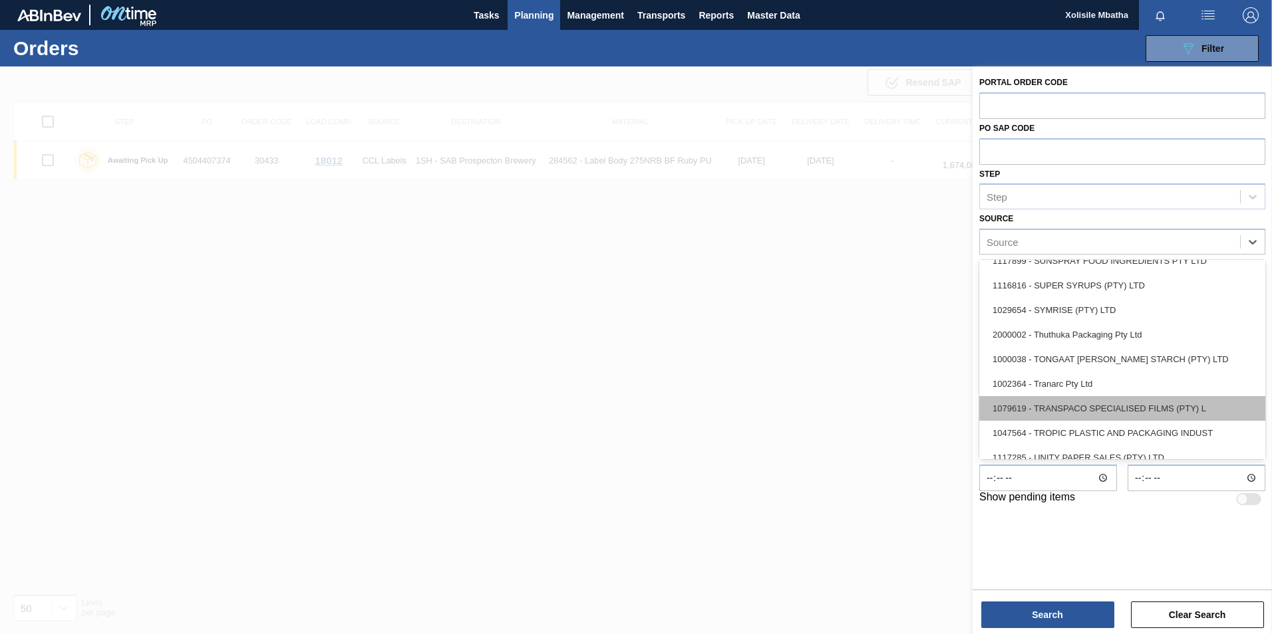
scroll to position [1701, 0]
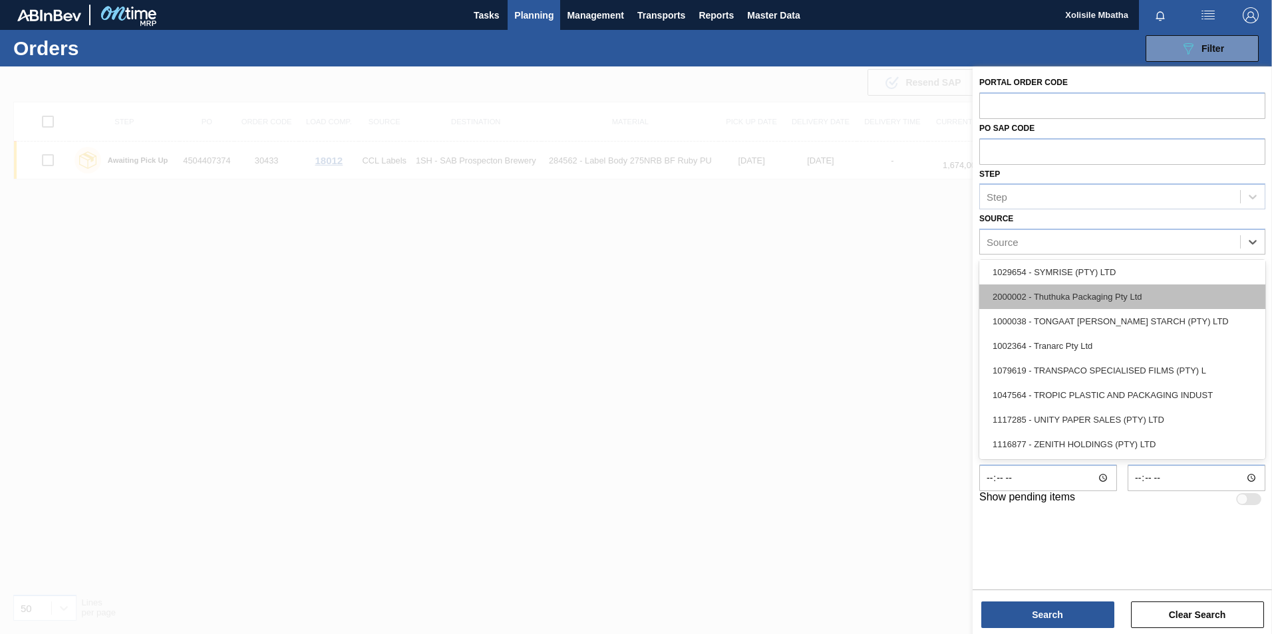
click at [1063, 298] on div "2000002 - Thuthuka Packaging Pty Ltd" at bounding box center [1122, 297] width 286 height 25
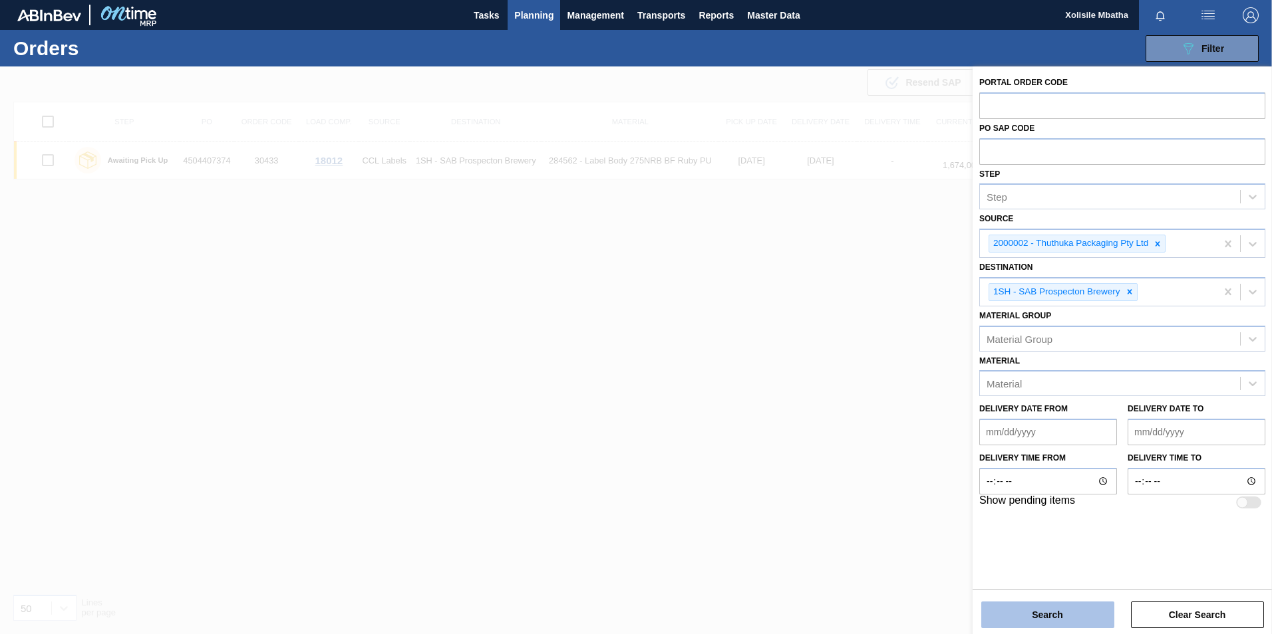
click at [1069, 617] on button "Search" at bounding box center [1047, 615] width 133 height 27
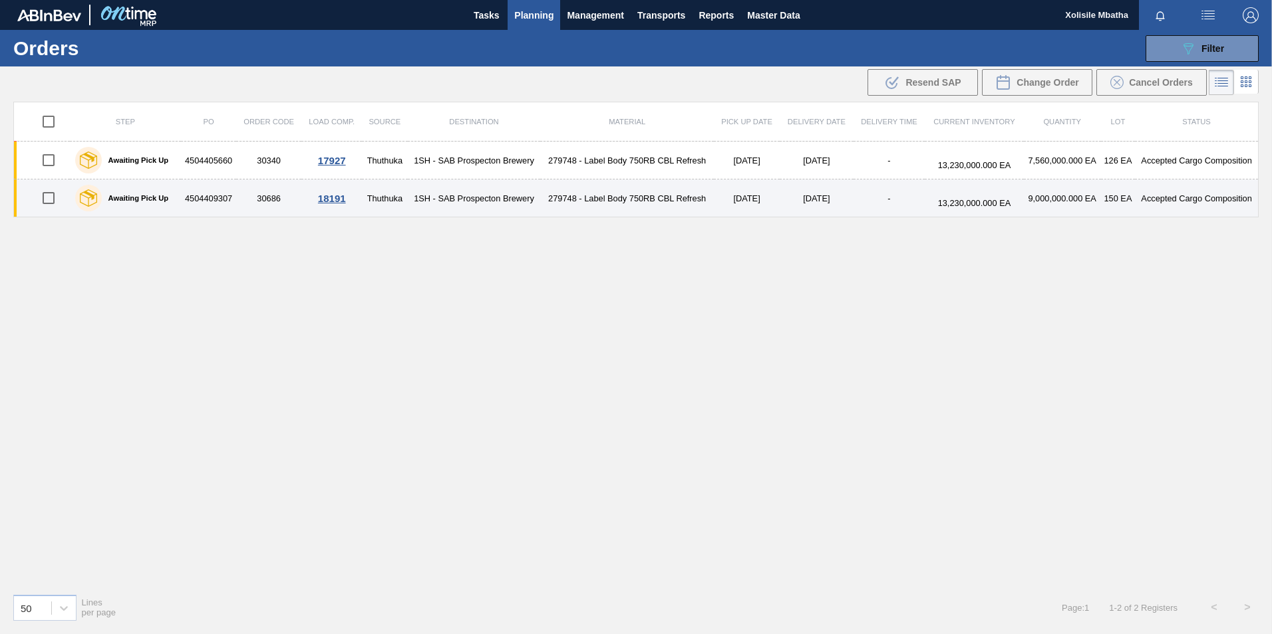
click at [332, 198] on div "18191" at bounding box center [331, 198] width 57 height 11
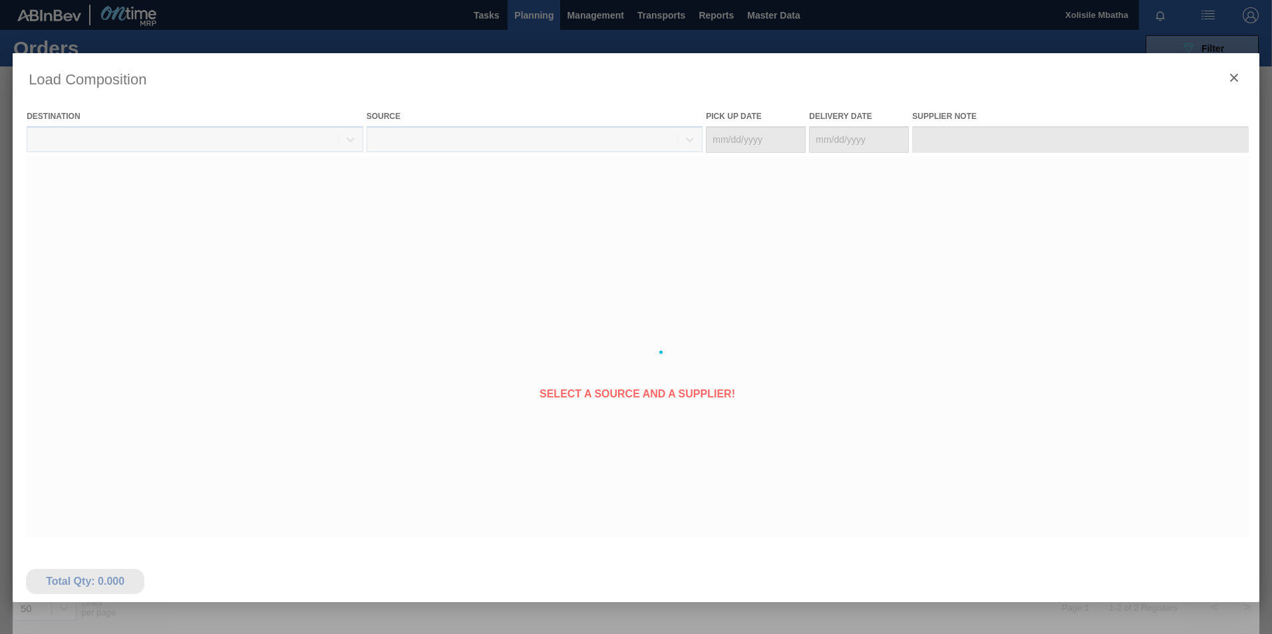
type Date "08/14/2025"
type Date "[DATE]"
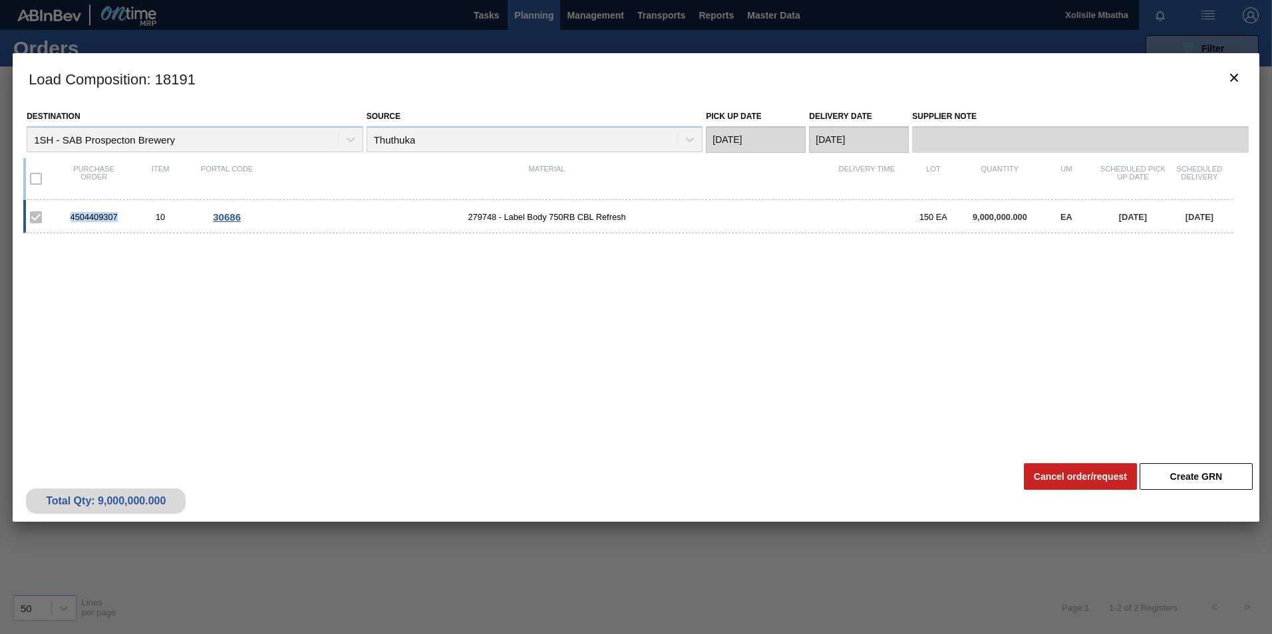
drag, startPoint x: 117, startPoint y: 215, endPoint x: 53, endPoint y: 218, distance: 63.9
click at [53, 218] on div "4504409307 10 30686 279748 - Label Body 750RB CBL Refresh 150 EA 9,000,000.000 …" at bounding box center [627, 216] width 1209 height 33
copy div "4504409307"
click at [1228, 80] on icon "botão de ícone" at bounding box center [1234, 78] width 16 height 16
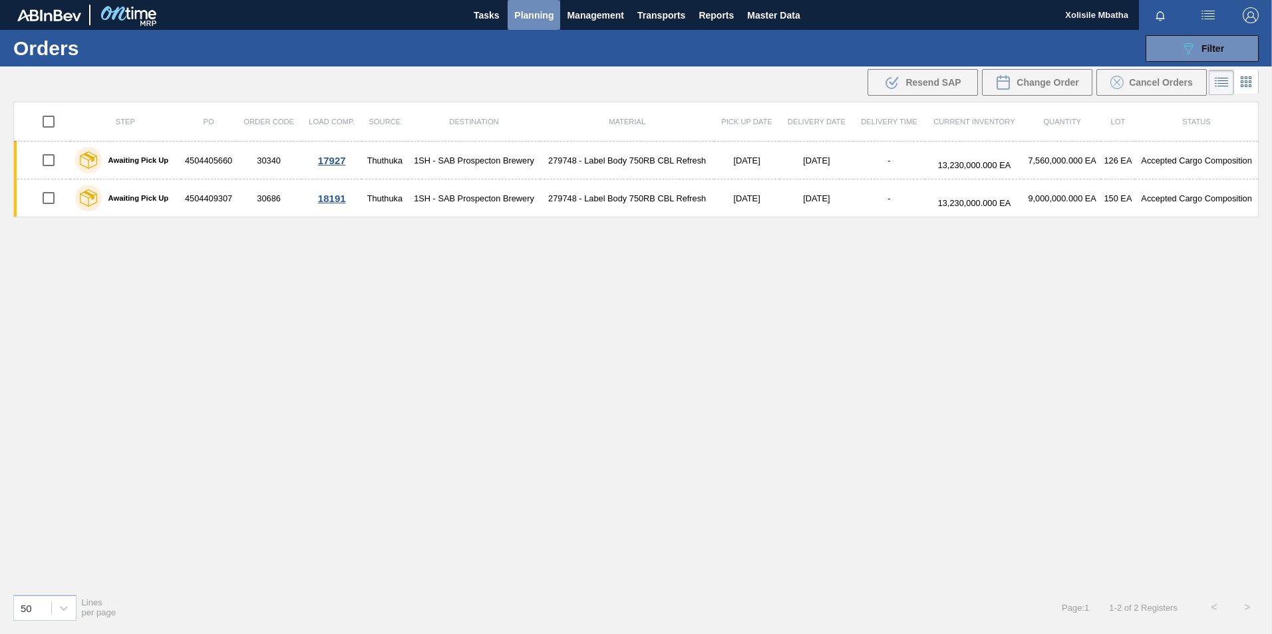
click at [529, 20] on span "Planning" at bounding box center [533, 15] width 39 height 16
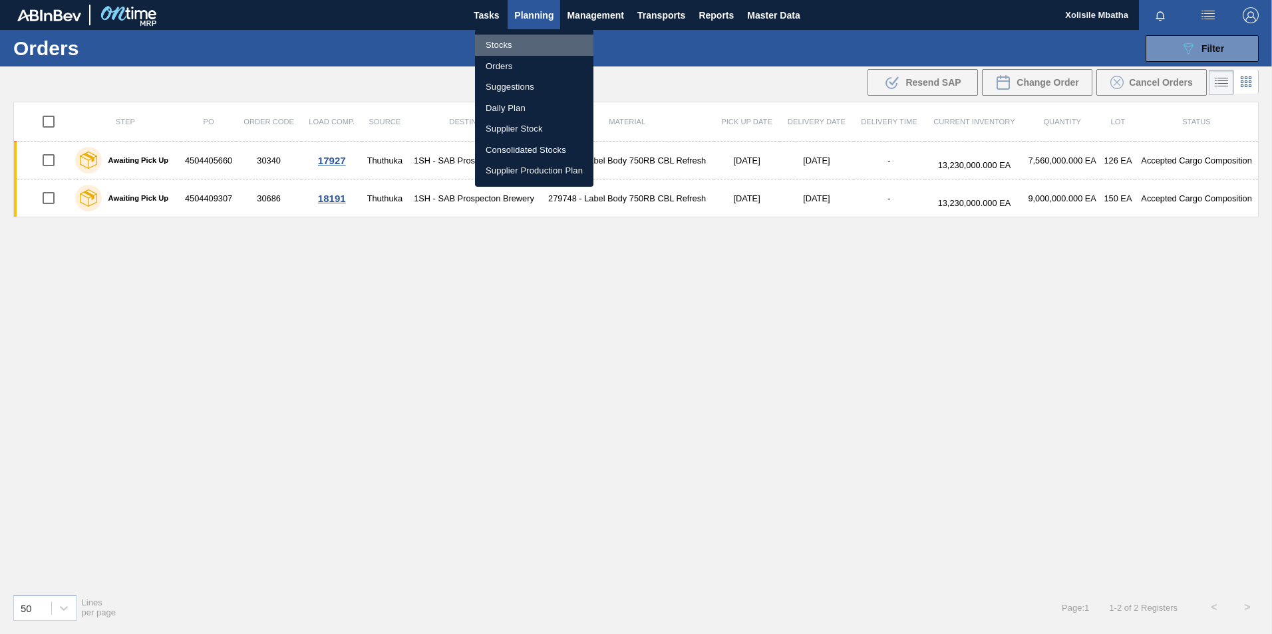
click at [501, 43] on li "Stocks" at bounding box center [534, 45] width 118 height 21
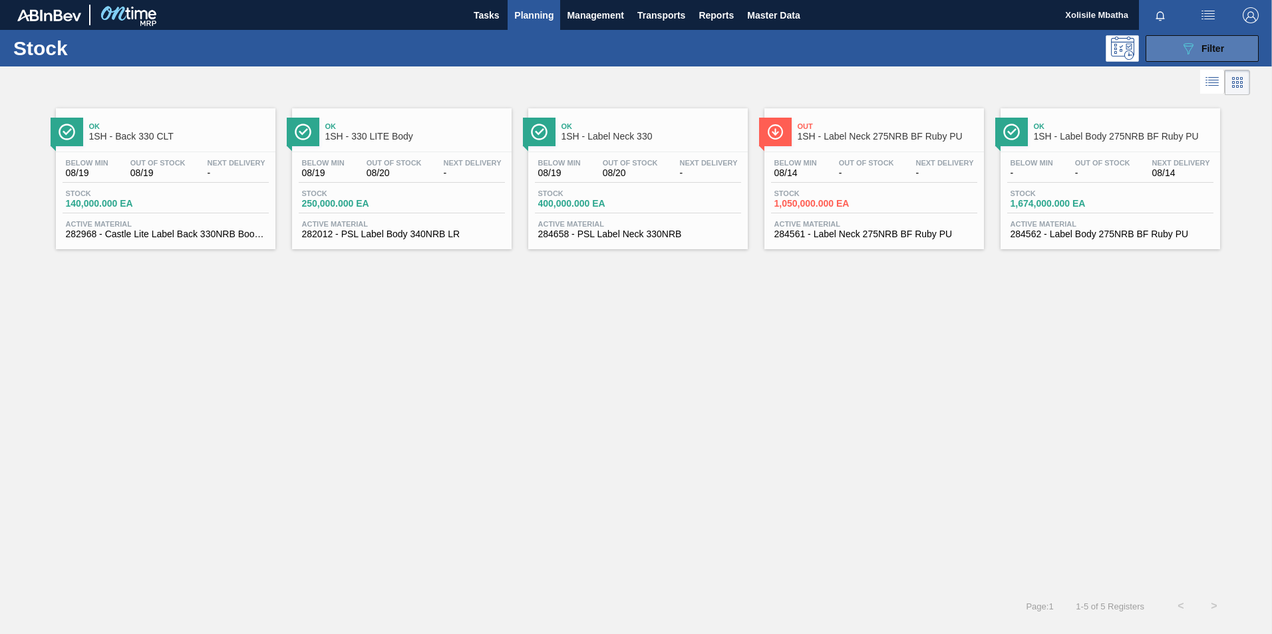
click at [1188, 49] on icon "089F7B8B-B2A5-4AFE-B5C0-19BA573D28AC" at bounding box center [1188, 49] width 16 height 16
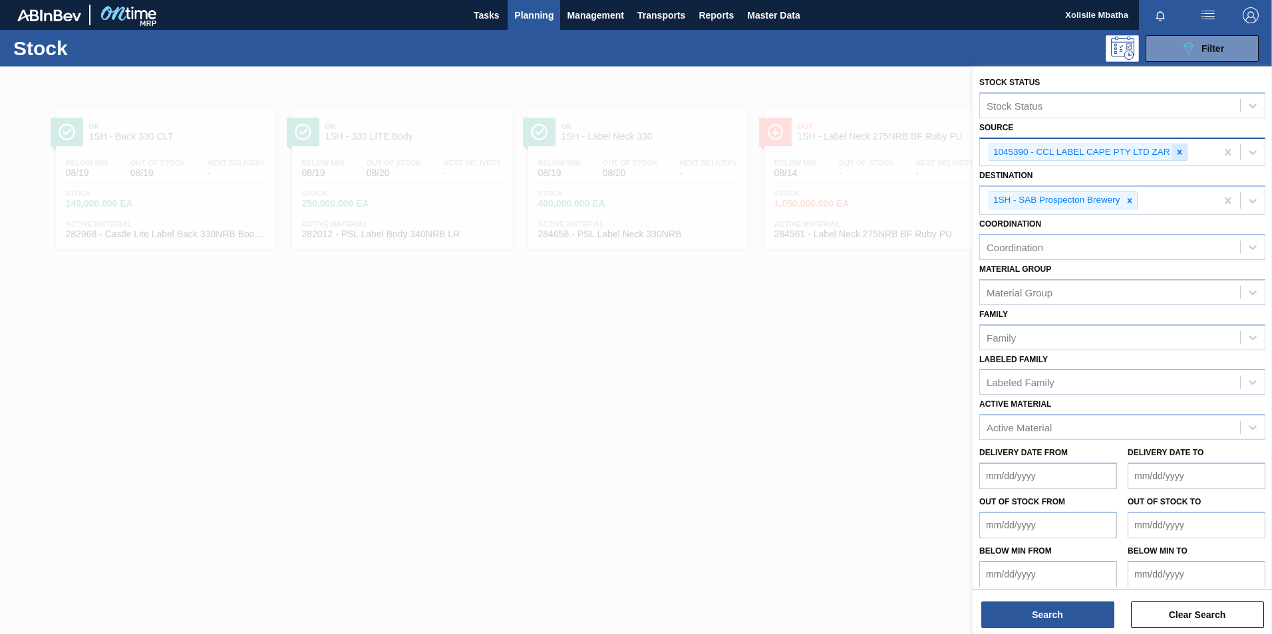
click at [1181, 152] on icon at bounding box center [1178, 152] width 9 height 9
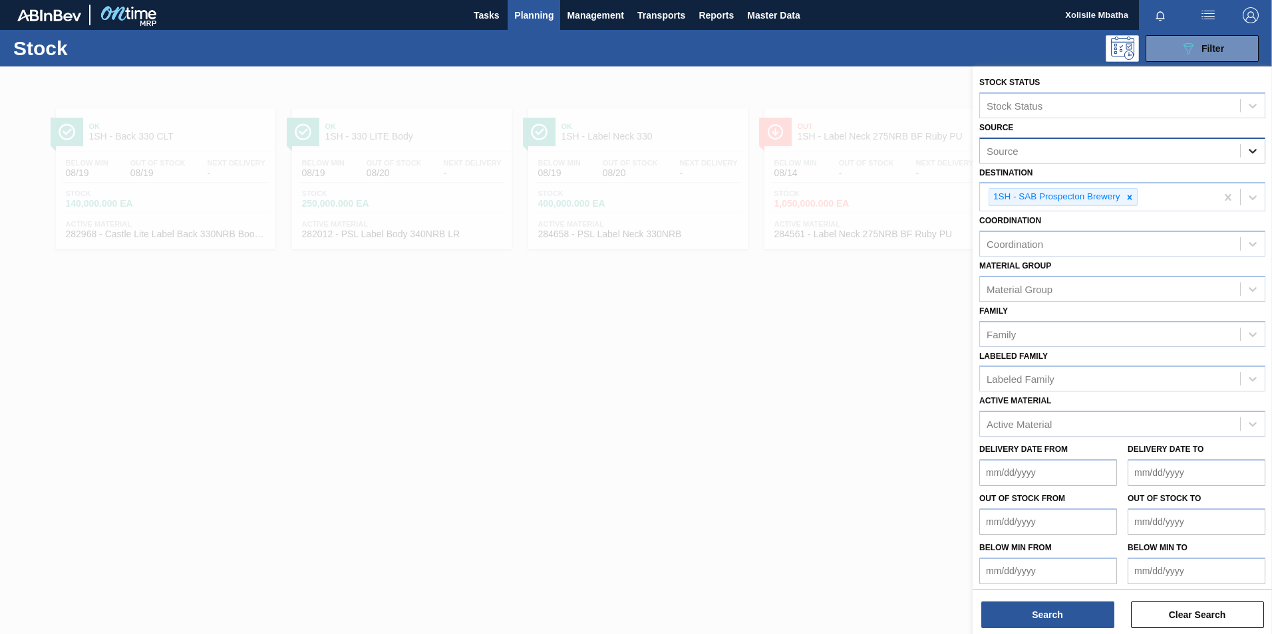
click at [1252, 148] on icon at bounding box center [1252, 150] width 13 height 13
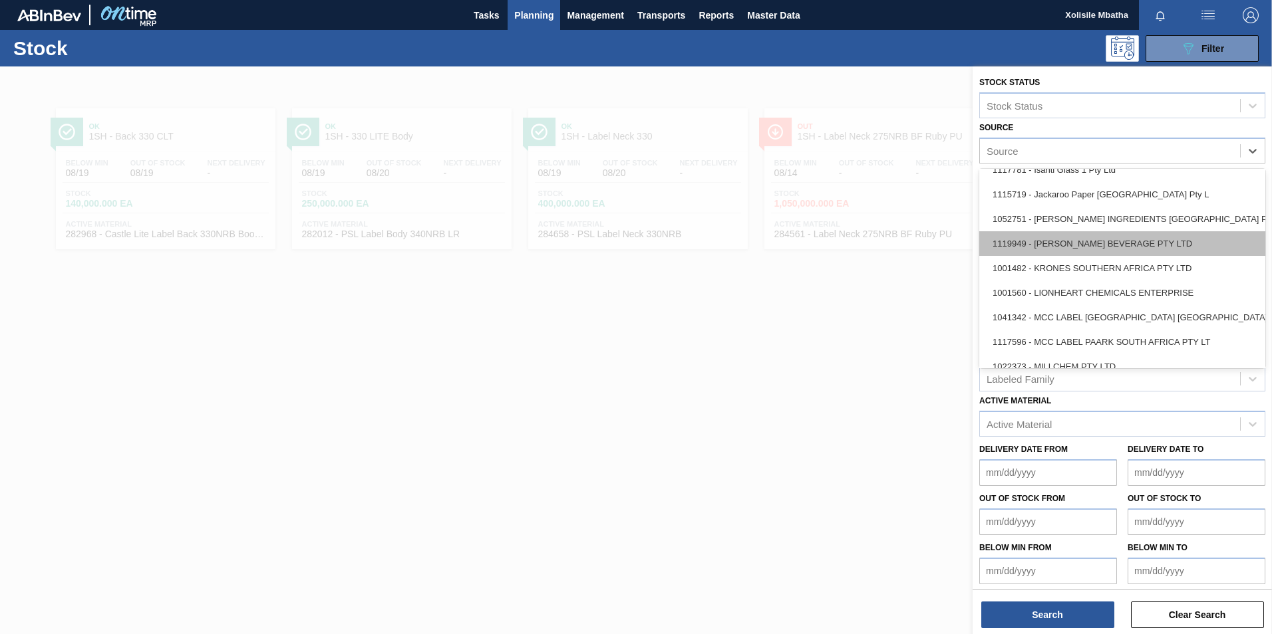
scroll to position [998, 0]
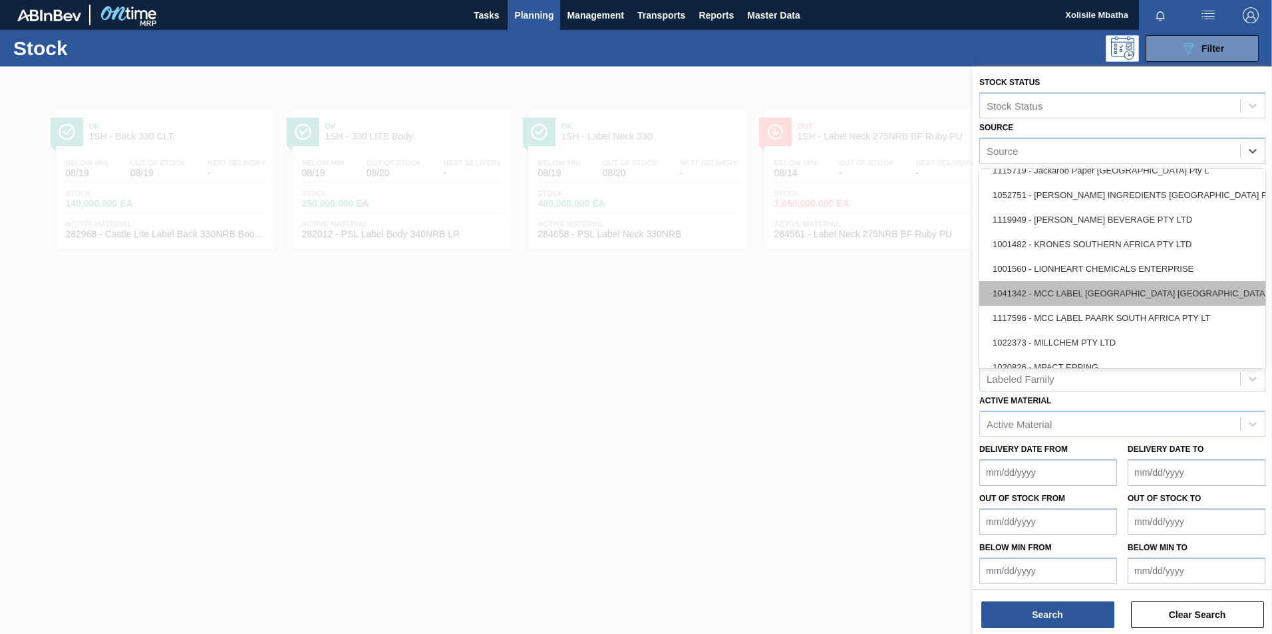
click at [1066, 294] on div "1041342 - MCC LABEL [GEOGRAPHIC_DATA] [GEOGRAPHIC_DATA]" at bounding box center [1122, 293] width 286 height 25
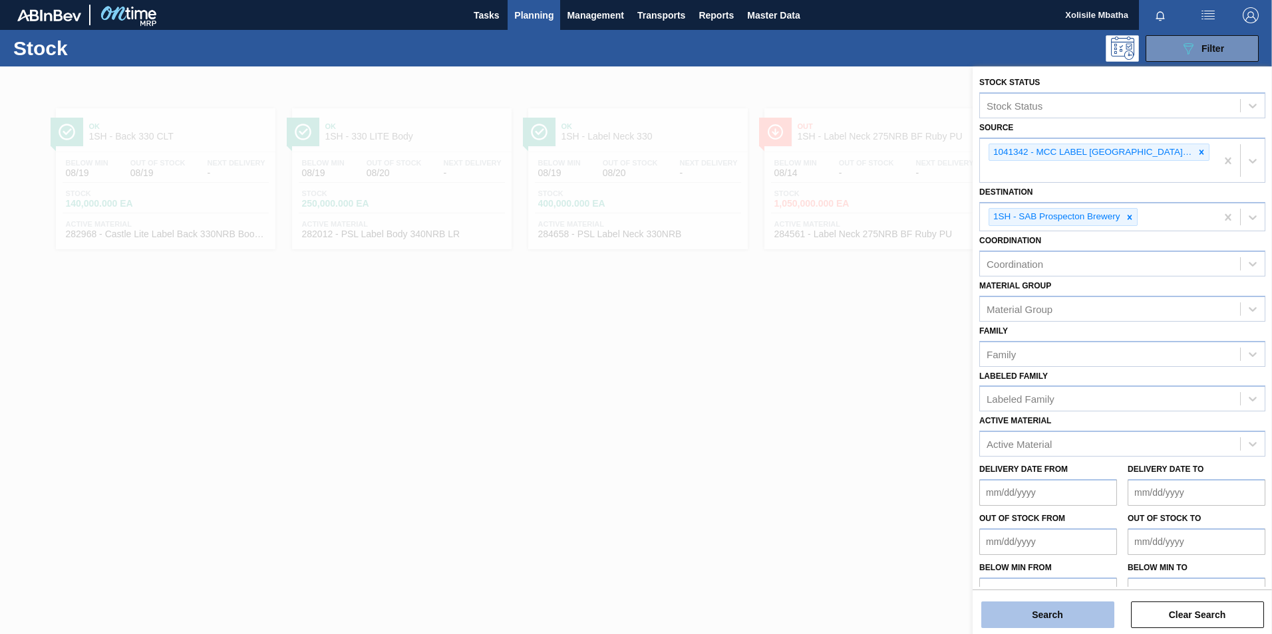
click at [1034, 608] on button "Search" at bounding box center [1047, 615] width 133 height 27
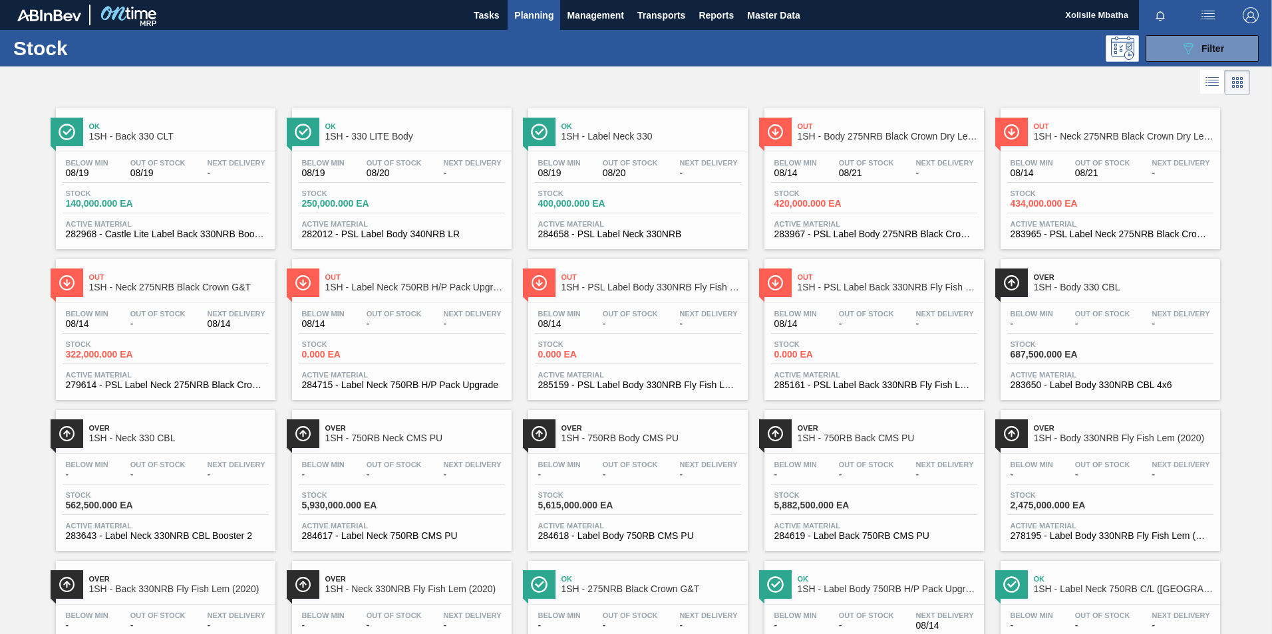
click at [1132, 133] on span "1SH - Neck 275NRB Black Crown Dry Lemon" at bounding box center [1124, 137] width 180 height 10
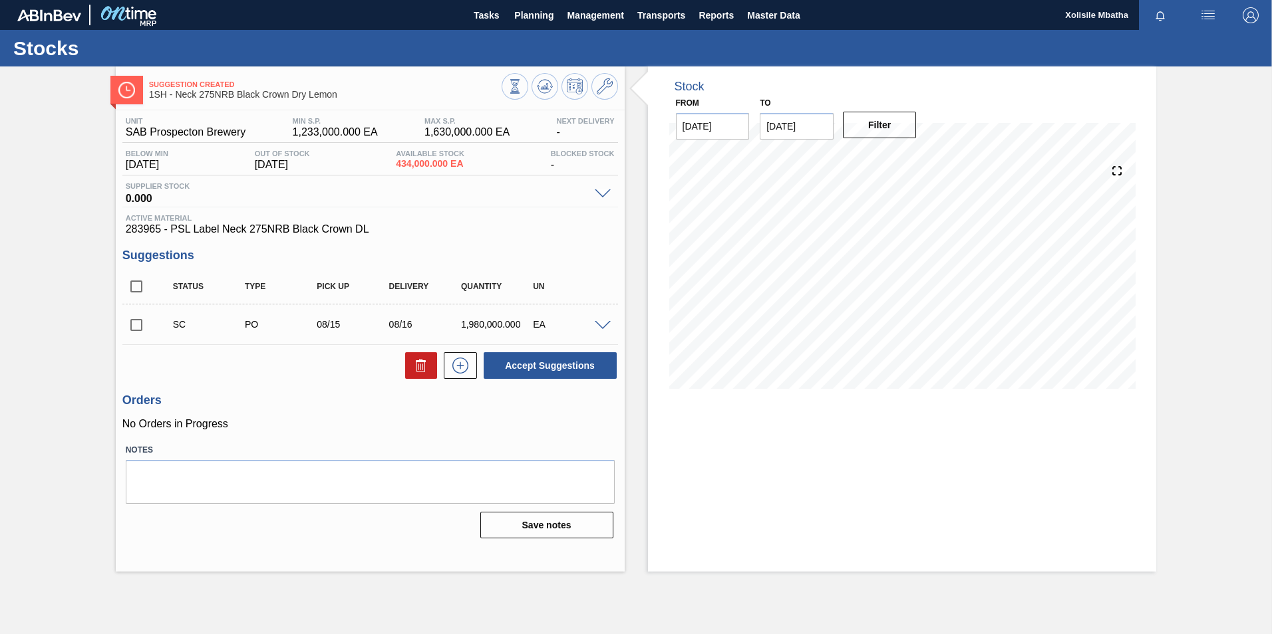
click at [606, 327] on span at bounding box center [603, 326] width 16 height 10
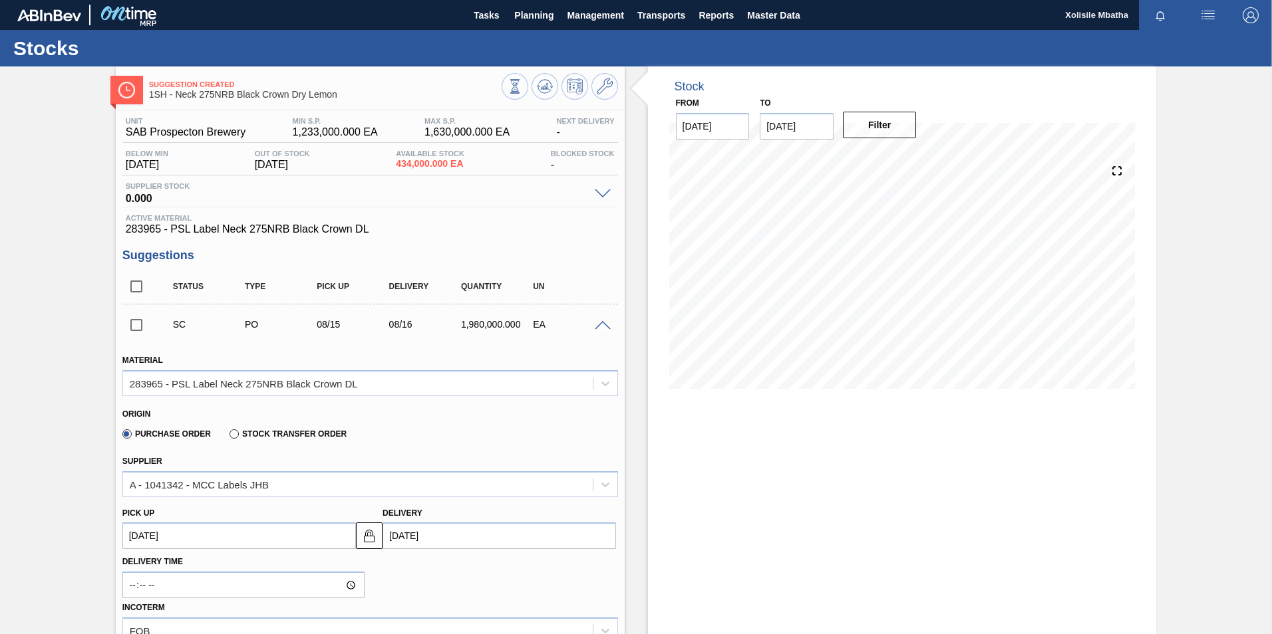
click at [606, 327] on span at bounding box center [603, 326] width 16 height 10
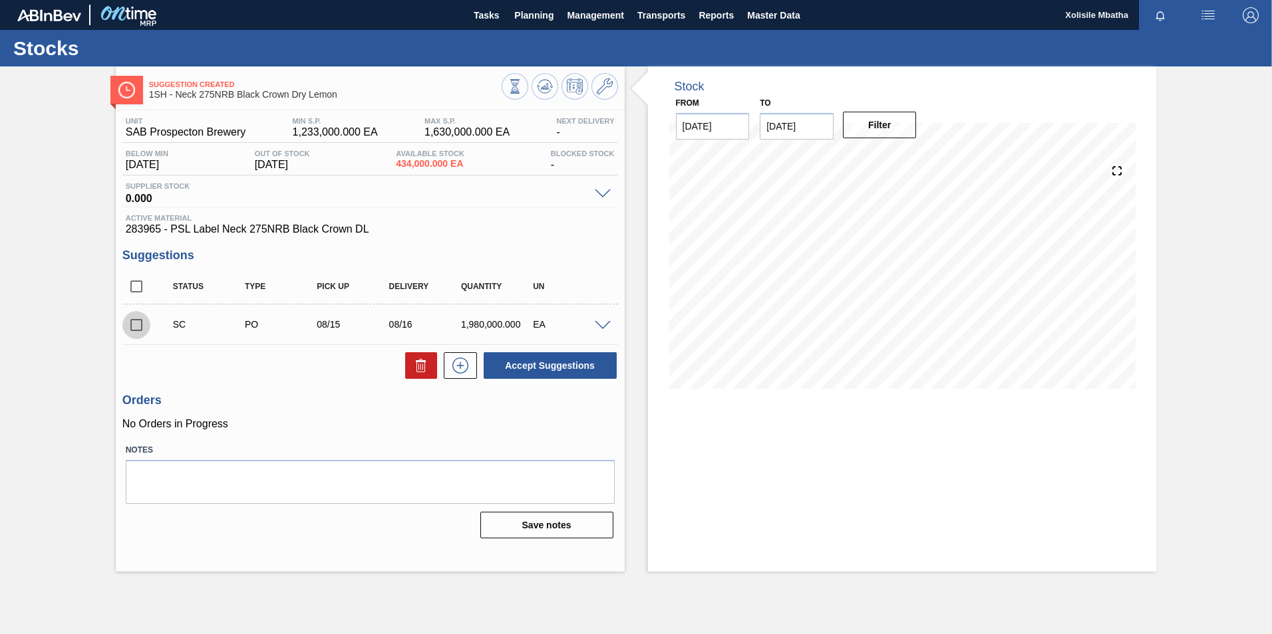
click at [144, 327] on input "checkbox" at bounding box center [136, 325] width 28 height 28
click at [555, 374] on button "Accept Suggestions" at bounding box center [549, 365] width 133 height 27
checkbox input "false"
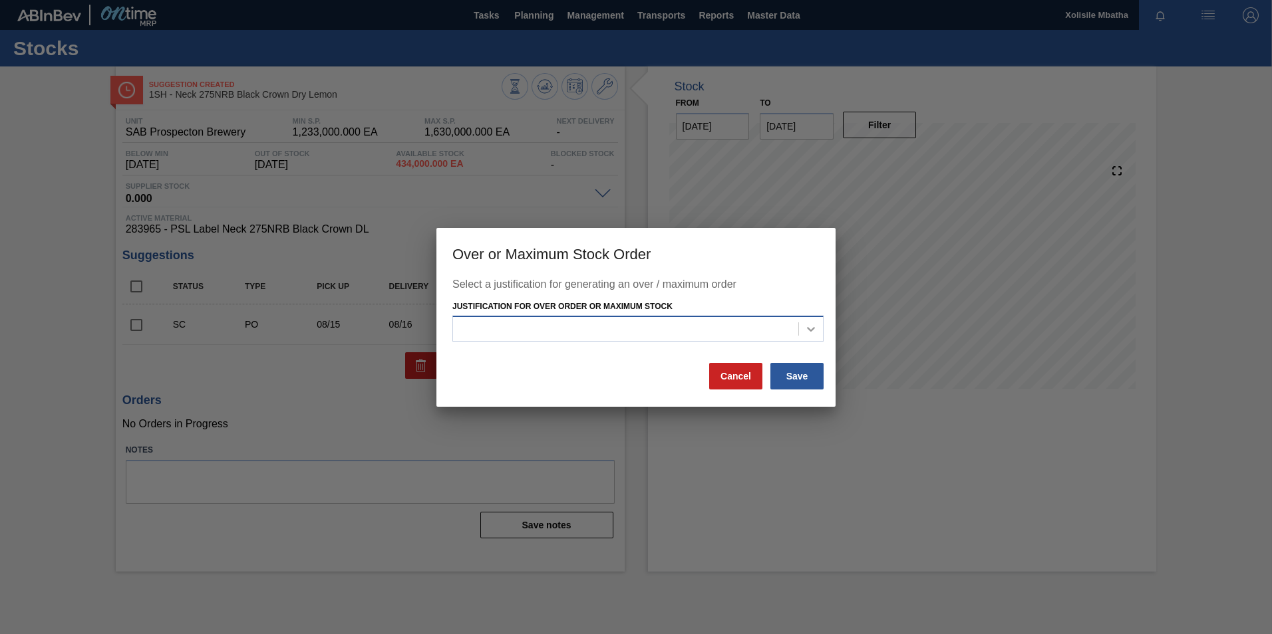
click at [816, 331] on div at bounding box center [811, 329] width 24 height 24
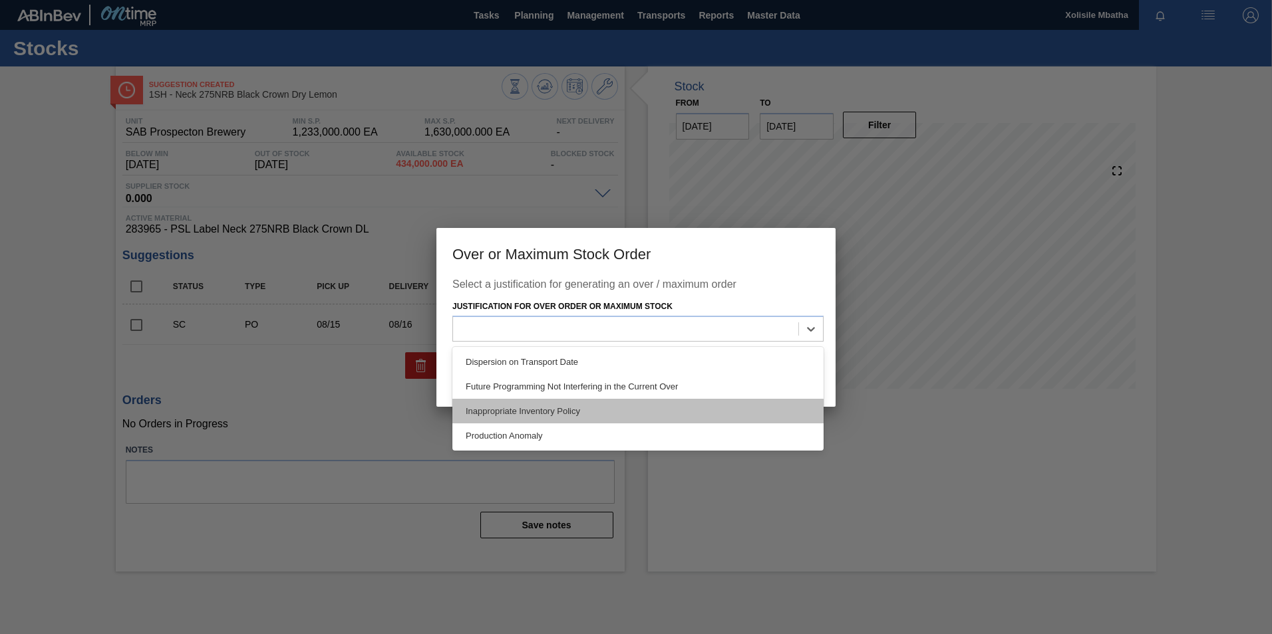
click at [557, 413] on div "Inappropriate Inventory Policy" at bounding box center [637, 411] width 371 height 25
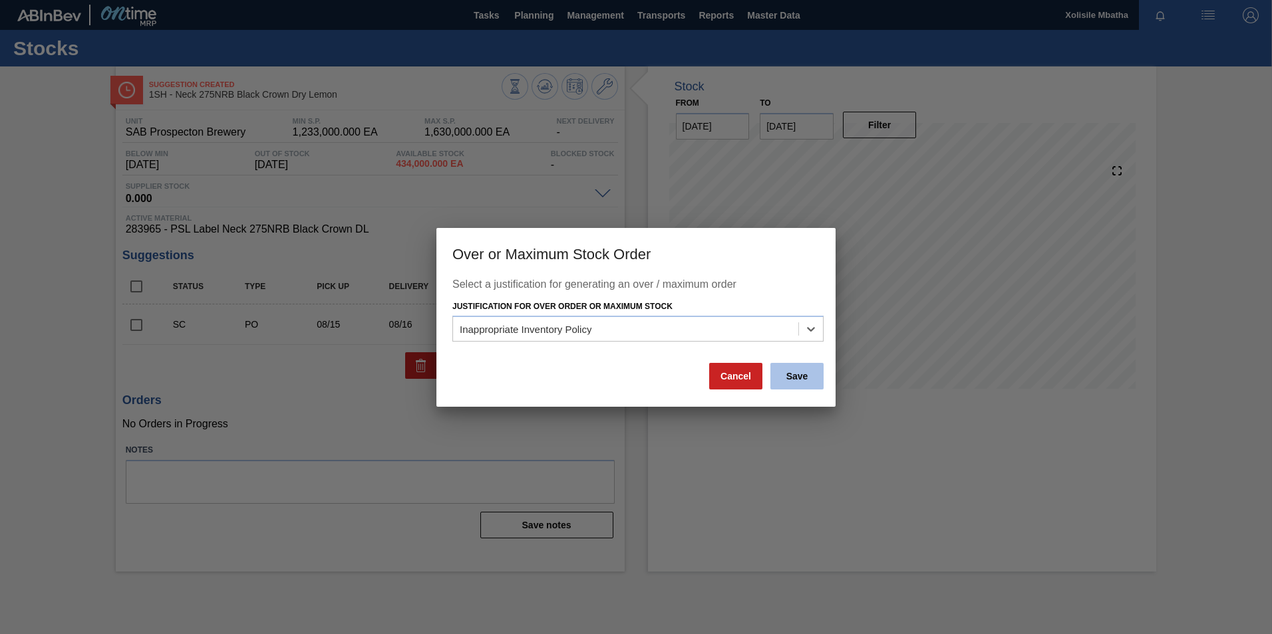
click at [810, 376] on button "Save" at bounding box center [796, 376] width 53 height 27
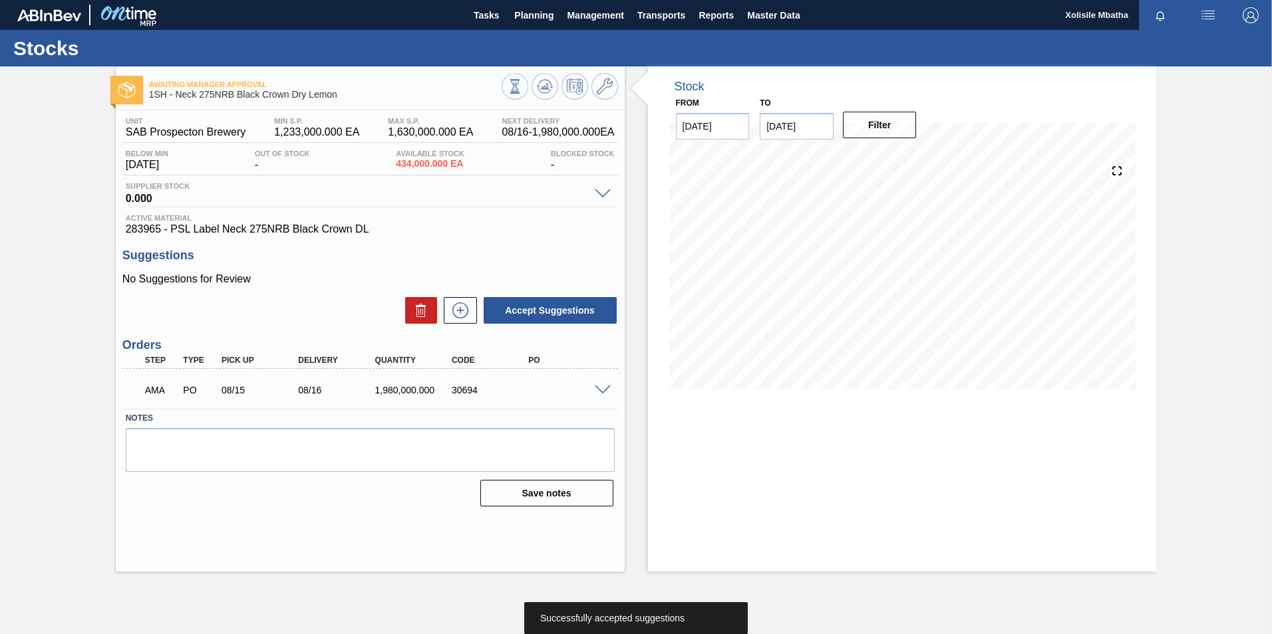
click at [603, 395] on div "AMA PO 08/15 08/16 1,980,000.000 30694" at bounding box center [369, 388] width 495 height 33
click at [602, 392] on span at bounding box center [603, 391] width 16 height 10
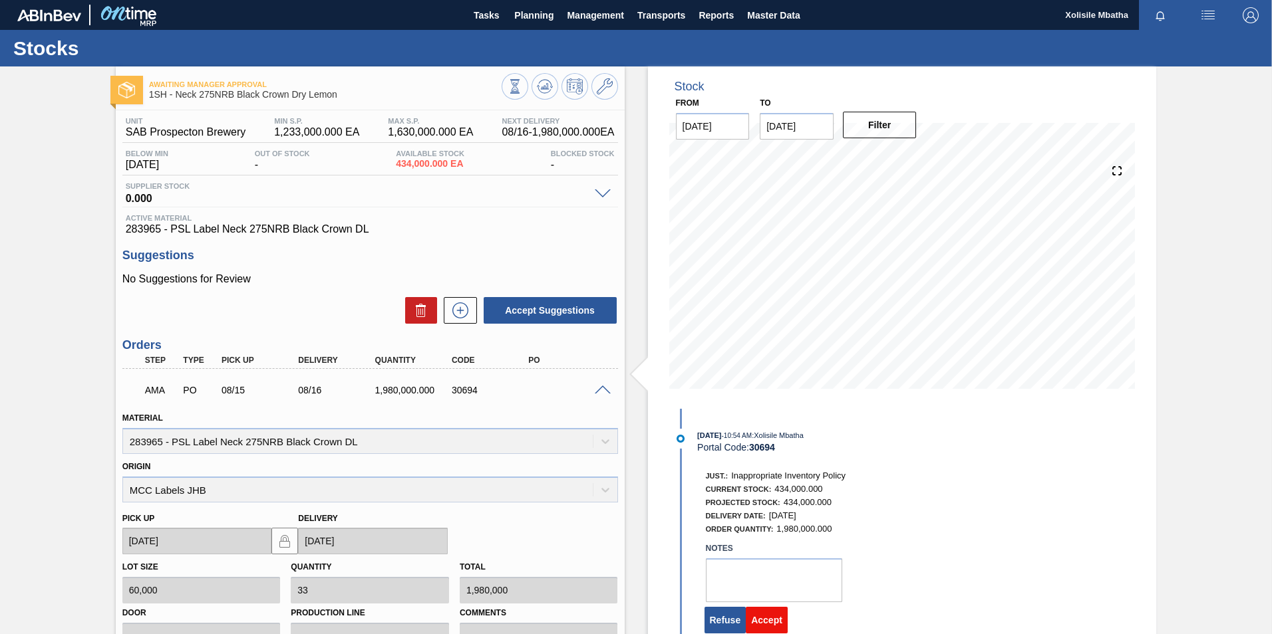
click at [755, 626] on button "Accept" at bounding box center [767, 620] width 42 height 27
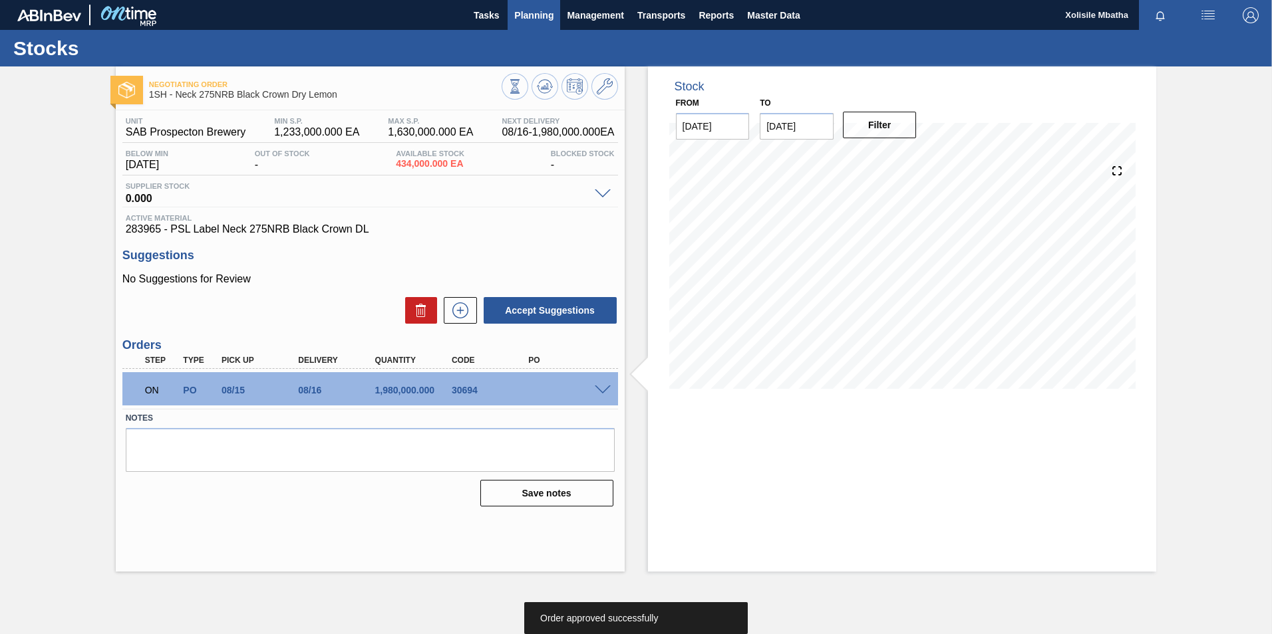
click at [536, 20] on span "Planning" at bounding box center [533, 15] width 39 height 16
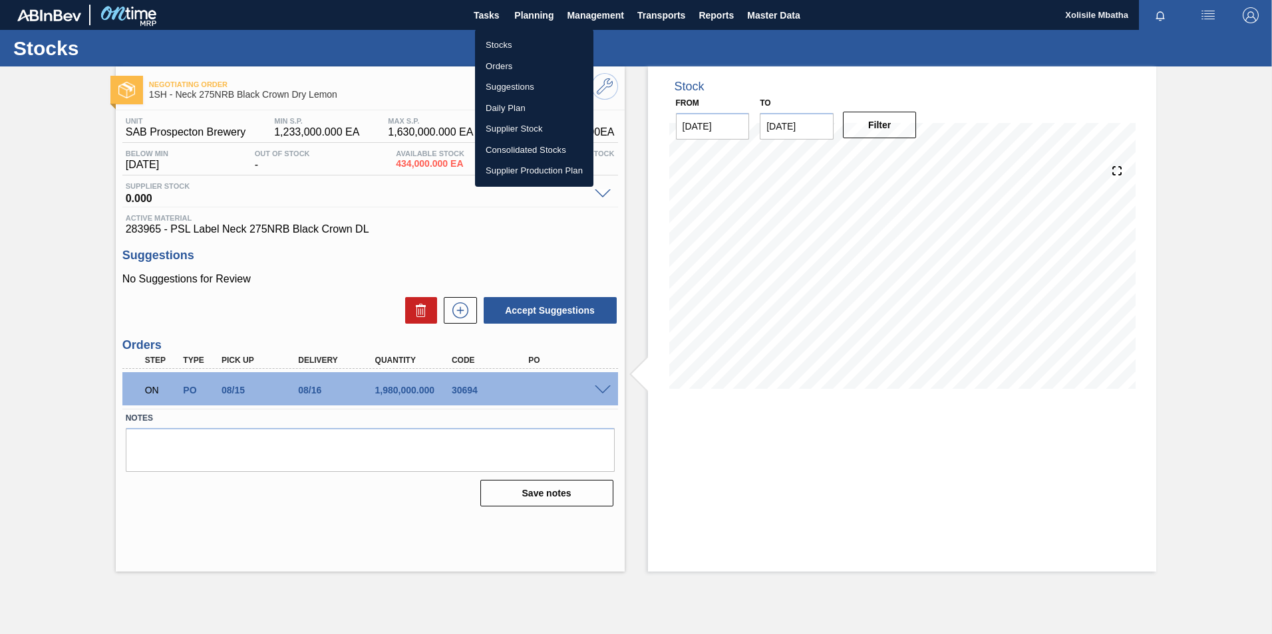
click at [494, 64] on li "Orders" at bounding box center [534, 66] width 118 height 21
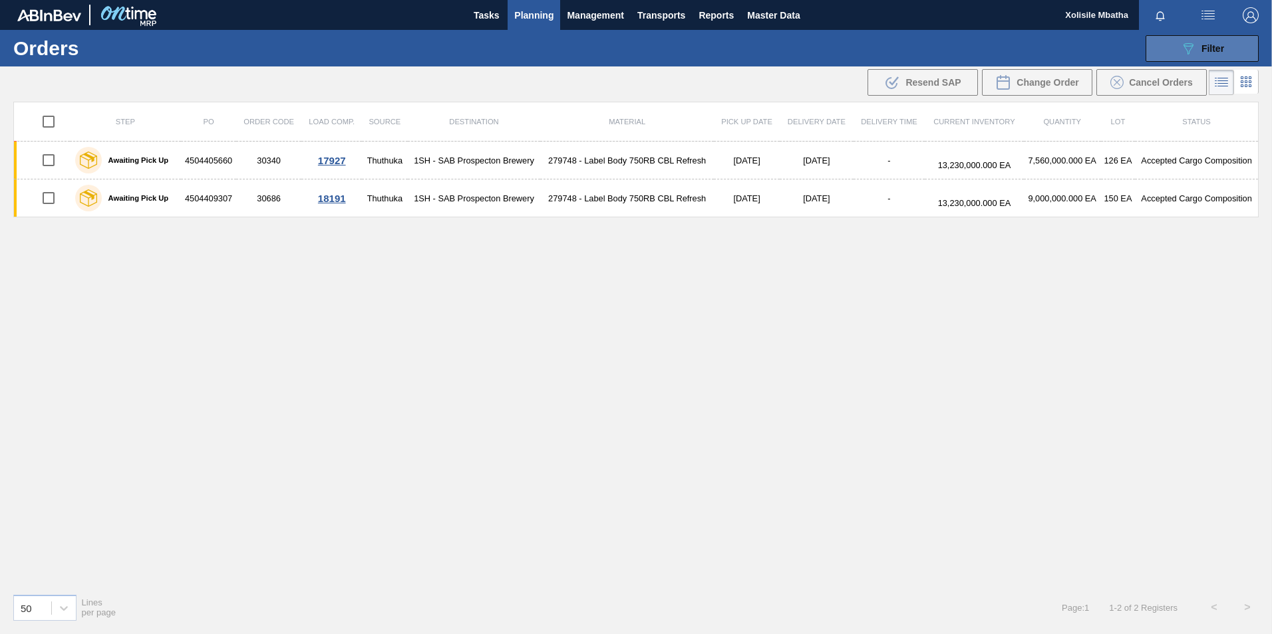
click at [1208, 45] on span "Filter" at bounding box center [1212, 48] width 23 height 11
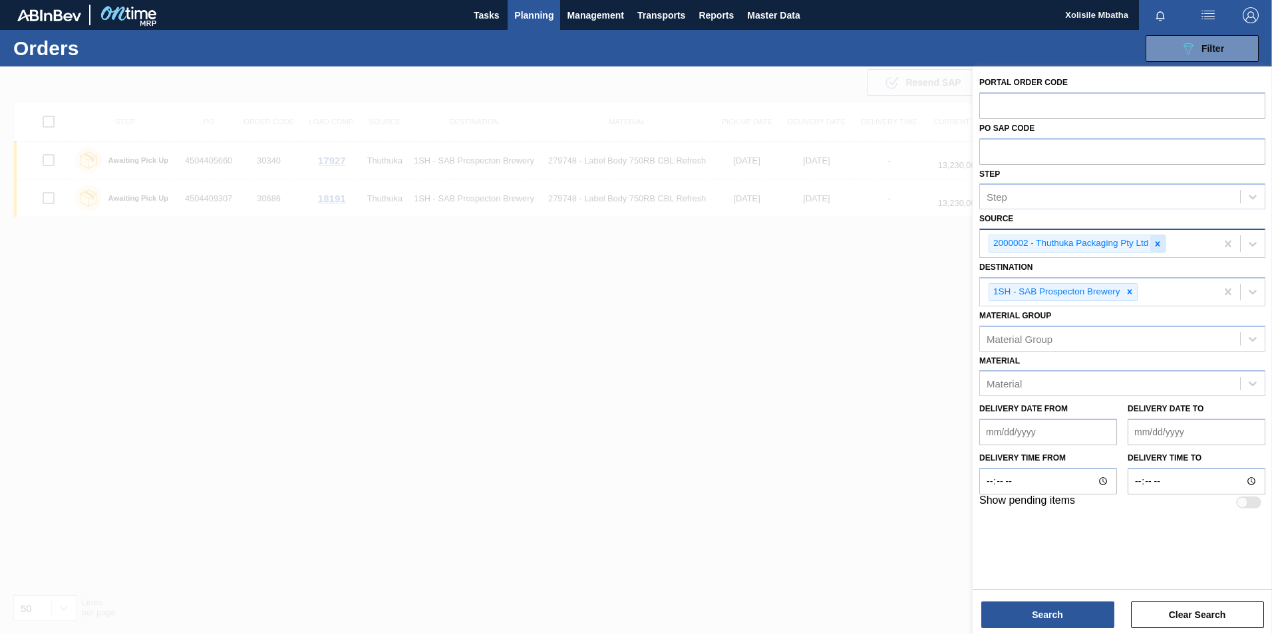
click at [1159, 244] on icon at bounding box center [1157, 243] width 9 height 9
click at [1253, 246] on icon at bounding box center [1252, 241] width 13 height 13
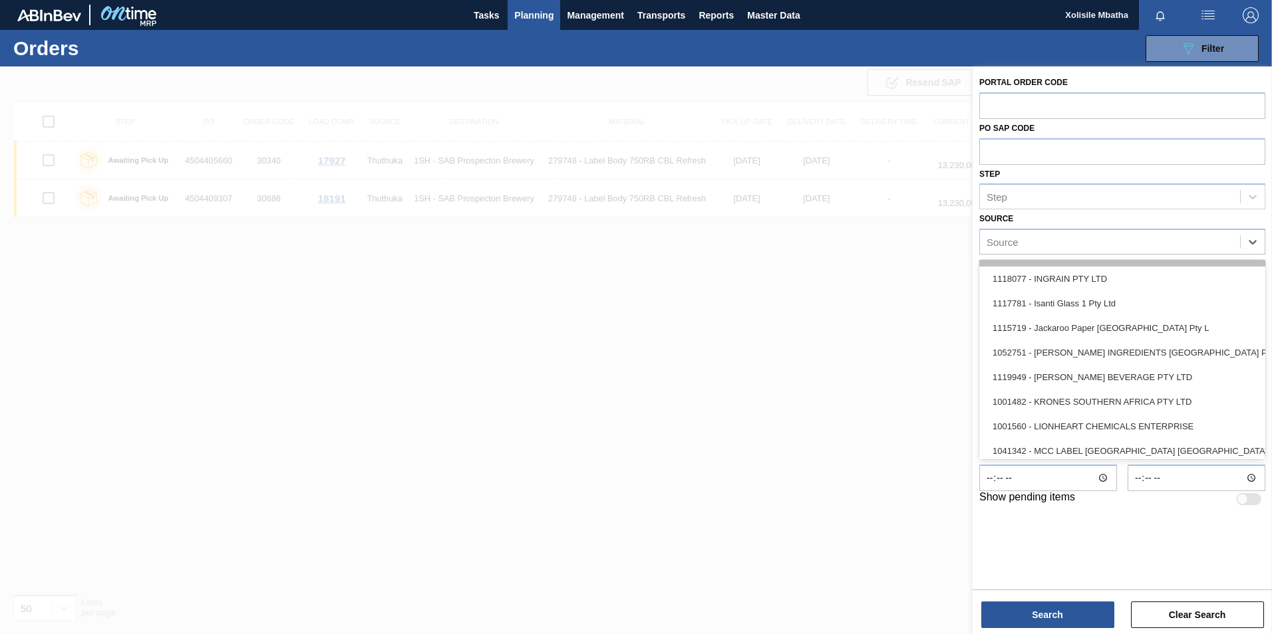
scroll to position [998, 0]
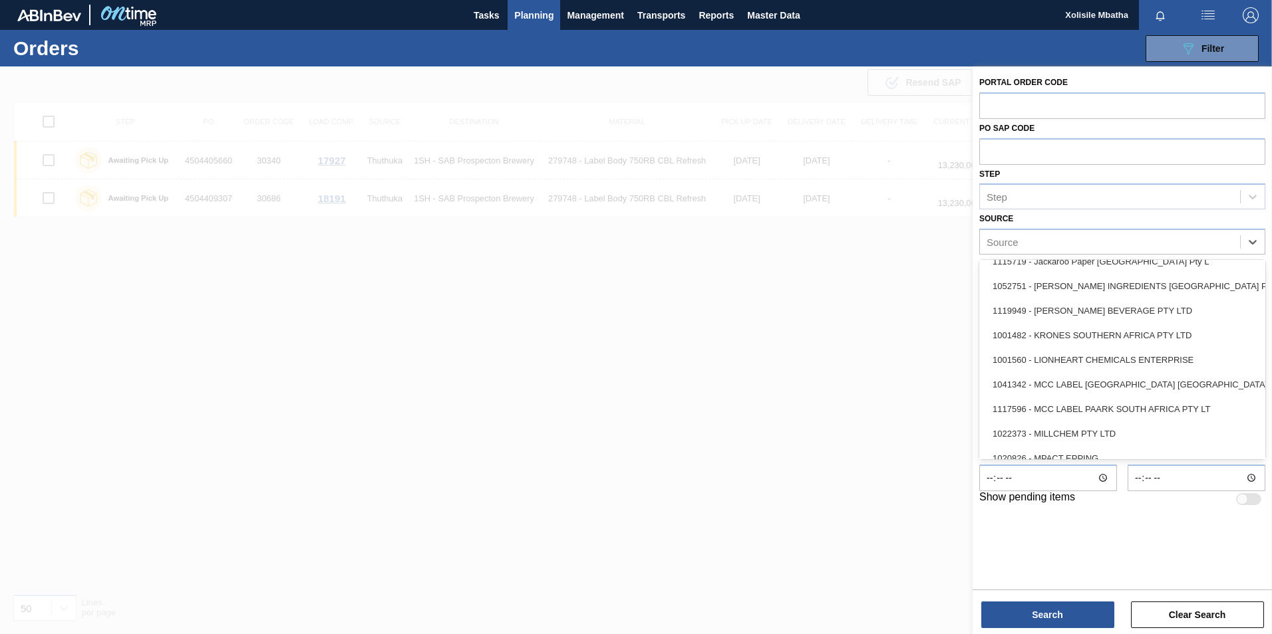
click at [1084, 379] on div "1041342 - MCC LABEL [GEOGRAPHIC_DATA] [GEOGRAPHIC_DATA]" at bounding box center [1122, 384] width 286 height 25
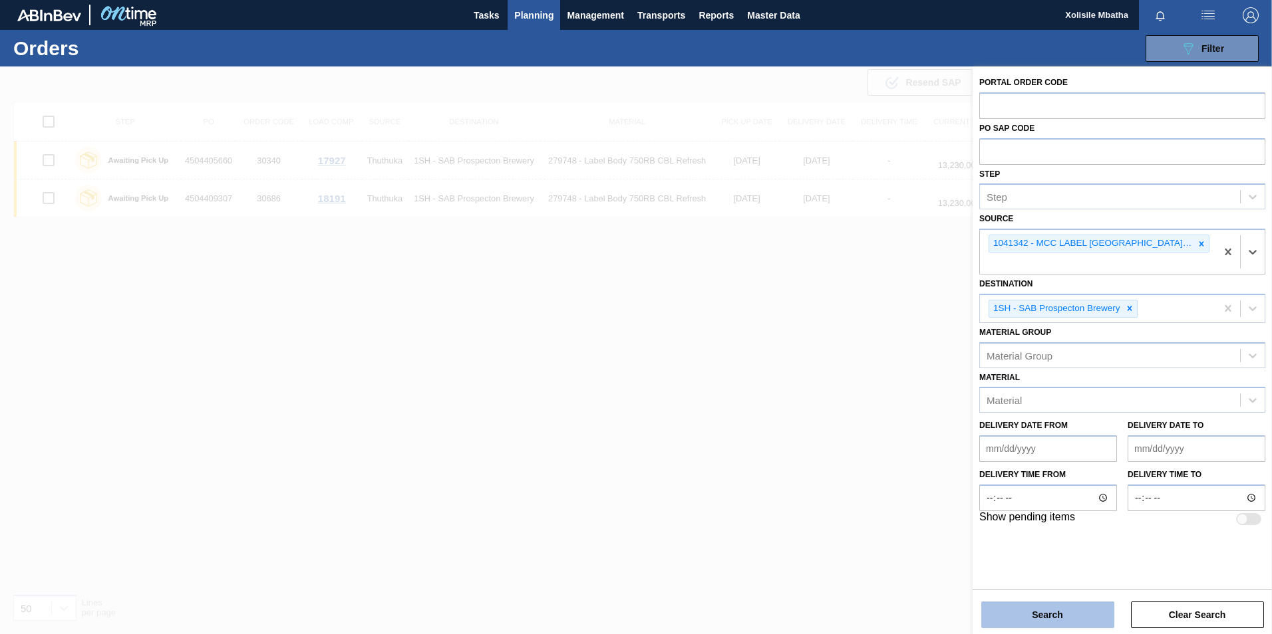
click at [1055, 612] on button "Search" at bounding box center [1047, 615] width 133 height 27
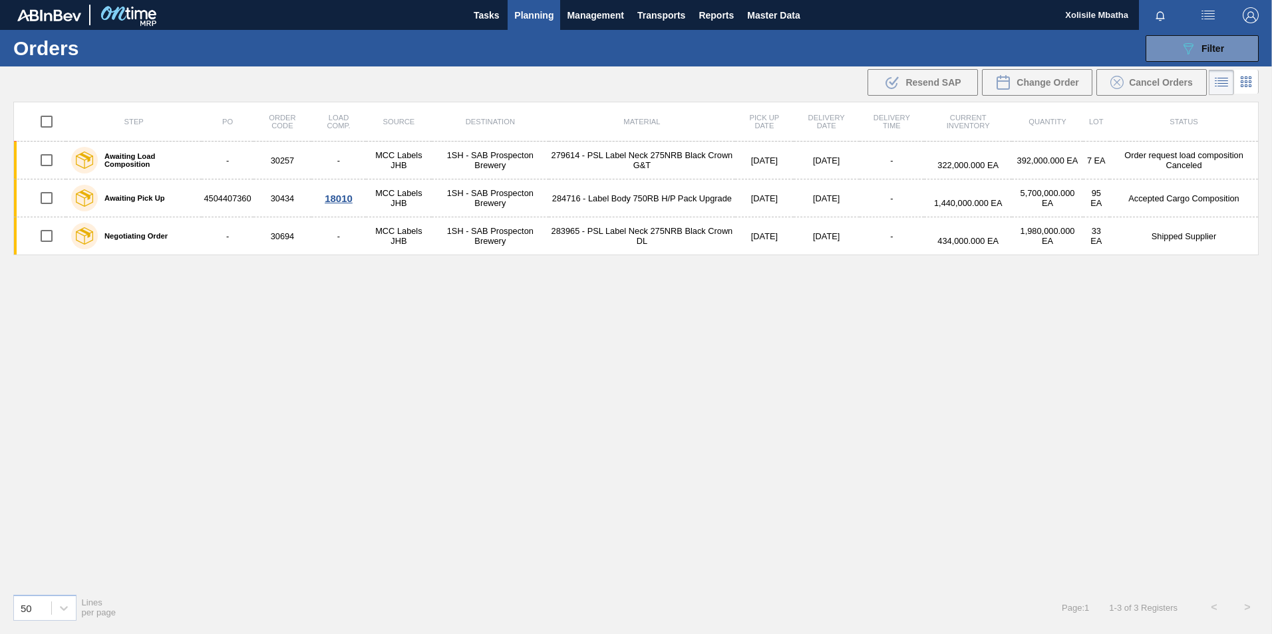
click at [535, 16] on span "Planning" at bounding box center [533, 15] width 39 height 16
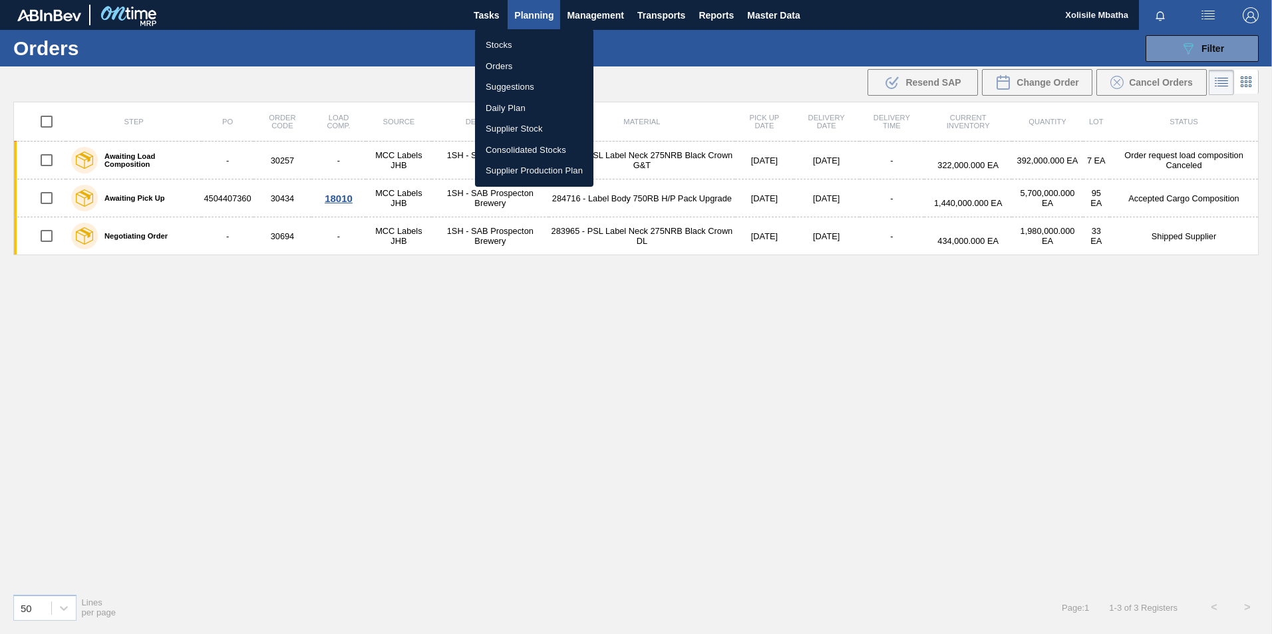
click at [505, 44] on li "Stocks" at bounding box center [534, 45] width 118 height 21
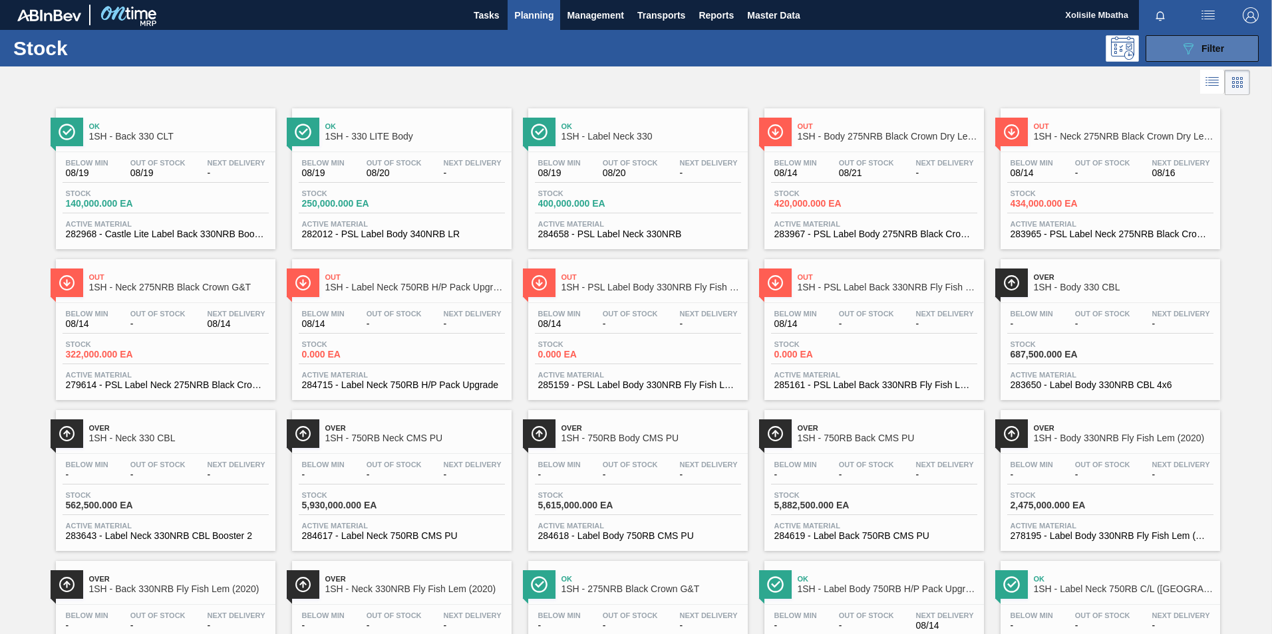
click at [1231, 51] on button "089F7B8B-B2A5-4AFE-B5C0-19BA573D28AC Filter" at bounding box center [1201, 48] width 113 height 27
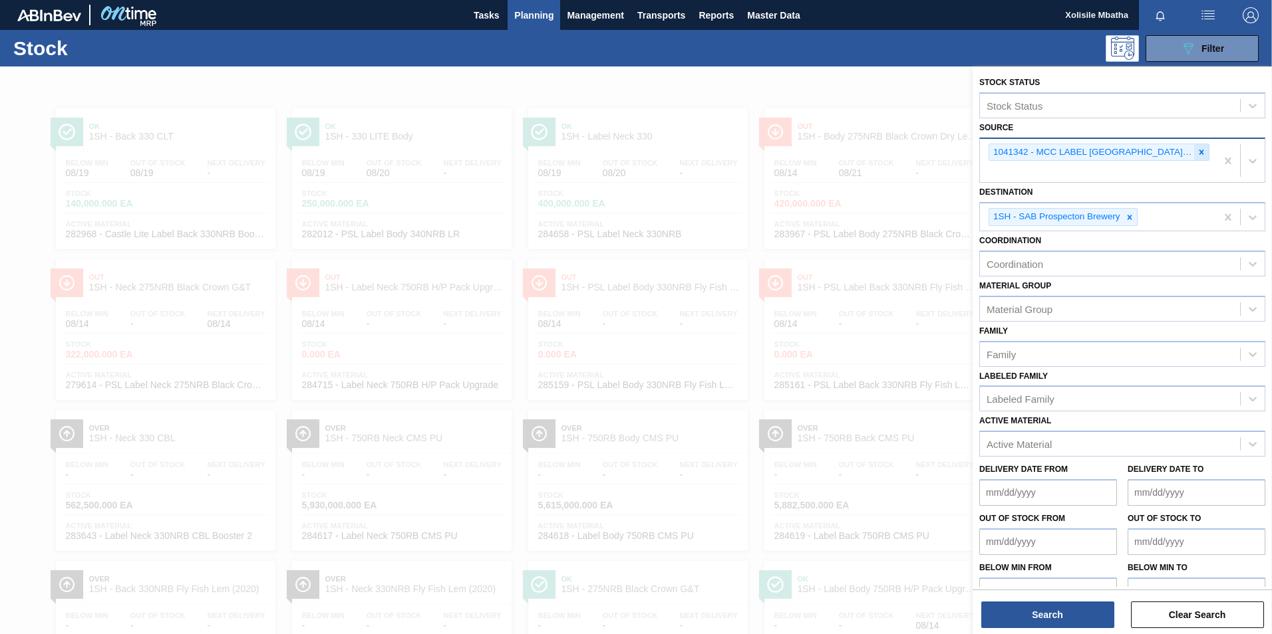
click at [1200, 150] on icon at bounding box center [1200, 152] width 9 height 9
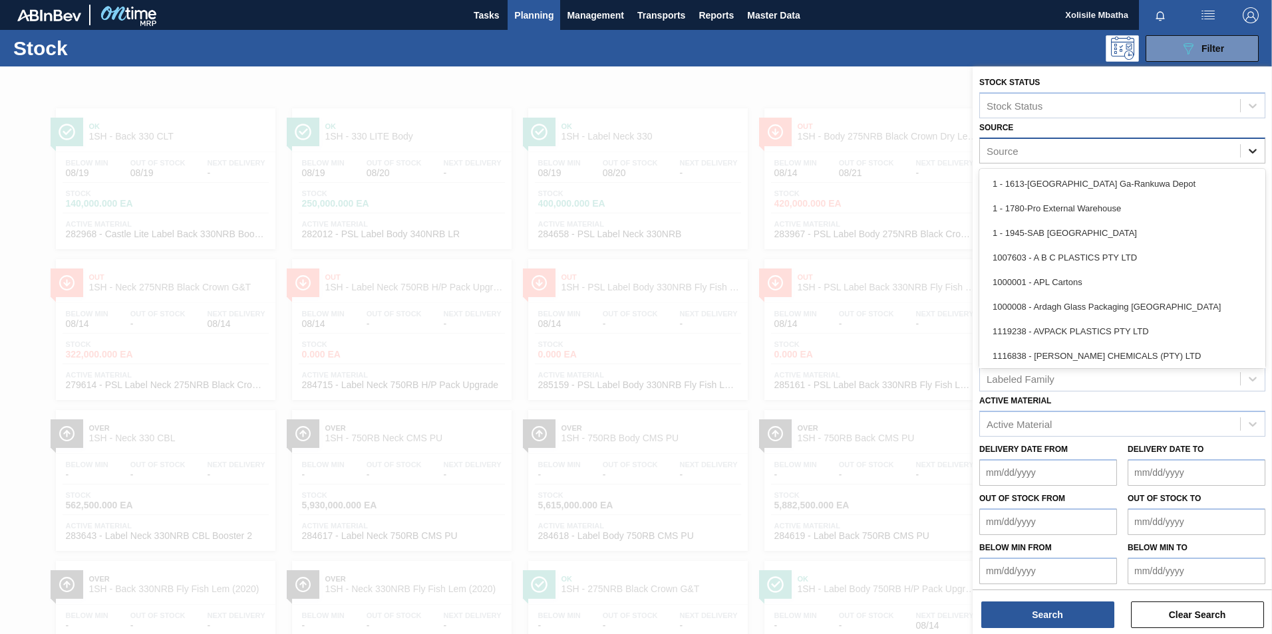
click at [1253, 149] on icon at bounding box center [1252, 150] width 13 height 13
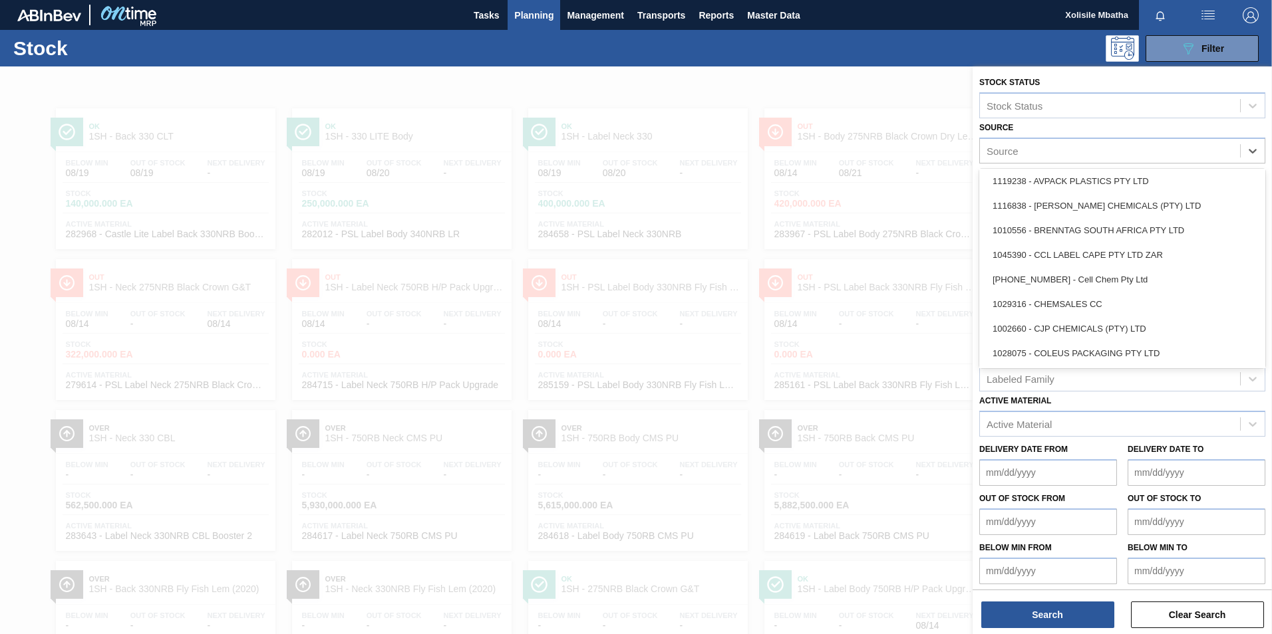
scroll to position [133, 0]
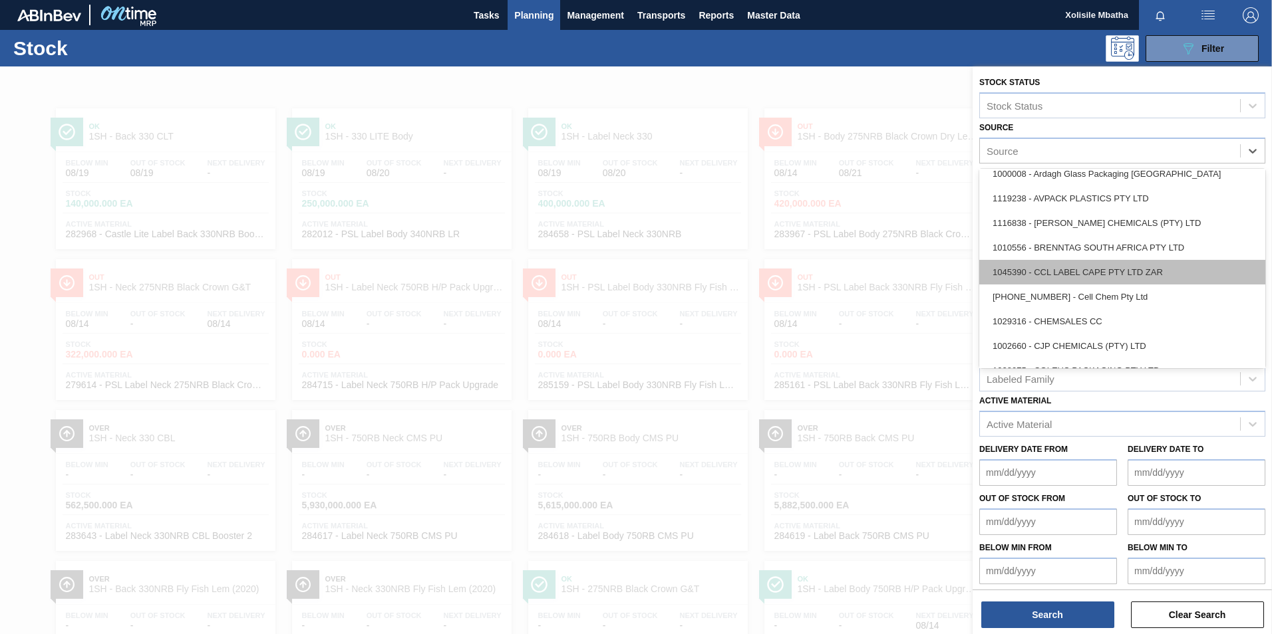
click at [1079, 274] on div "1045390 - CCL LABEL CAPE PTY LTD ZAR" at bounding box center [1122, 272] width 286 height 25
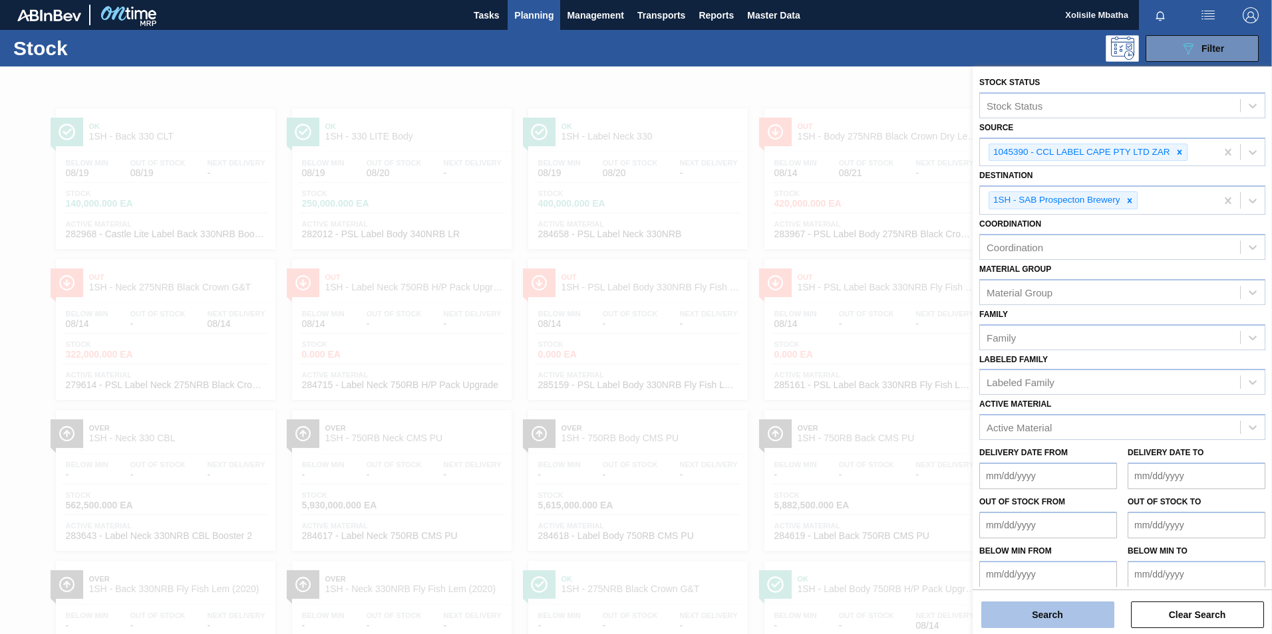
click at [1033, 621] on button "Search" at bounding box center [1047, 615] width 133 height 27
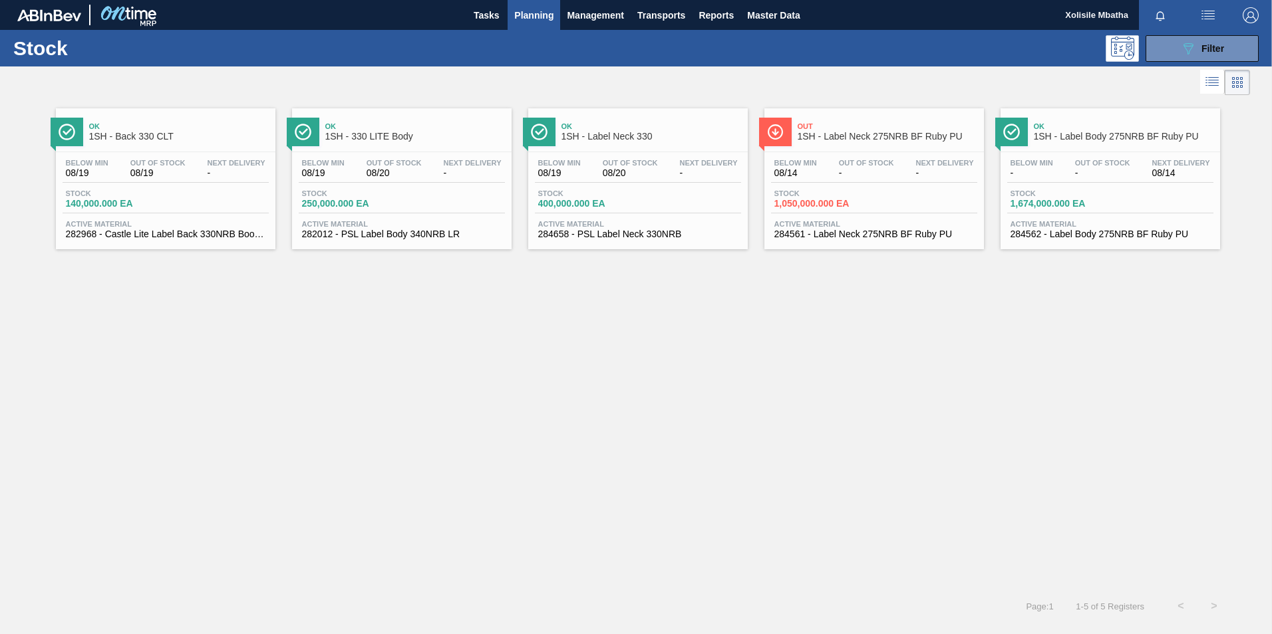
click at [184, 136] on span "1SH - Back 330 CLT" at bounding box center [179, 137] width 180 height 10
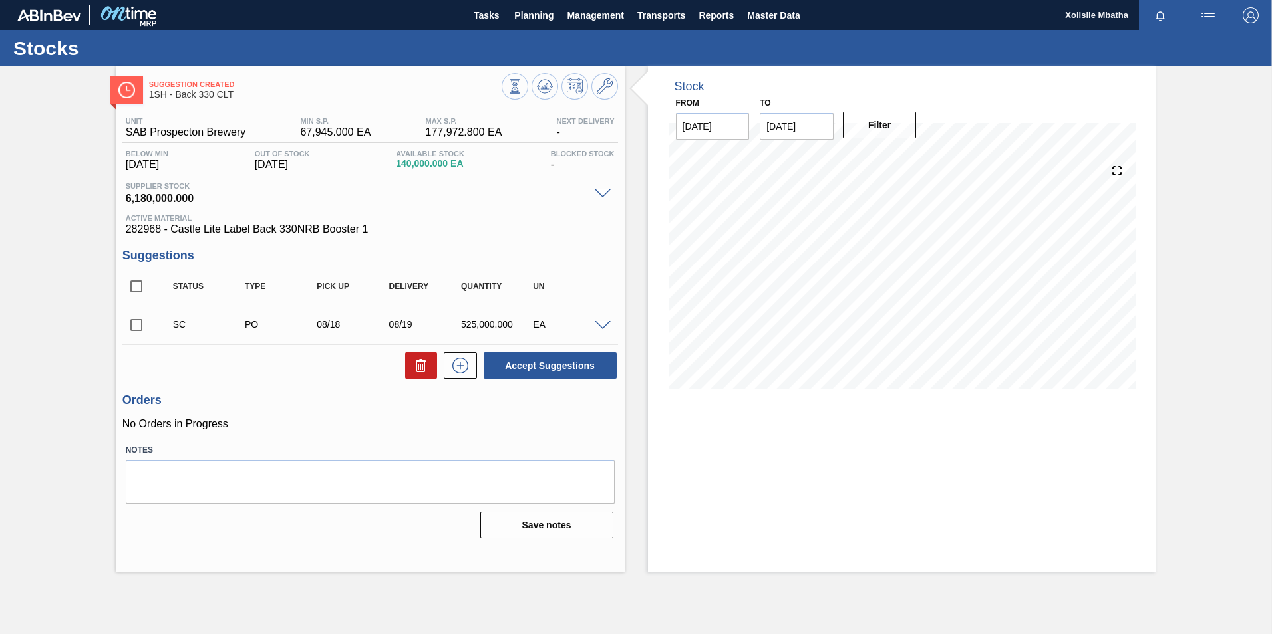
click at [599, 325] on span at bounding box center [603, 326] width 16 height 10
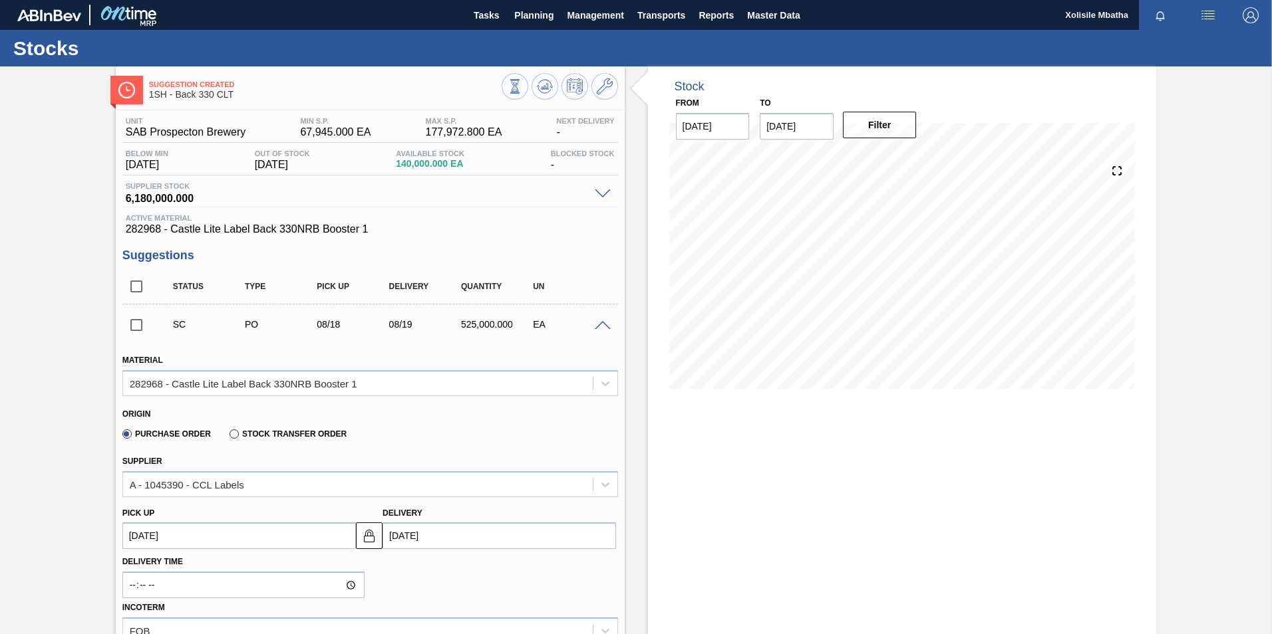
click at [599, 325] on span at bounding box center [603, 326] width 16 height 10
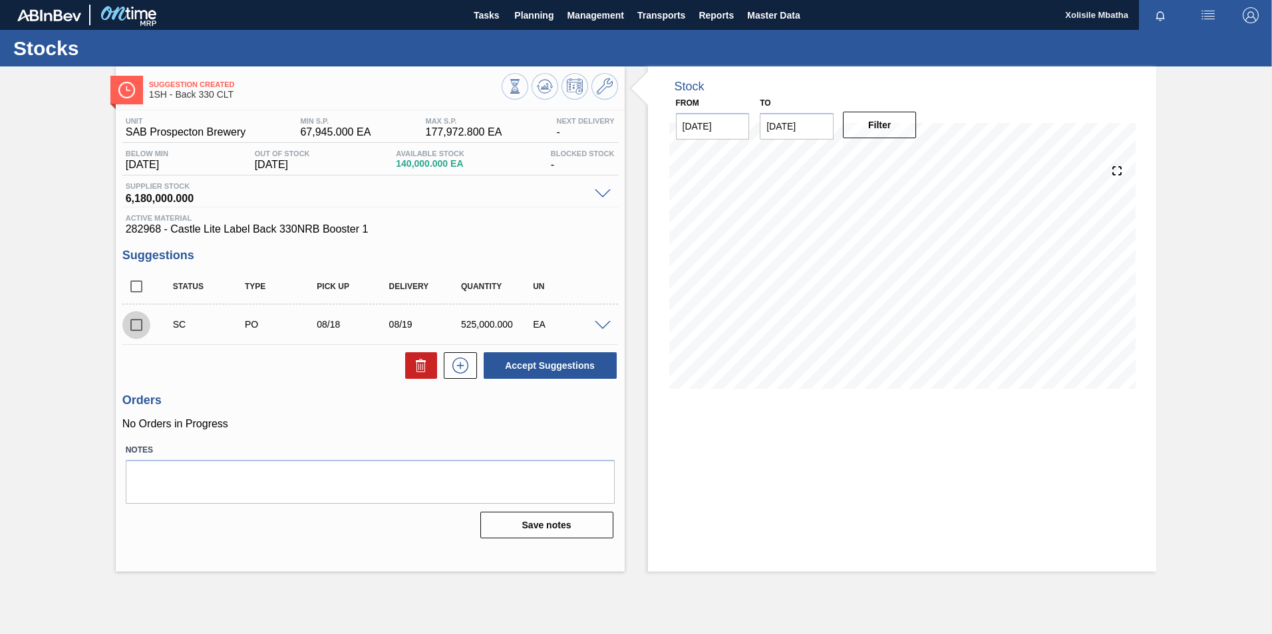
click at [134, 328] on input "checkbox" at bounding box center [136, 325] width 28 height 28
click at [553, 376] on button "Accept Suggestions" at bounding box center [549, 365] width 133 height 27
checkbox input "false"
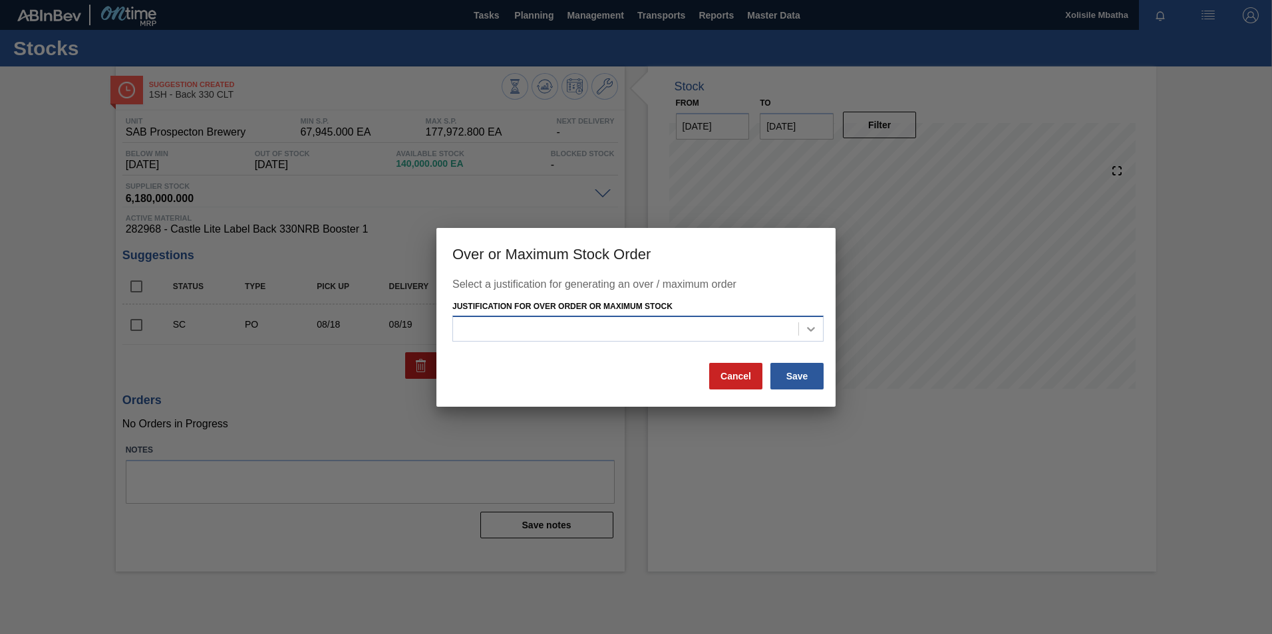
click at [813, 322] on div at bounding box center [811, 329] width 24 height 24
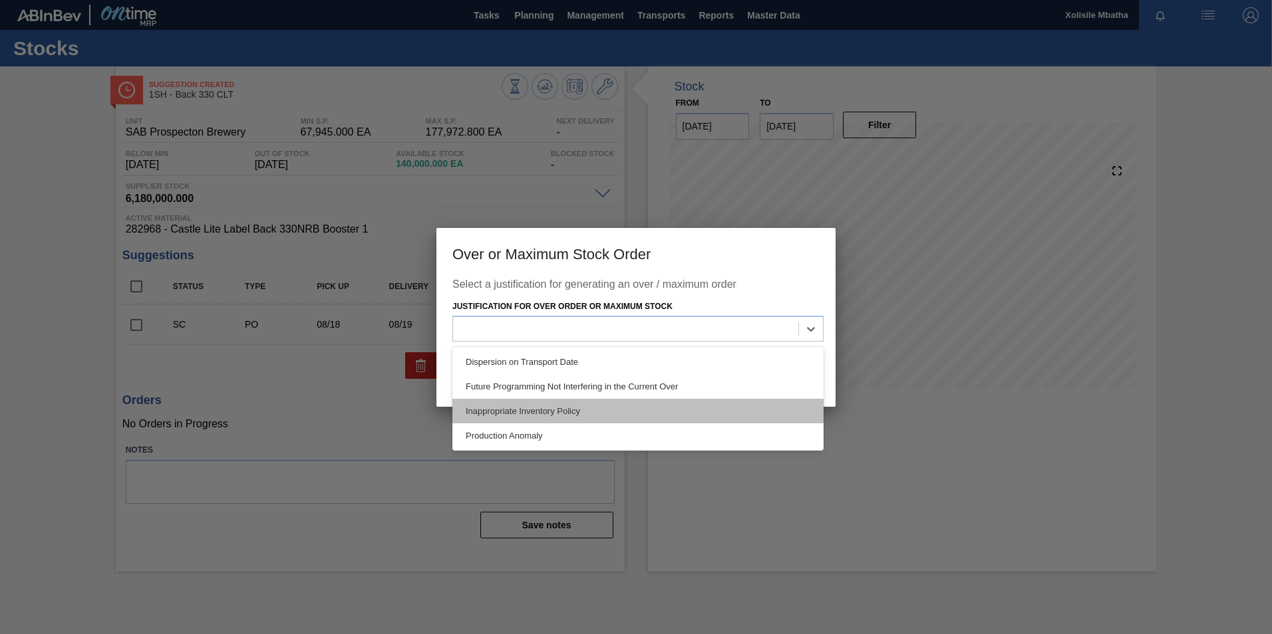
click at [503, 410] on div "Inappropriate Inventory Policy" at bounding box center [637, 411] width 371 height 25
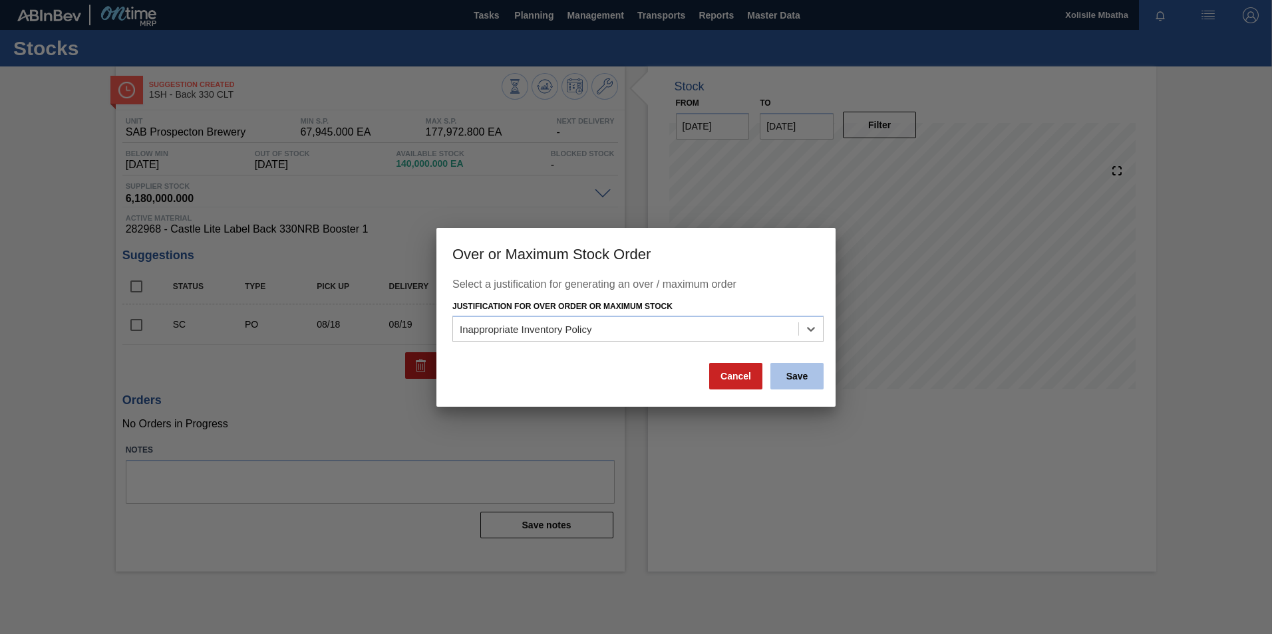
click at [782, 386] on button "Save" at bounding box center [796, 376] width 53 height 27
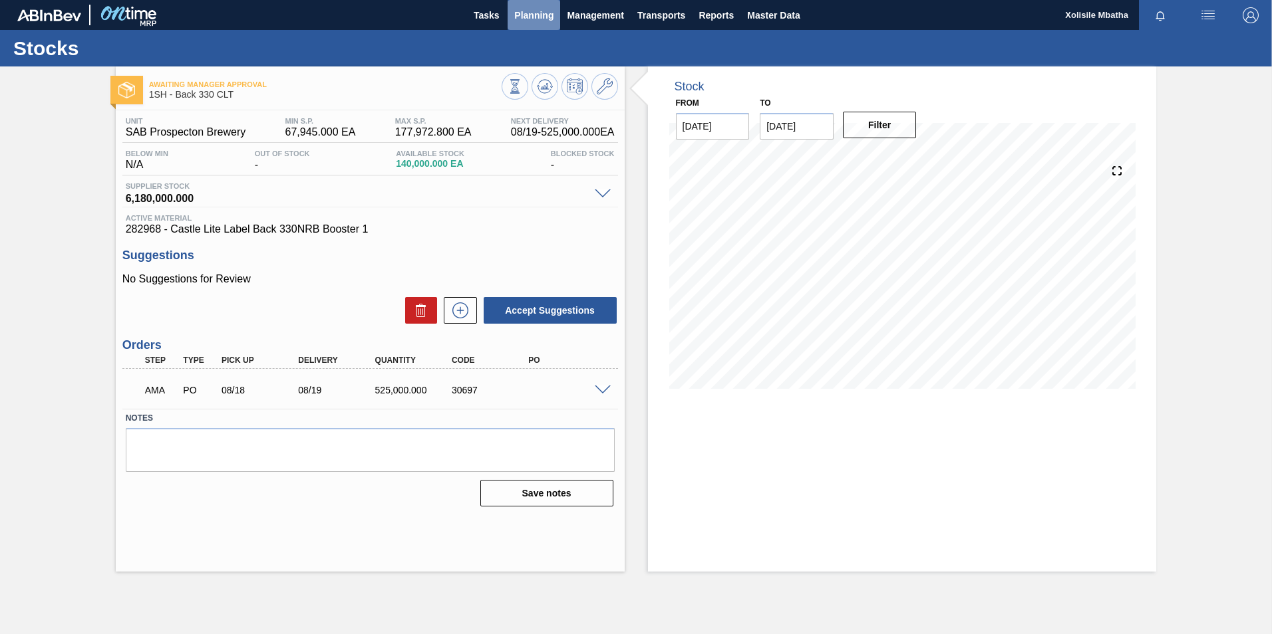
click at [540, 18] on span "Planning" at bounding box center [533, 15] width 39 height 16
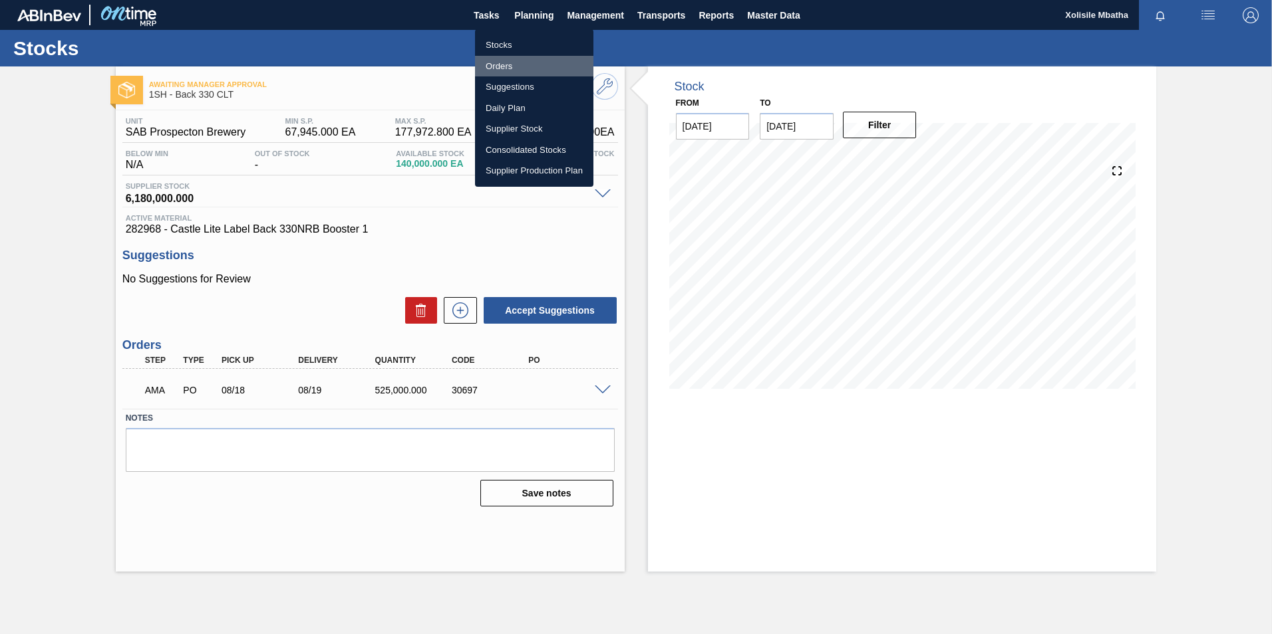
click at [506, 64] on li "Orders" at bounding box center [534, 66] width 118 height 21
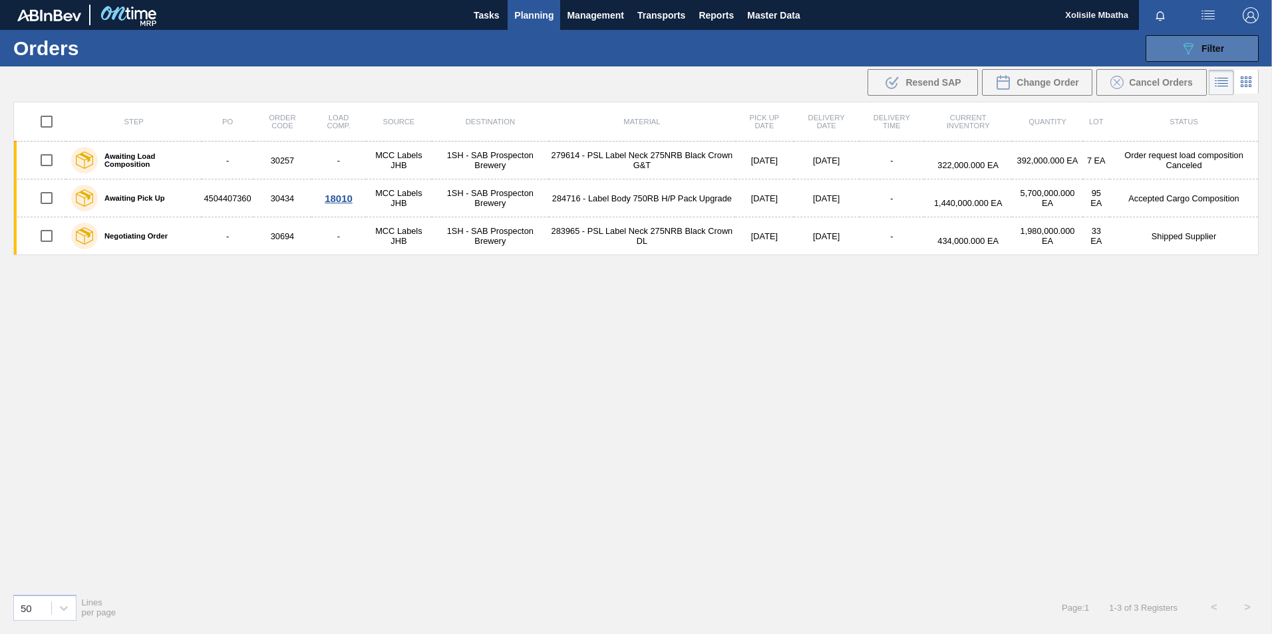
click at [1198, 43] on div "089F7B8B-B2A5-4AFE-B5C0-19BA573D28AC Filter" at bounding box center [1202, 49] width 44 height 16
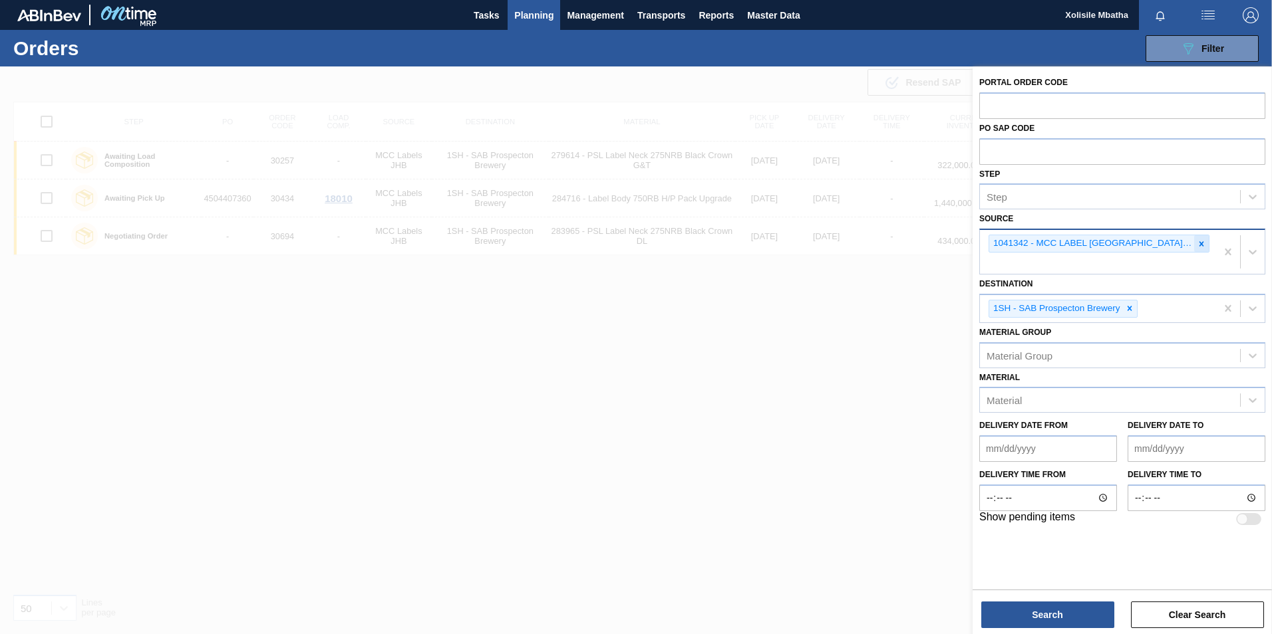
click at [1196, 240] on div at bounding box center [1201, 243] width 15 height 17
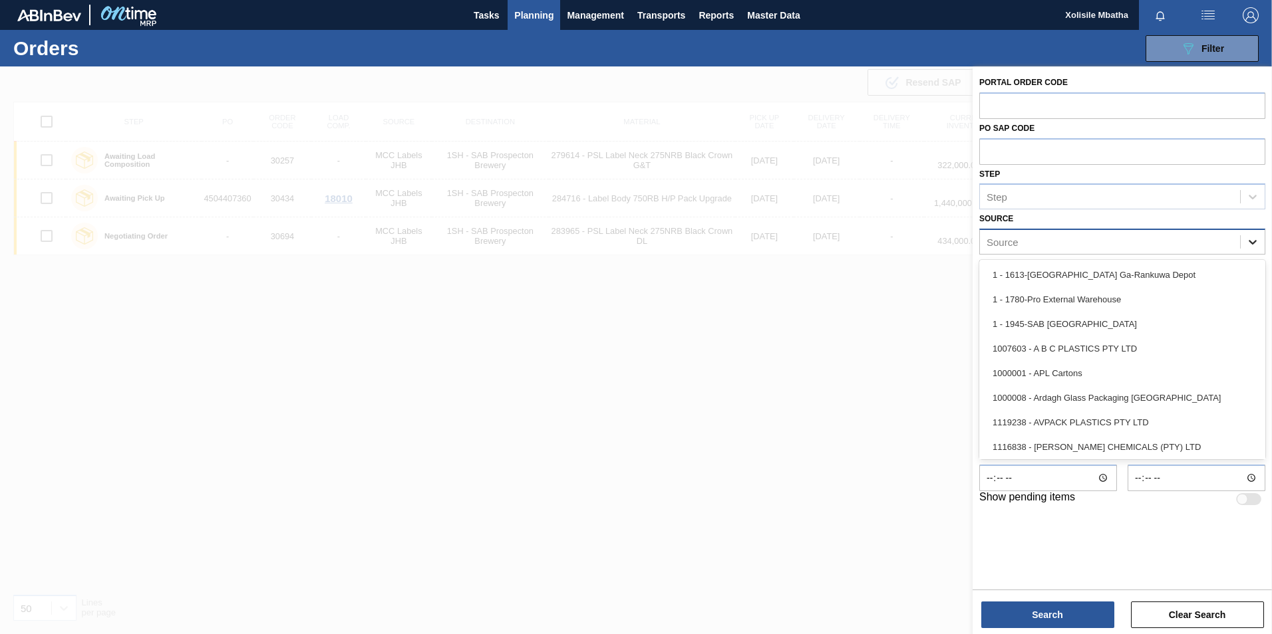
click at [1253, 243] on icon at bounding box center [1252, 242] width 8 height 5
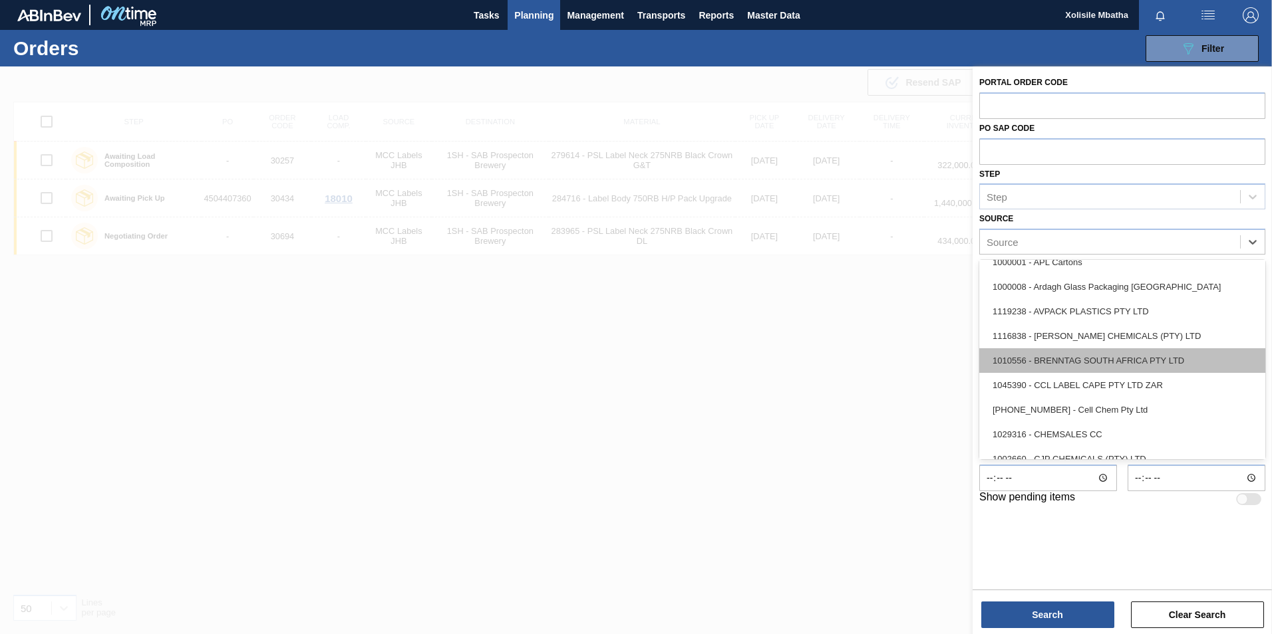
scroll to position [133, 0]
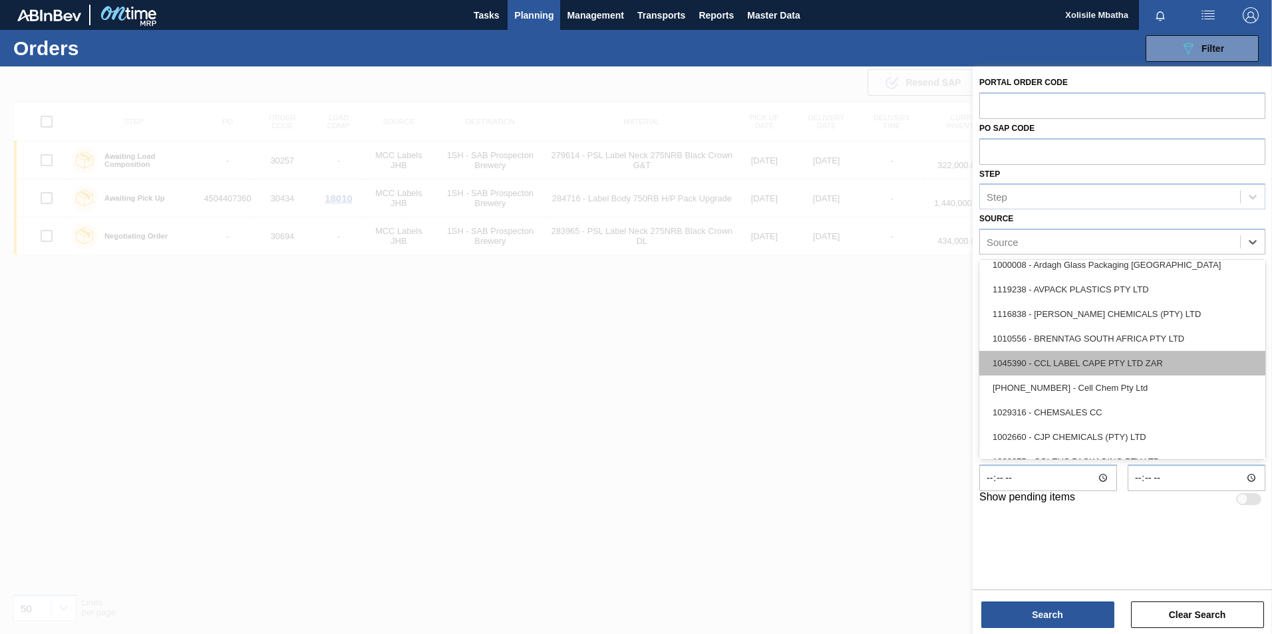
click at [1095, 366] on div "1045390 - CCL LABEL CAPE PTY LTD ZAR" at bounding box center [1122, 363] width 286 height 25
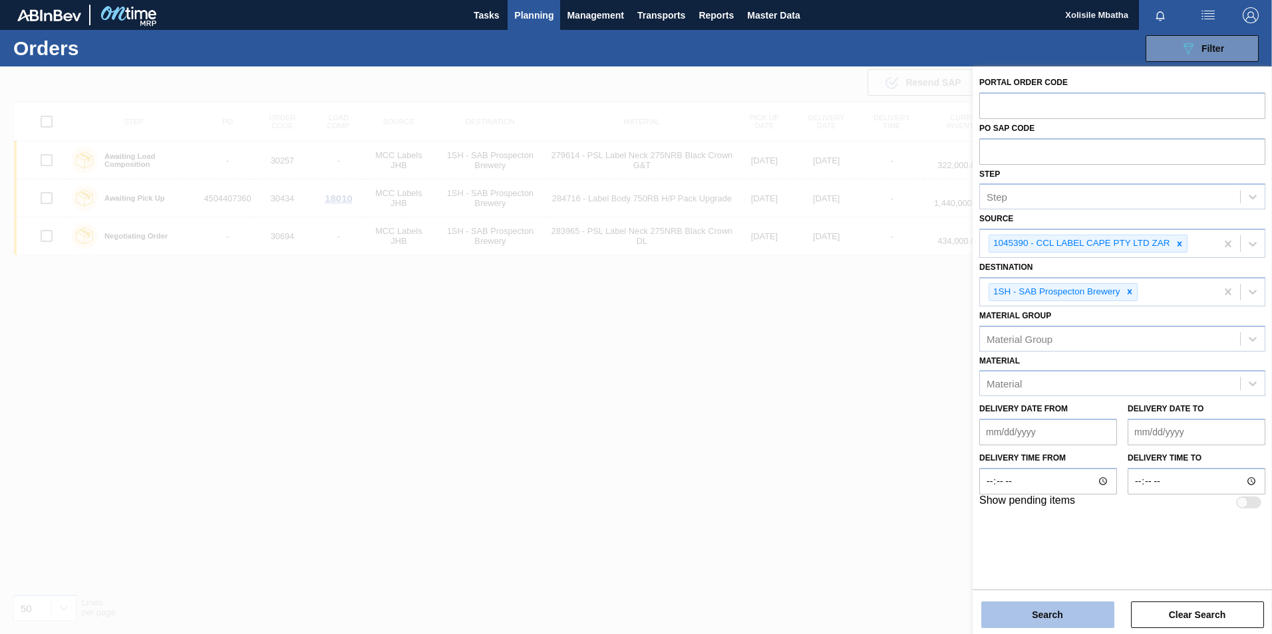
click at [1056, 619] on button "Search" at bounding box center [1047, 615] width 133 height 27
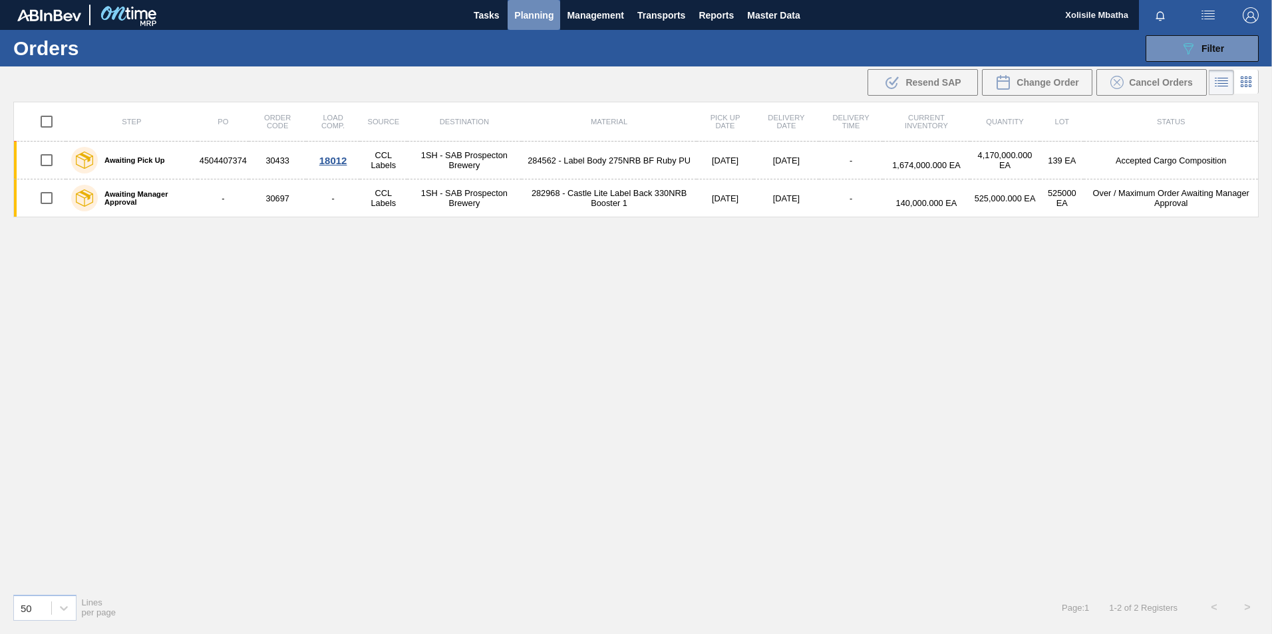
click at [524, 10] on span "Planning" at bounding box center [533, 15] width 39 height 16
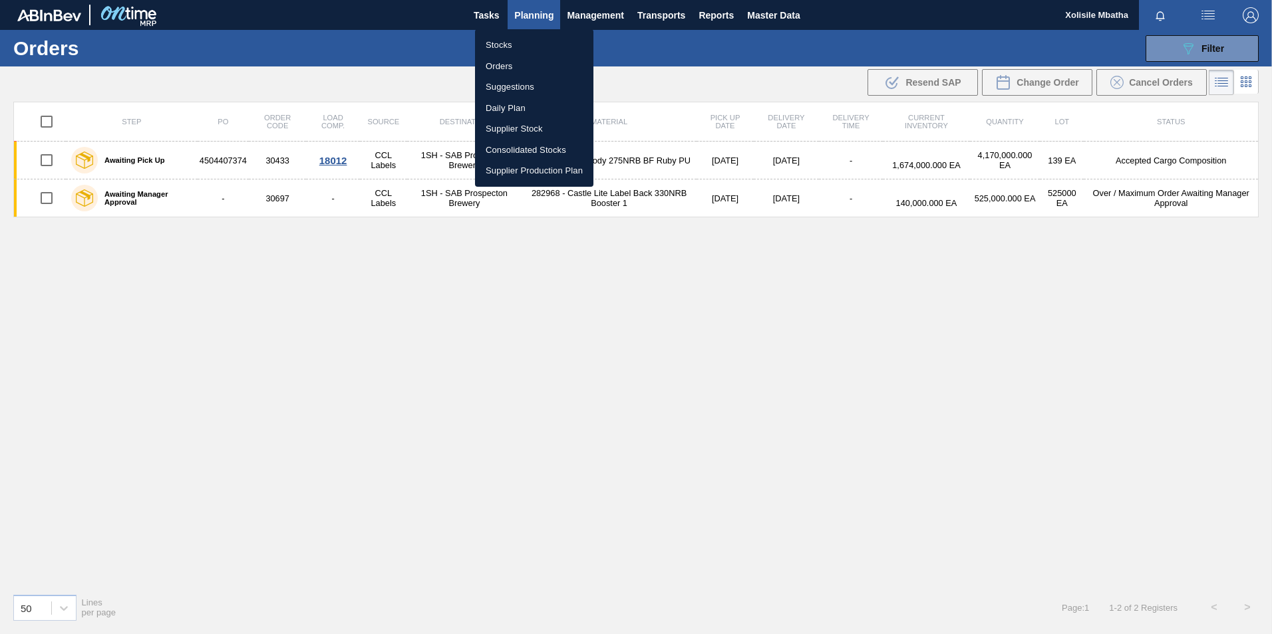
drag, startPoint x: 846, startPoint y: 450, endPoint x: 1064, endPoint y: 188, distance: 341.5
click at [846, 440] on div at bounding box center [636, 317] width 1272 height 634
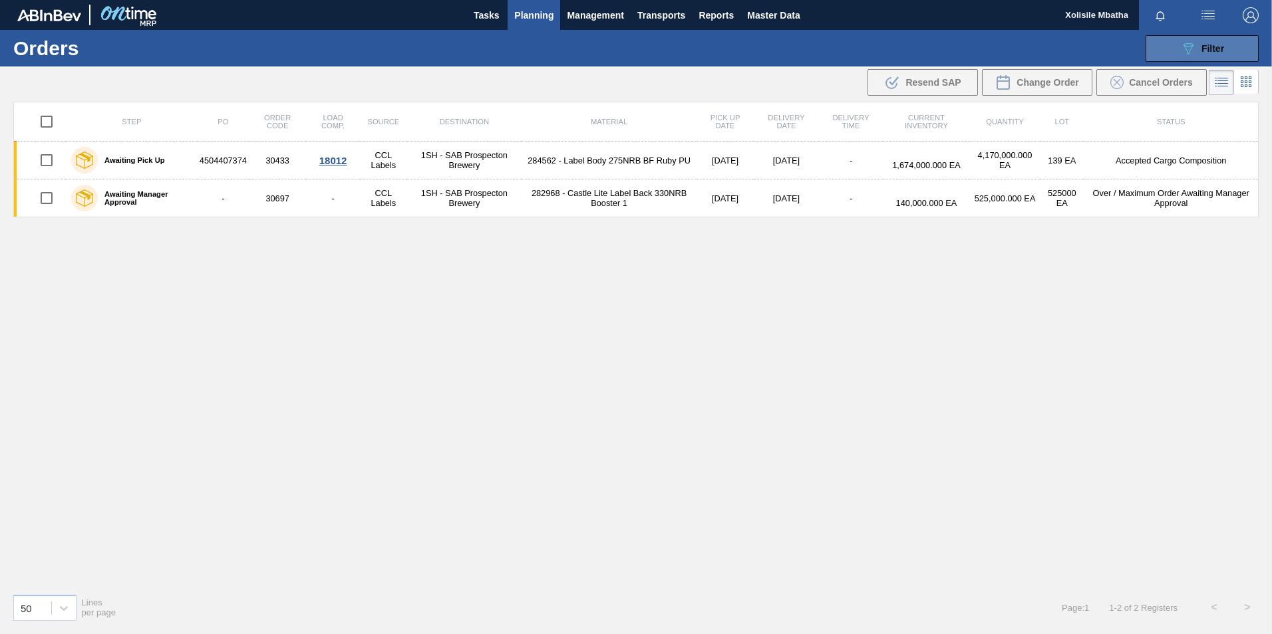
click at [1201, 46] on span "Filter" at bounding box center [1212, 48] width 23 height 11
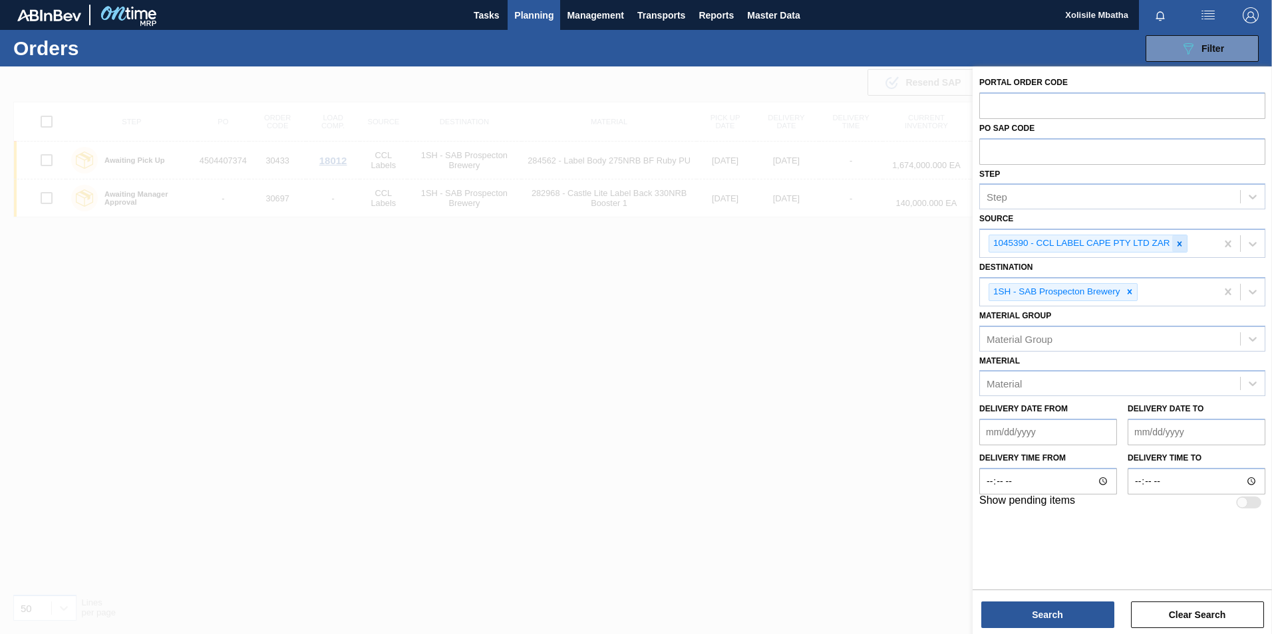
click at [1179, 247] on icon at bounding box center [1178, 243] width 9 height 9
click at [1248, 239] on icon at bounding box center [1252, 241] width 13 height 13
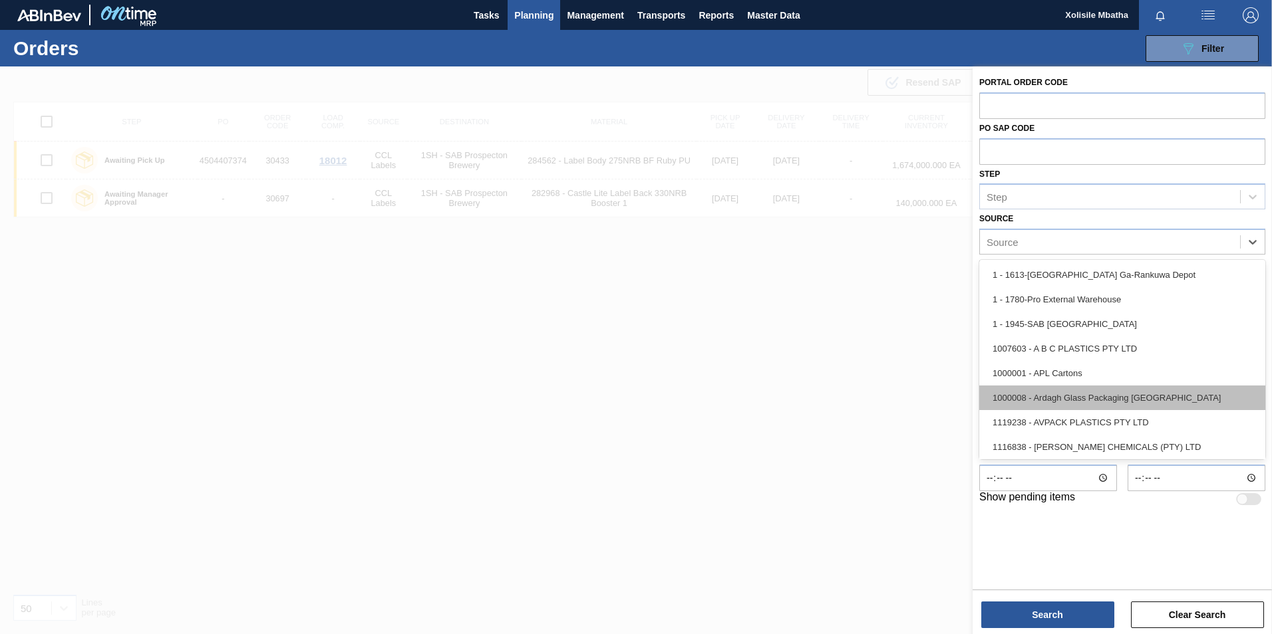
click at [1081, 393] on div "1000008 - Ardagh Glass Packaging South Africa" at bounding box center [1122, 398] width 286 height 25
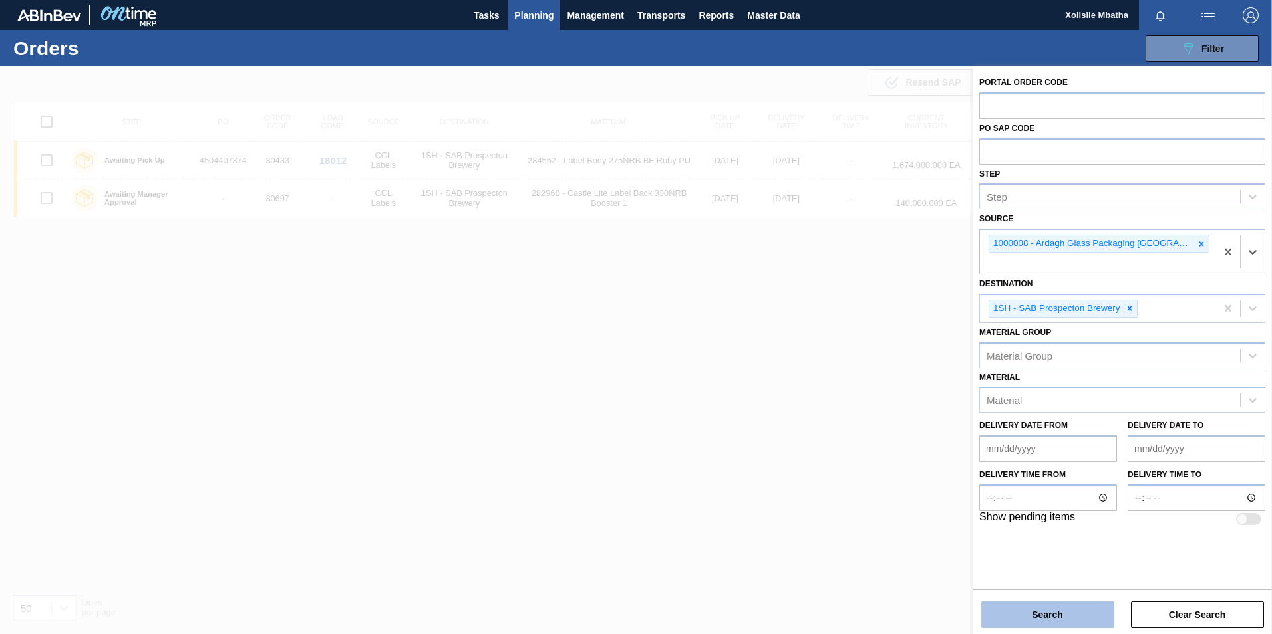
click at [1078, 610] on button "Search" at bounding box center [1047, 615] width 133 height 27
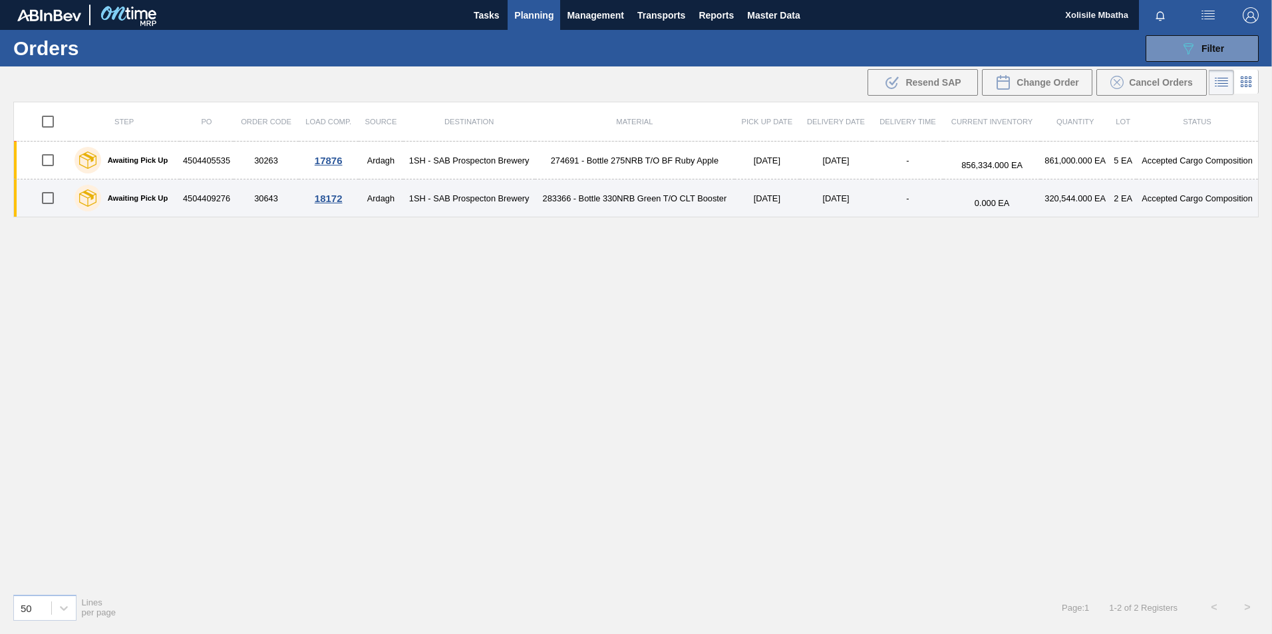
click at [323, 195] on div "18172" at bounding box center [329, 198] width 56 height 11
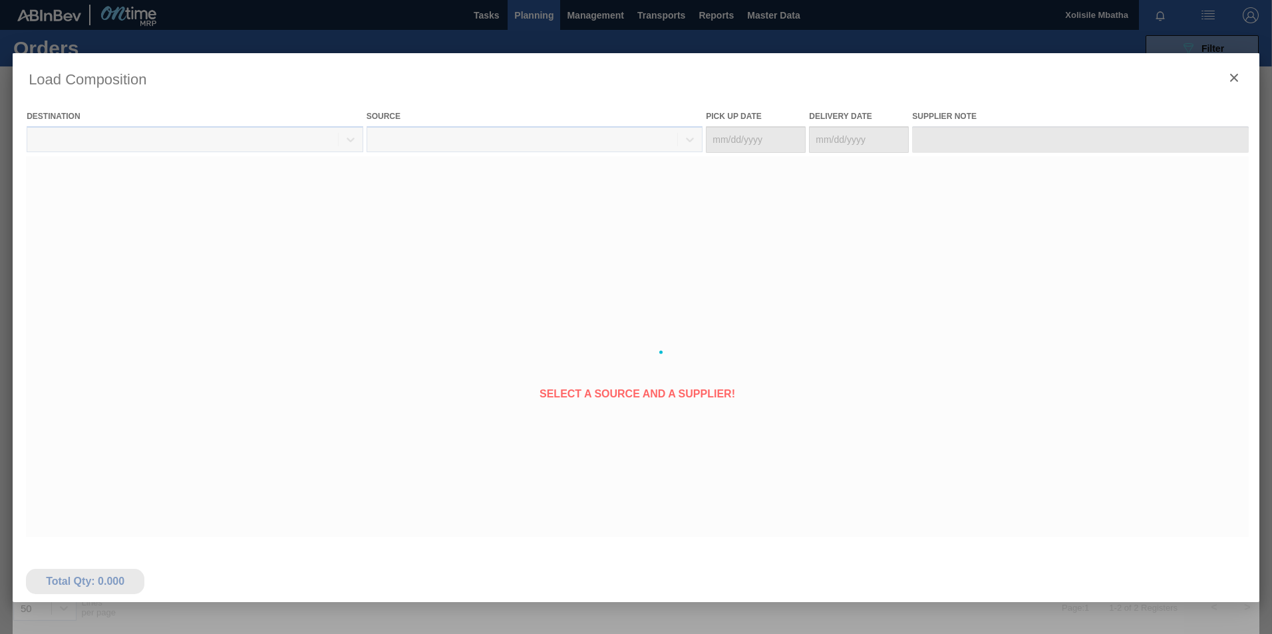
type Date "[DATE]"
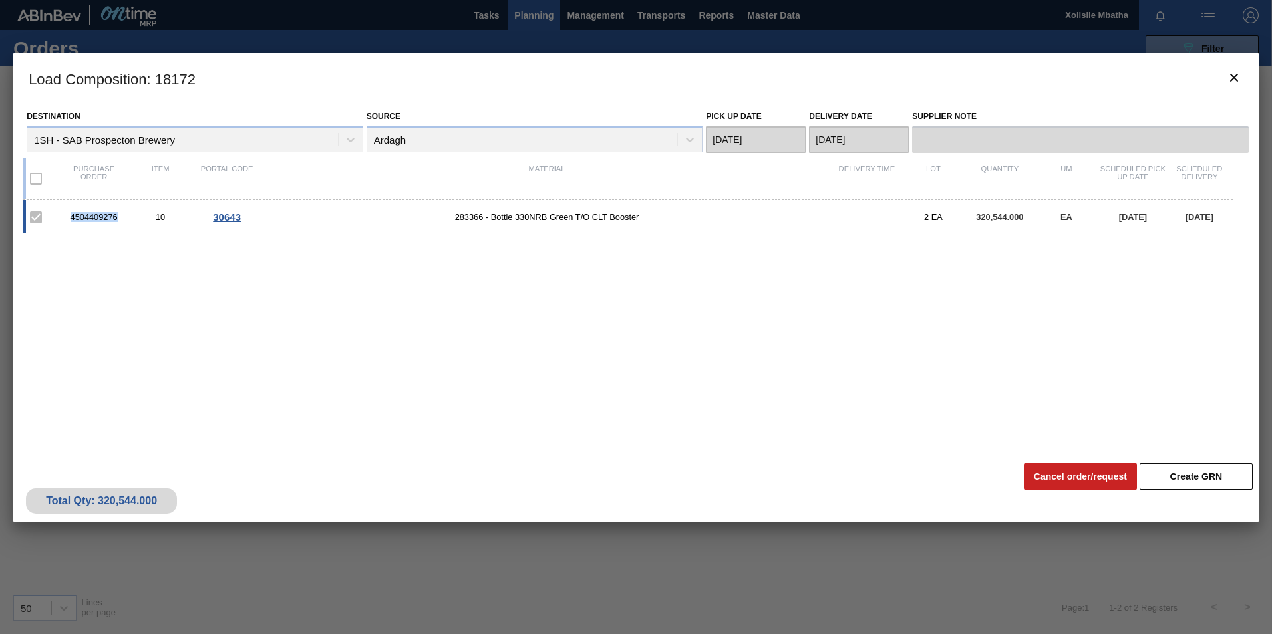
drag, startPoint x: 118, startPoint y: 215, endPoint x: 36, endPoint y: 213, distance: 82.5
click at [36, 213] on div "4504409276 10 30643 283366 - Bottle 330NRB Green T/O CLT Booster 2 EA 320,544.0…" at bounding box center [627, 216] width 1209 height 33
copy div "4504409276"
click at [1239, 72] on icon "botão de ícone" at bounding box center [1234, 78] width 16 height 16
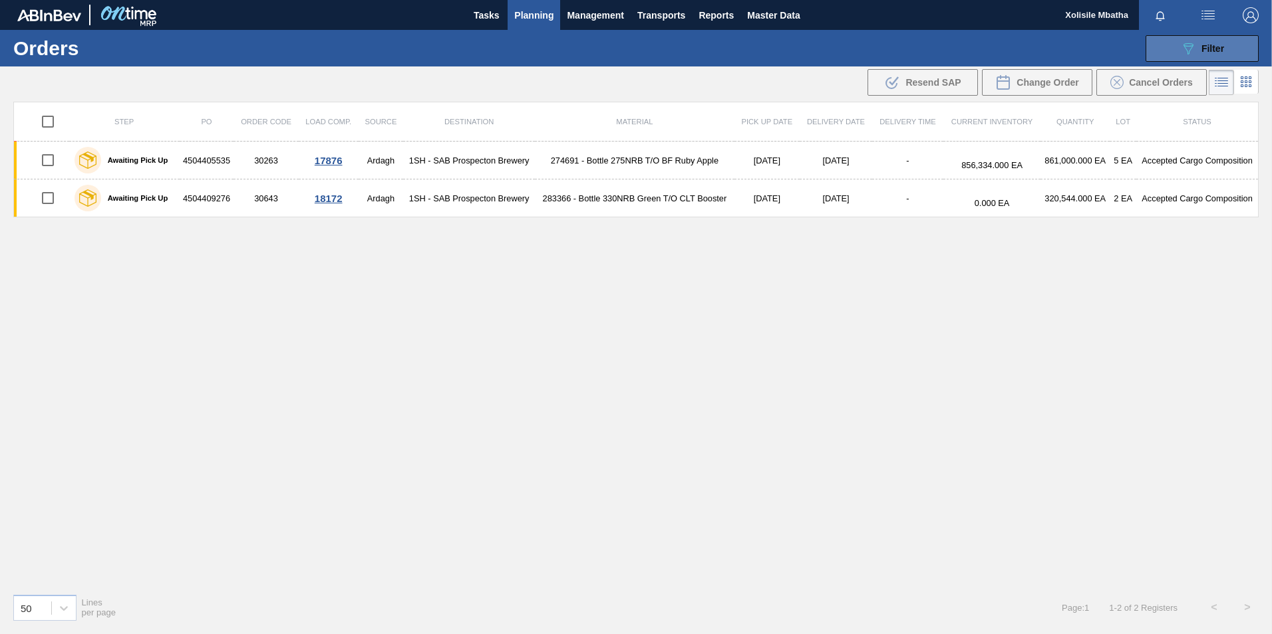
click at [1202, 39] on button "089F7B8B-B2A5-4AFE-B5C0-19BA573D28AC Filter" at bounding box center [1201, 48] width 113 height 27
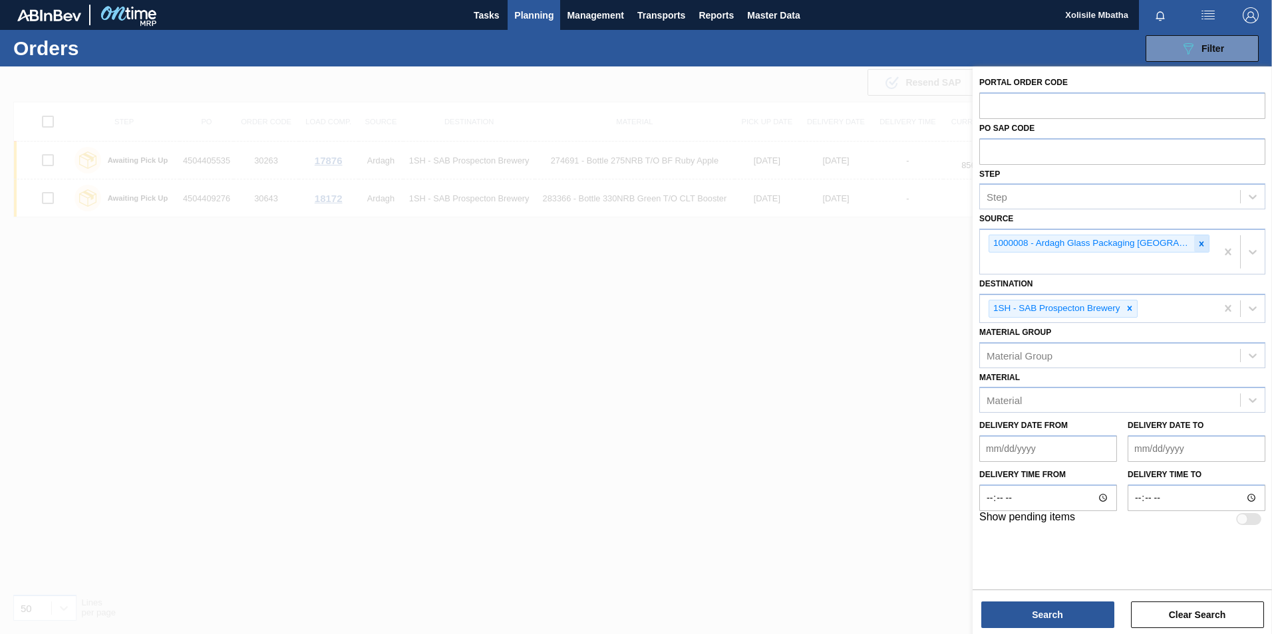
click at [1196, 241] on icon at bounding box center [1200, 243] width 9 height 9
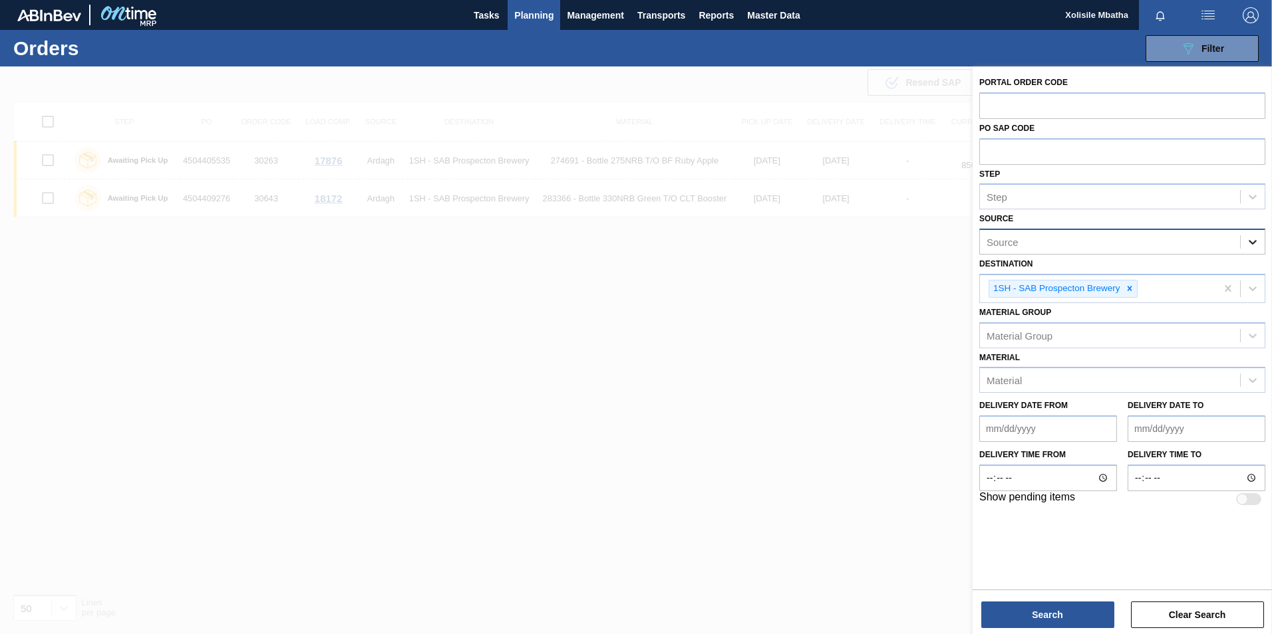
click at [1257, 240] on icon at bounding box center [1252, 241] width 13 height 13
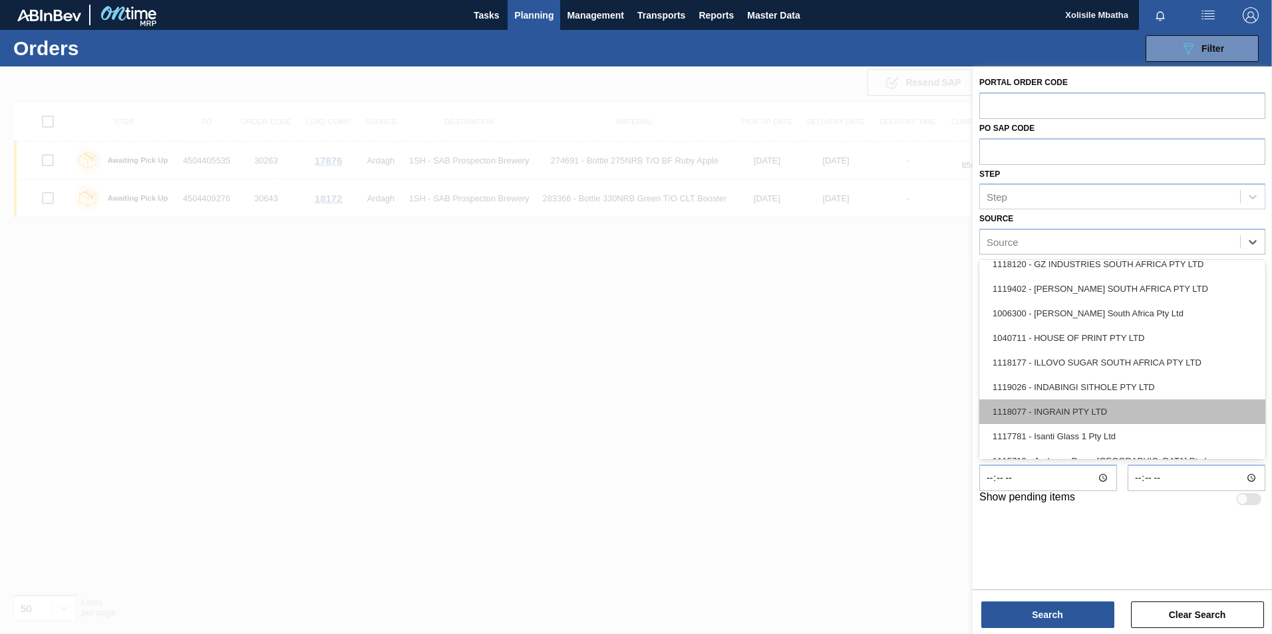
scroll to position [865, 0]
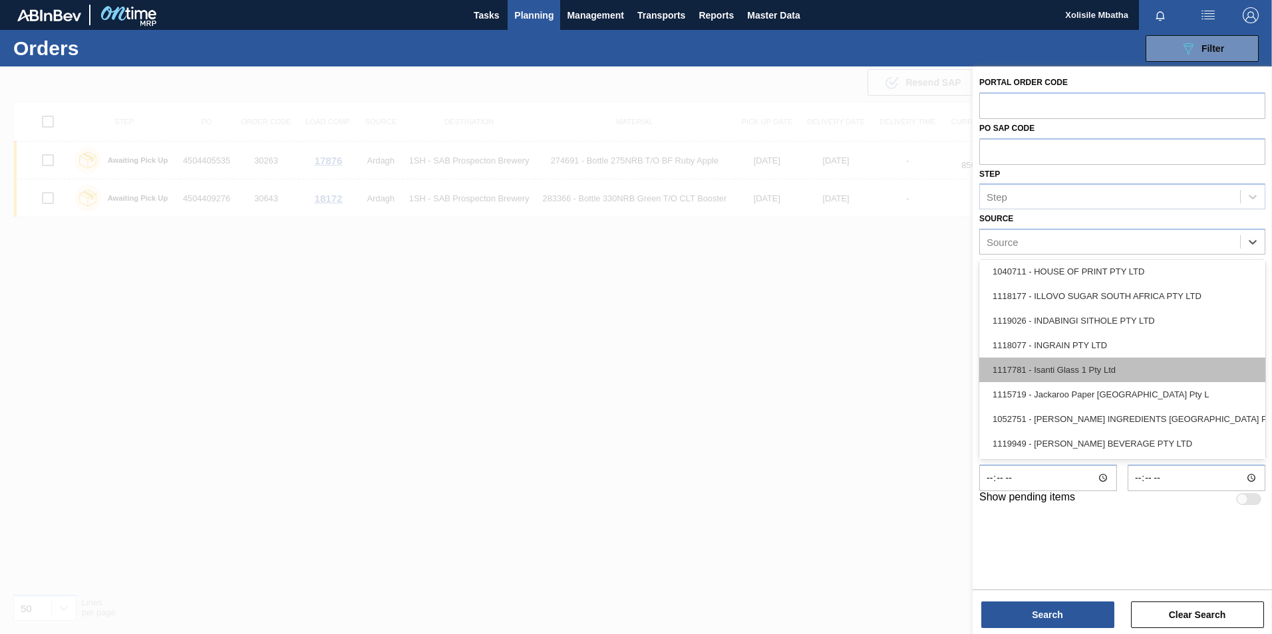
click at [1058, 371] on div "1117781 - Isanti Glass 1 Pty Ltd" at bounding box center [1122, 370] width 286 height 25
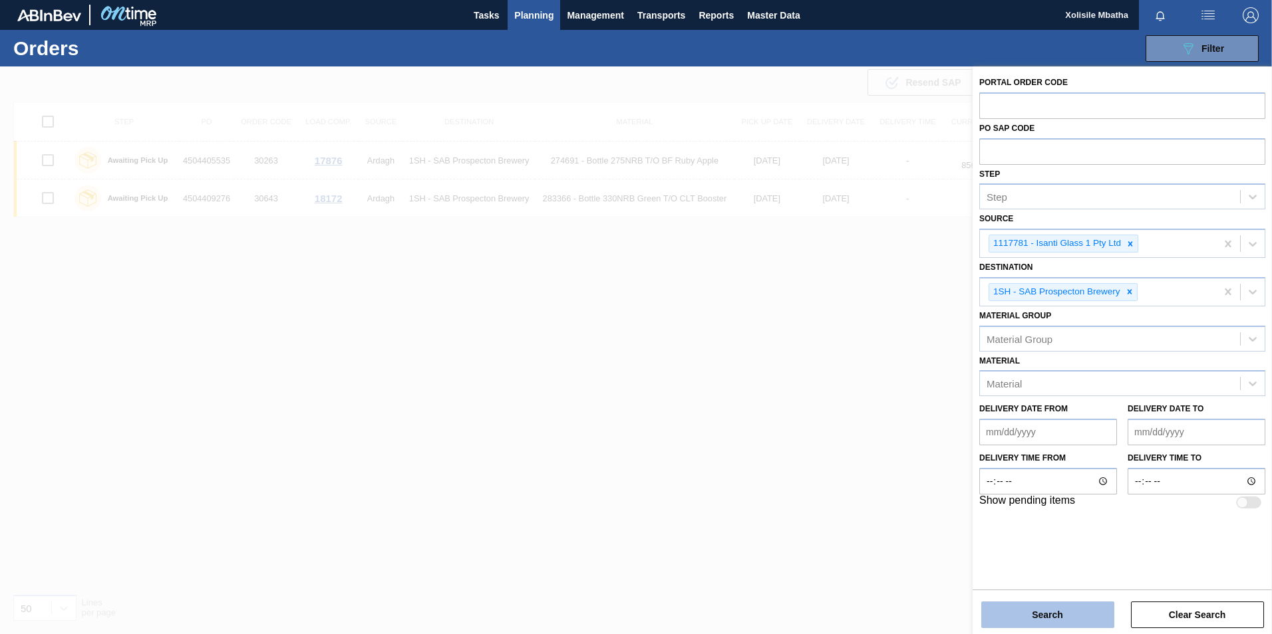
click at [1046, 622] on button "Search" at bounding box center [1047, 615] width 133 height 27
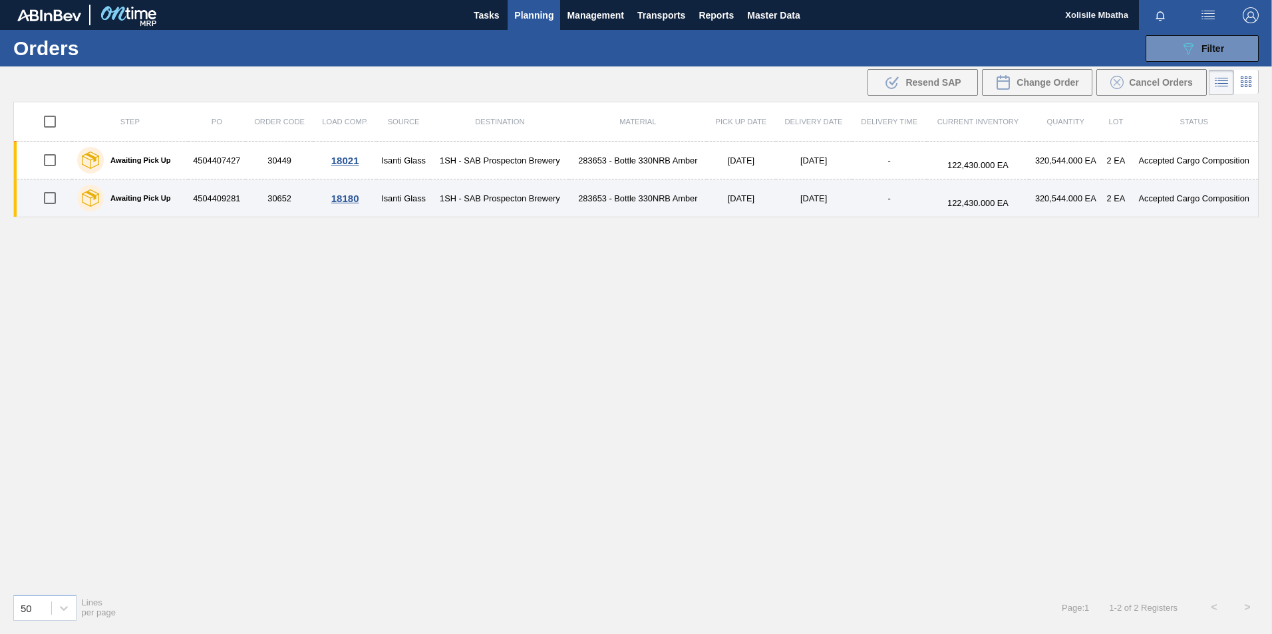
click at [340, 194] on div "18180" at bounding box center [344, 198] width 59 height 11
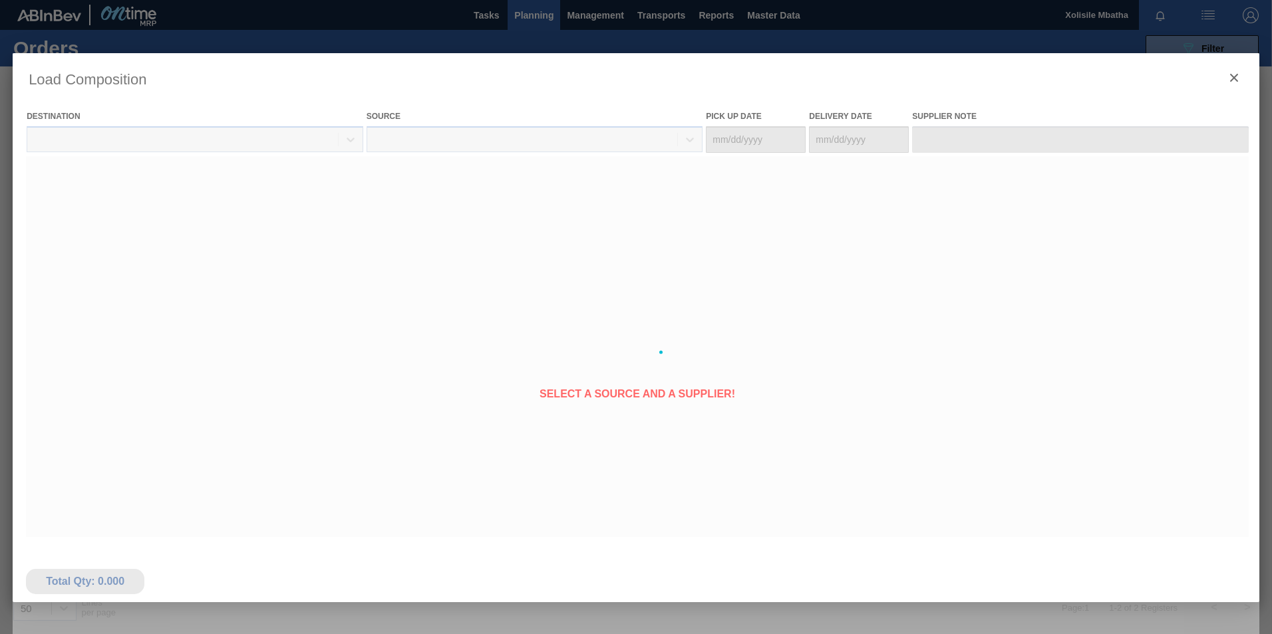
type Date "[DATE]"
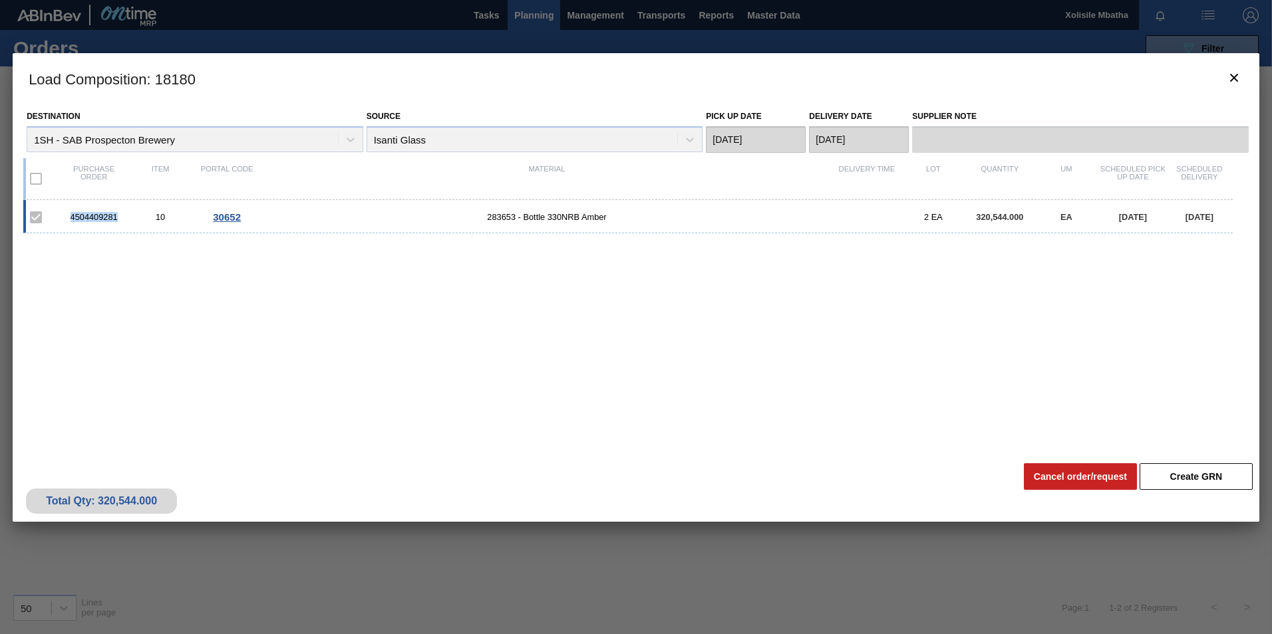
drag, startPoint x: 118, startPoint y: 217, endPoint x: 47, endPoint y: 215, distance: 71.2
click at [47, 215] on div "4504409281 10 30652 283653 - Bottle 330NRB Amber 2 EA 320,544.000 EA 08/15/2025…" at bounding box center [627, 216] width 1209 height 33
copy div "4504409281"
click at [1234, 80] on icon "botão de ícone" at bounding box center [1234, 78] width 16 height 16
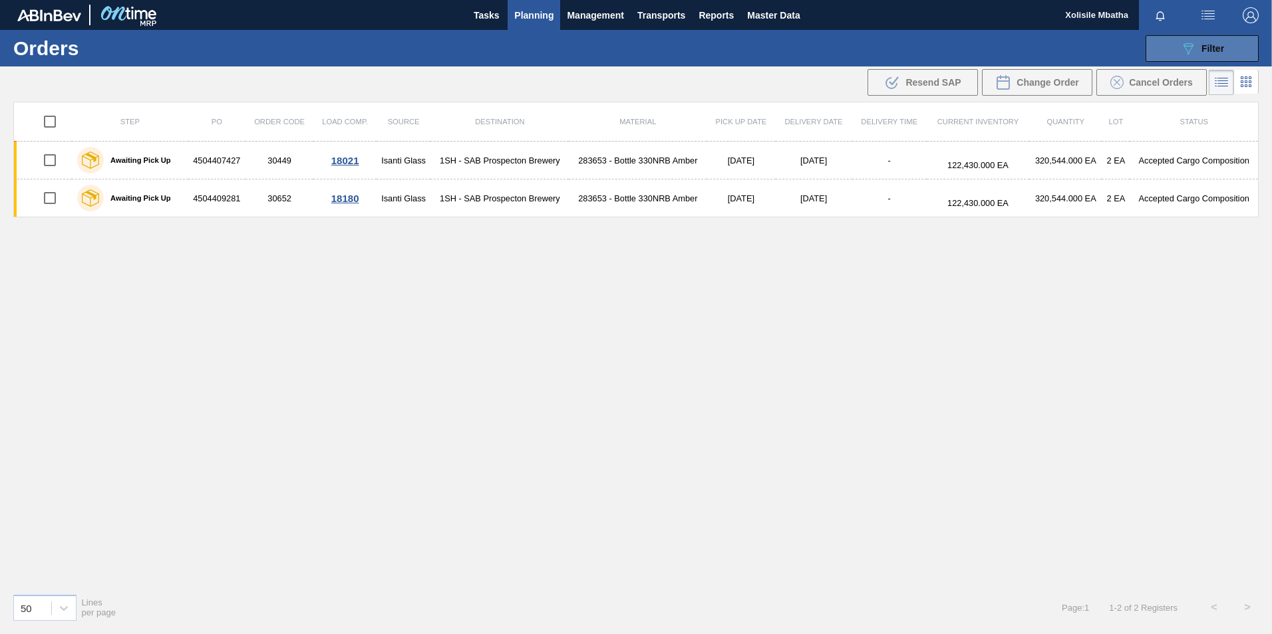
click at [1198, 43] on div "089F7B8B-B2A5-4AFE-B5C0-19BA573D28AC Filter" at bounding box center [1202, 49] width 44 height 16
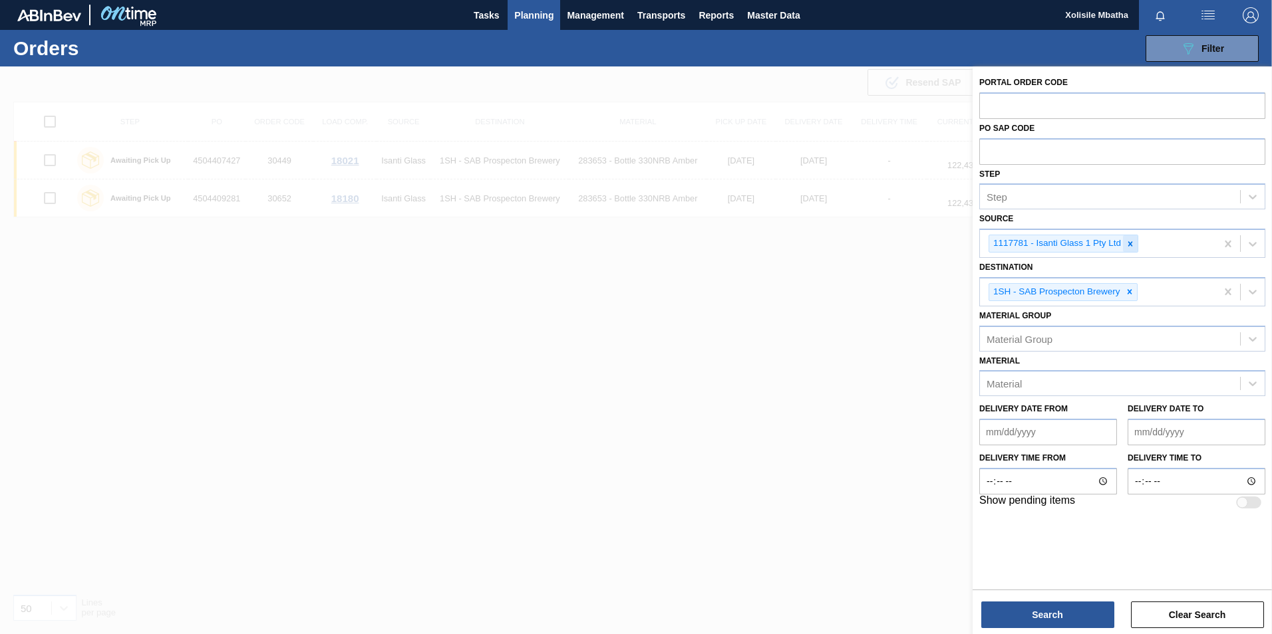
click at [1133, 239] on icon at bounding box center [1129, 243] width 9 height 9
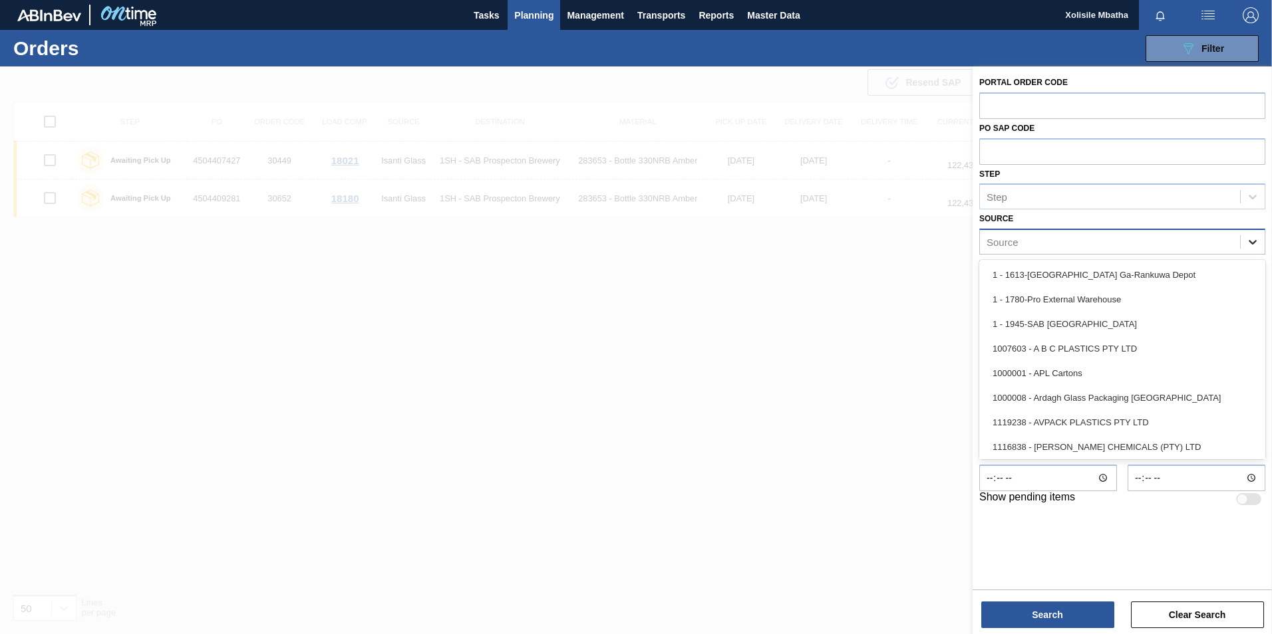
click at [1256, 241] on icon at bounding box center [1252, 241] width 13 height 13
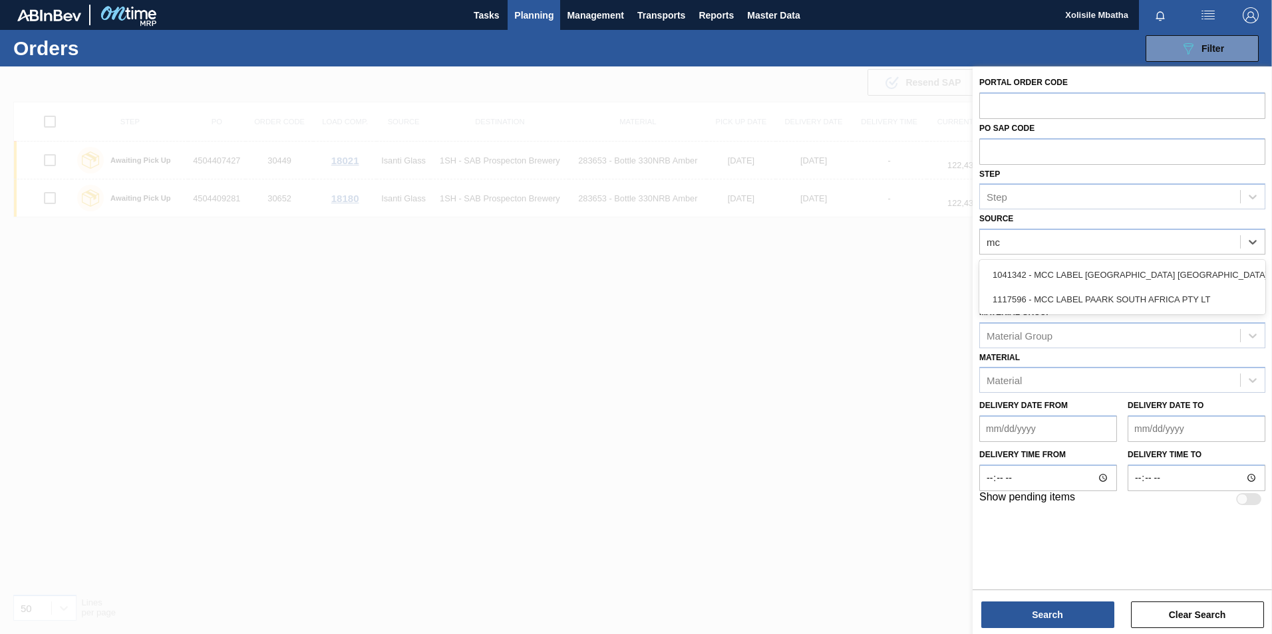
type input "mcc"
click at [1095, 272] on div "1041342 - MCC LABEL [GEOGRAPHIC_DATA] [GEOGRAPHIC_DATA]" at bounding box center [1122, 275] width 286 height 25
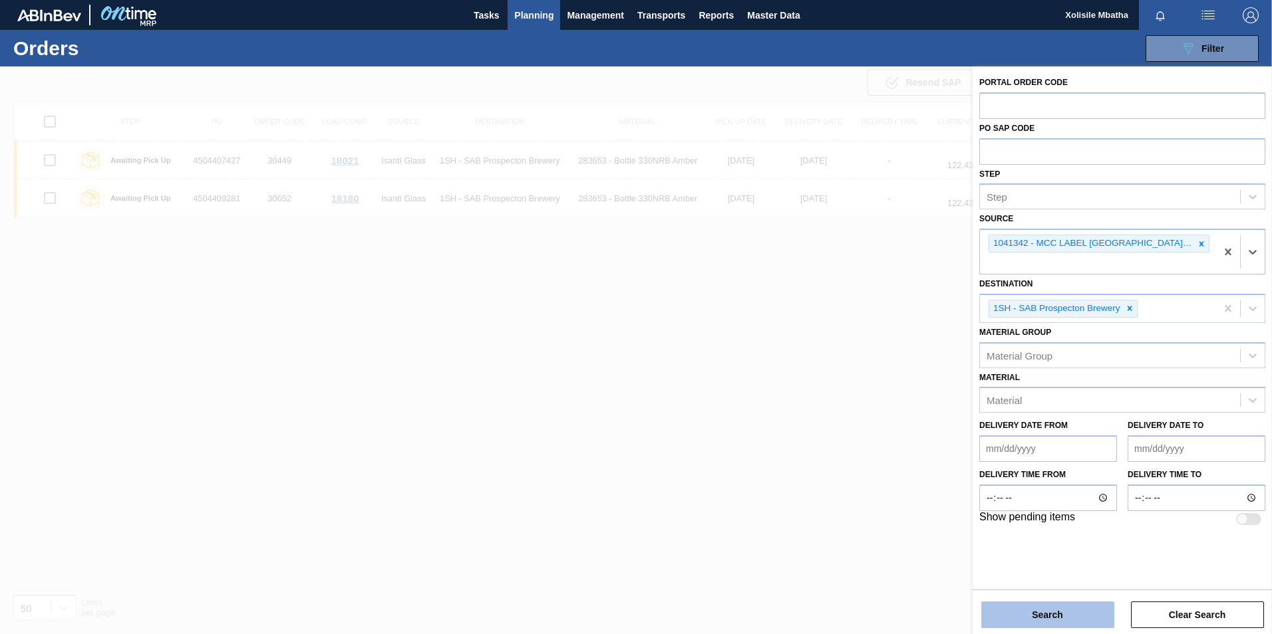
click at [1060, 608] on button "Search" at bounding box center [1047, 615] width 133 height 27
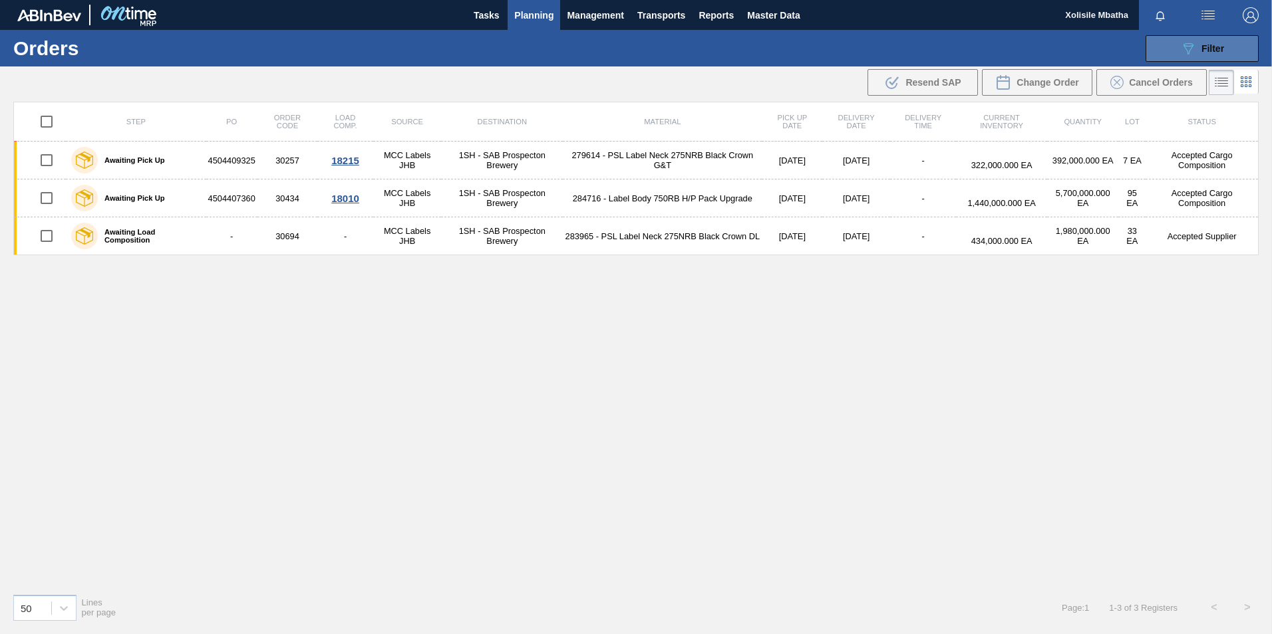
click at [1194, 51] on icon "089F7B8B-B2A5-4AFE-B5C0-19BA573D28AC" at bounding box center [1188, 49] width 16 height 16
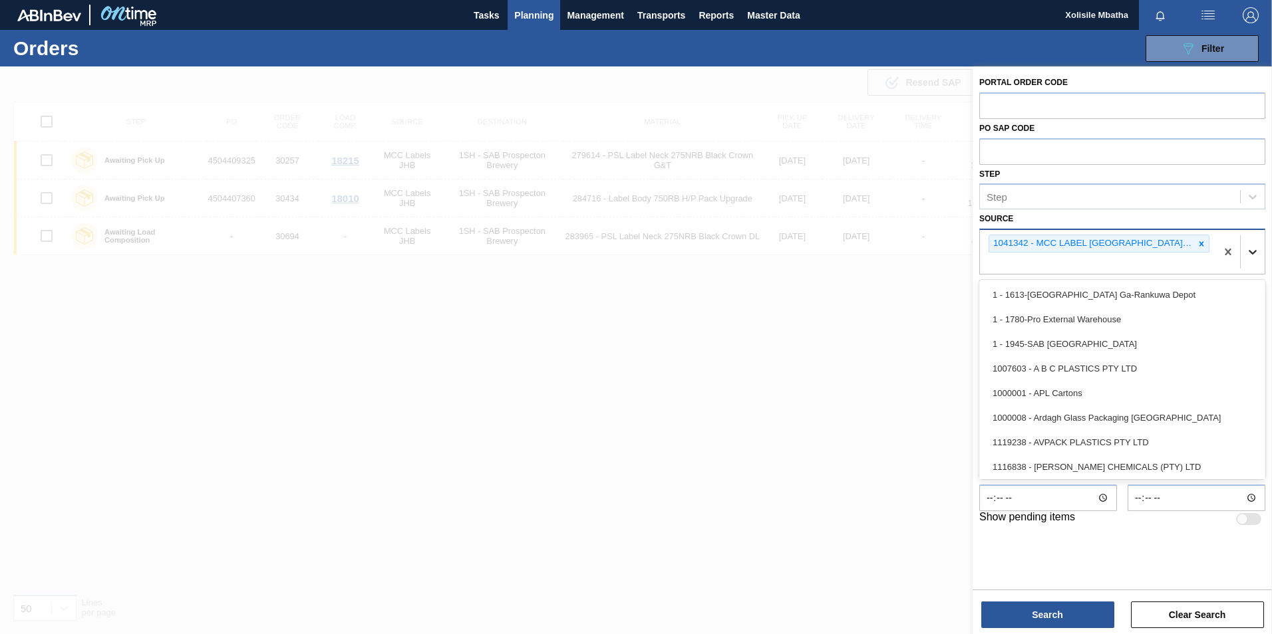
click at [1255, 244] on div at bounding box center [1252, 252] width 24 height 24
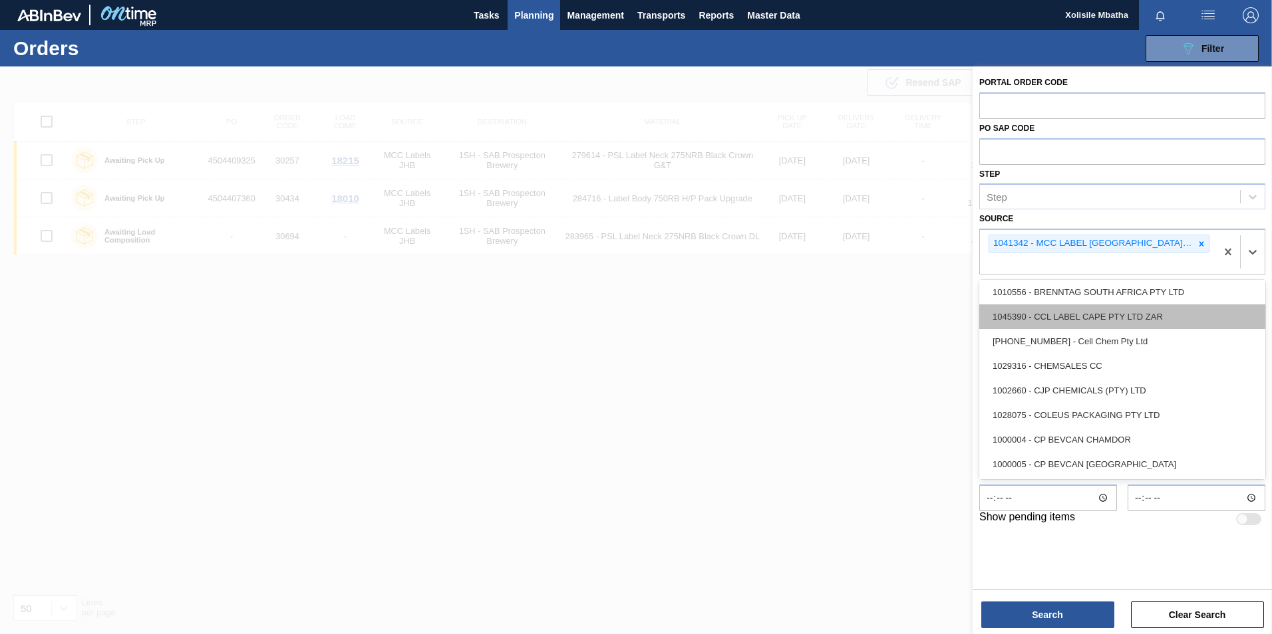
click at [1076, 311] on div "1045390 - CCL LABEL CAPE PTY LTD ZAR" at bounding box center [1122, 317] width 286 height 25
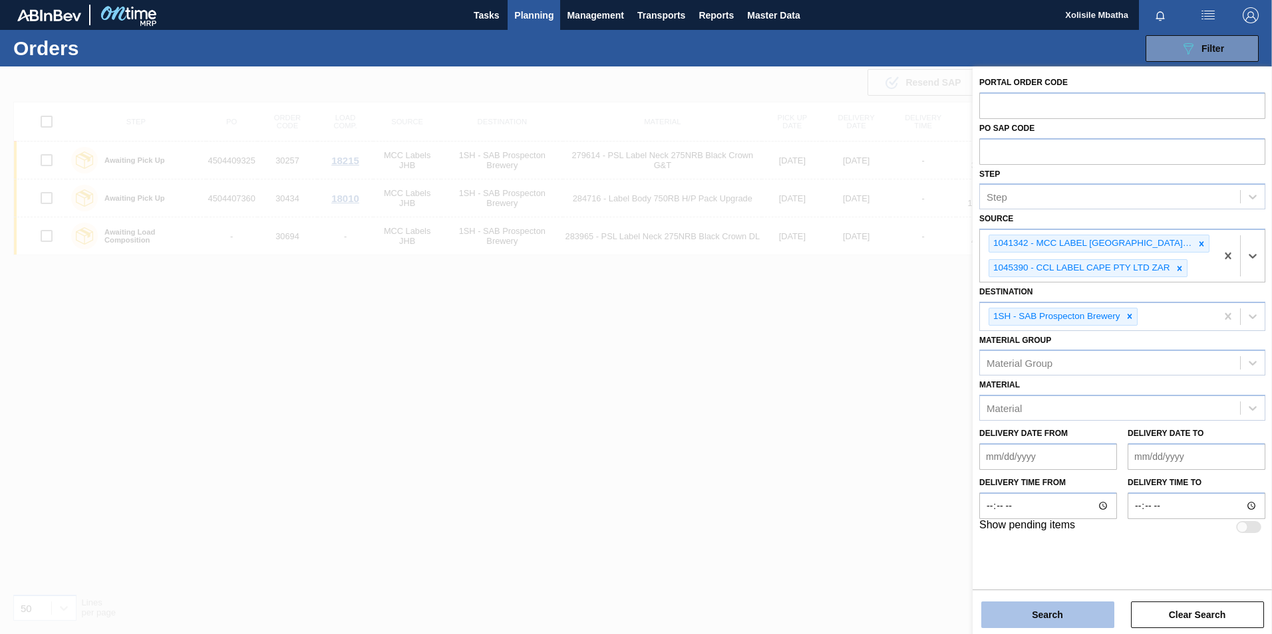
click at [1076, 616] on button "Search" at bounding box center [1047, 615] width 133 height 27
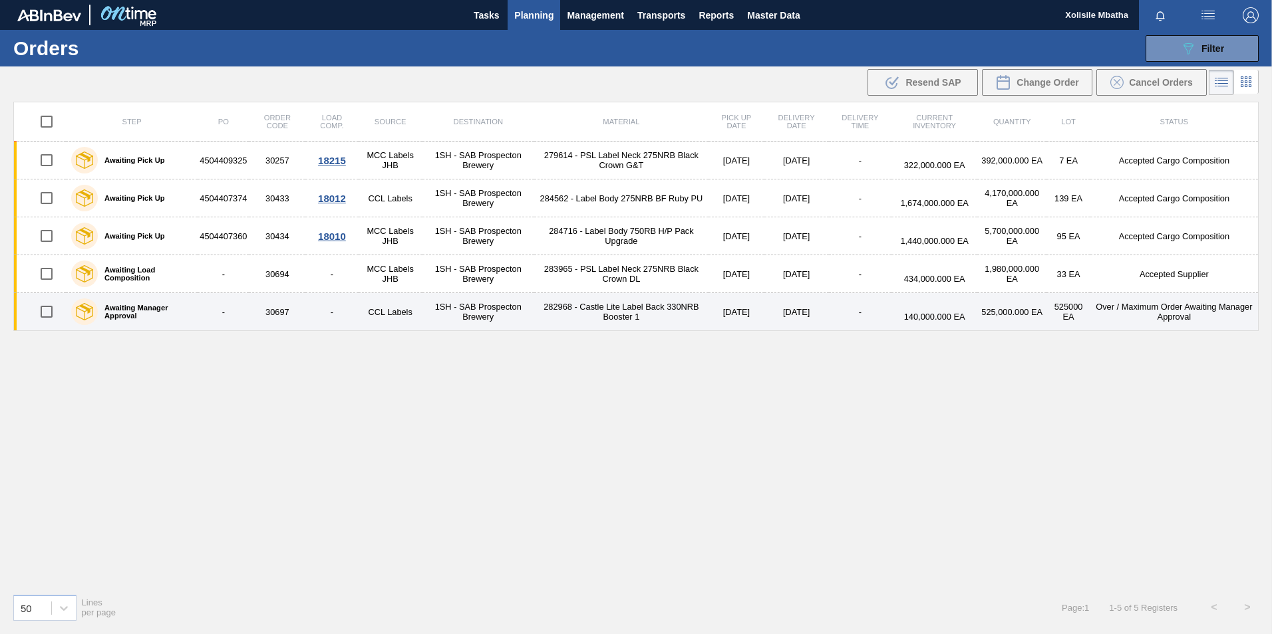
click at [410, 309] on td "CCL Labels" at bounding box center [390, 312] width 64 height 38
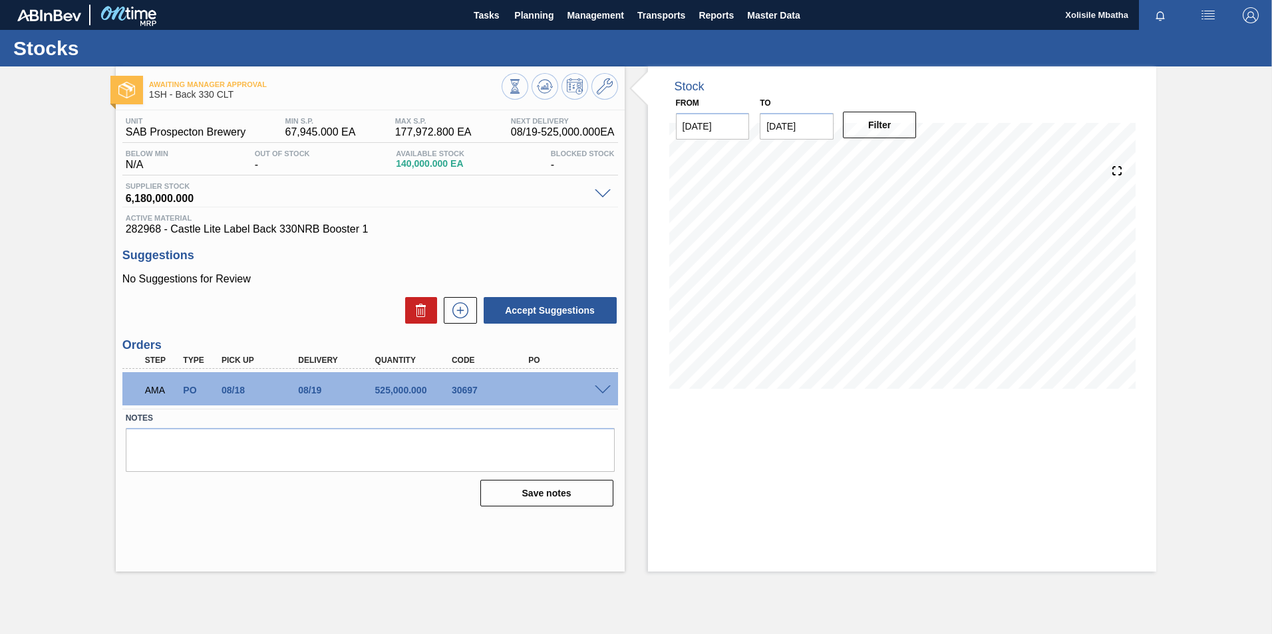
click at [609, 392] on span at bounding box center [603, 391] width 16 height 10
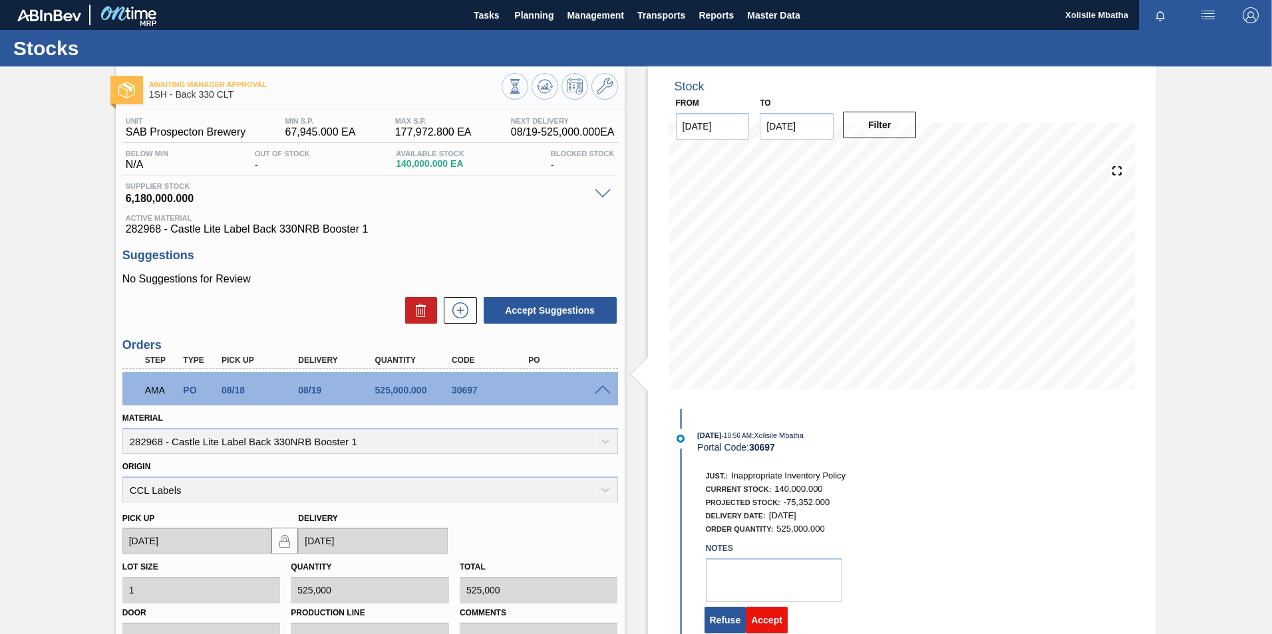
click at [770, 624] on button "Accept" at bounding box center [767, 620] width 42 height 27
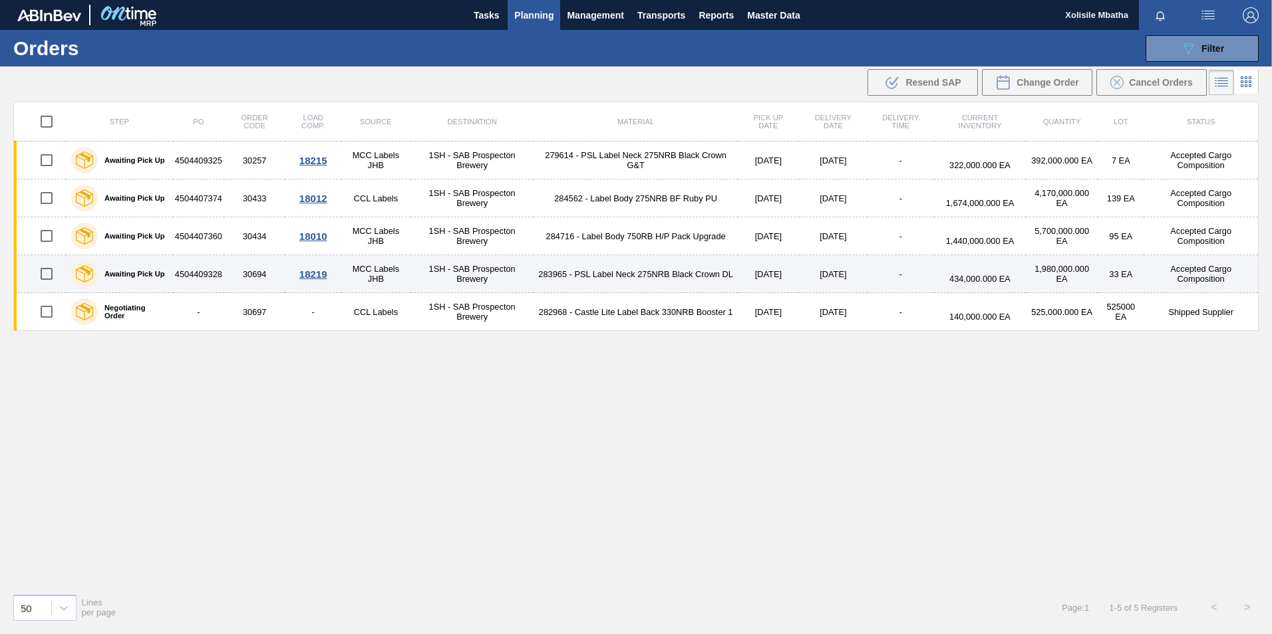
click at [315, 273] on div "18219" at bounding box center [313, 274] width 53 height 11
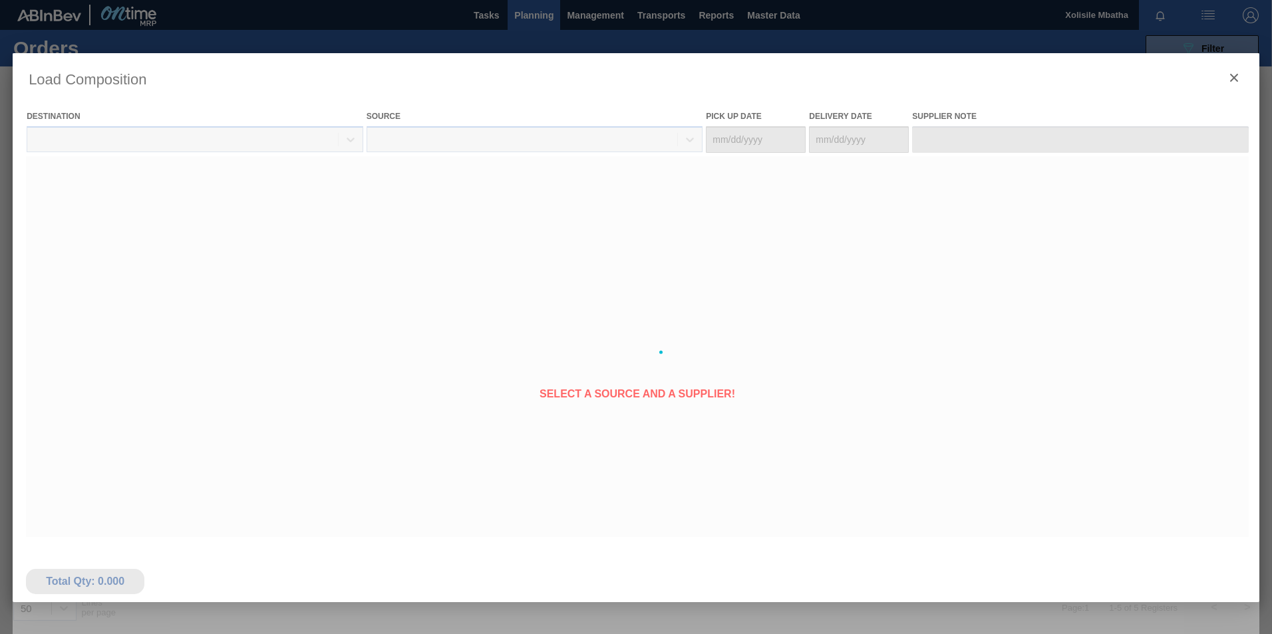
type Date "[DATE]"
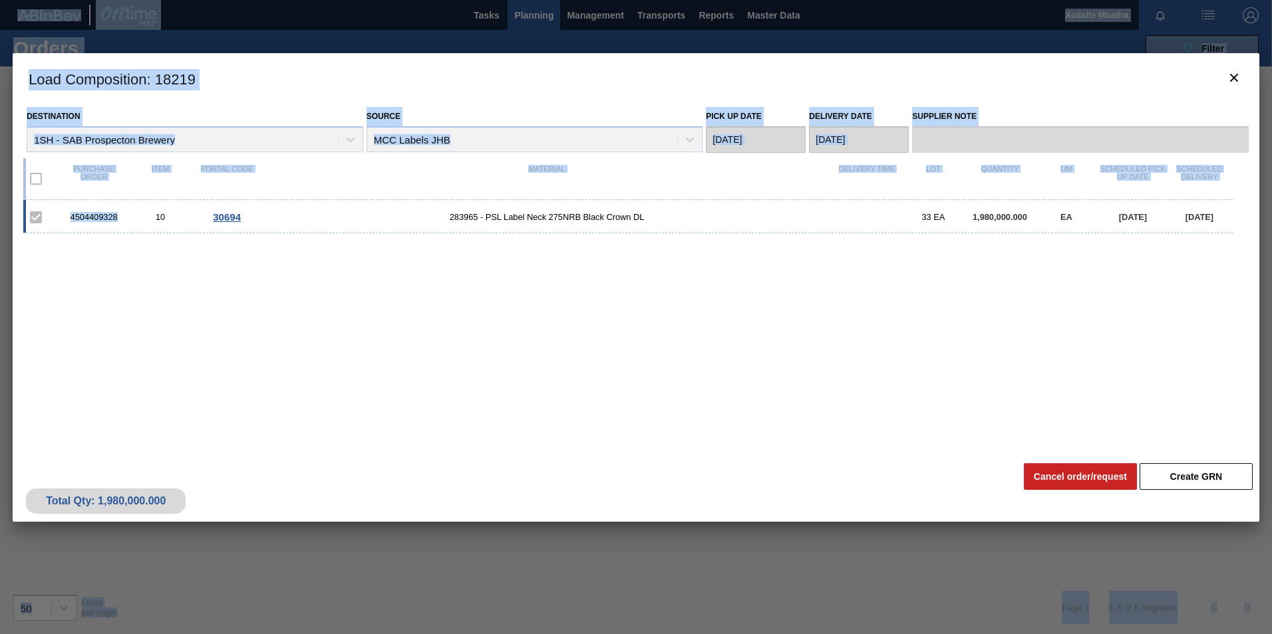
drag, startPoint x: 116, startPoint y: 216, endPoint x: -3, endPoint y: 205, distance: 119.6
click at [0, 0] on html "Tasks Planning Management Transports Reports Master Data Xolisile [PERSON_NAME]…" at bounding box center [636, 0] width 1272 height 0
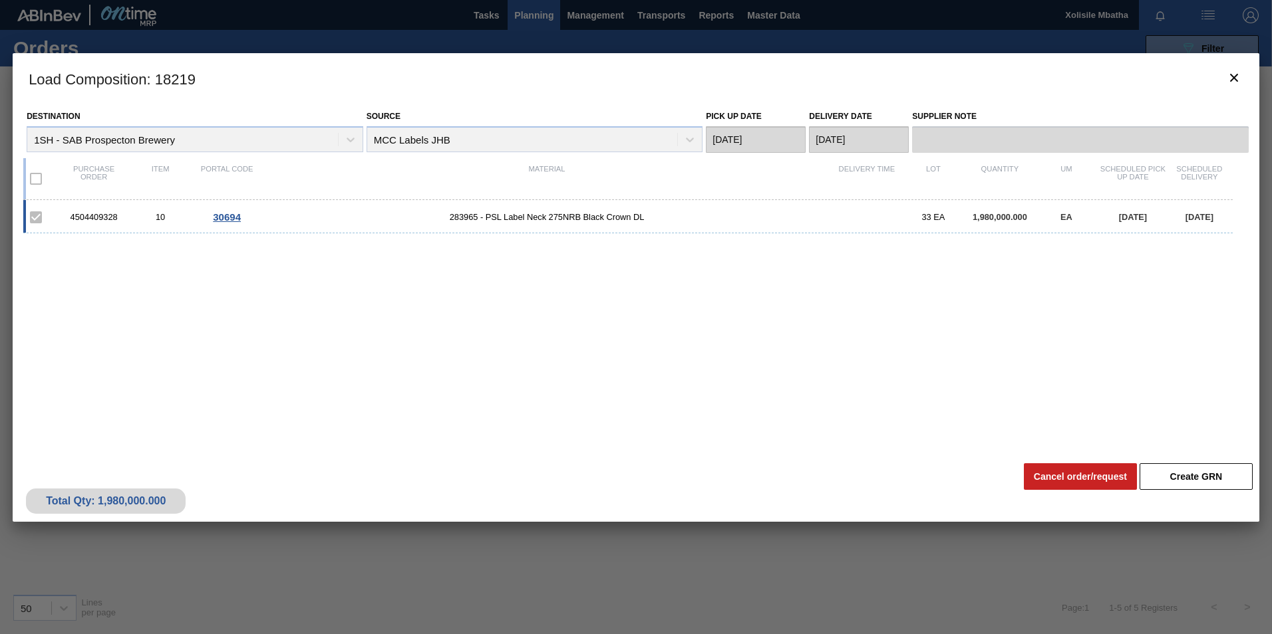
drag, startPoint x: -3, startPoint y: 205, endPoint x: 148, endPoint y: 285, distance: 170.5
click at [183, 339] on div "4504409328 10 30694 283965 - PSL Label Neck 275NRB Black Crown DL 33 EA 1,980,0…" at bounding box center [633, 320] width 1220 height 241
drag, startPoint x: 118, startPoint y: 216, endPoint x: 23, endPoint y: 215, distance: 95.1
click at [23, 215] on div "4504409328 10 30694 283965 - PSL Label Neck 275NRB Black Crown DL 33 EA 1,980,0…" at bounding box center [627, 216] width 1209 height 33
copy div "4504409328"
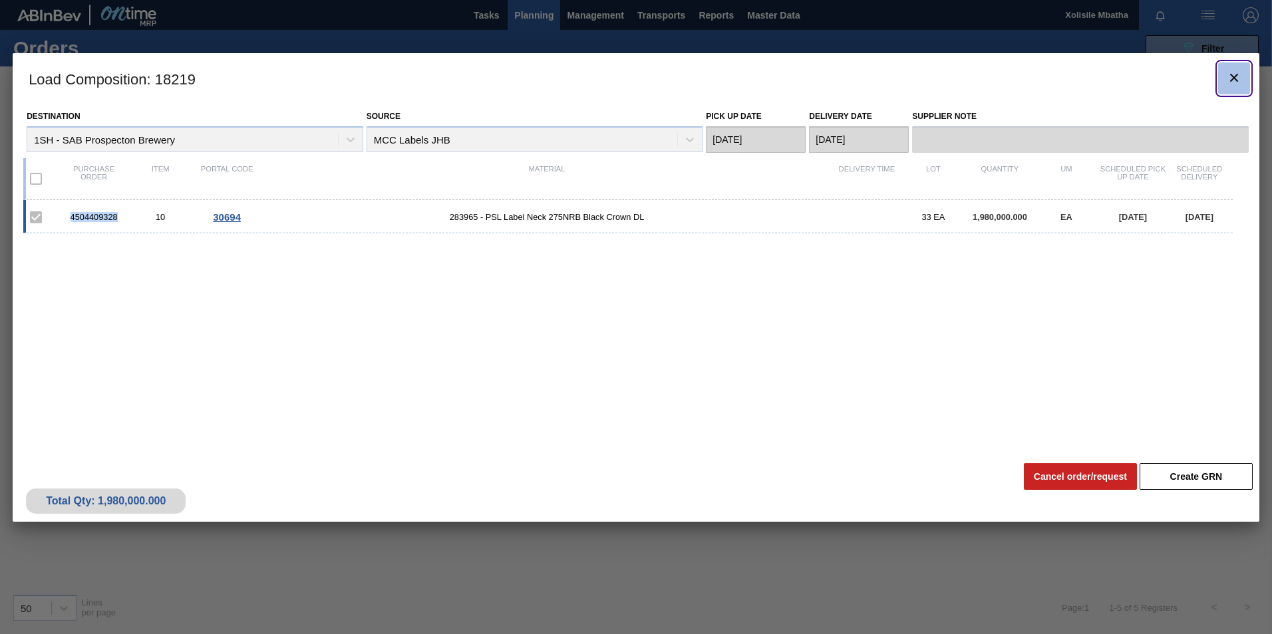
click at [1231, 75] on icon "botão de ícone" at bounding box center [1234, 78] width 8 height 8
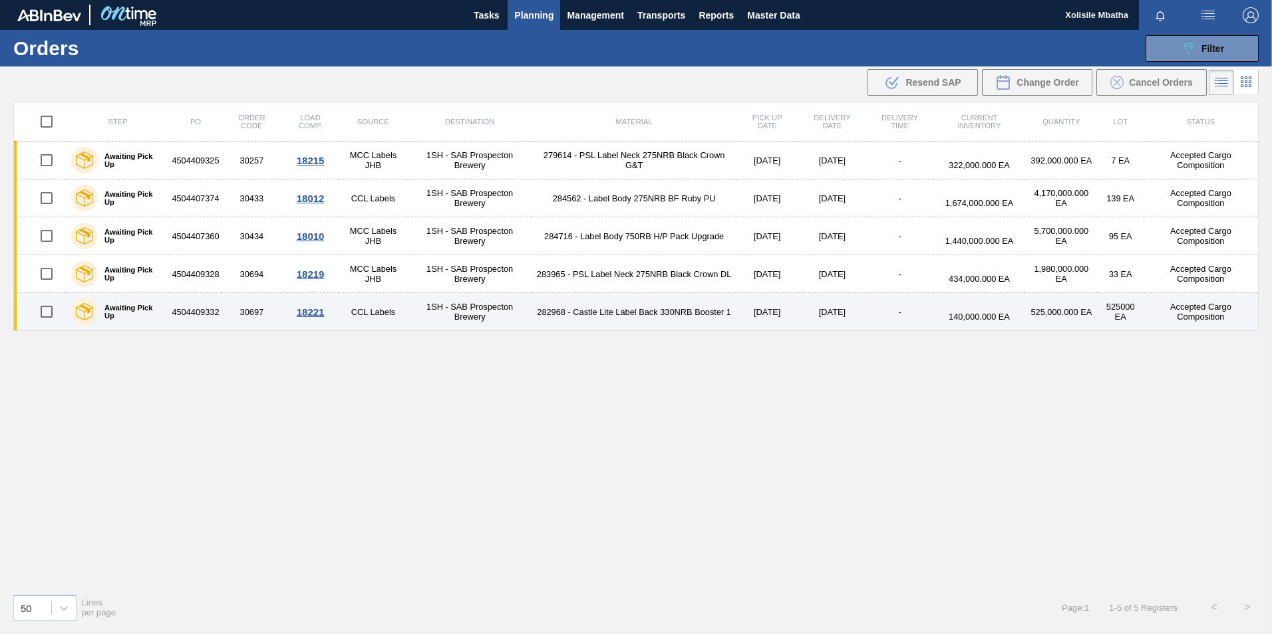
click at [310, 313] on div "18221" at bounding box center [310, 312] width 53 height 11
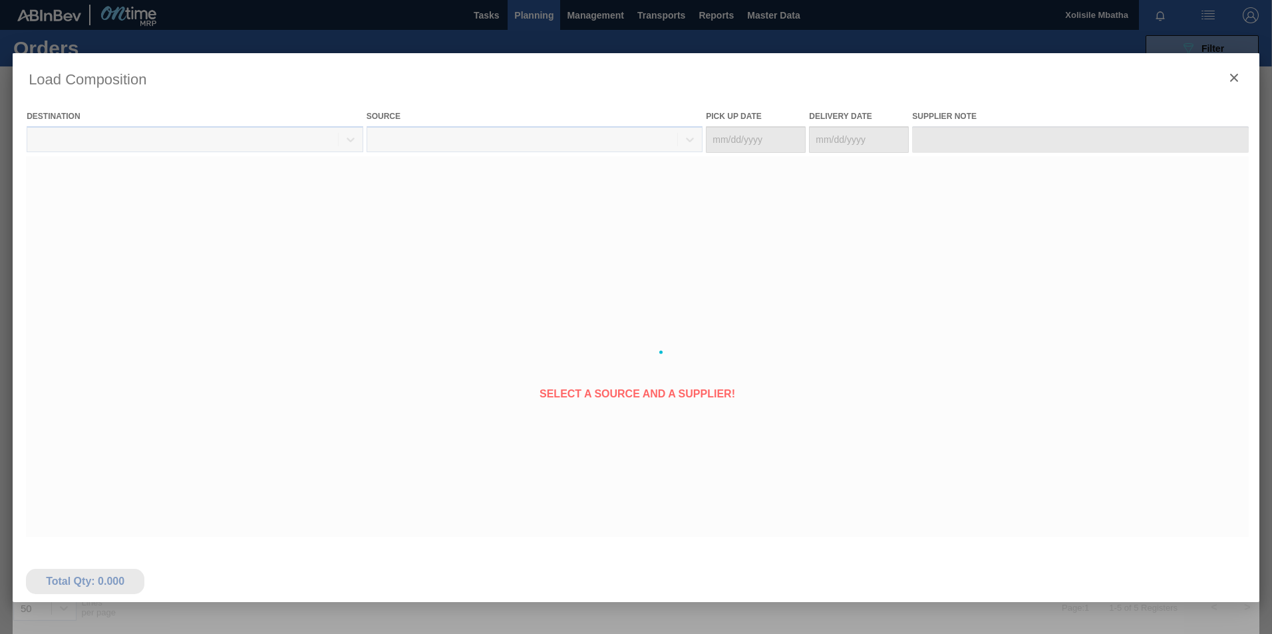
type Date "[DATE]"
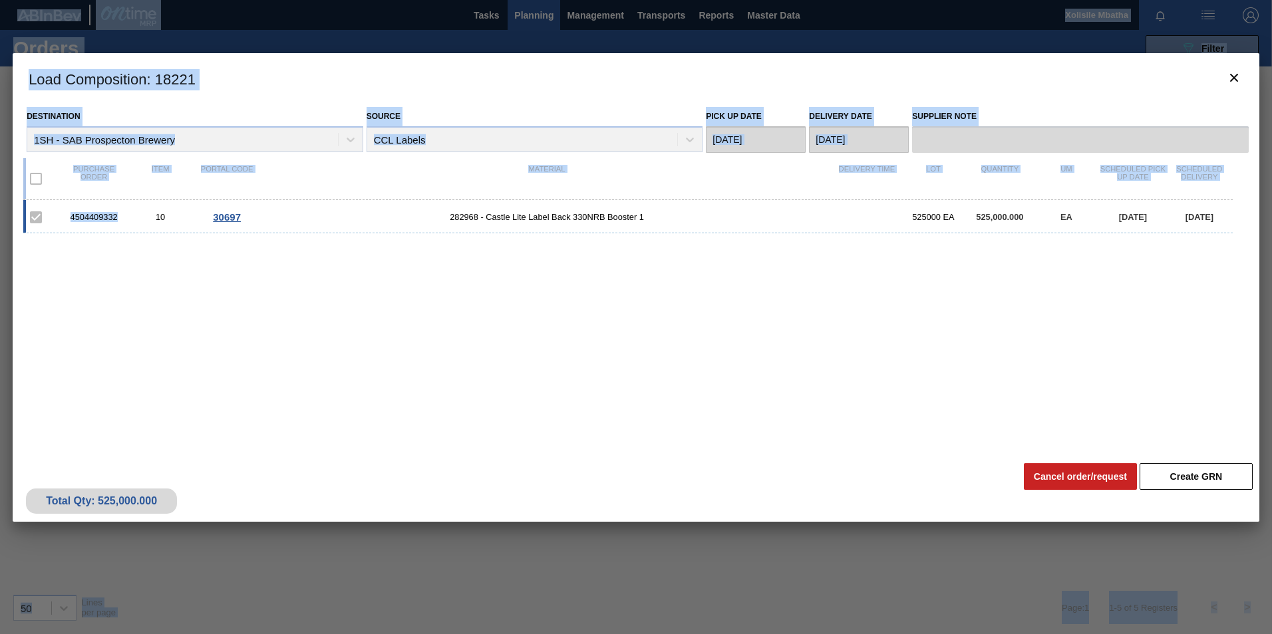
drag, startPoint x: 118, startPoint y: 221, endPoint x: -3, endPoint y: 214, distance: 120.6
click at [0, 0] on html "Tasks Planning Management Transports Reports Master Data Xolisile [PERSON_NAME]…" at bounding box center [636, 0] width 1272 height 0
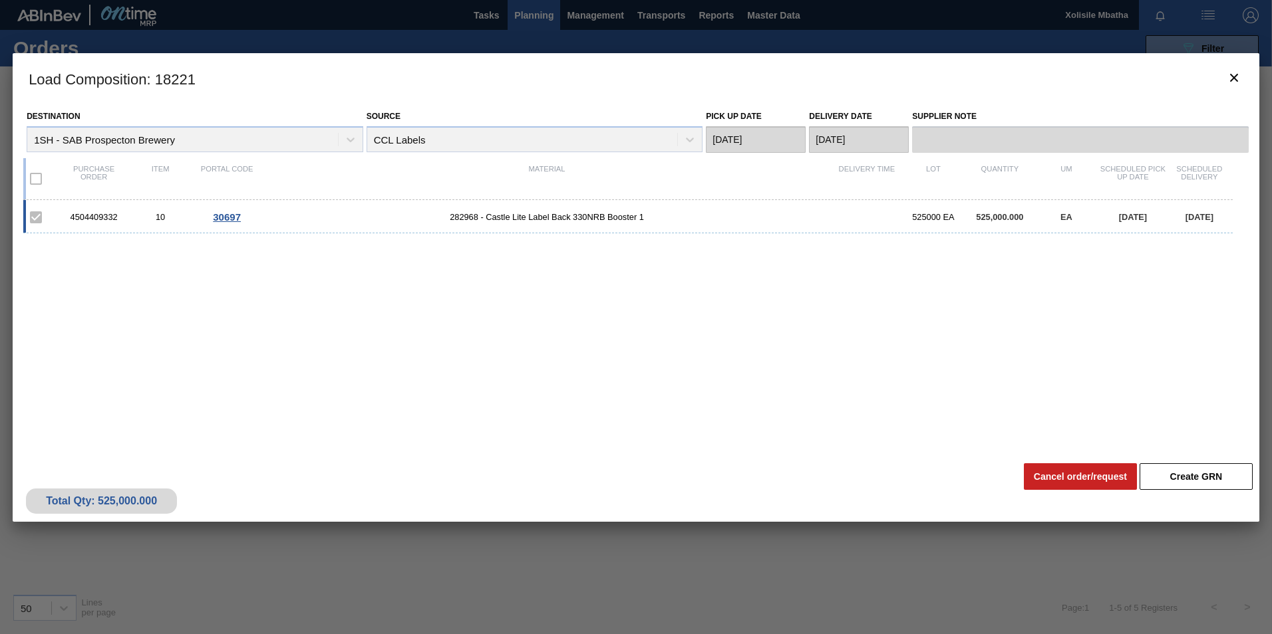
click at [168, 291] on div "4504409332 10 30697 282968 - Castle Lite Label Back 330NRB Booster 1 525000 EA …" at bounding box center [633, 320] width 1220 height 241
drag, startPoint x: 116, startPoint y: 217, endPoint x: 67, endPoint y: 220, distance: 48.6
click at [67, 220] on div "4504409332" at bounding box center [94, 217] width 67 height 10
copy div "4504409332"
